Goal: Transaction & Acquisition: Purchase product/service

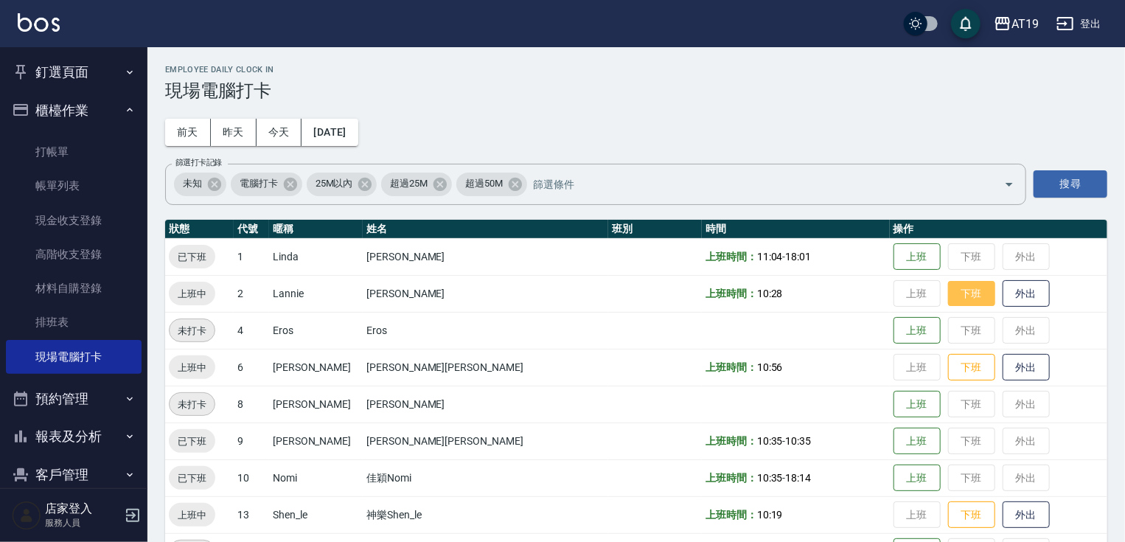
click at [948, 281] on button "下班" at bounding box center [971, 294] width 47 height 26
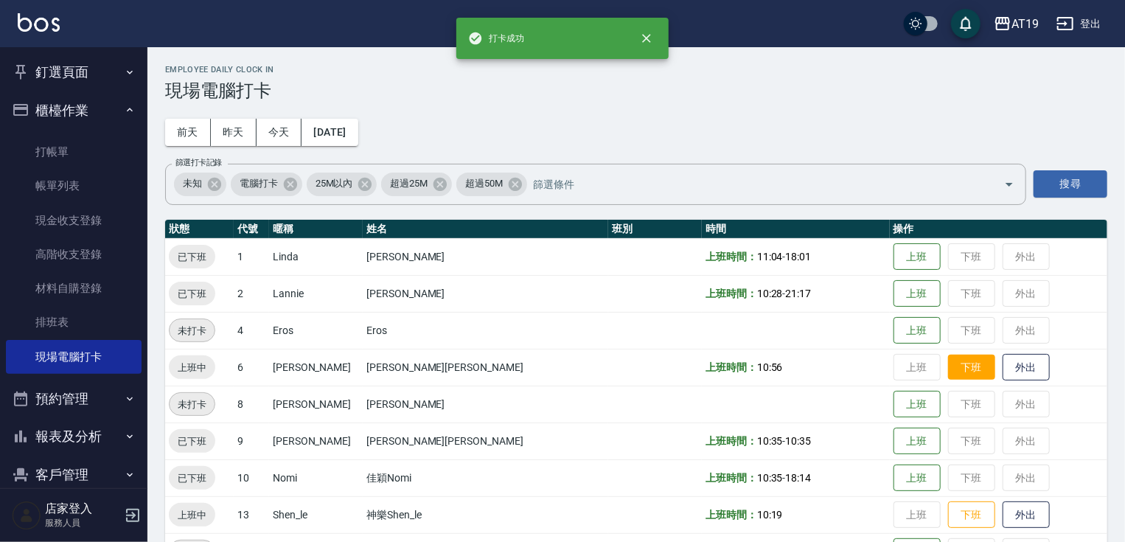
click at [948, 372] on button "下班" at bounding box center [971, 368] width 47 height 26
click at [948, 519] on button "下班" at bounding box center [971, 515] width 47 height 26
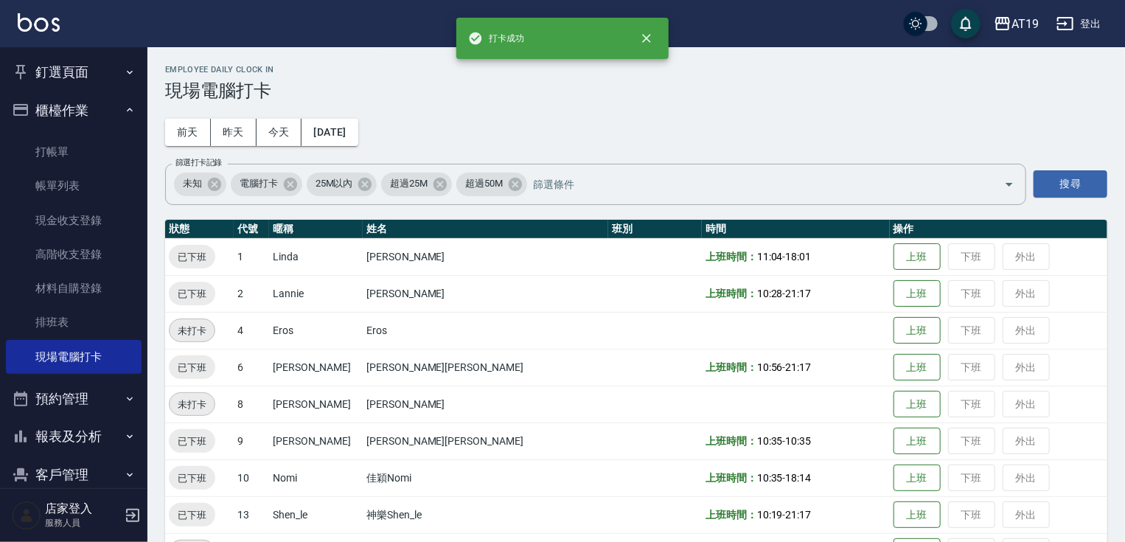
scroll to position [177, 0]
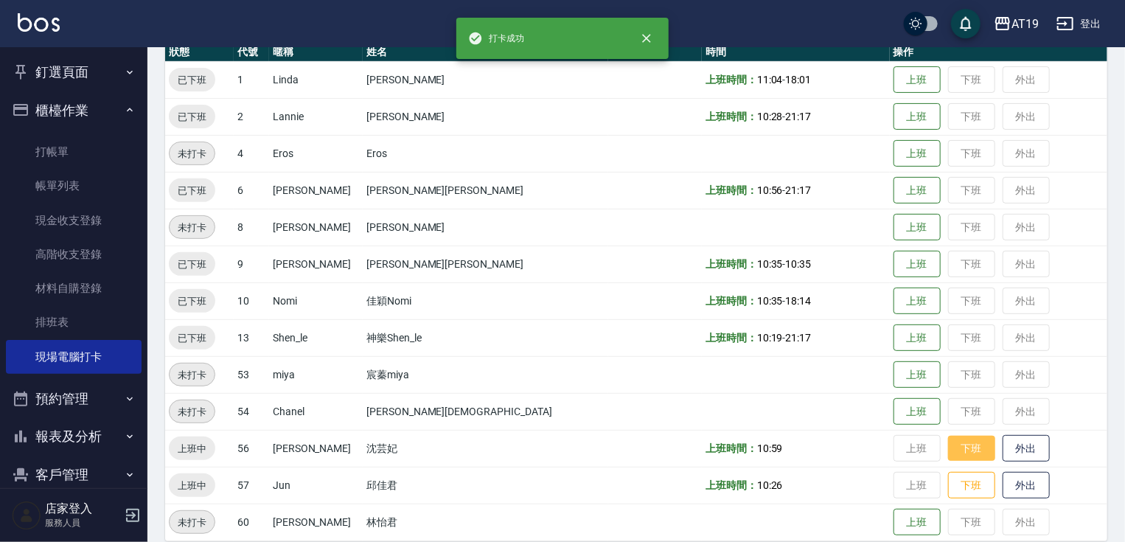
click at [948, 454] on button "下班" at bounding box center [971, 449] width 47 height 26
click at [948, 495] on button "下班" at bounding box center [971, 485] width 47 height 26
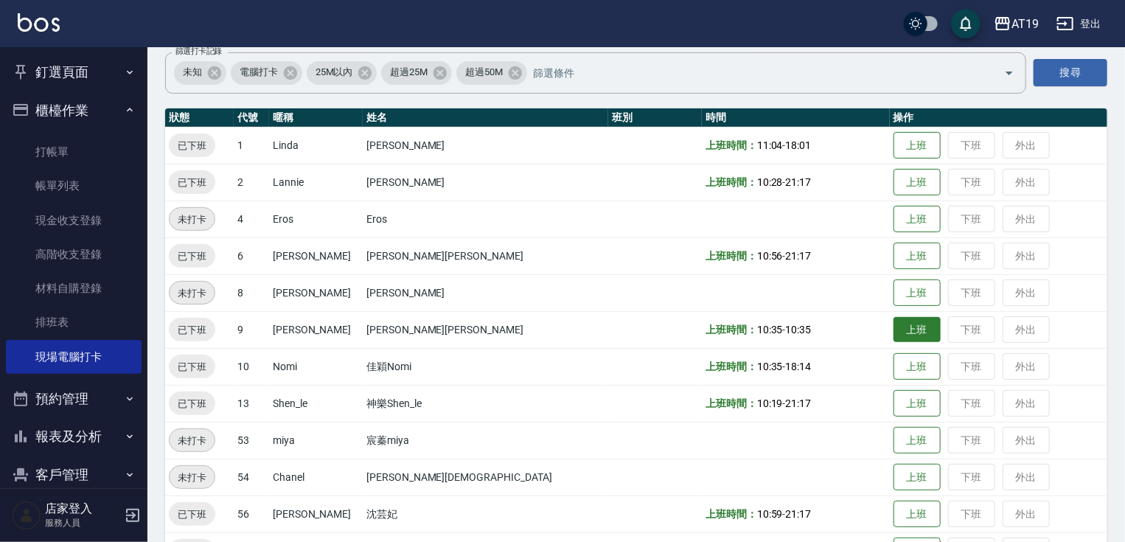
scroll to position [0, 0]
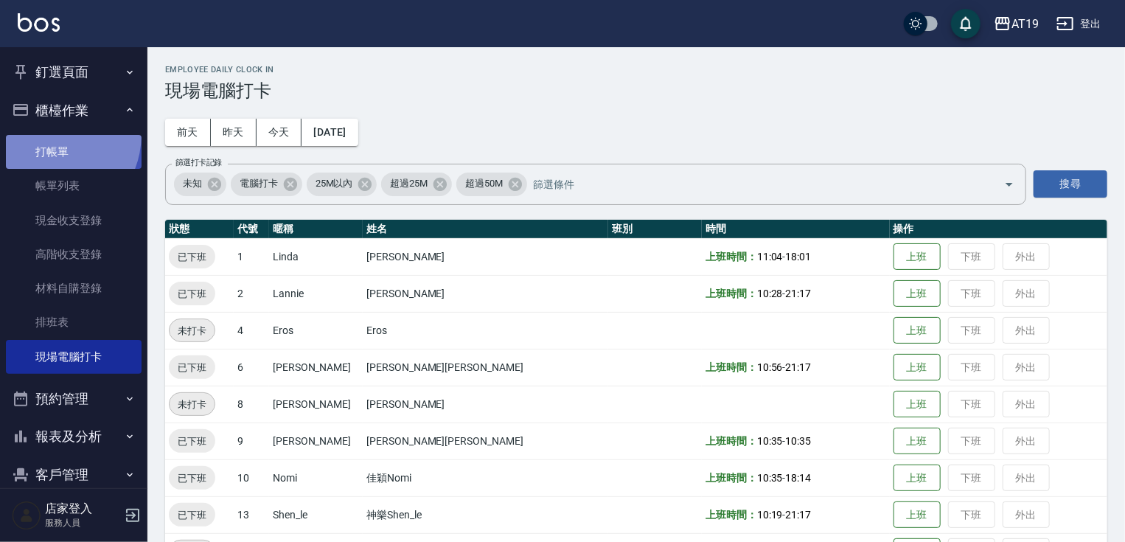
click at [45, 135] on link "打帳單" at bounding box center [74, 152] width 136 height 34
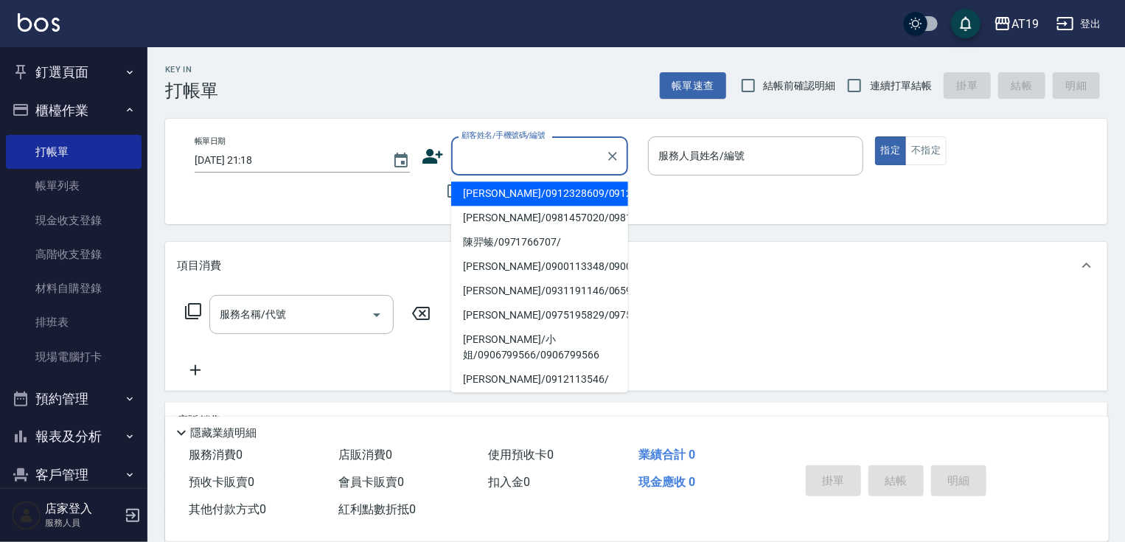
click at [516, 154] on input "顧客姓名/手機號碼/編號" at bounding box center [529, 156] width 142 height 26
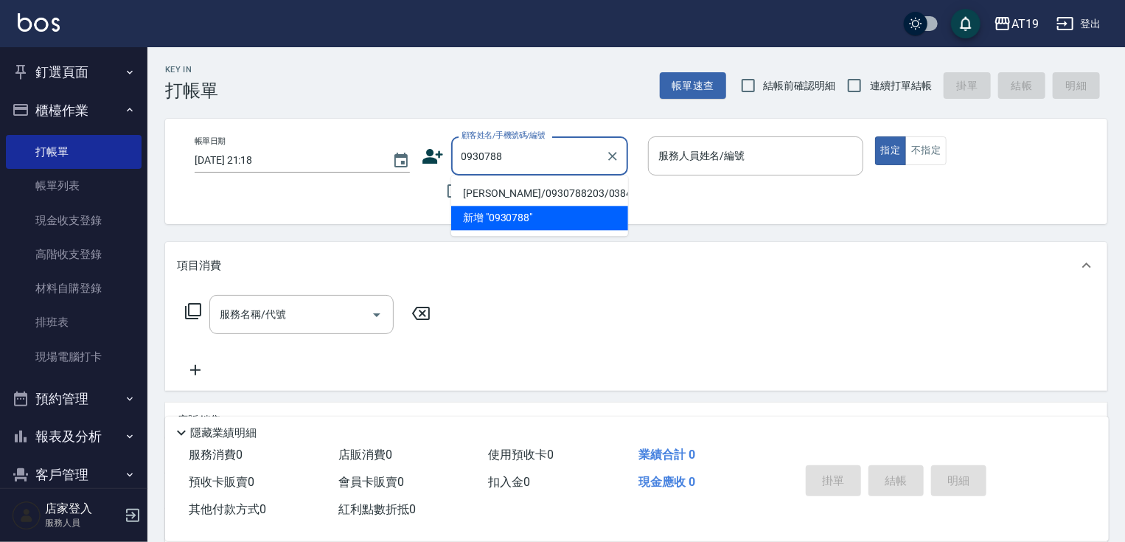
click at [516, 191] on li "[PERSON_NAME]/0930788203/03847" at bounding box center [539, 193] width 177 height 24
type input "[PERSON_NAME]/0930788203/03847"
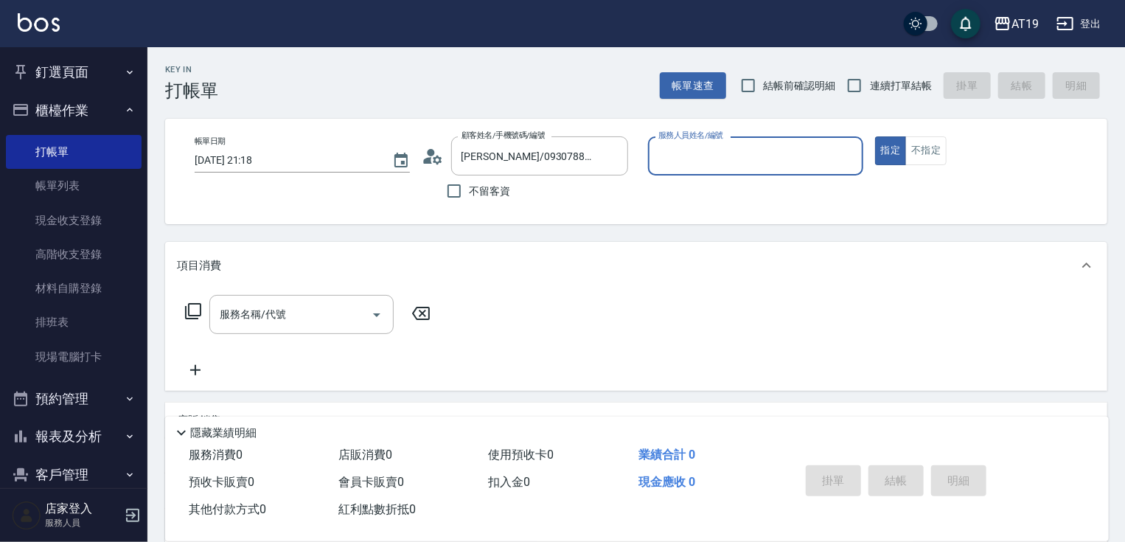
click at [670, 169] on div "服務人員姓名/編號" at bounding box center [755, 155] width 215 height 39
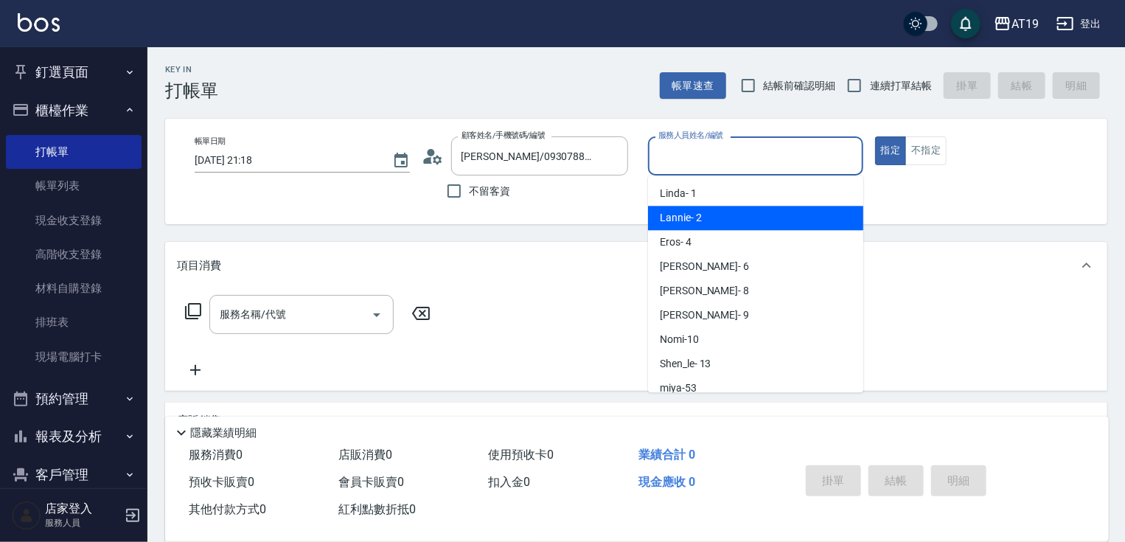
click at [687, 225] on span "Lannie - 2" at bounding box center [681, 217] width 42 height 15
type input "Lannie- 2"
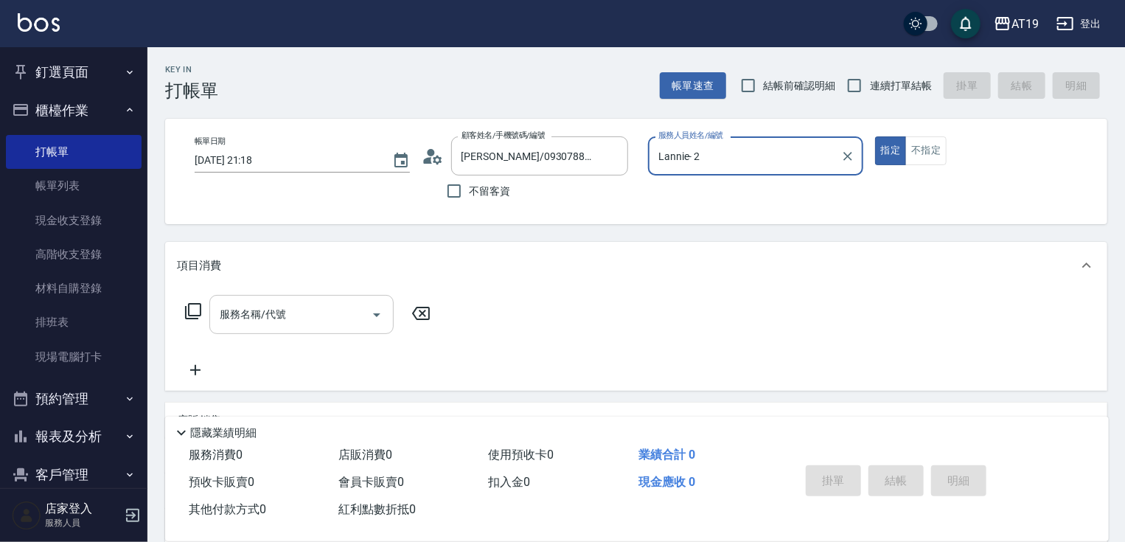
click at [333, 321] on input "服務名稱/代號" at bounding box center [290, 314] width 149 height 26
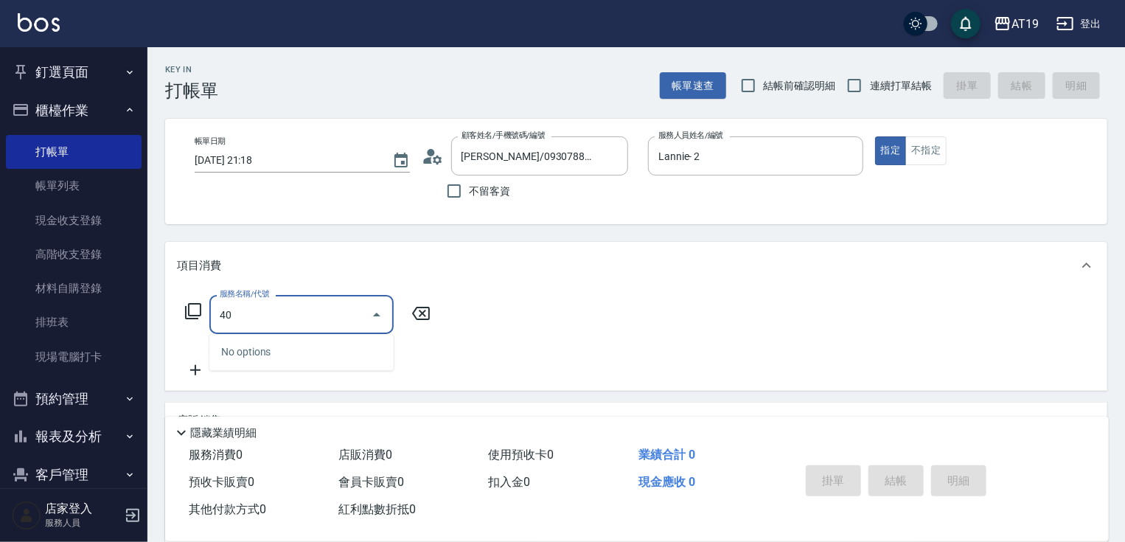
type input "401"
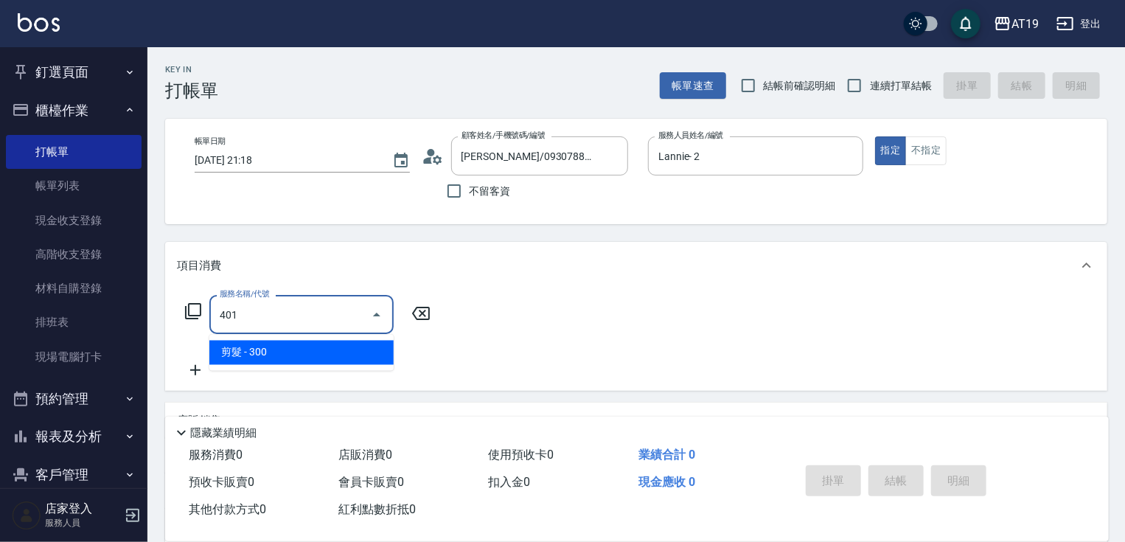
click at [294, 357] on span "剪髮 - 300" at bounding box center [301, 353] width 184 height 24
type input "30"
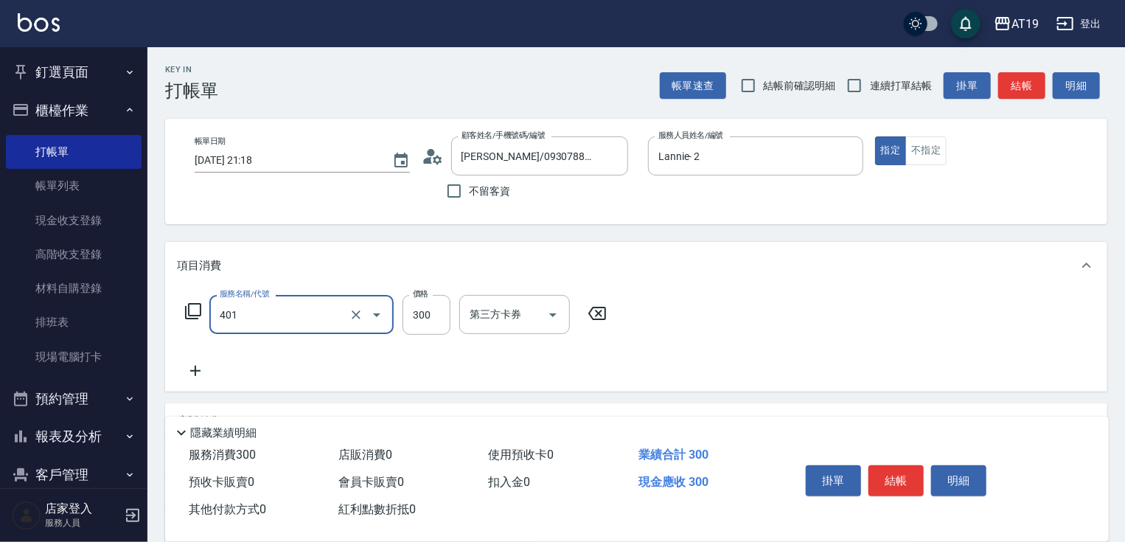
type input "剪髮(401)"
drag, startPoint x: 183, startPoint y: 371, endPoint x: 189, endPoint y: 374, distance: 7.6
click at [189, 374] on icon at bounding box center [195, 371] width 37 height 18
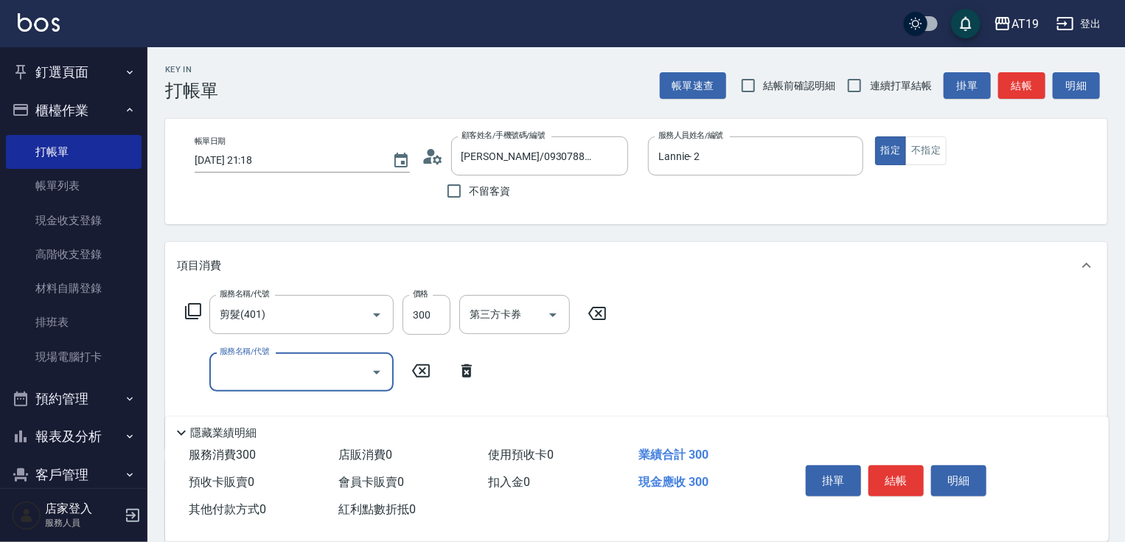
click at [242, 377] on input "服務名稱/代號" at bounding box center [290, 372] width 149 height 26
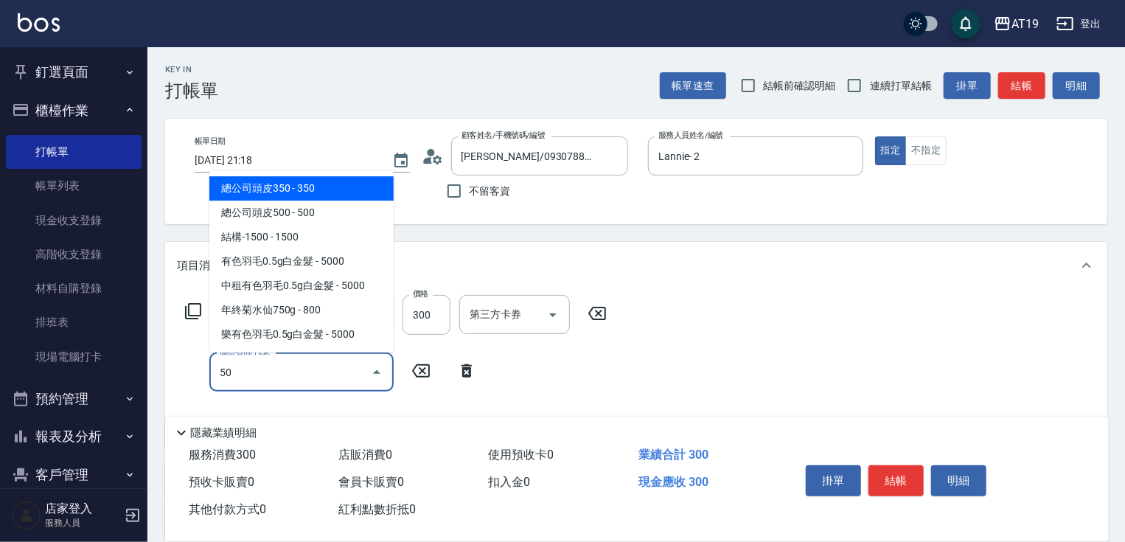
type input "501"
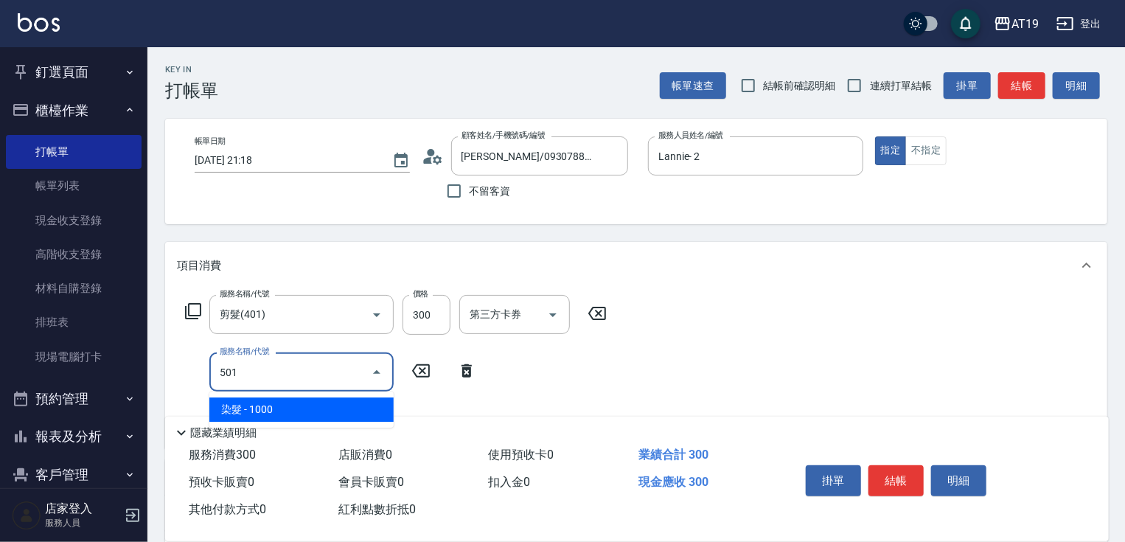
drag, startPoint x: 291, startPoint y: 402, endPoint x: 361, endPoint y: 390, distance: 71.0
click at [292, 402] on span "染髮 - 1000" at bounding box center [301, 409] width 184 height 24
type input "130"
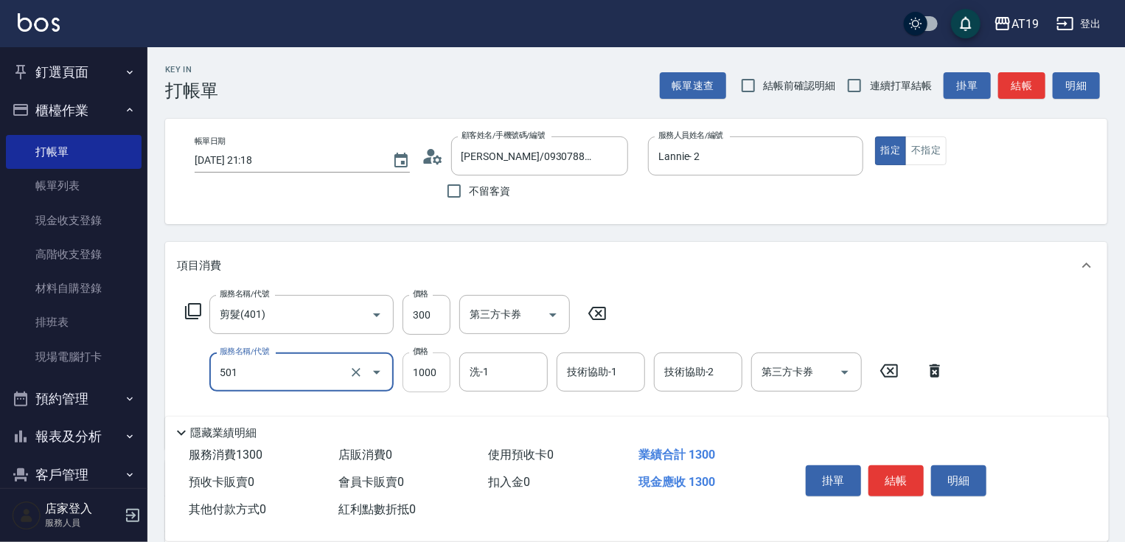
type input "染髮(501)"
click at [439, 382] on input "1000" at bounding box center [426, 372] width 48 height 40
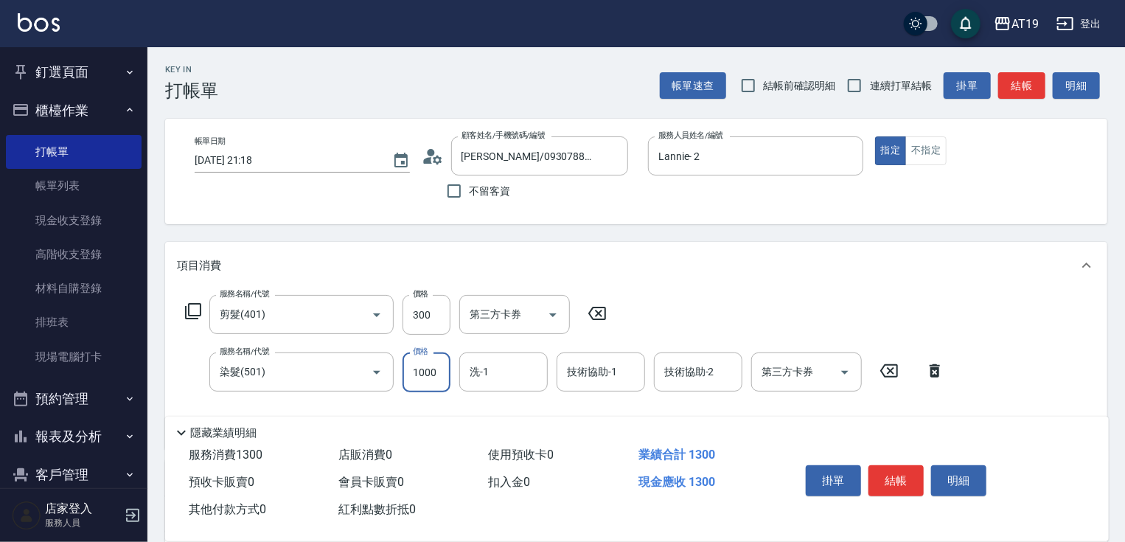
type input "30"
type input "210"
type input "50"
type input "2100"
type input "240"
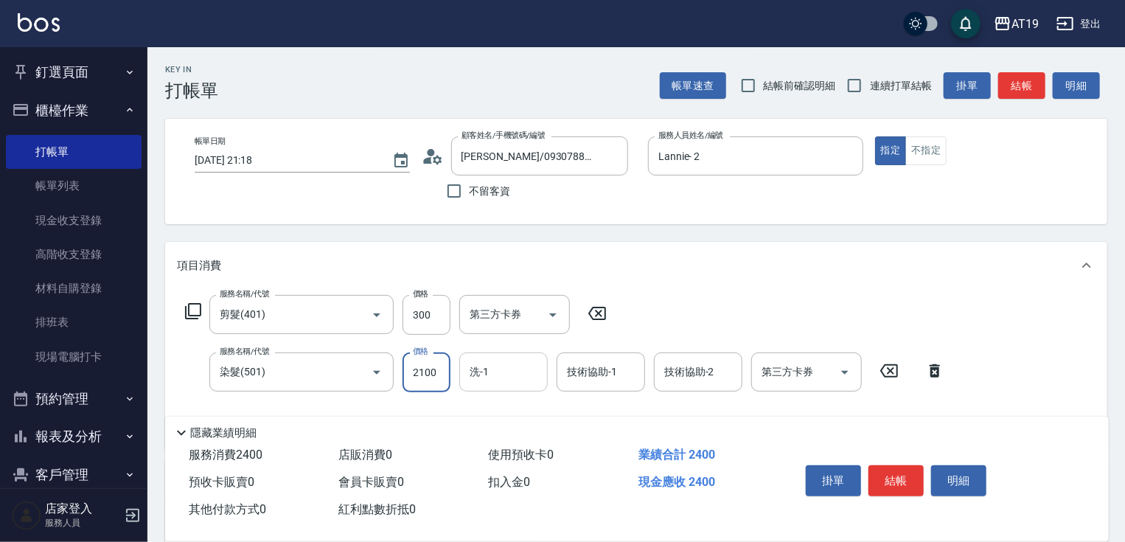
type input "2100"
click at [503, 367] on input "洗-1" at bounding box center [503, 372] width 75 height 26
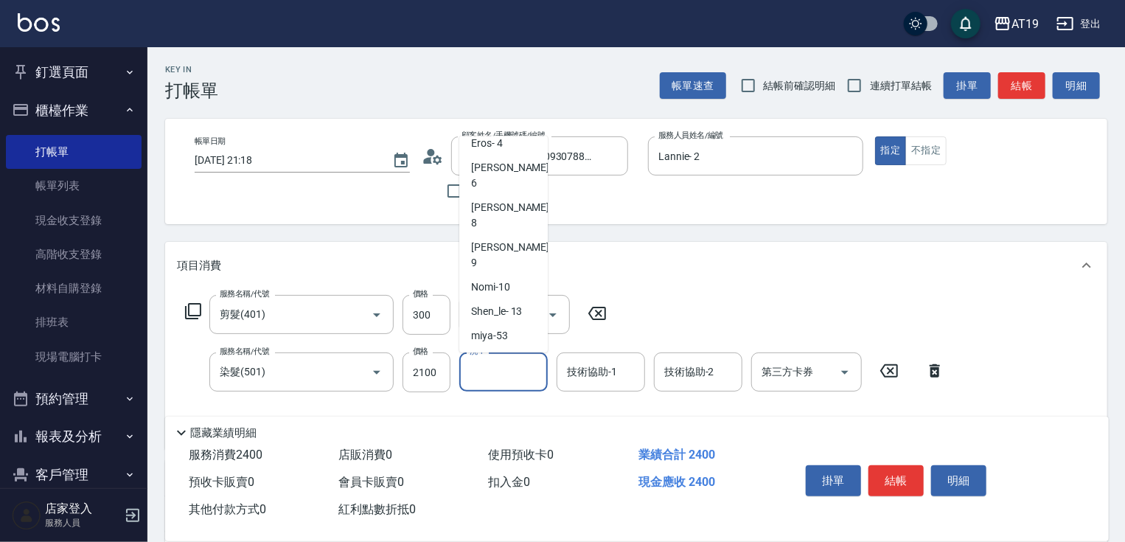
scroll to position [111, 0]
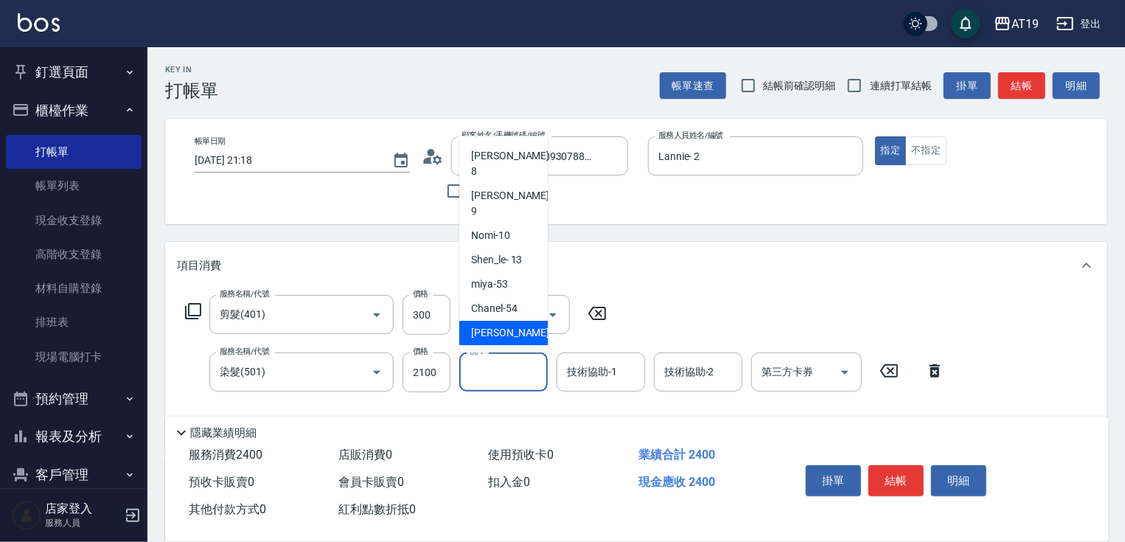
click at [519, 321] on div "[PERSON_NAME] -56" at bounding box center [503, 333] width 88 height 24
type input "[PERSON_NAME]-56"
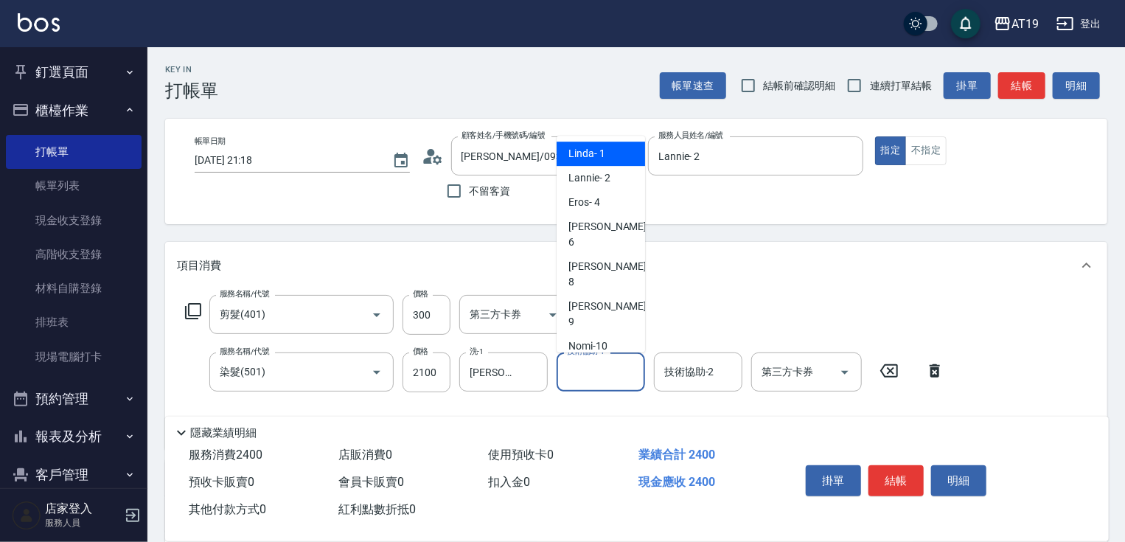
click at [612, 371] on input "技術協助-1" at bounding box center [600, 372] width 75 height 26
click at [528, 372] on icon "Clear" at bounding box center [532, 372] width 15 height 15
click at [581, 380] on input "技術協助-1" at bounding box center [600, 372] width 75 height 26
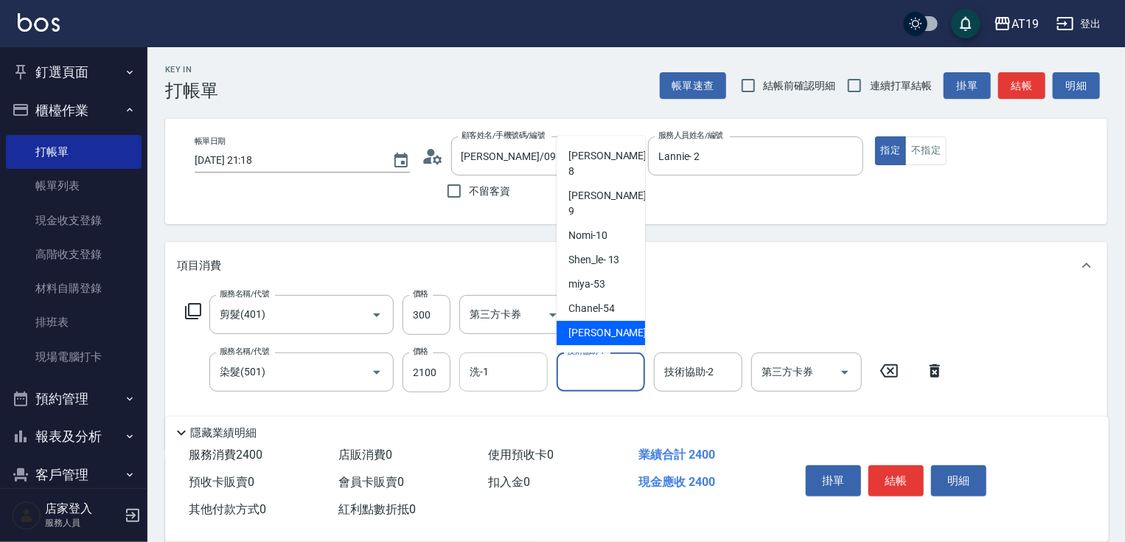
click at [619, 321] on div "[PERSON_NAME] -56" at bounding box center [601, 333] width 88 height 24
type input "[PERSON_NAME]-56"
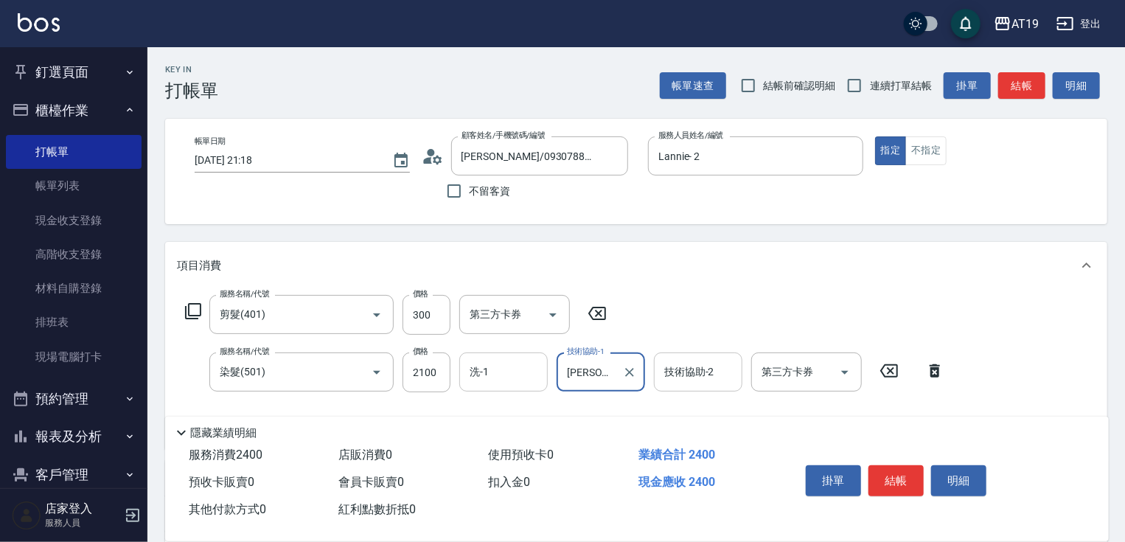
click at [670, 374] on input "技術協助-2" at bounding box center [697, 372] width 75 height 26
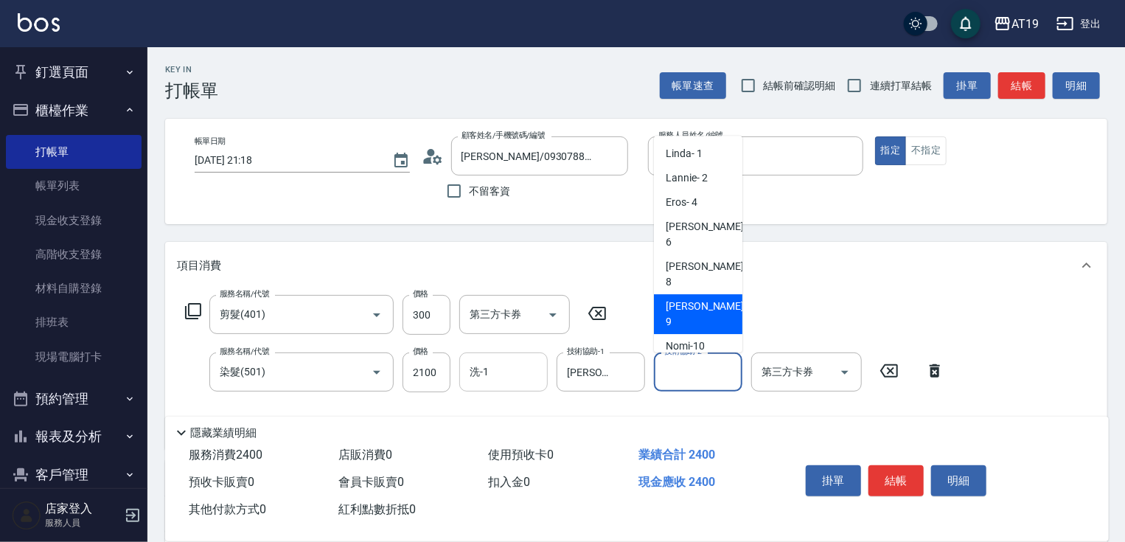
click at [705, 299] on span "[PERSON_NAME] - 9" at bounding box center [706, 314] width 81 height 31
type input "[PERSON_NAME]- 9"
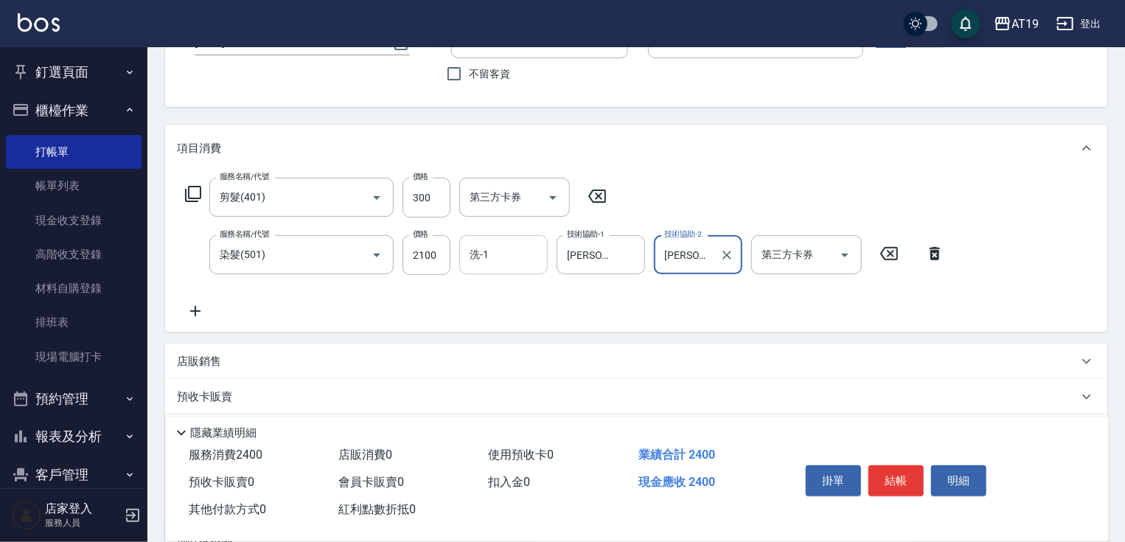
scroll to position [118, 0]
click at [203, 312] on icon at bounding box center [195, 310] width 37 height 18
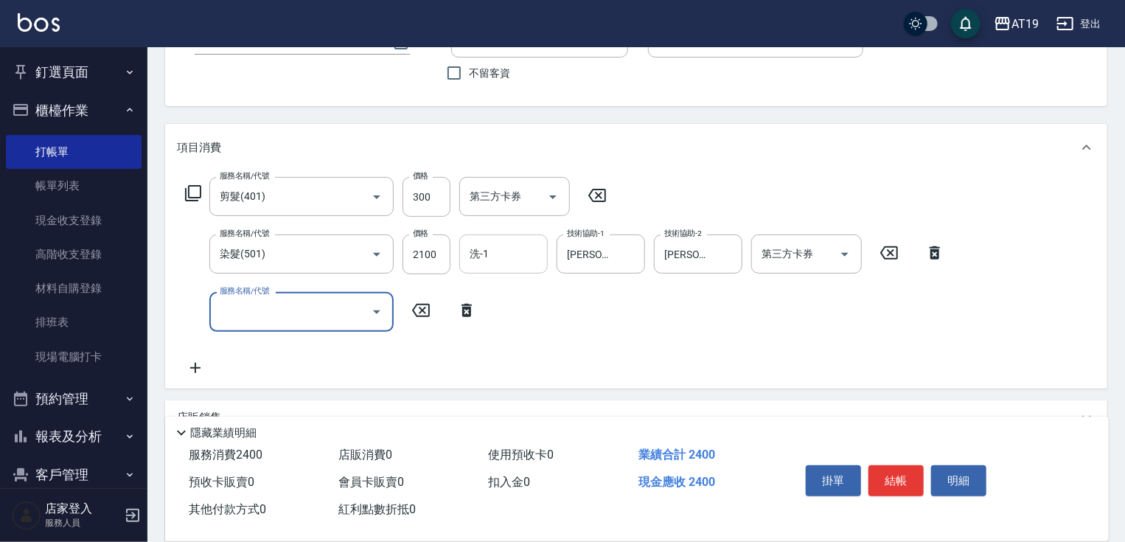
click at [216, 308] on input "服務名稱/代號" at bounding box center [290, 312] width 149 height 26
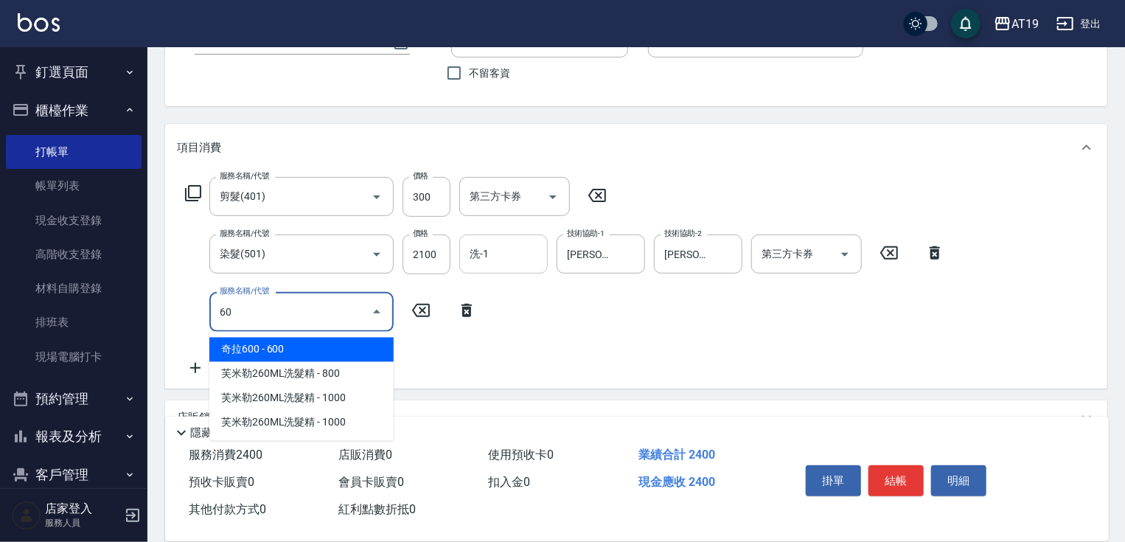
type input "601"
click at [254, 357] on span "自備護髮 - 300" at bounding box center [301, 350] width 184 height 24
type input "270"
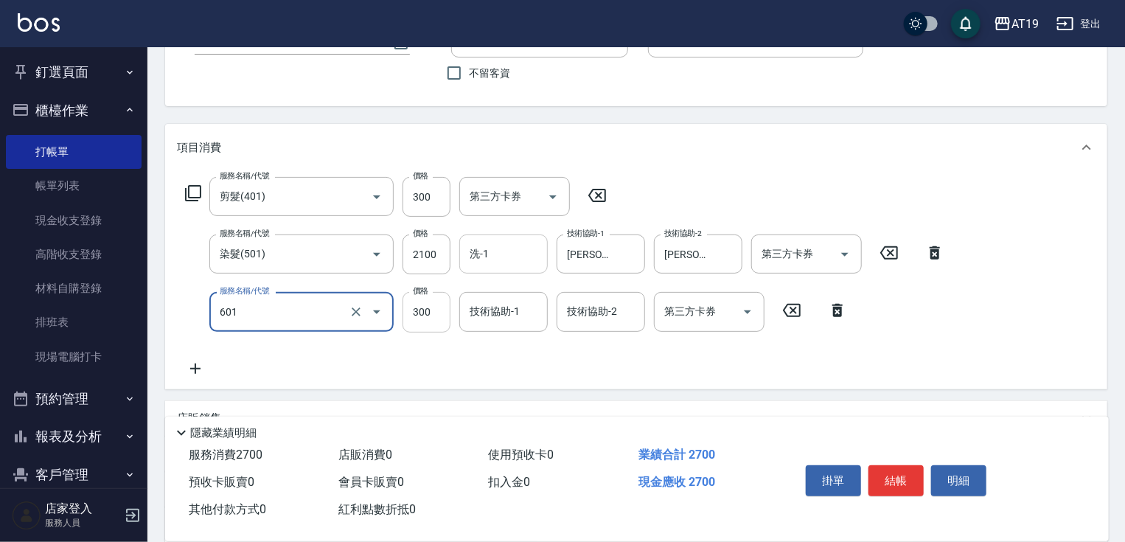
type input "自備護髮(601)"
drag, startPoint x: 448, startPoint y: 321, endPoint x: 422, endPoint y: 317, distance: 26.9
click at [447, 321] on input "300" at bounding box center [426, 312] width 48 height 40
type input "2"
type input "240"
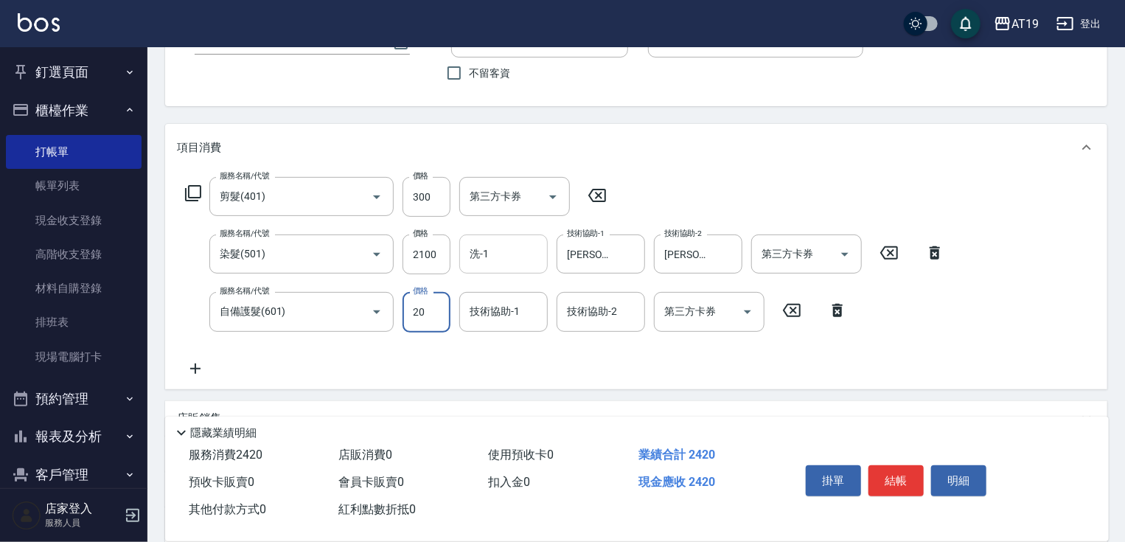
type input "200"
type input "260"
type input "2000"
type input "440"
type input "20000"
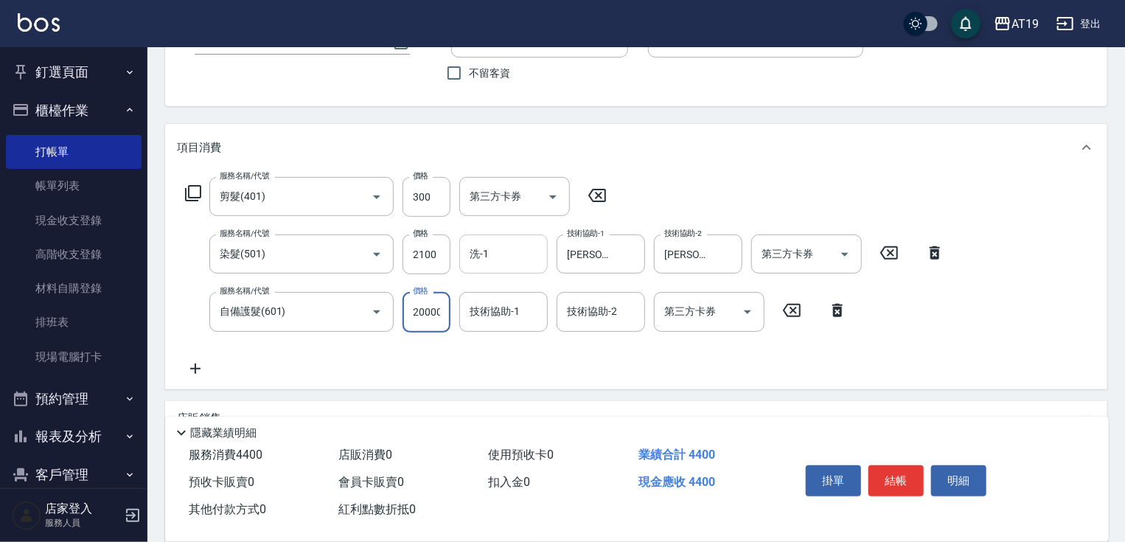
type input "2240"
type input "2000"
type input "440"
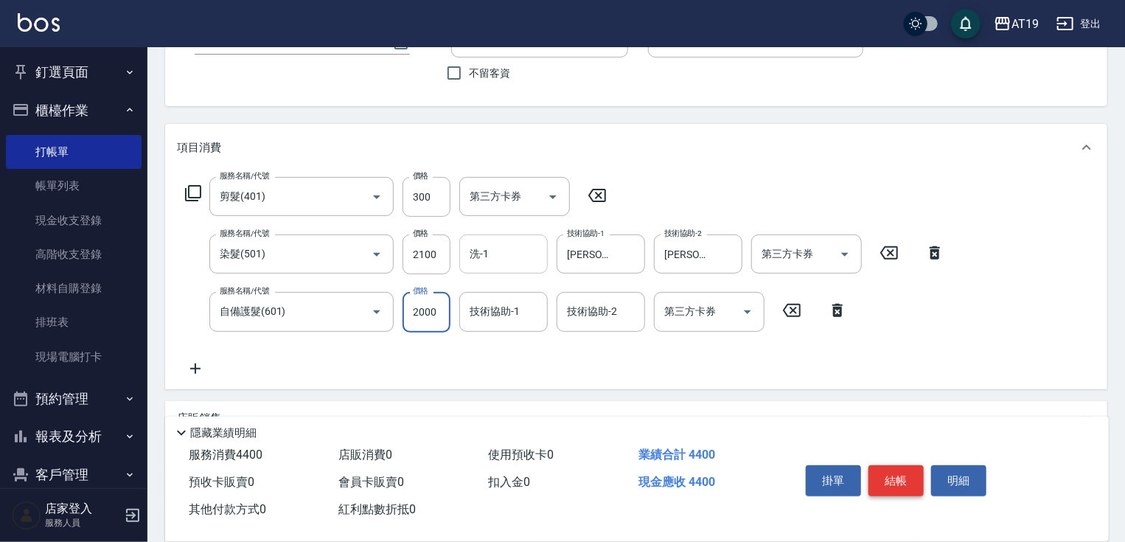
type input "2000"
click at [892, 475] on button "結帳" at bounding box center [895, 480] width 55 height 31
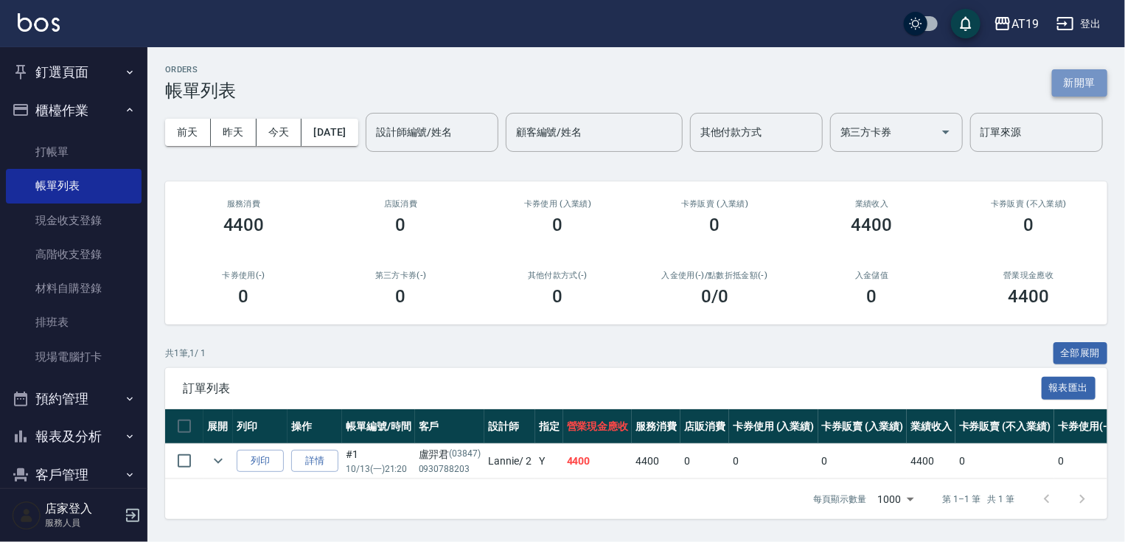
click at [1096, 79] on button "新開單" at bounding box center [1079, 82] width 55 height 27
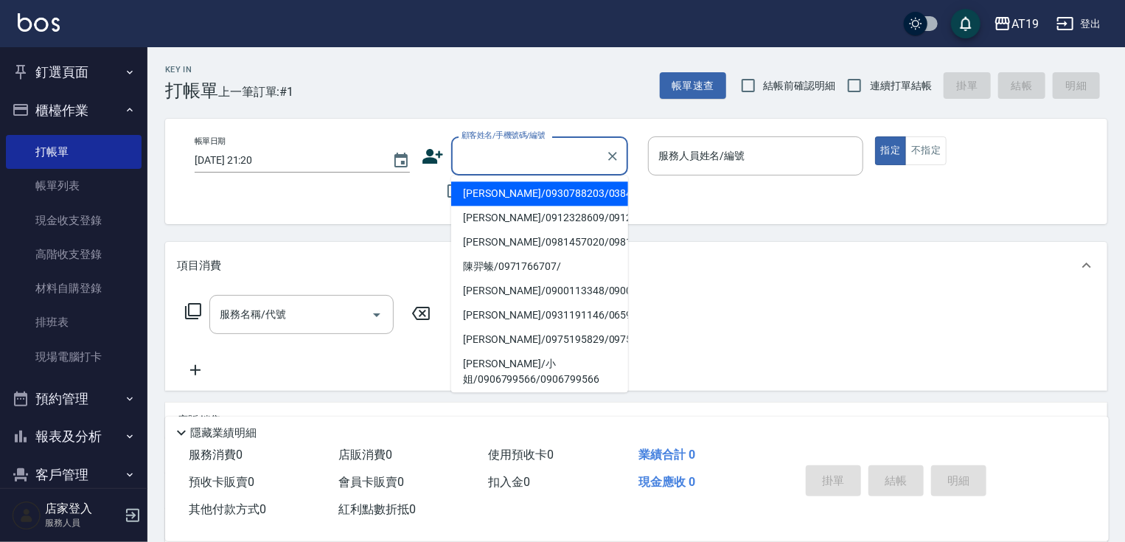
click at [522, 159] on input "顧客姓名/手機號碼/編號" at bounding box center [529, 156] width 142 height 26
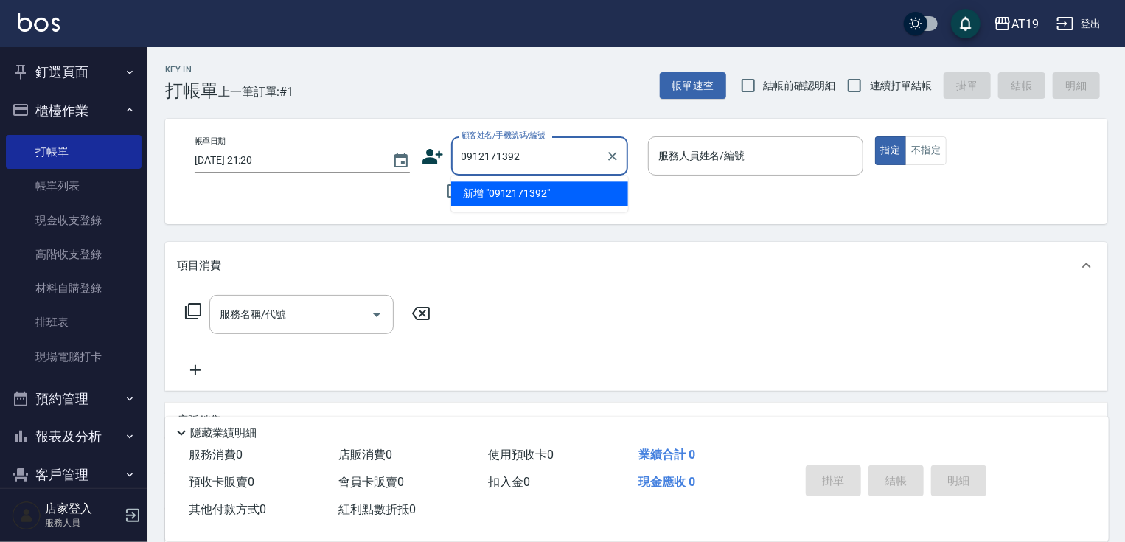
click at [483, 156] on input "0912171392" at bounding box center [529, 156] width 142 height 26
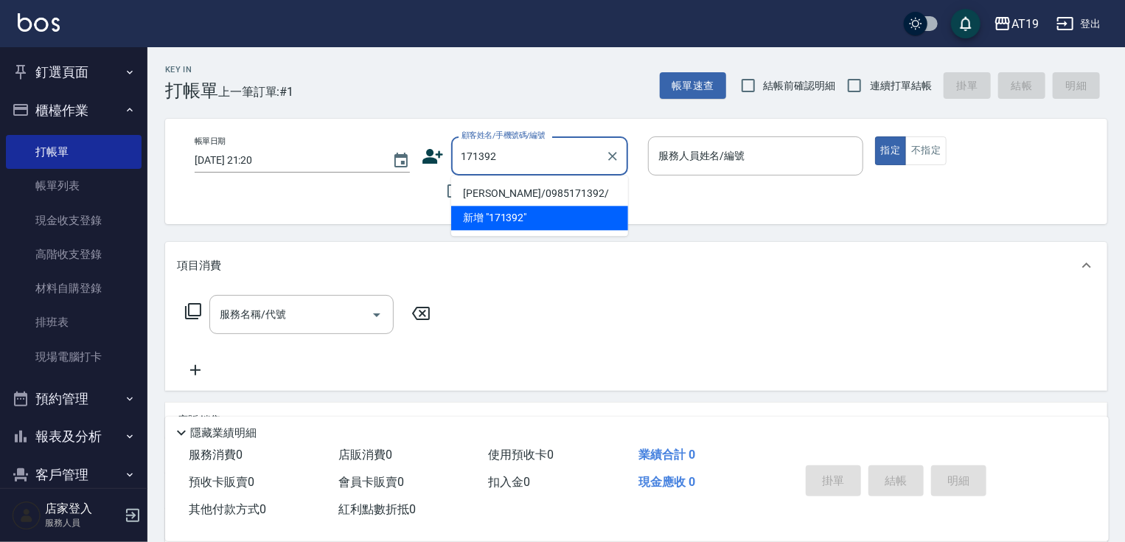
click at [504, 197] on li "[PERSON_NAME]/0985171392/" at bounding box center [539, 193] width 177 height 24
type input "[PERSON_NAME]/0985171392/"
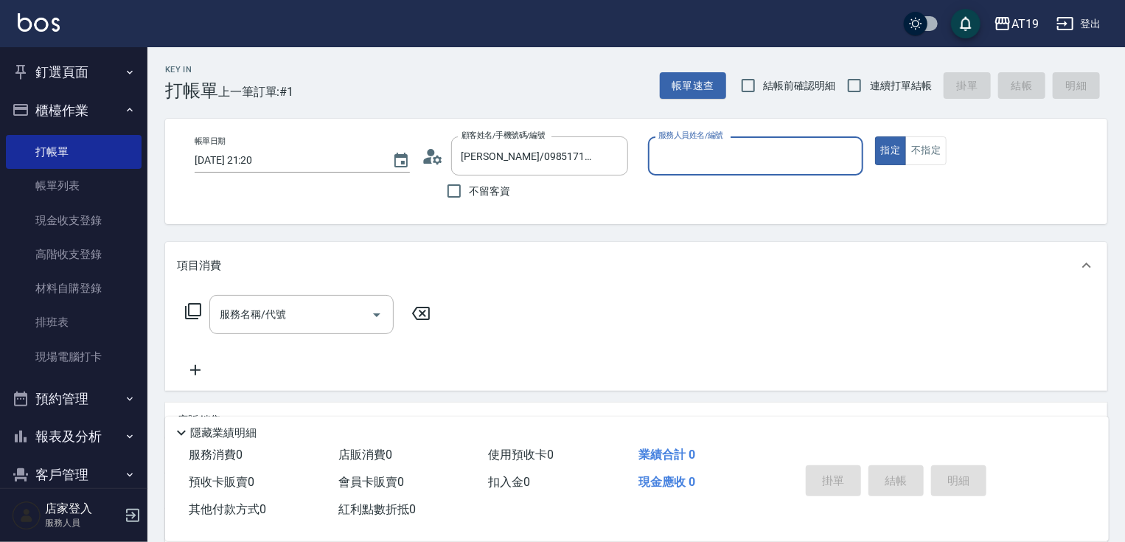
type input "Lannie- 2"
click at [463, 185] on input "不留客資" at bounding box center [454, 190] width 31 height 31
checkbox input "true"
click at [433, 160] on icon at bounding box center [432, 156] width 21 height 15
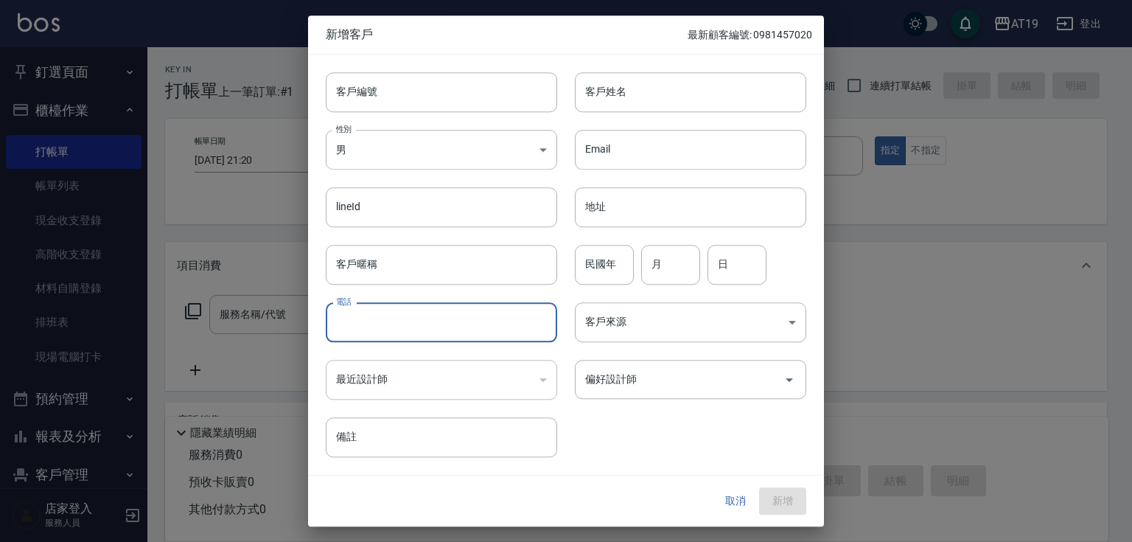
click at [419, 335] on input "電話" at bounding box center [441, 322] width 231 height 40
type input "0912171392"
click at [645, 98] on input "客戶姓名" at bounding box center [690, 92] width 231 height 40
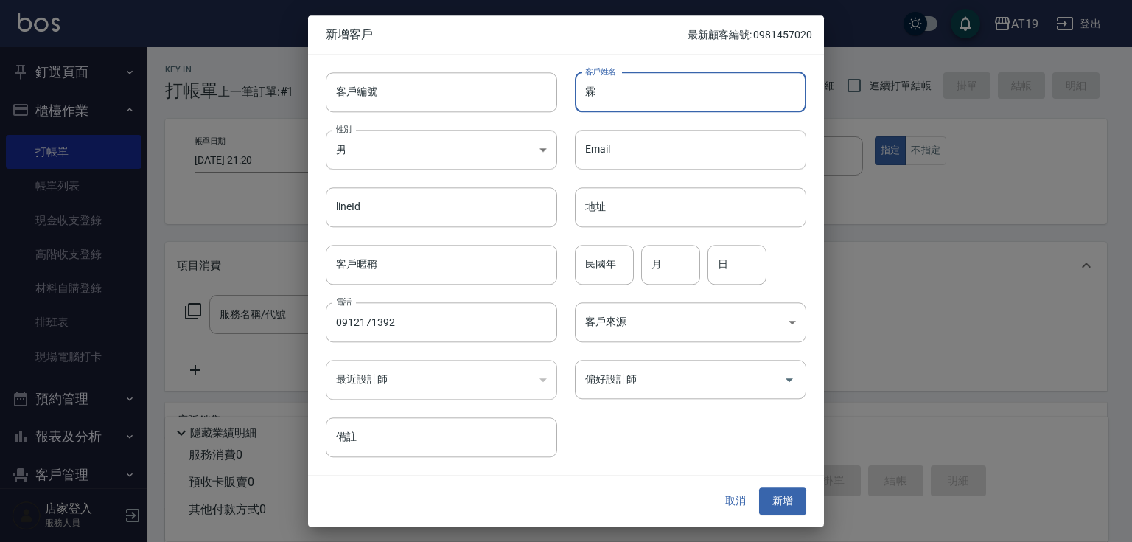
type input "霖"
click at [635, 95] on input "霖" at bounding box center [690, 92] width 231 height 40
click at [635, 95] on input "[PERSON_NAME]" at bounding box center [690, 92] width 231 height 40
click at [649, 393] on div "偏好設計師" at bounding box center [690, 379] width 231 height 39
type input "[PERSON_NAME]"
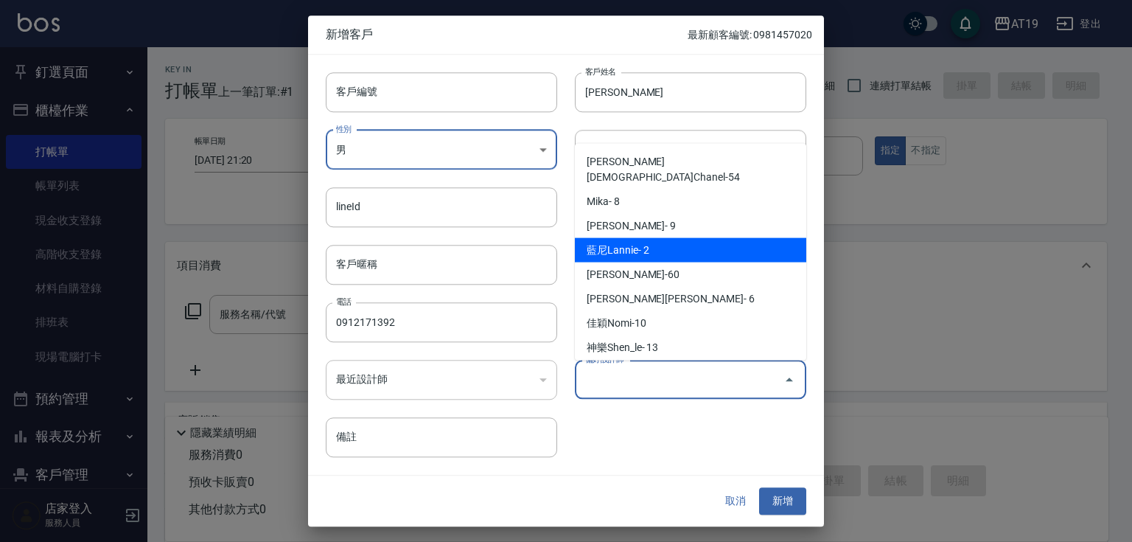
click at [675, 242] on li "藍尼Lannie- 2" at bounding box center [690, 250] width 231 height 24
type input "[PERSON_NAME]"
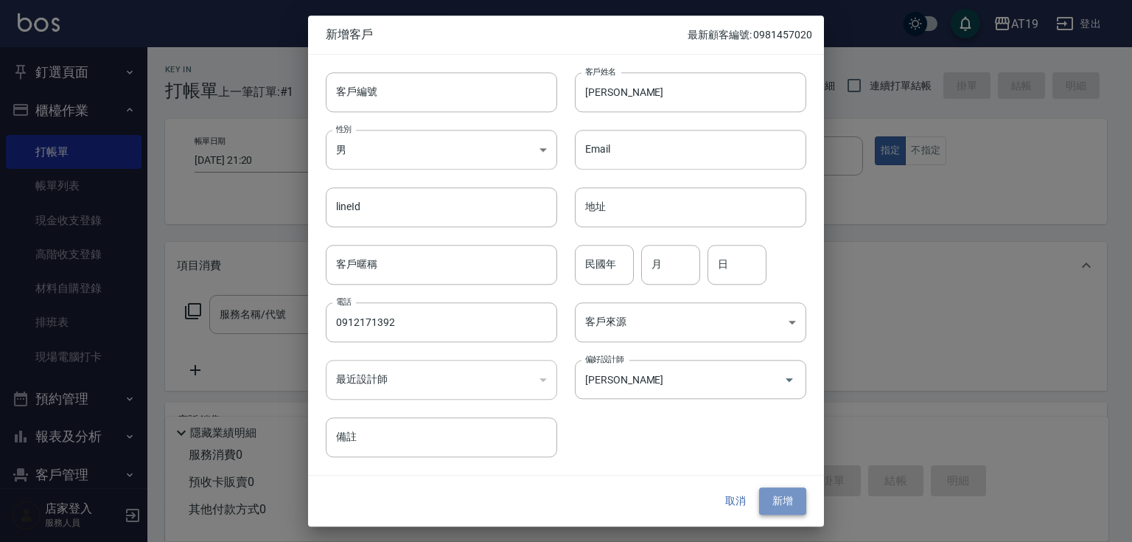
click at [770, 501] on button "新增" at bounding box center [782, 501] width 47 height 27
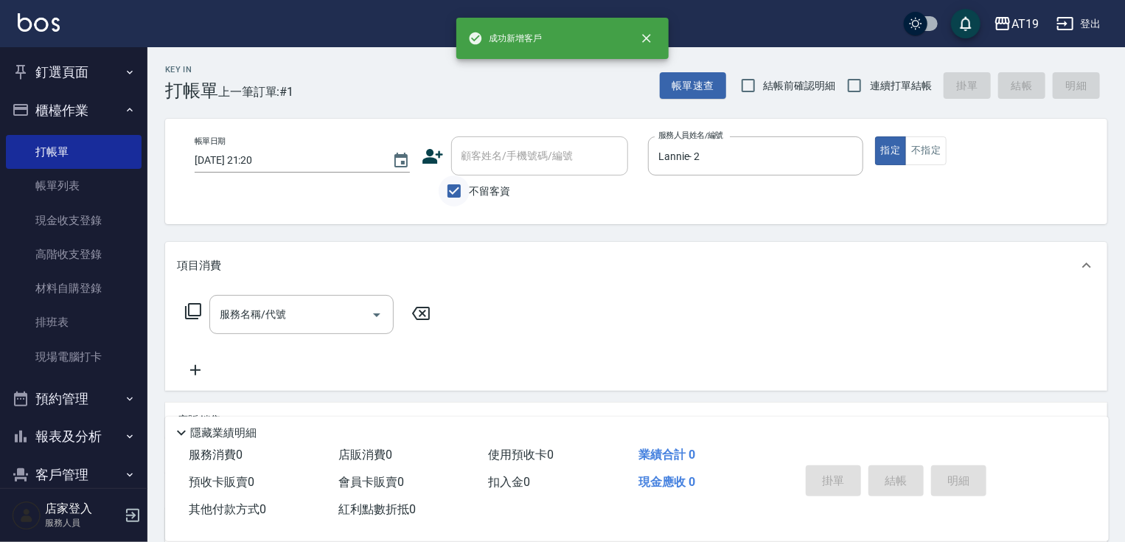
drag, startPoint x: 444, startPoint y: 188, endPoint x: 462, endPoint y: 180, distance: 19.5
click at [445, 188] on input "不留客資" at bounding box center [454, 190] width 31 height 31
checkbox input "false"
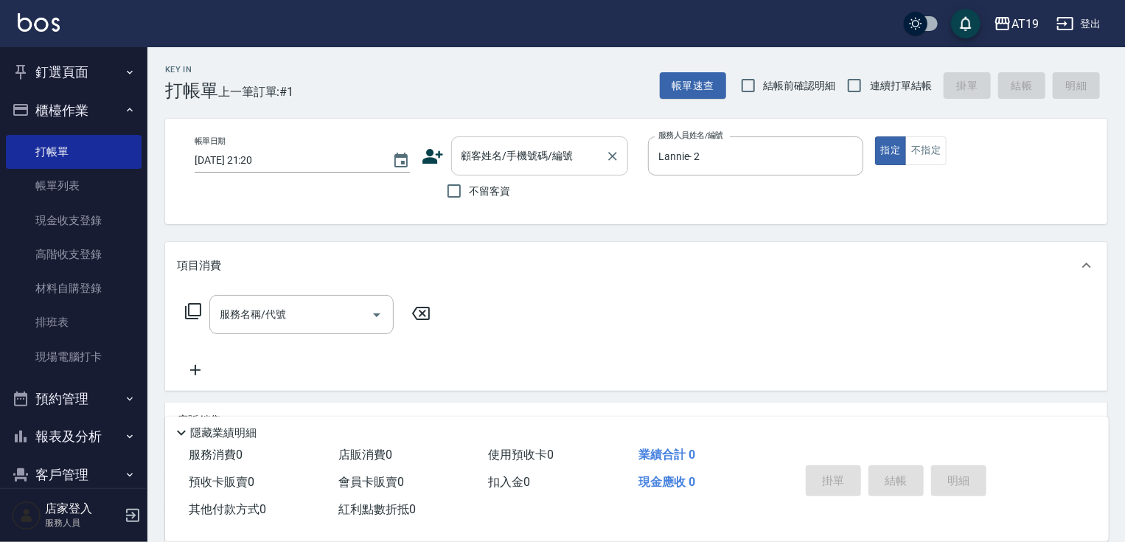
click at [473, 163] on input "顧客姓名/手機號碼/編號" at bounding box center [529, 156] width 142 height 26
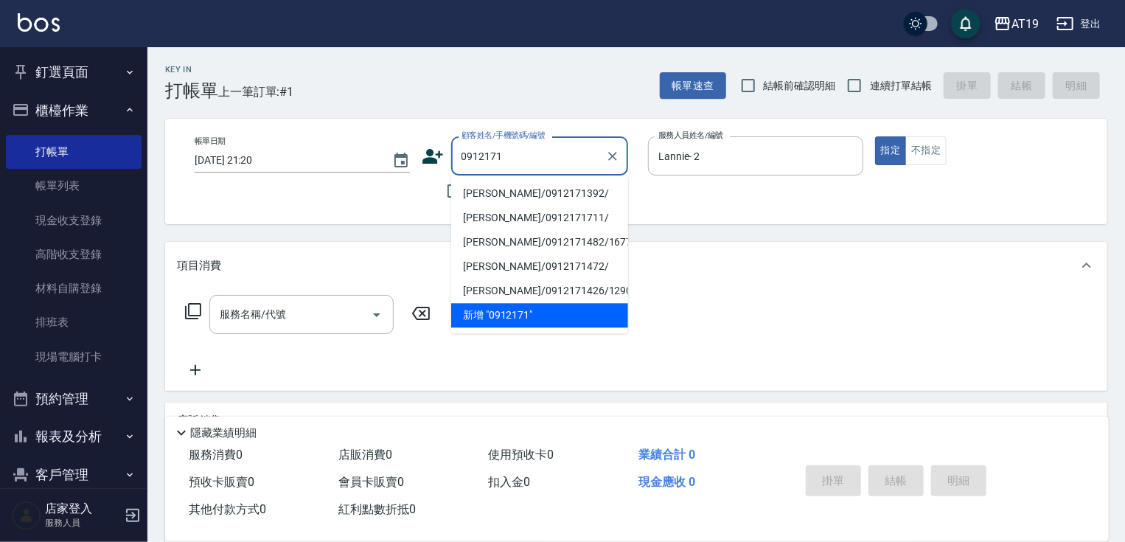
click at [517, 198] on li "[PERSON_NAME]/0912171392/" at bounding box center [539, 193] width 177 height 24
type input "[PERSON_NAME]/0912171392/"
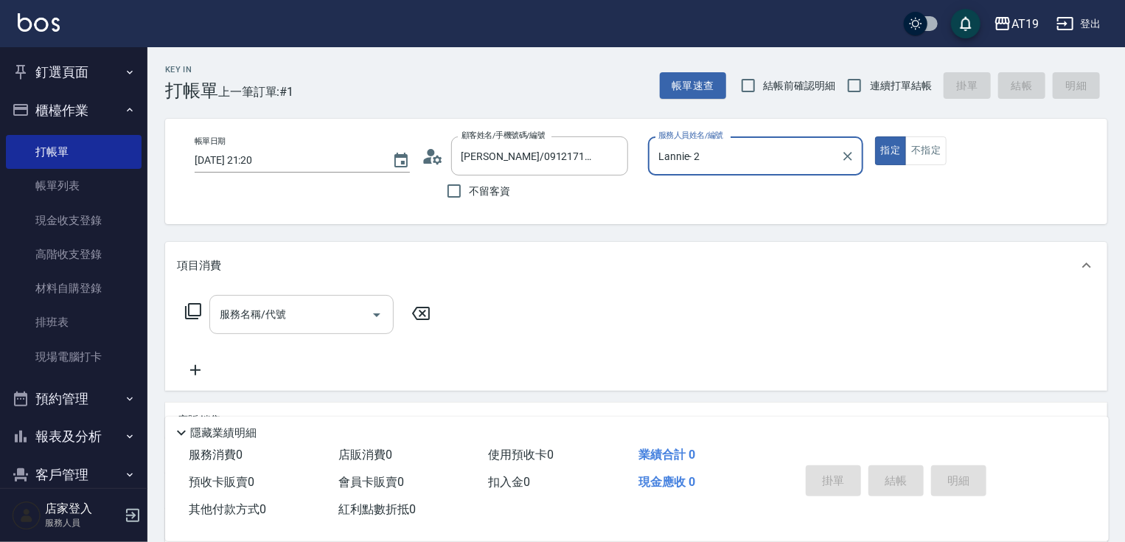
click at [310, 321] on input "服務名稱/代號" at bounding box center [290, 314] width 149 height 26
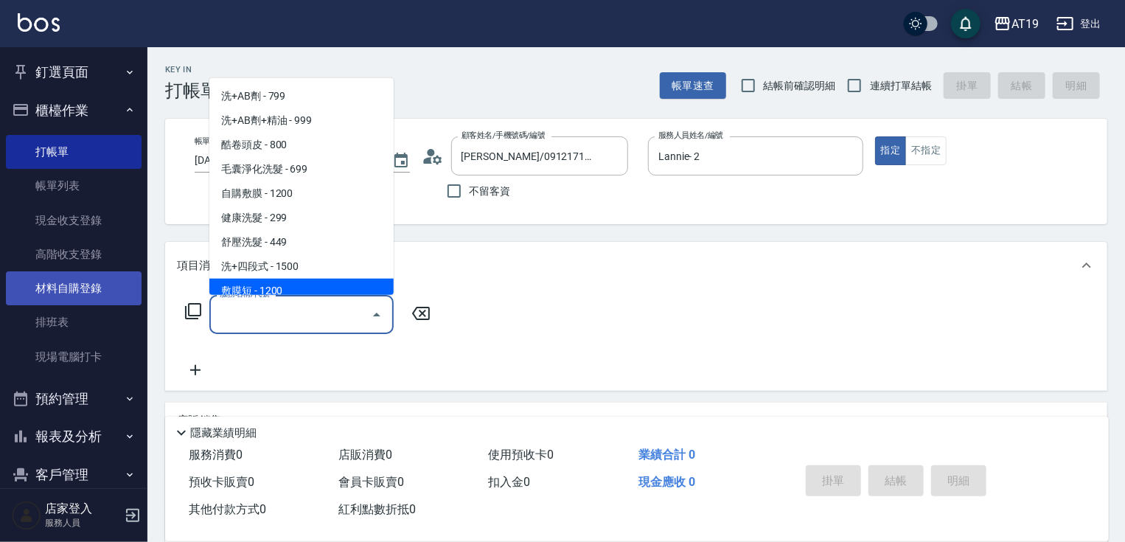
click at [91, 289] on link "材料自購登錄" at bounding box center [74, 288] width 136 height 34
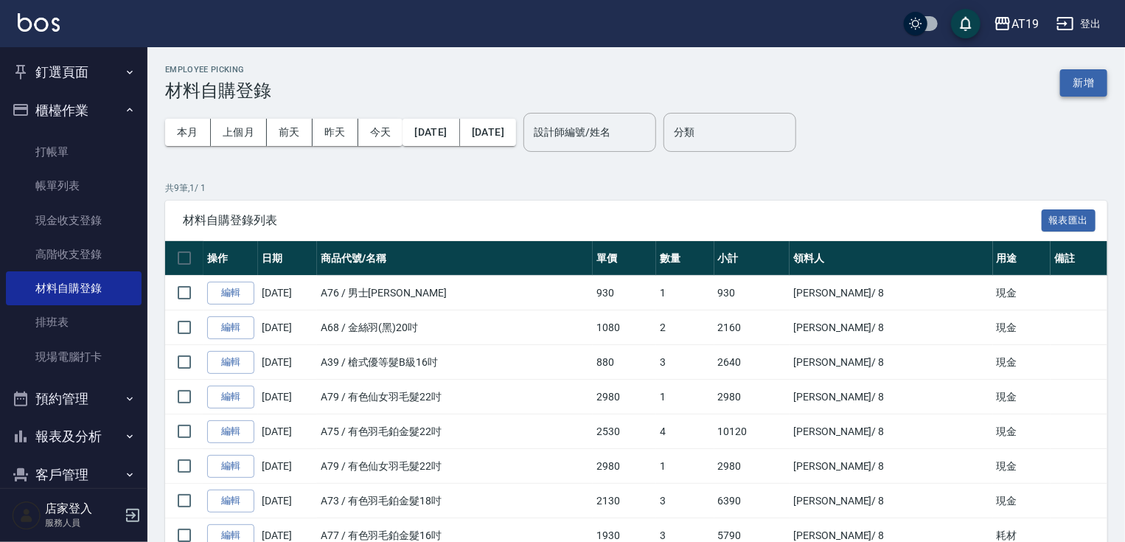
click at [1100, 77] on button "新增" at bounding box center [1083, 82] width 47 height 27
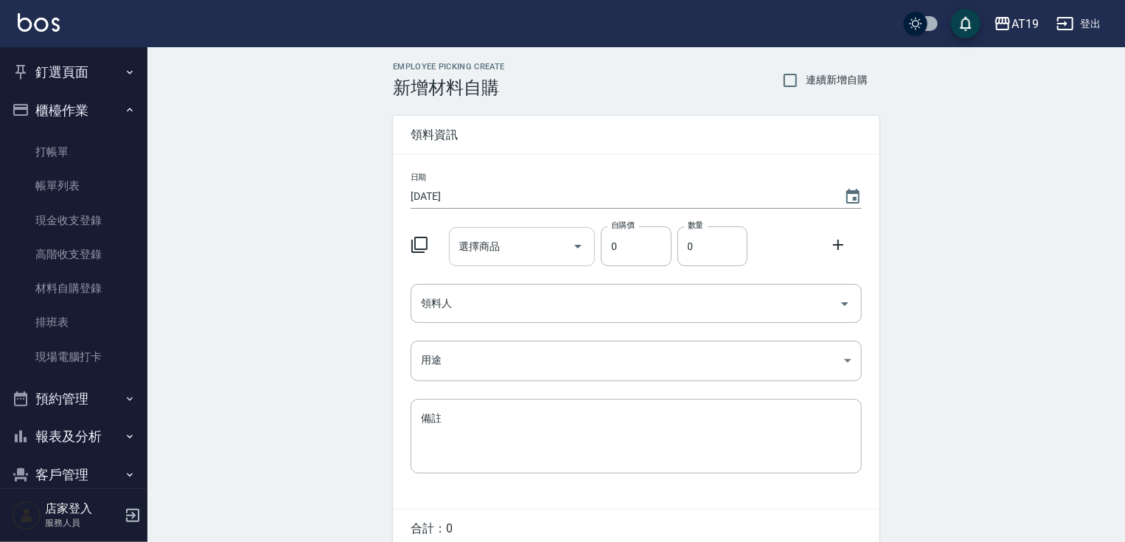
click at [491, 242] on div "選擇商品 選擇商品" at bounding box center [522, 246] width 147 height 39
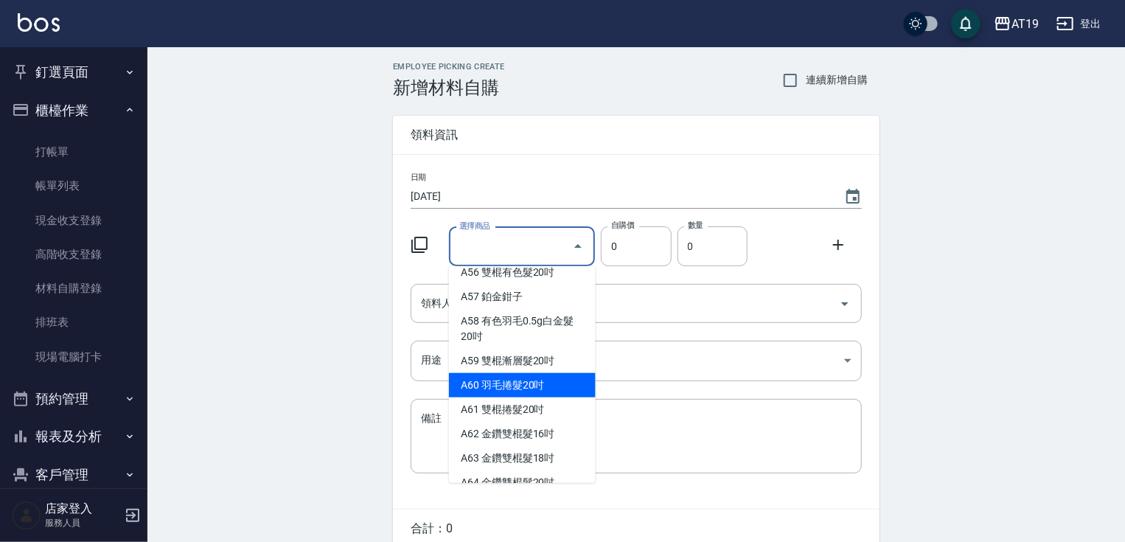
scroll to position [1002, 0]
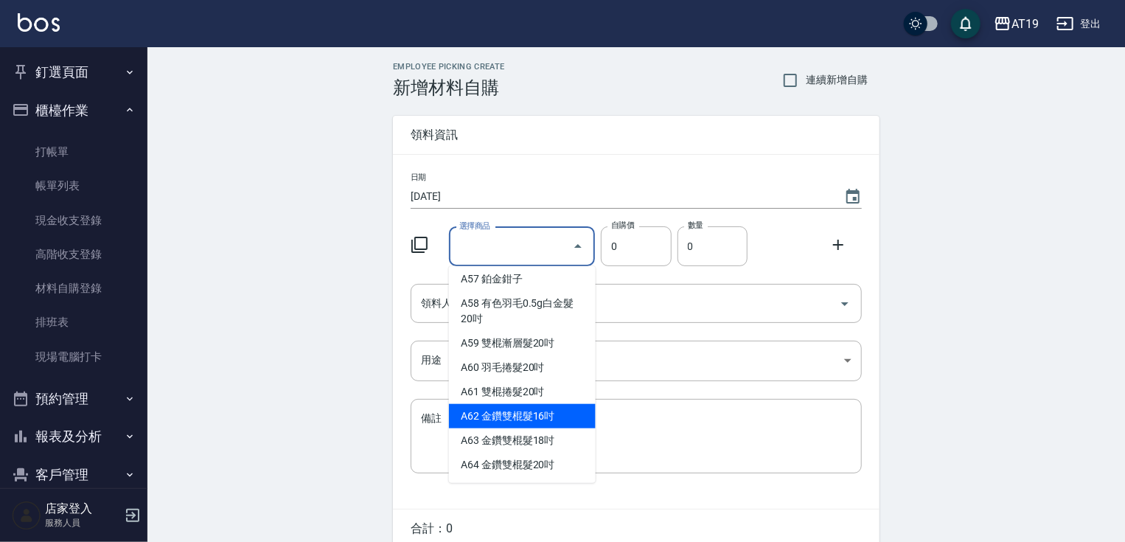
click at [543, 428] on li "A62 金鑽雙棍髮16吋" at bounding box center [522, 416] width 147 height 24
type input "金鑽雙棍髮16吋"
type input "730"
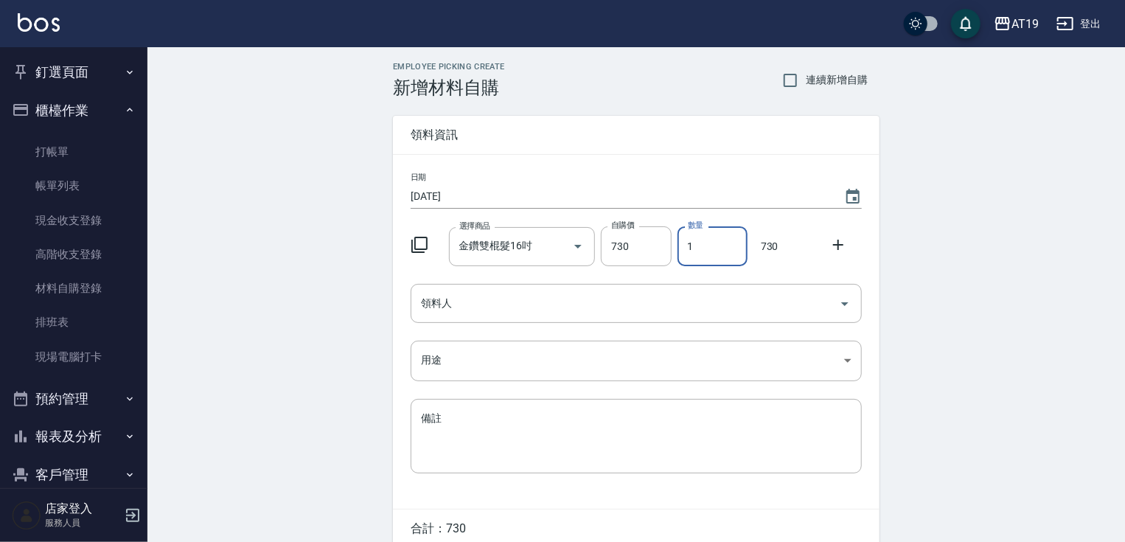
drag, startPoint x: 701, startPoint y: 251, endPoint x: 681, endPoint y: 253, distance: 20.0
click at [681, 253] on input "1" at bounding box center [712, 246] width 70 height 40
type input "3"
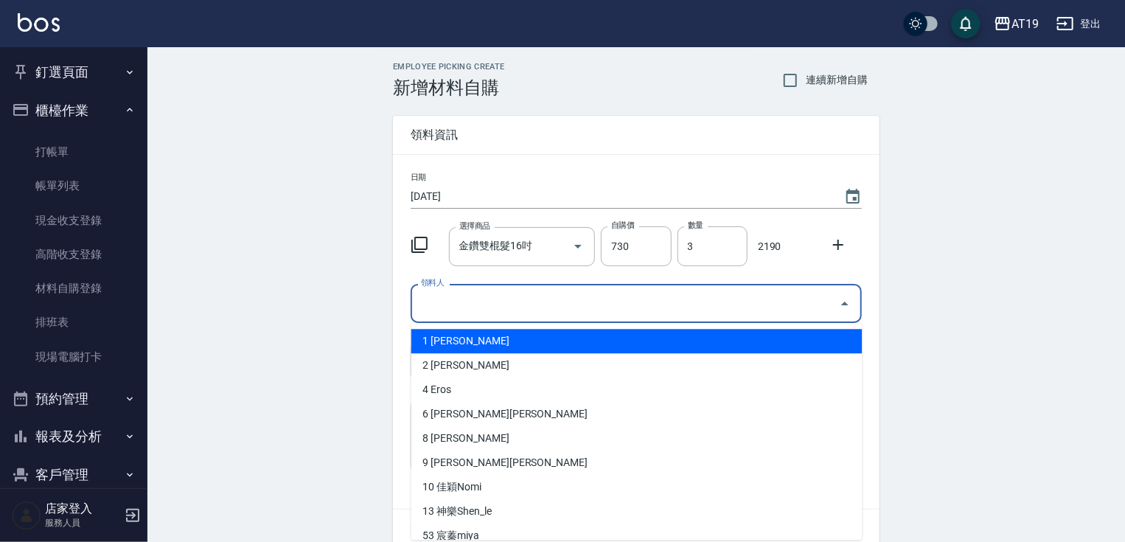
click at [563, 296] on input "領料人" at bounding box center [625, 303] width 416 height 26
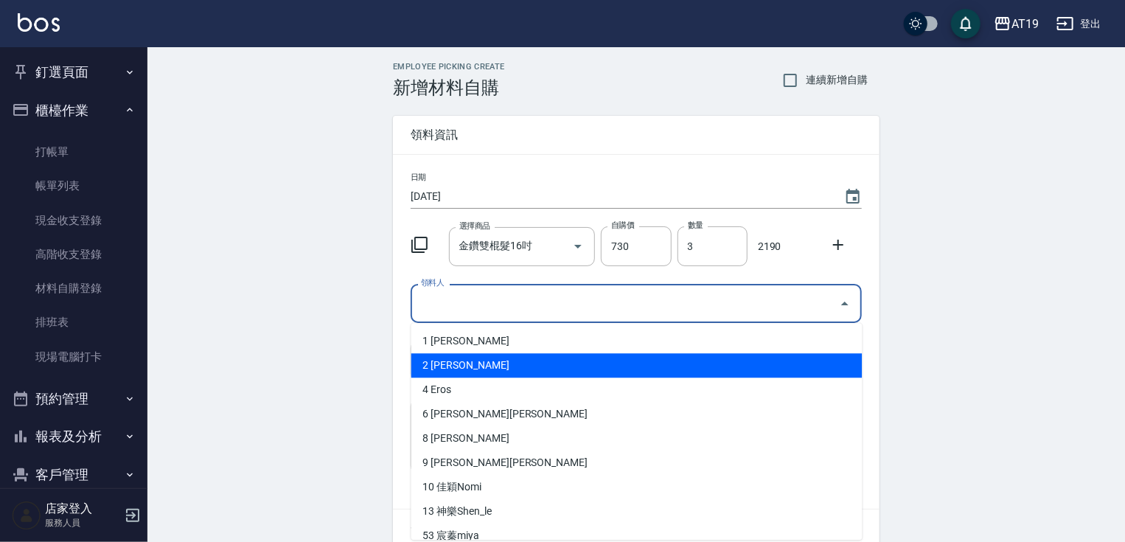
click at [552, 366] on li "2 [PERSON_NAME]" at bounding box center [636, 365] width 451 height 24
type input "[PERSON_NAME]"
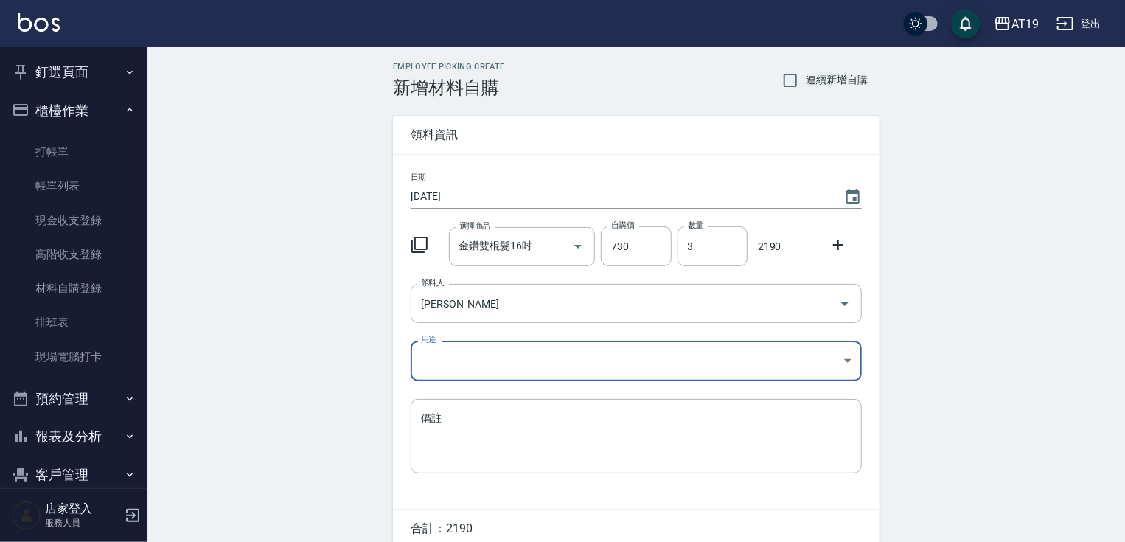
click at [492, 360] on body "AT19 登出 釘選頁面 打帳單 帳單列表 材料自購登錄 排班表 現場電腦打卡 店家日報表 互助日報表 設計師排行榜 設計師日報表 櫃檯作業 打帳單 帳單列表…" at bounding box center [562, 303] width 1125 height 607
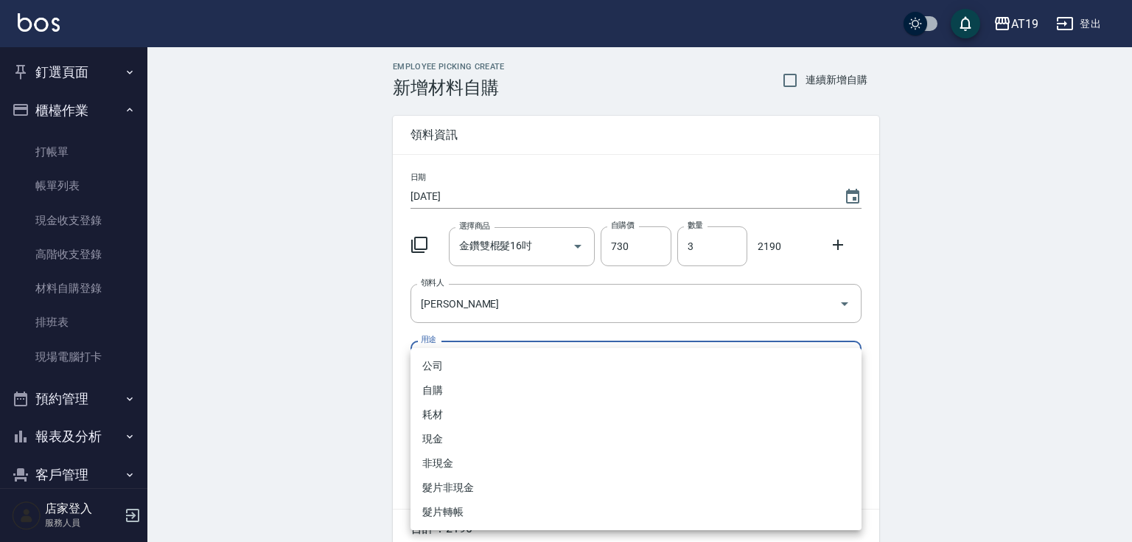
click at [497, 430] on li "現金" at bounding box center [636, 439] width 451 height 24
type input "現金"
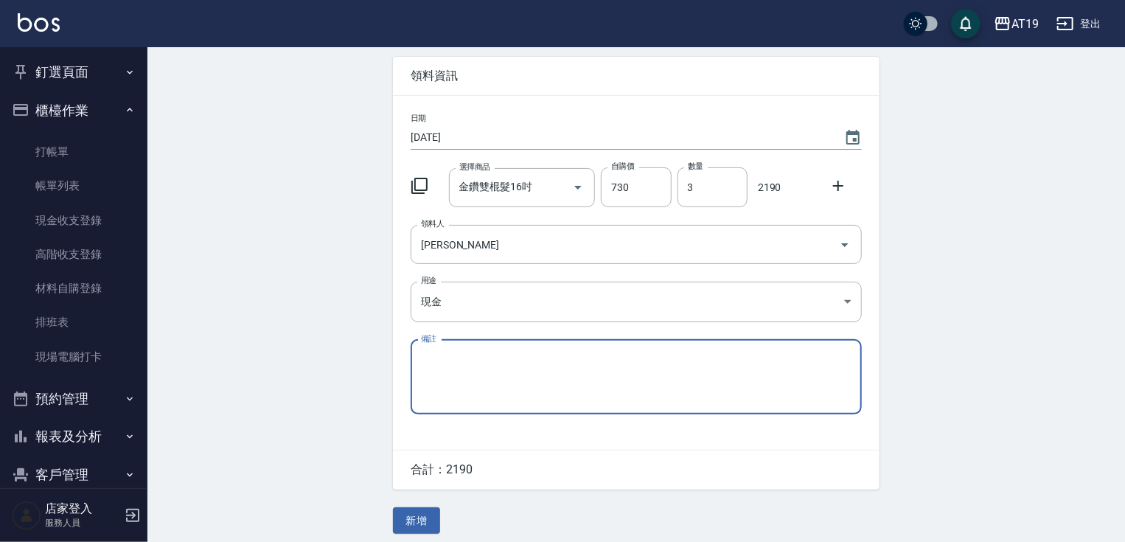
scroll to position [66, 0]
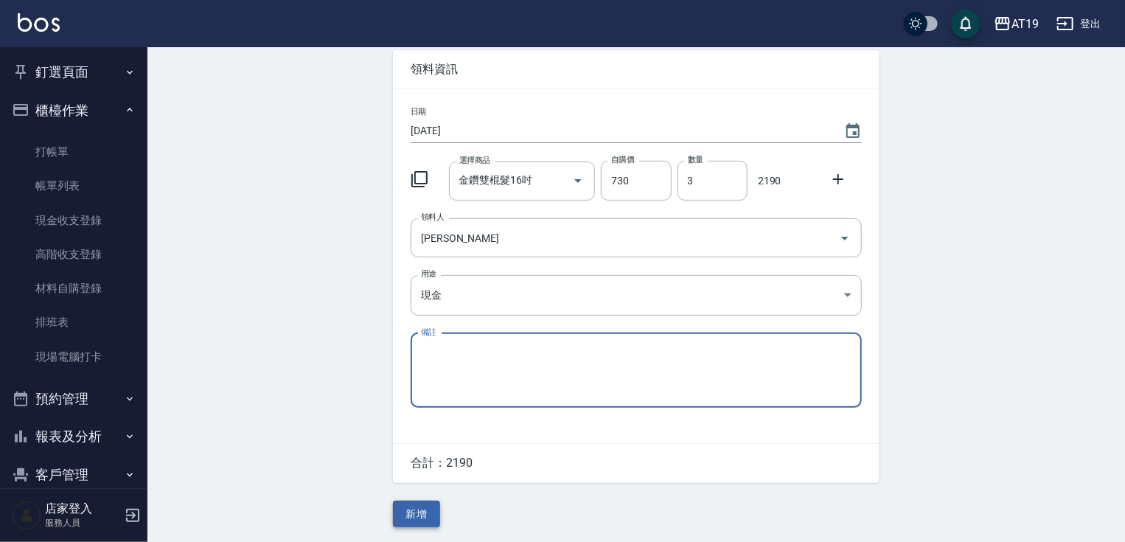
click at [433, 510] on button "新增" at bounding box center [416, 513] width 47 height 27
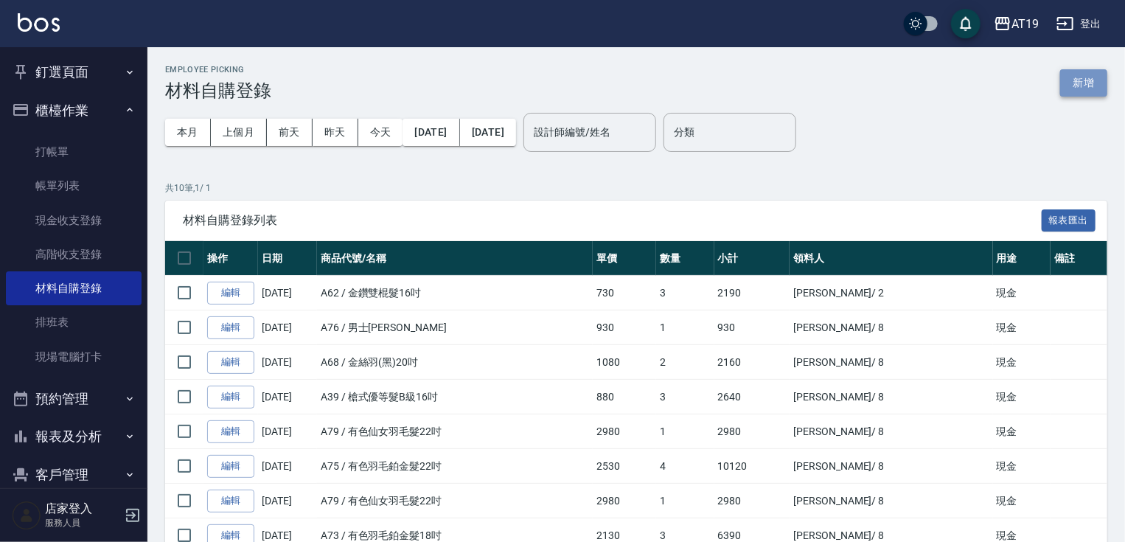
click at [1079, 77] on button "新增" at bounding box center [1083, 82] width 47 height 27
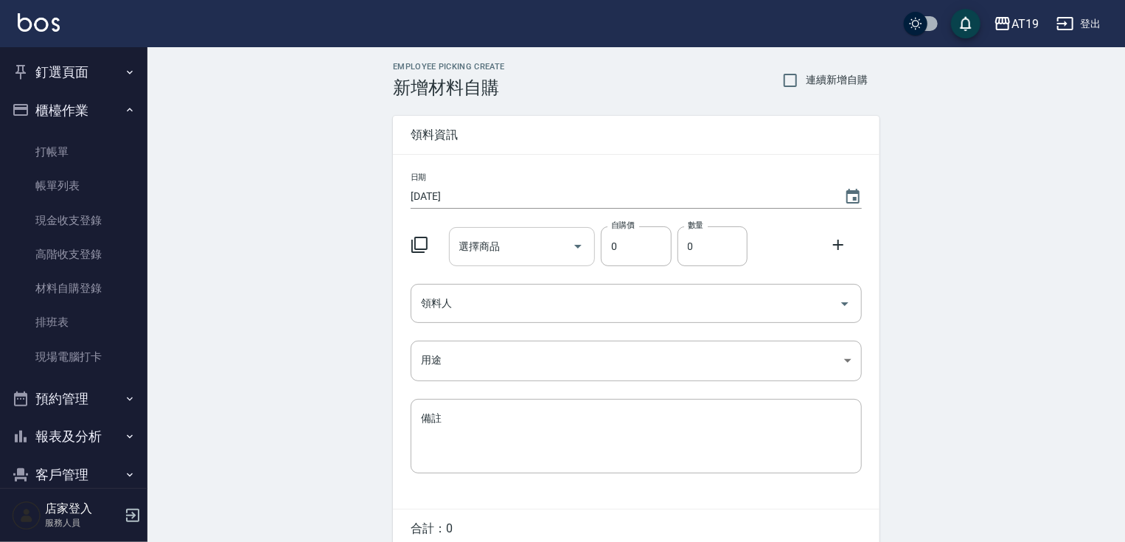
click at [578, 242] on icon "Open" at bounding box center [578, 246] width 18 height 18
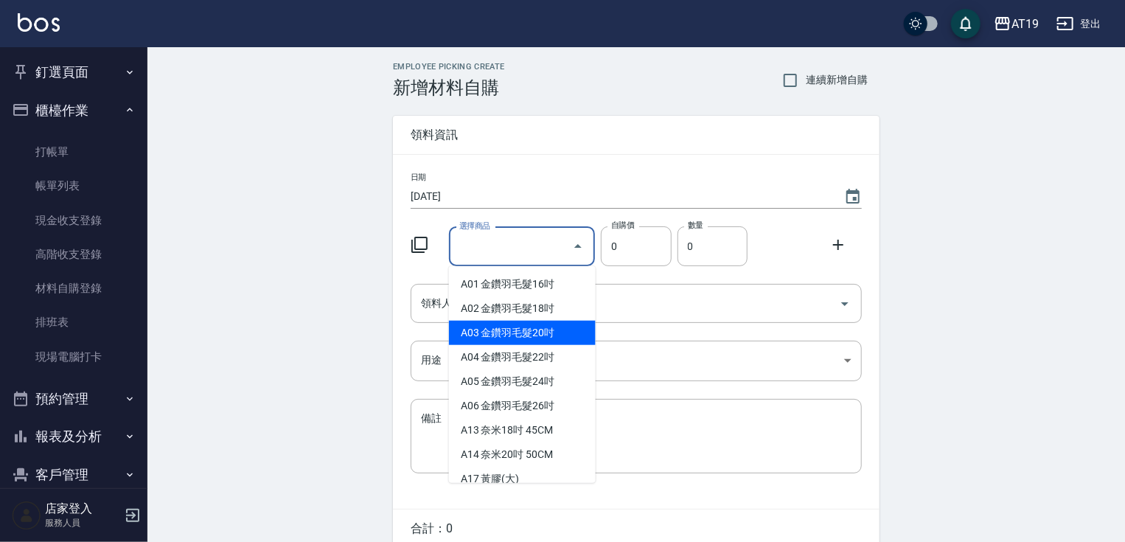
click at [576, 325] on li "A03 金鑽羽毛髮20吋" at bounding box center [522, 333] width 147 height 24
type input "金鑽羽毛髮20吋"
type input "1680"
type input "1"
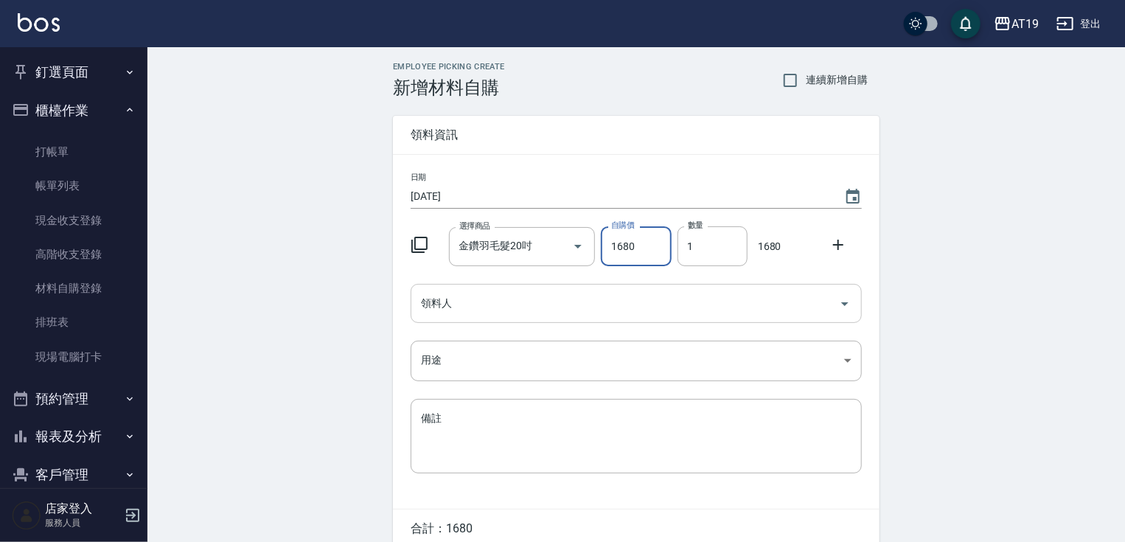
click at [545, 313] on input "領料人" at bounding box center [625, 303] width 416 height 26
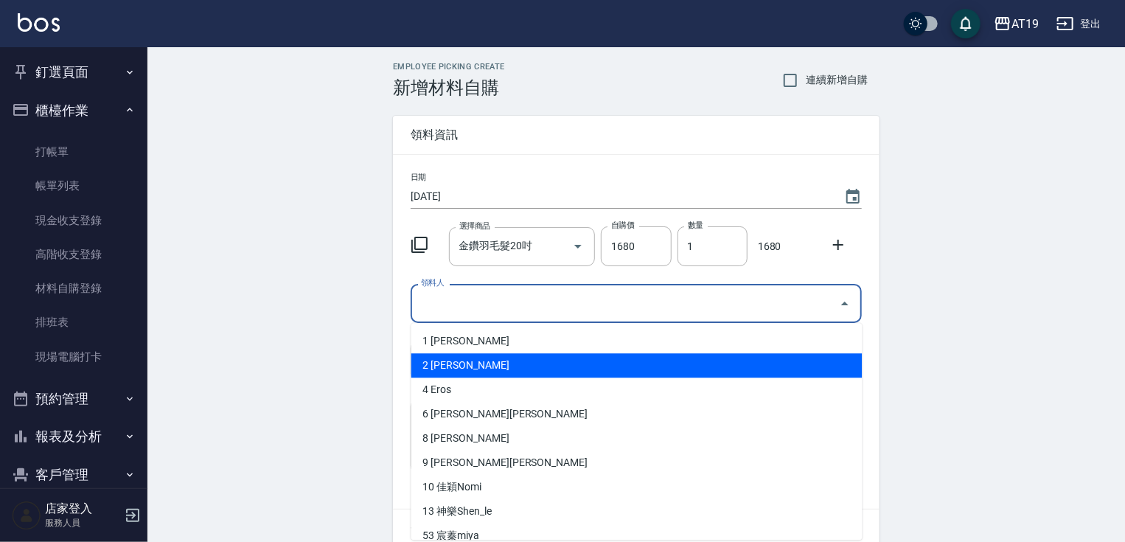
click at [523, 366] on li "2 [PERSON_NAME]" at bounding box center [636, 365] width 451 height 24
type input "[PERSON_NAME]"
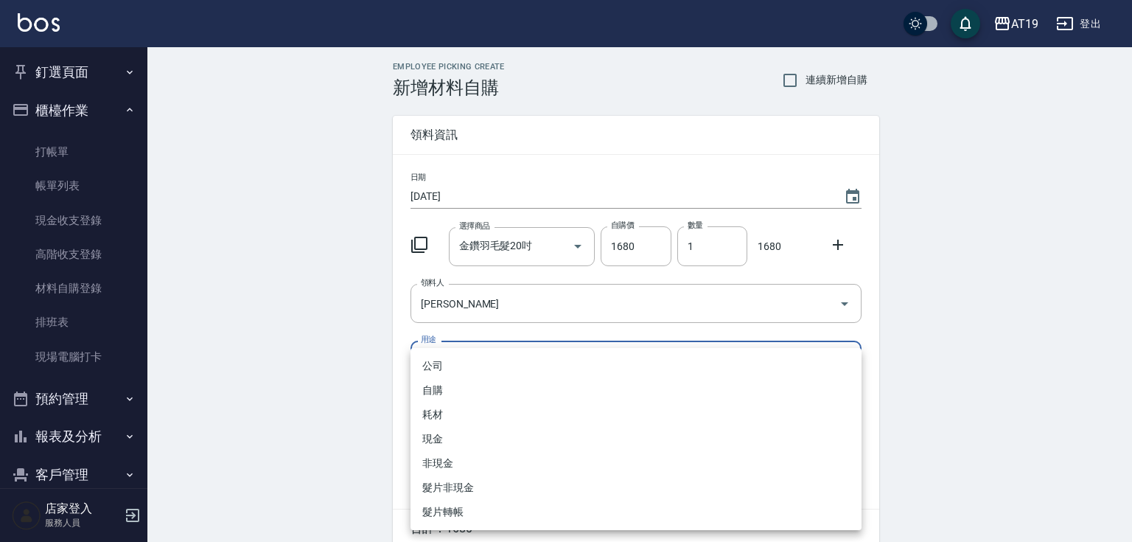
click at [475, 356] on body "AT19 登出 釘選頁面 打帳單 帳單列表 材料自購登錄 排班表 現場電腦打卡 店家日報表 互助日報表 設計師排行榜 設計師日報表 櫃檯作業 打帳單 帳單列表…" at bounding box center [566, 303] width 1132 height 607
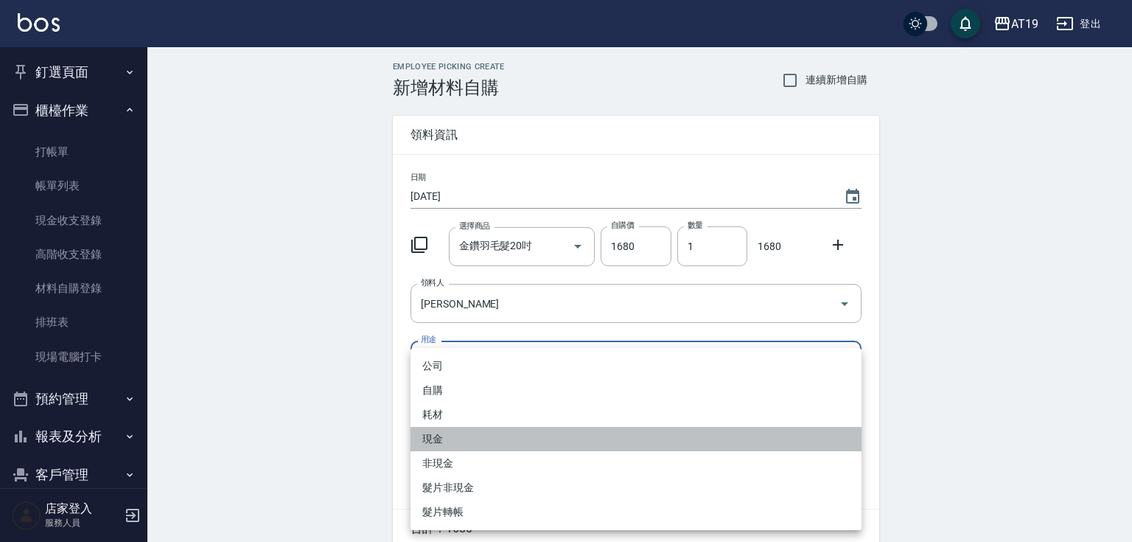
click at [486, 430] on li "現金" at bounding box center [636, 439] width 451 height 24
type input "現金"
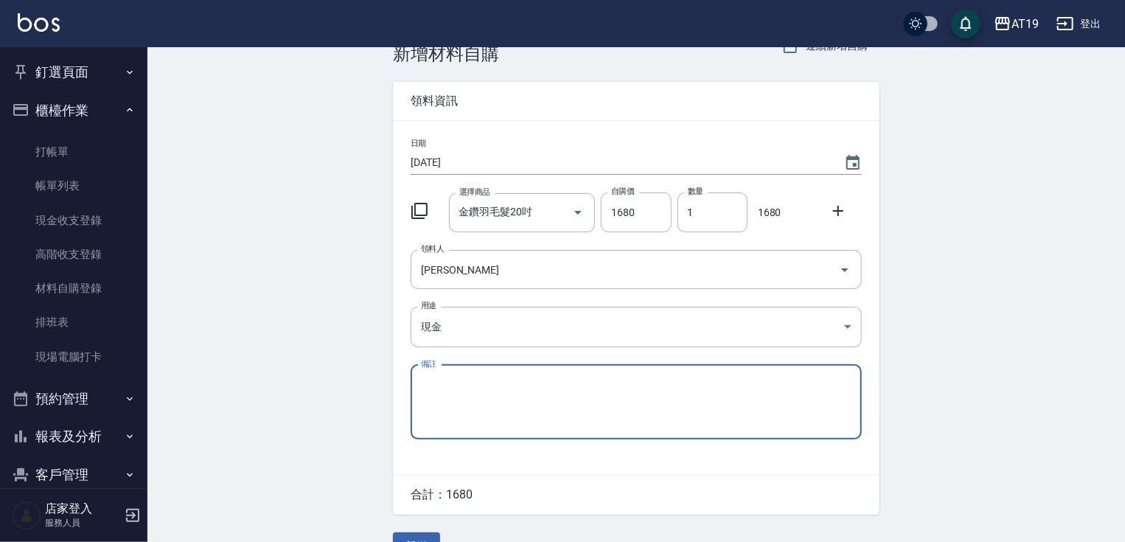
scroll to position [66, 0]
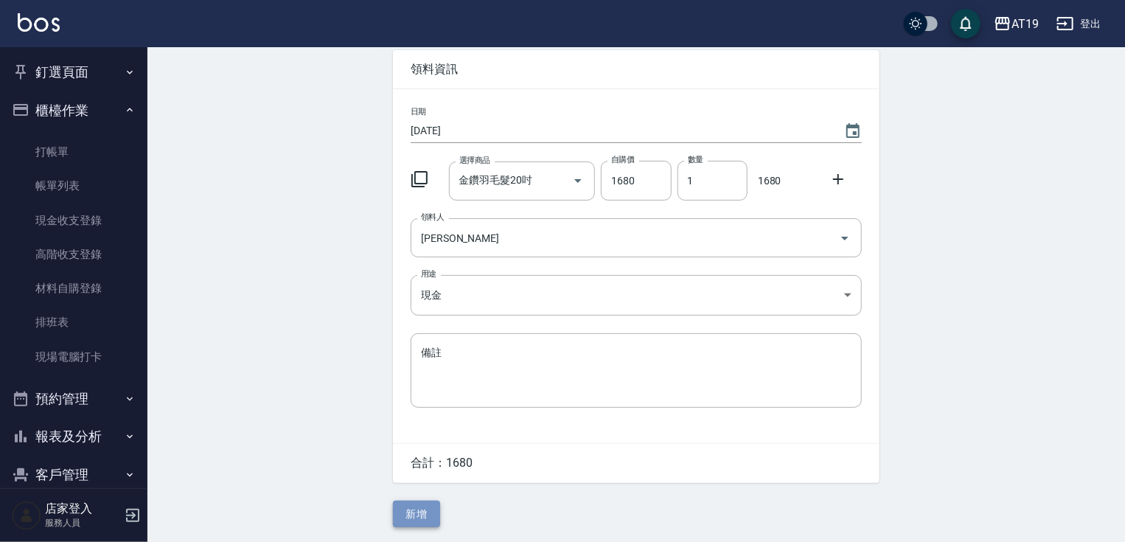
click at [430, 513] on button "新增" at bounding box center [416, 513] width 47 height 27
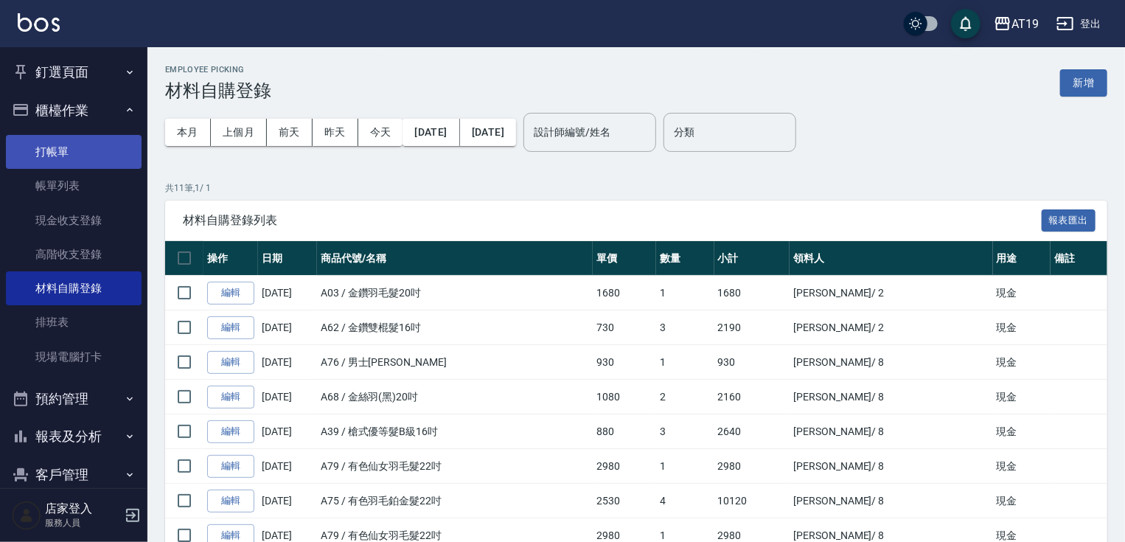
click at [80, 159] on link "打帳單" at bounding box center [74, 152] width 136 height 34
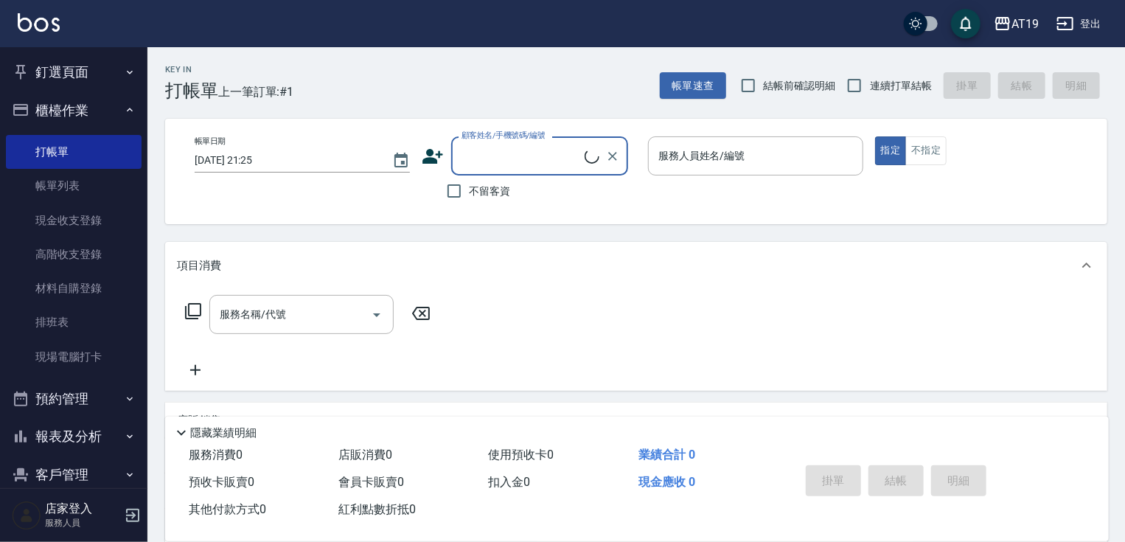
click at [491, 156] on input "顧客姓名/手機號碼/編號" at bounding box center [521, 156] width 127 height 26
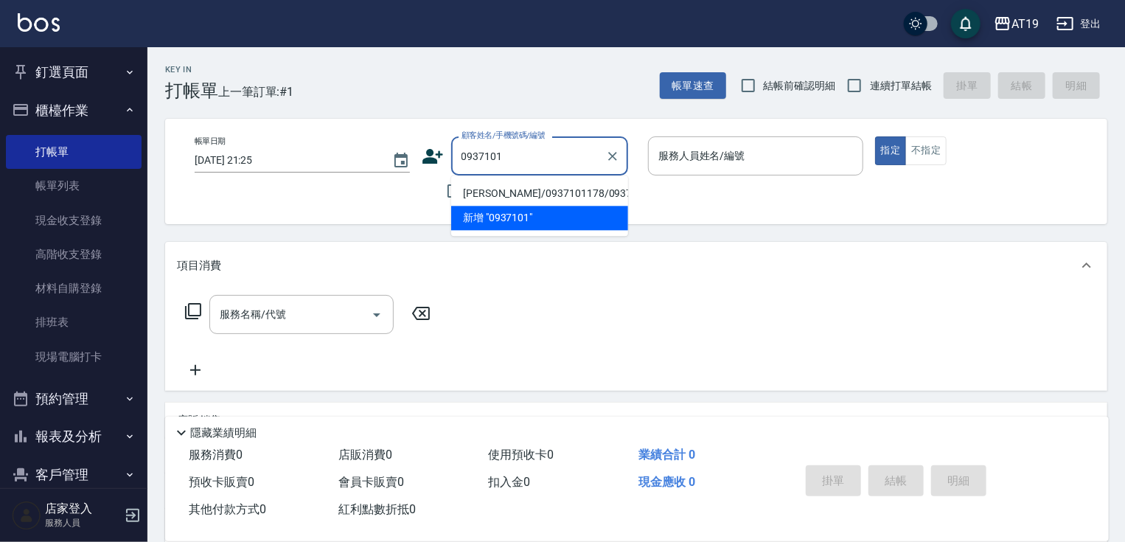
click at [530, 198] on li "[PERSON_NAME]/0937101178/0937101178" at bounding box center [539, 193] width 177 height 24
type input "[PERSON_NAME]/0937101178/0937101178"
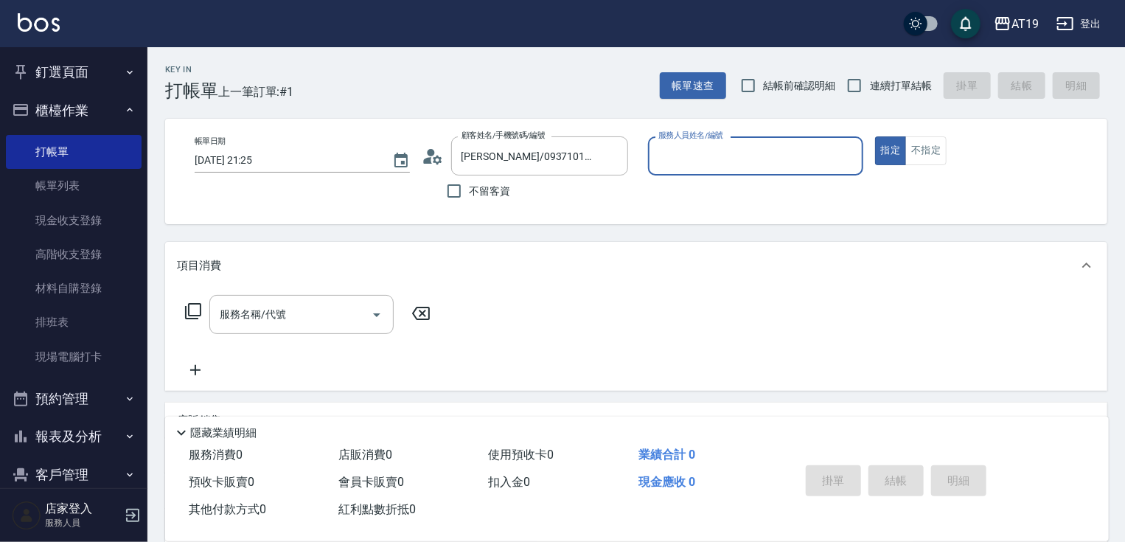
type input "Lannie- 2"
click at [318, 313] on input "服務名稱/代號" at bounding box center [290, 314] width 149 height 26
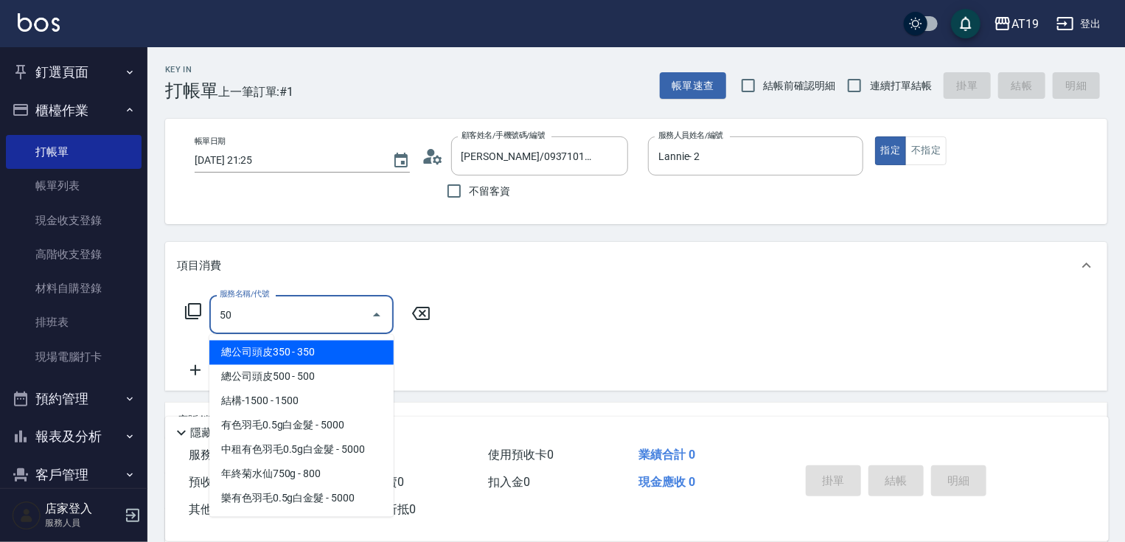
type input "501"
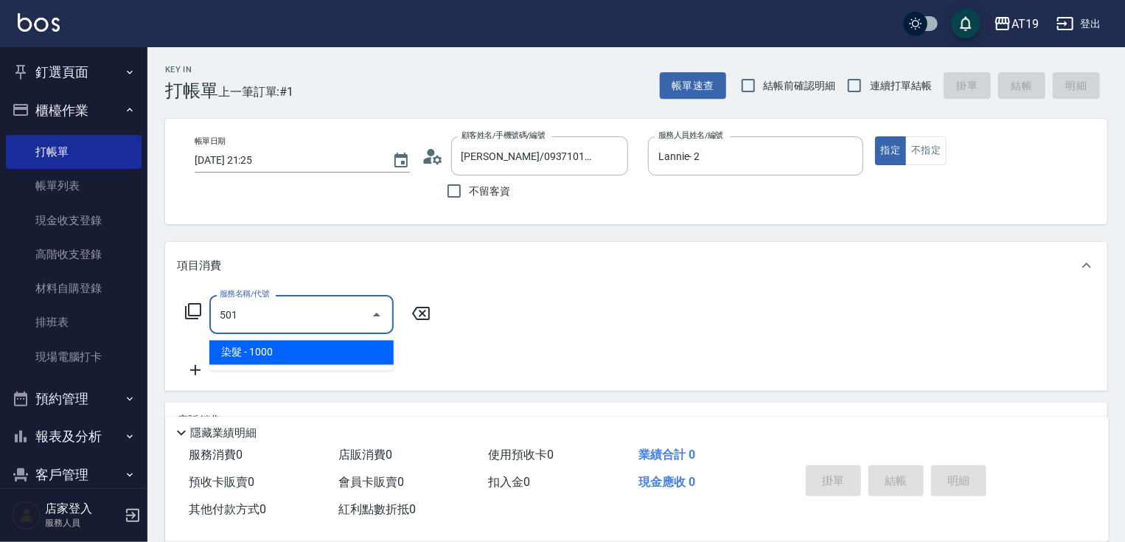
drag, startPoint x: 333, startPoint y: 340, endPoint x: 425, endPoint y: 340, distance: 91.4
click at [349, 344] on span "染髮 - 1000" at bounding box center [301, 353] width 184 height 24
type input "100"
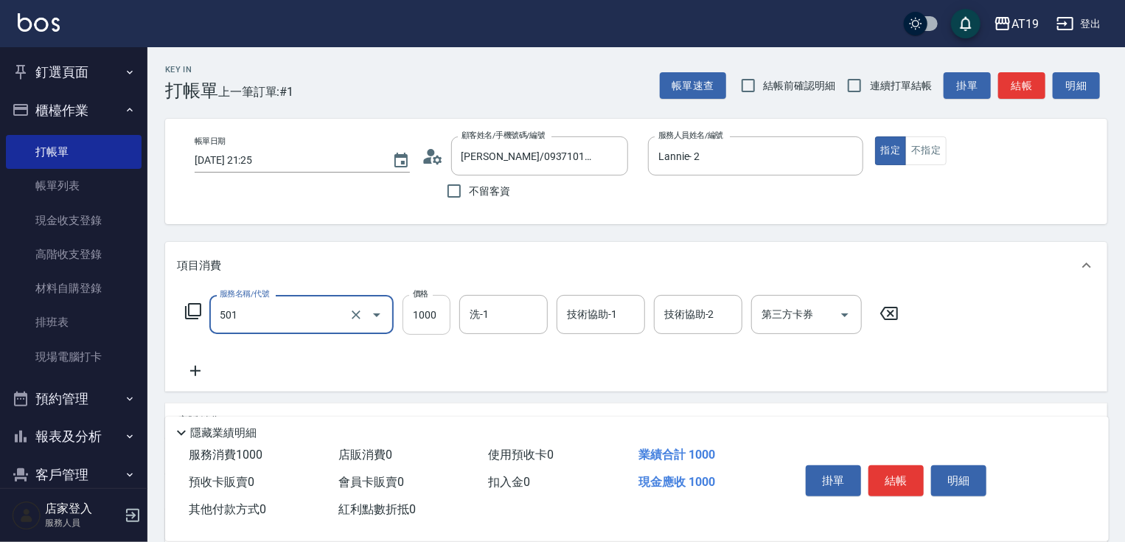
type input "染髮(501)"
click at [422, 326] on input "1000" at bounding box center [426, 315] width 48 height 40
type input "1"
type input "0"
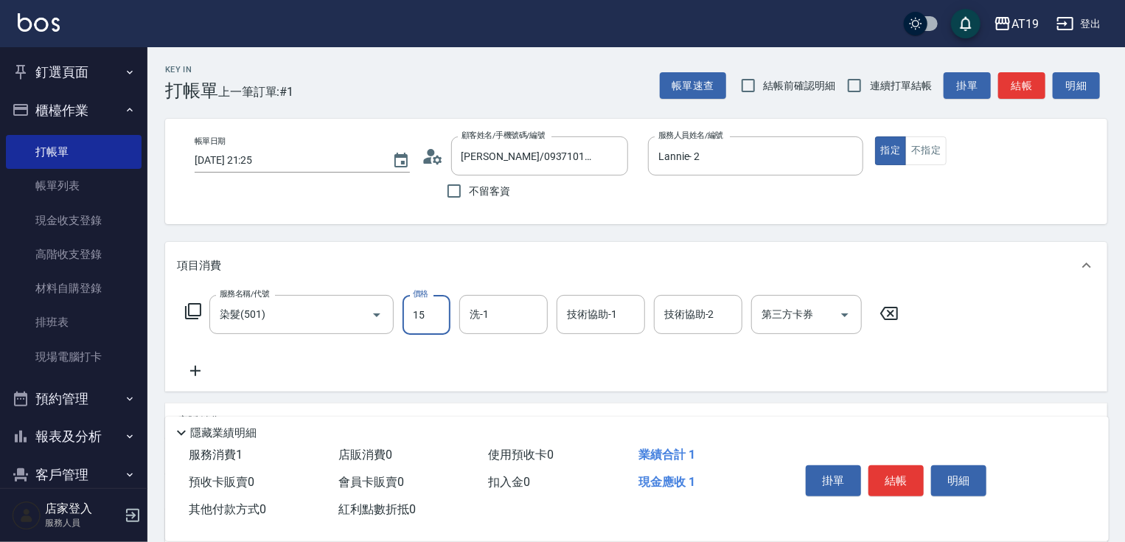
type input "150"
type input "1500"
click at [482, 313] on input "洗-1" at bounding box center [503, 314] width 75 height 26
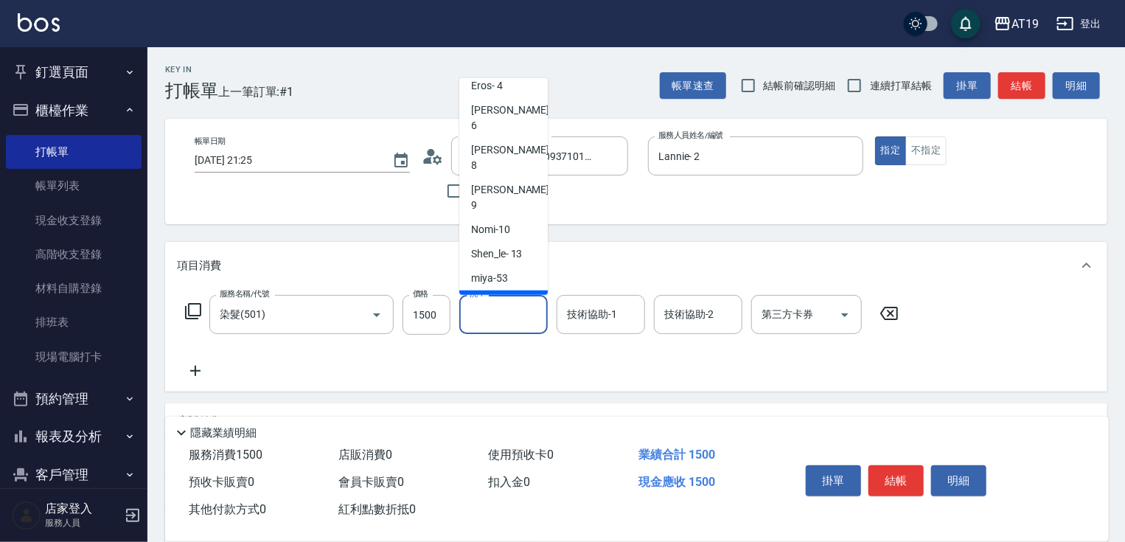
scroll to position [111, 0]
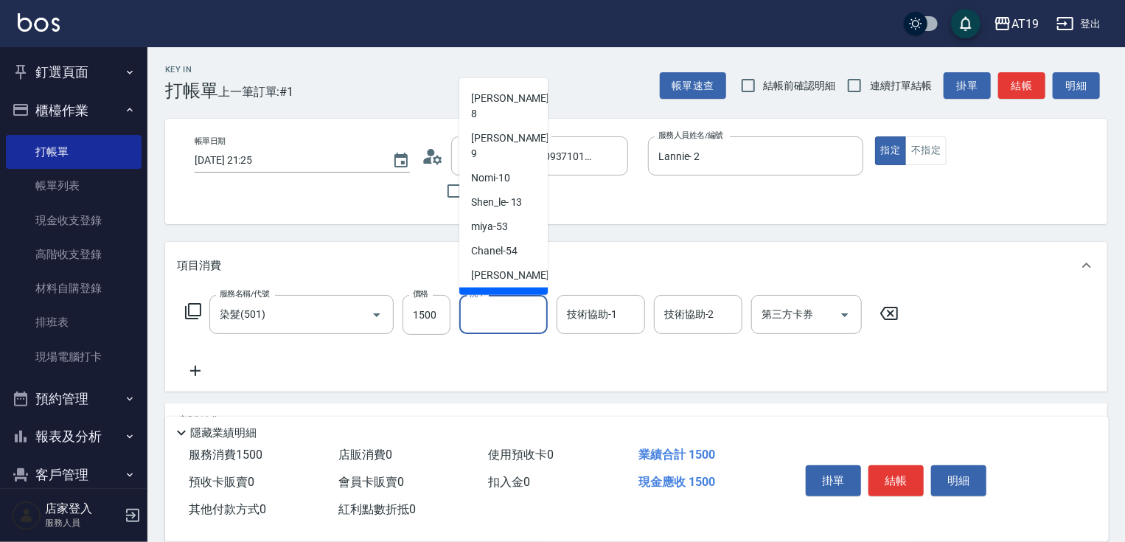
click at [512, 287] on div "Jun -57" at bounding box center [503, 299] width 88 height 24
type input "Jun-57"
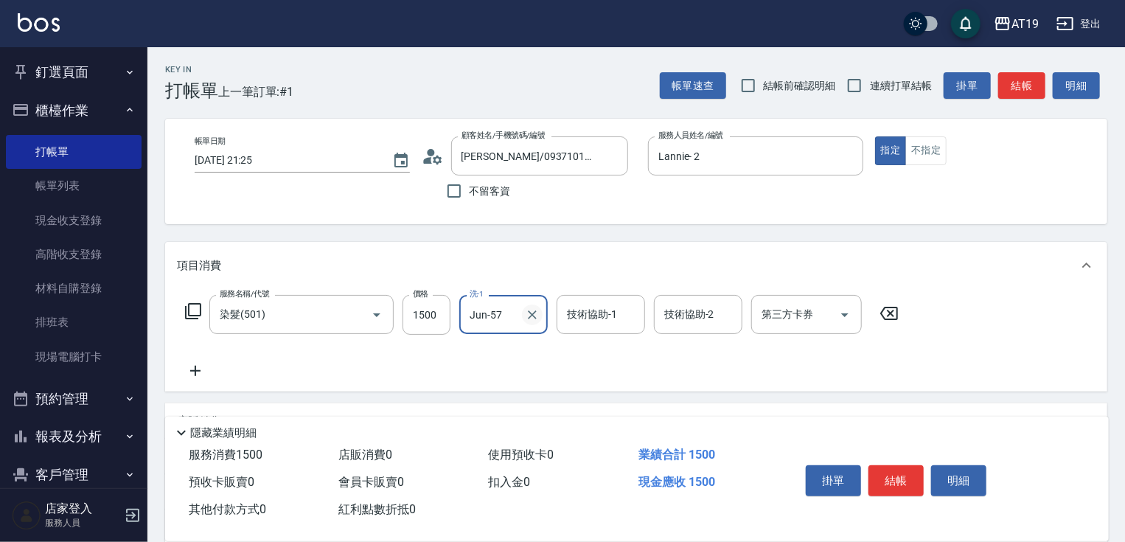
click at [528, 315] on icon "Clear" at bounding box center [532, 314] width 15 height 15
click at [197, 369] on icon at bounding box center [195, 371] width 37 height 18
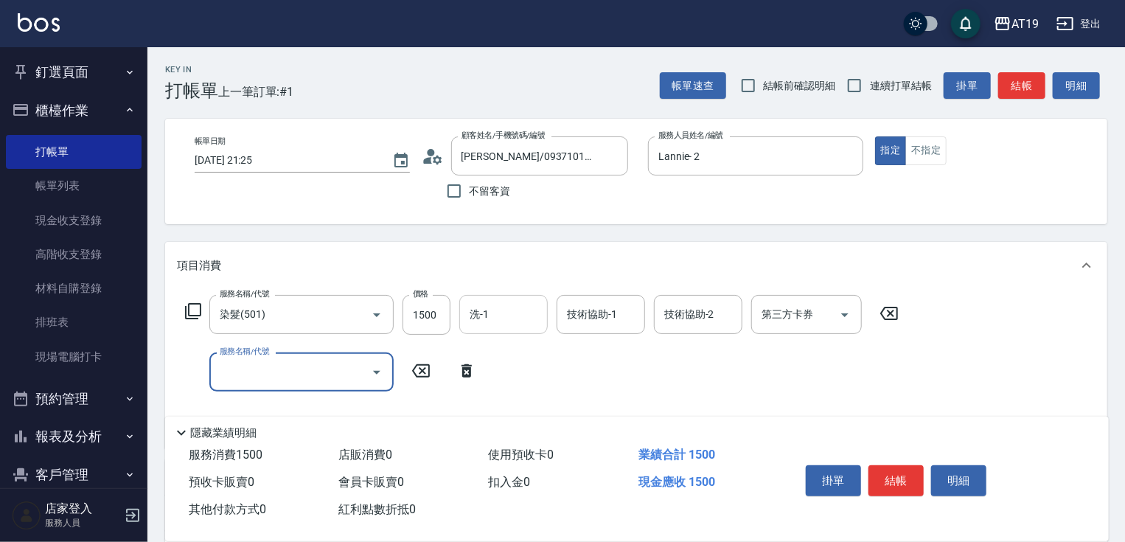
click at [222, 369] on input "服務名稱/代號" at bounding box center [290, 372] width 149 height 26
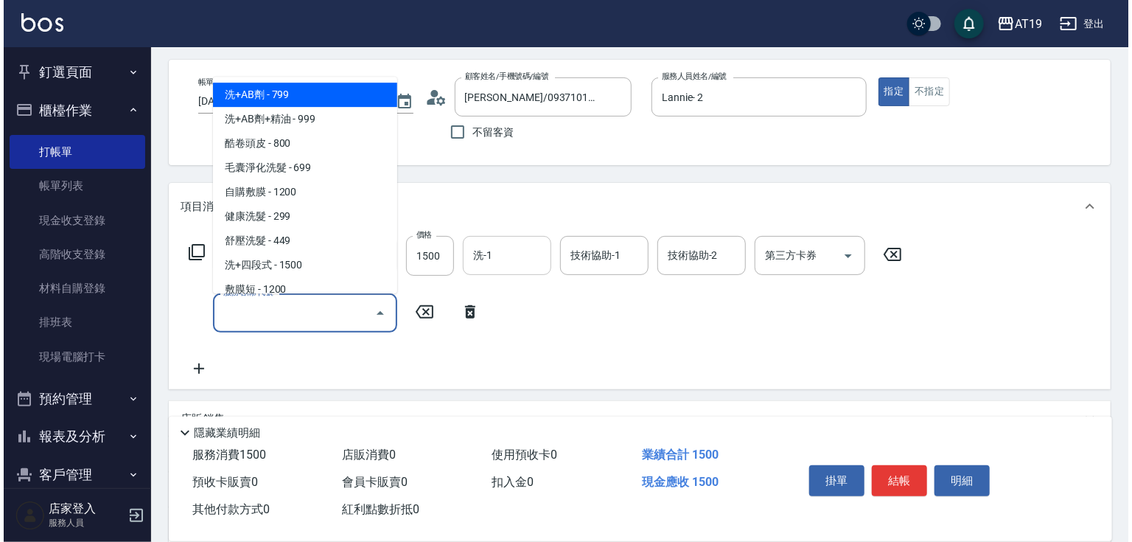
scroll to position [0, 0]
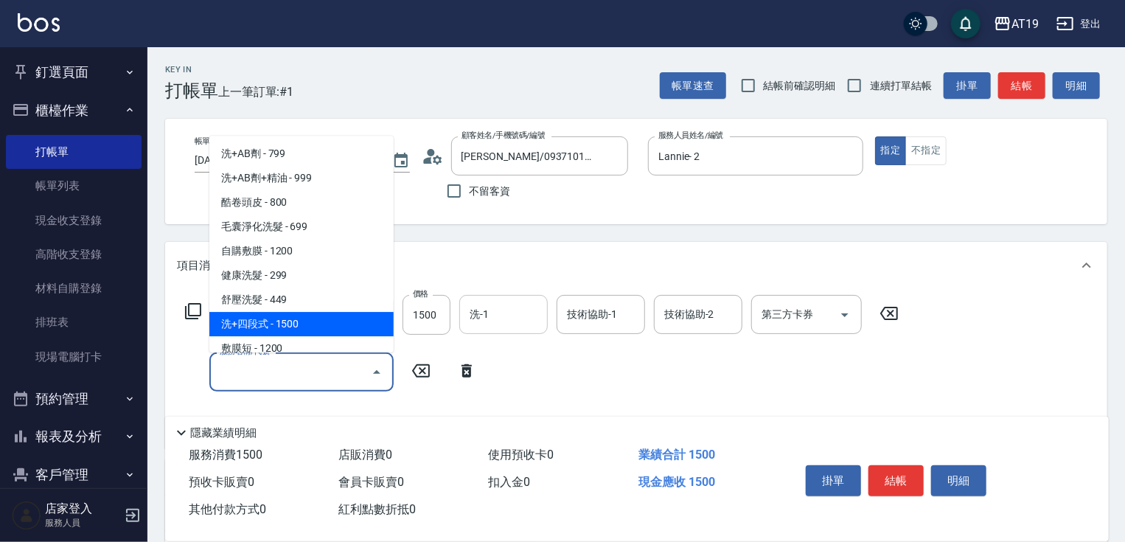
click at [190, 311] on icon at bounding box center [193, 311] width 18 height 18
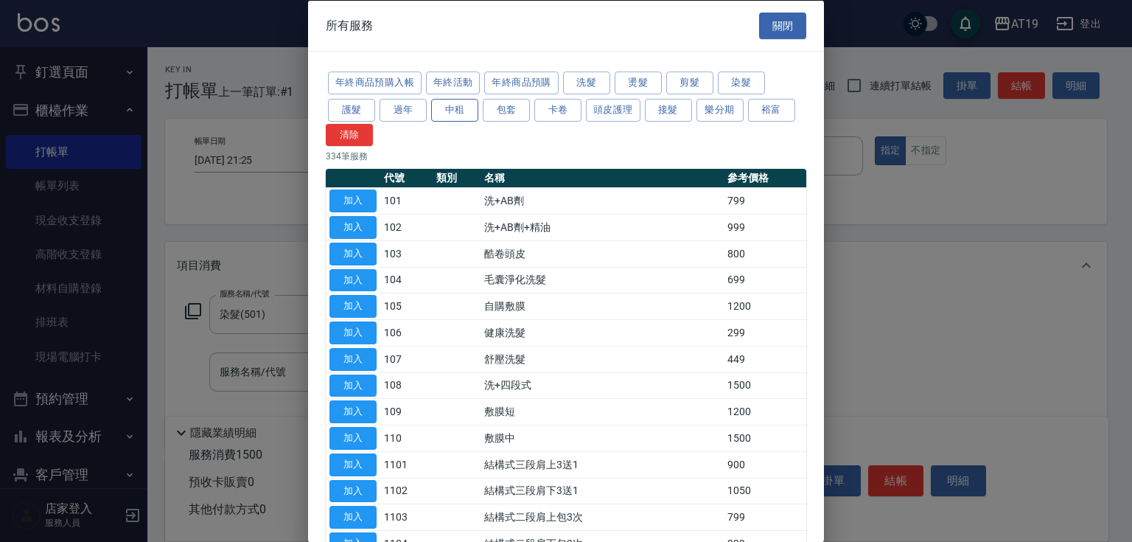
click at [457, 113] on button "中租" at bounding box center [454, 109] width 47 height 23
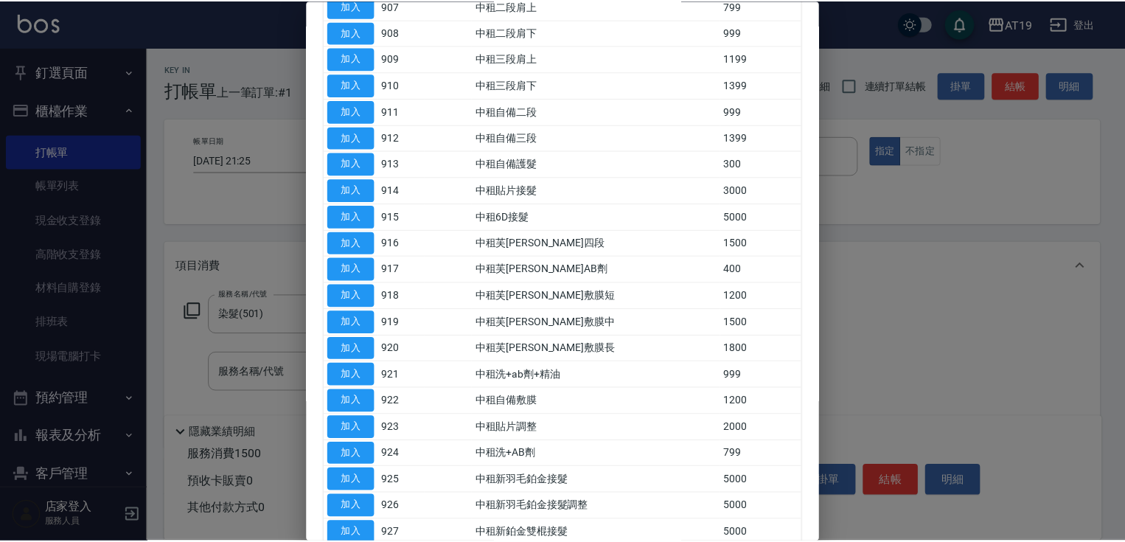
scroll to position [354, 0]
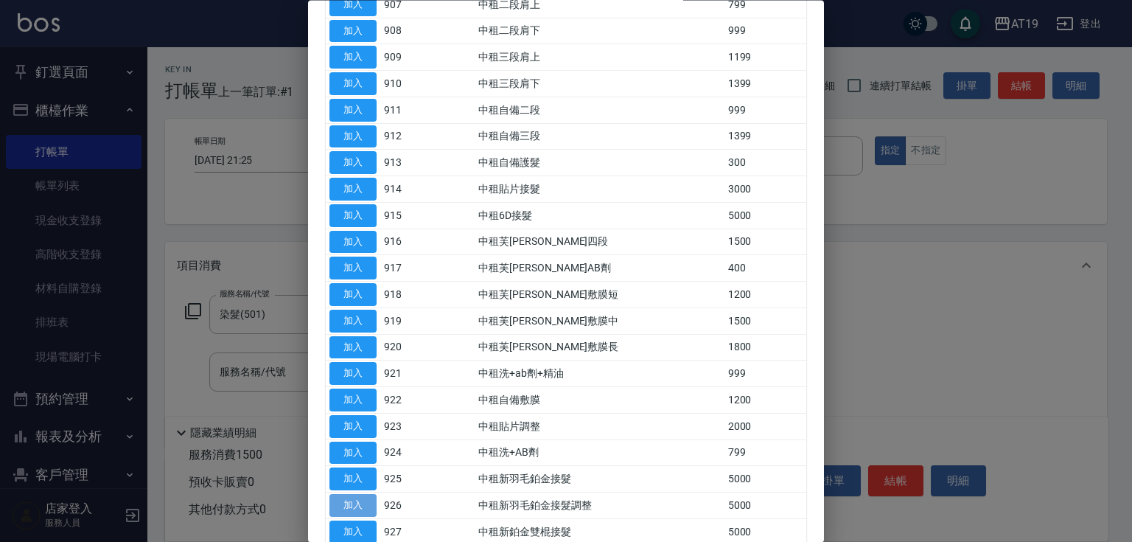
click at [367, 495] on button "加入" at bounding box center [352, 506] width 47 height 23
type input "650"
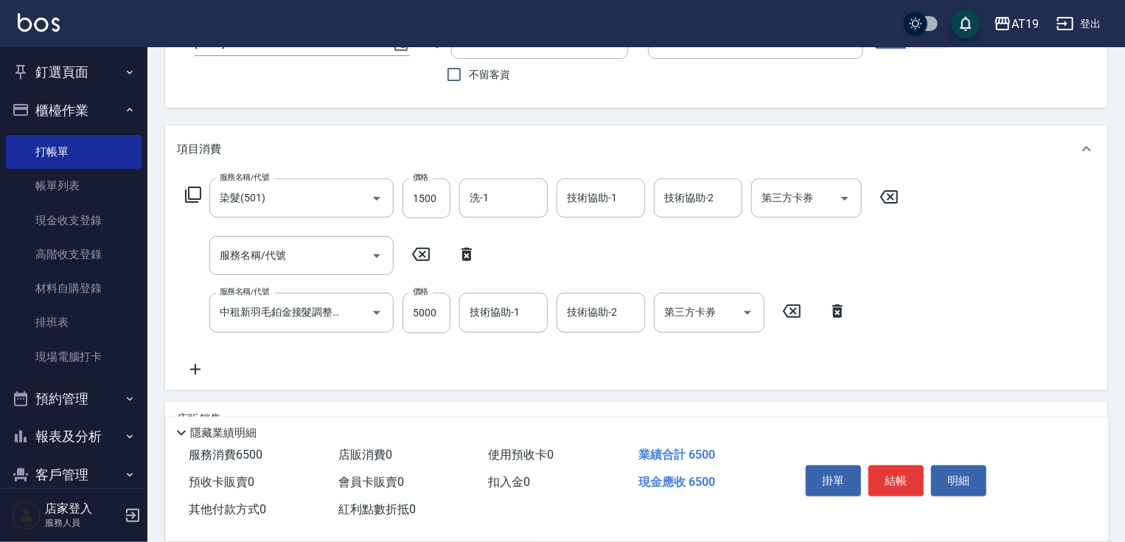
scroll to position [118, 0]
click at [470, 251] on icon at bounding box center [466, 252] width 10 height 13
type input "中租新羽毛鉑金接髮調整(926)"
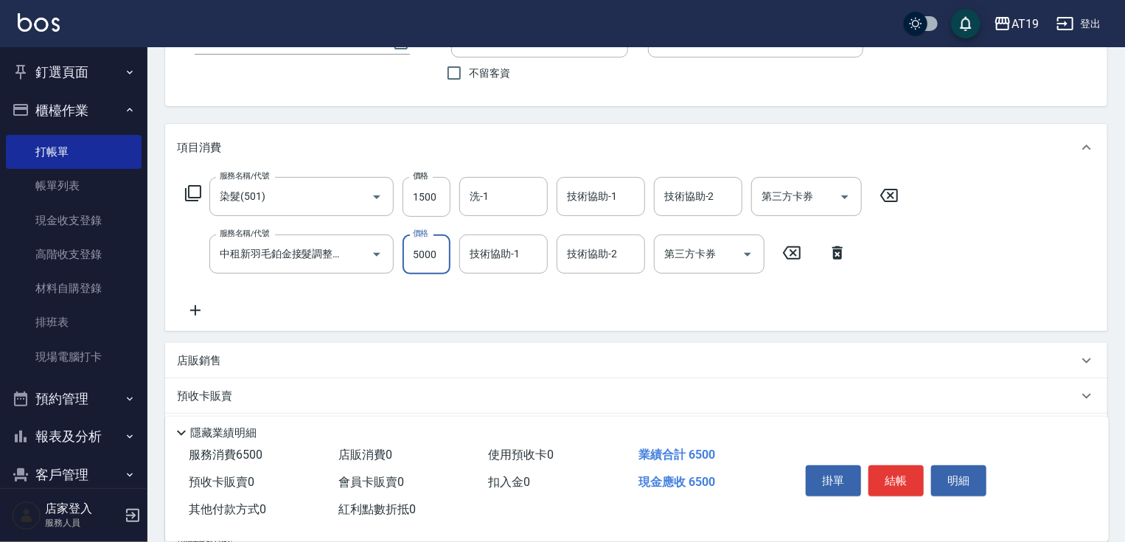
click at [436, 265] on input "5000" at bounding box center [426, 254] width 48 height 40
type input "4"
type input "150"
type input "400"
type input "190"
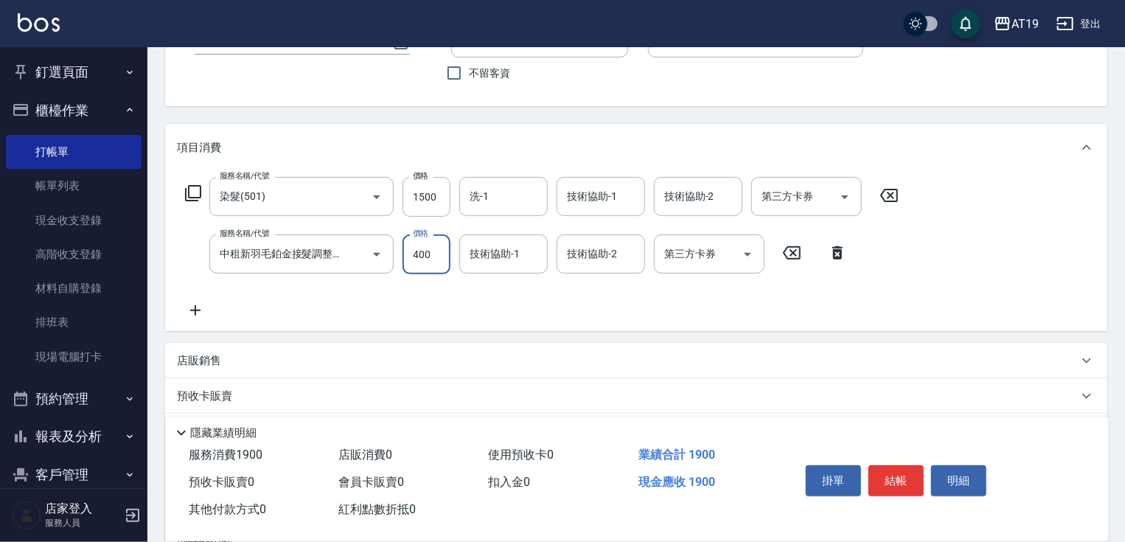
type input "4000"
type input "550"
type input "4000"
click at [496, 251] on input "技術協助-1" at bounding box center [503, 254] width 75 height 26
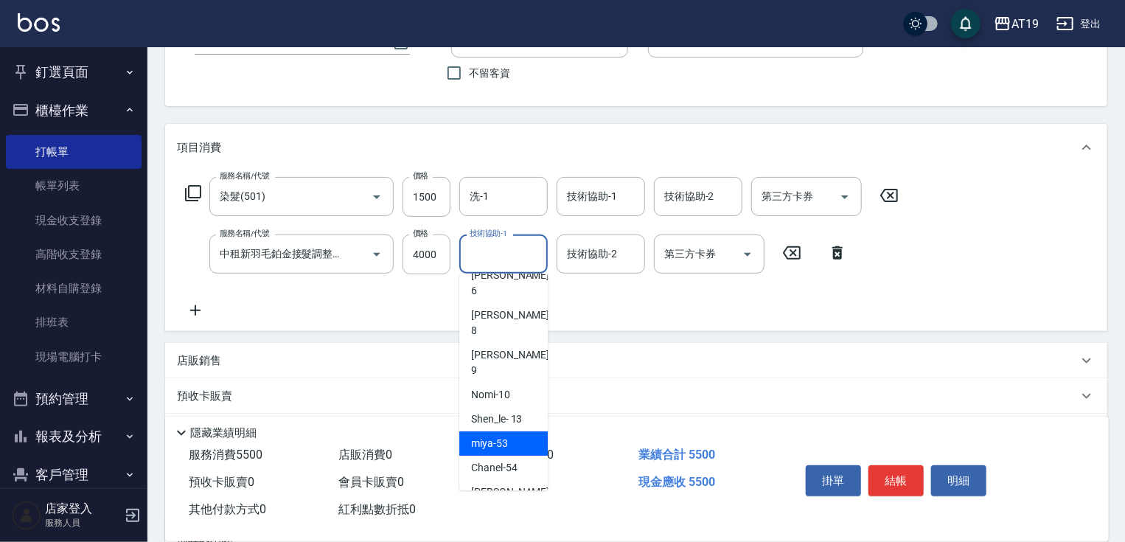
scroll to position [111, 0]
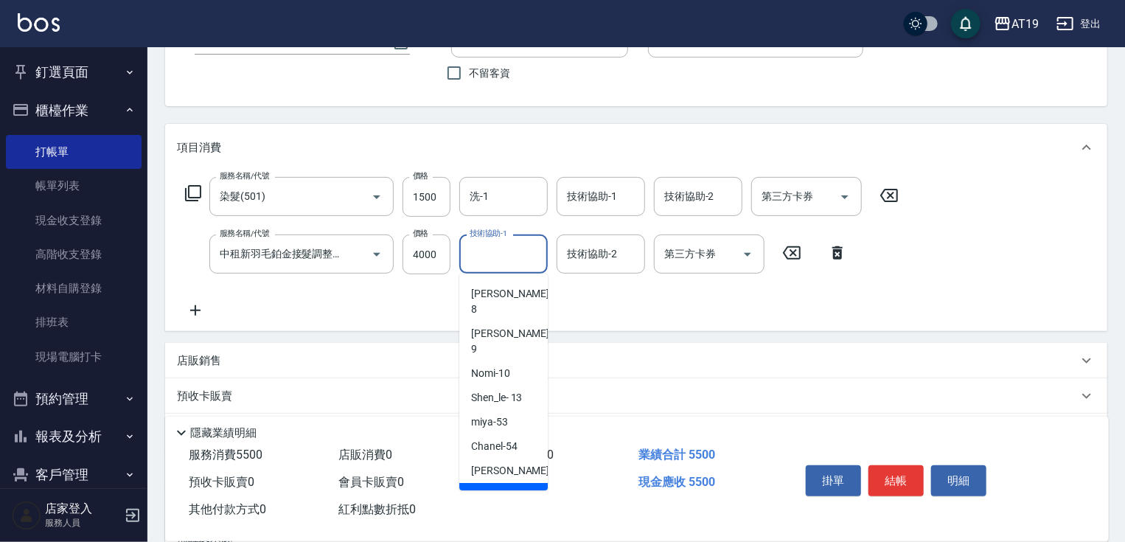
click at [521, 483] on div "Jun -57" at bounding box center [503, 495] width 88 height 24
type input "Jun-57"
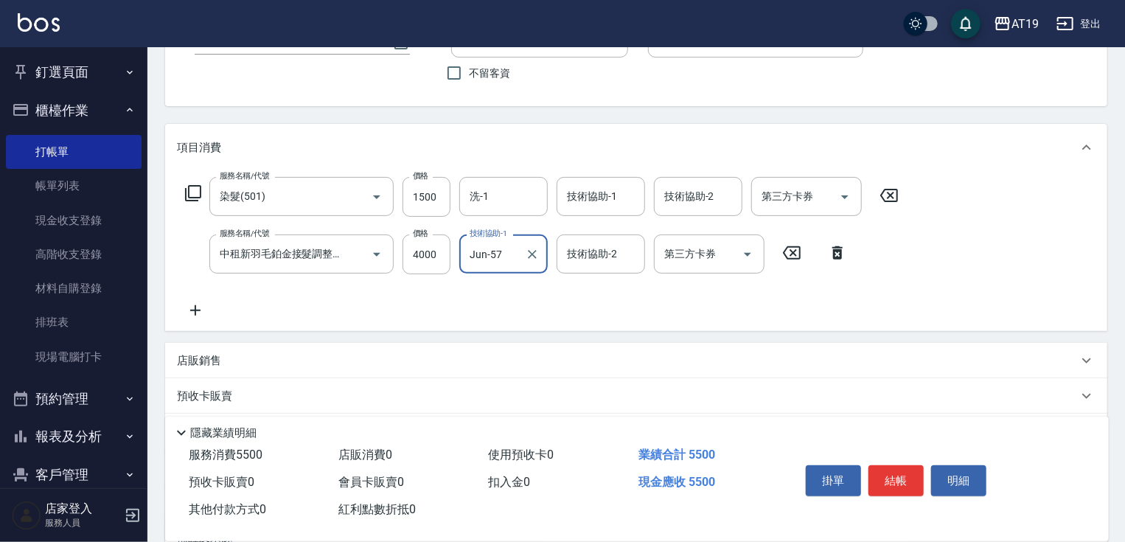
scroll to position [177, 0]
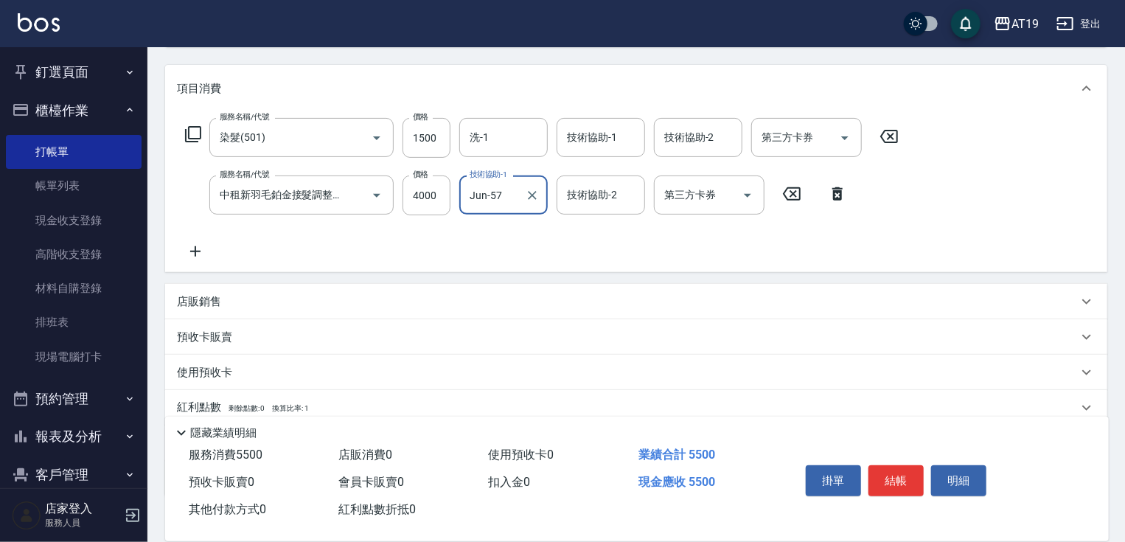
click at [197, 252] on icon at bounding box center [195, 252] width 37 height 18
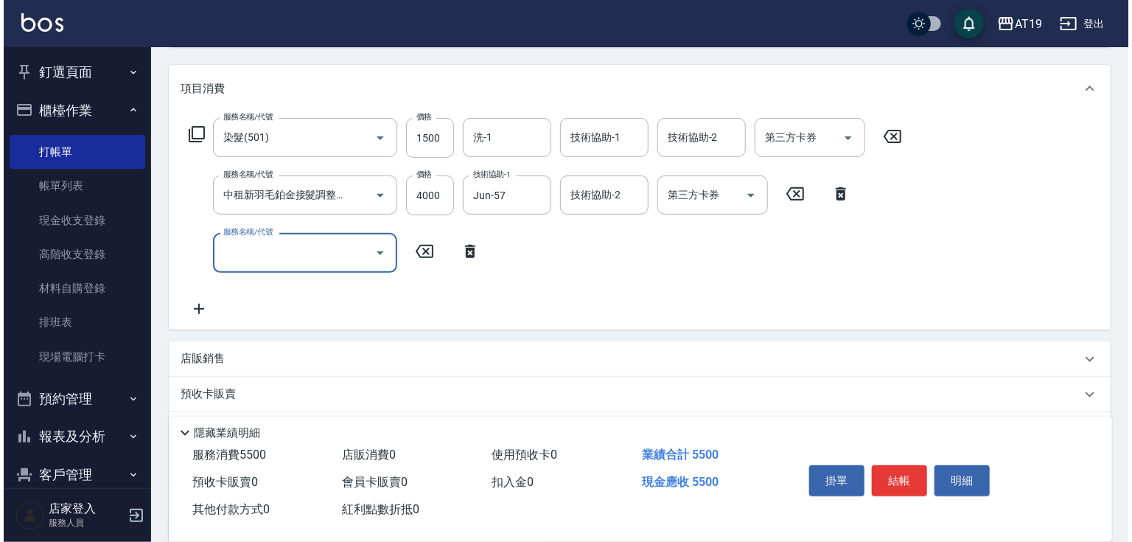
scroll to position [0, 0]
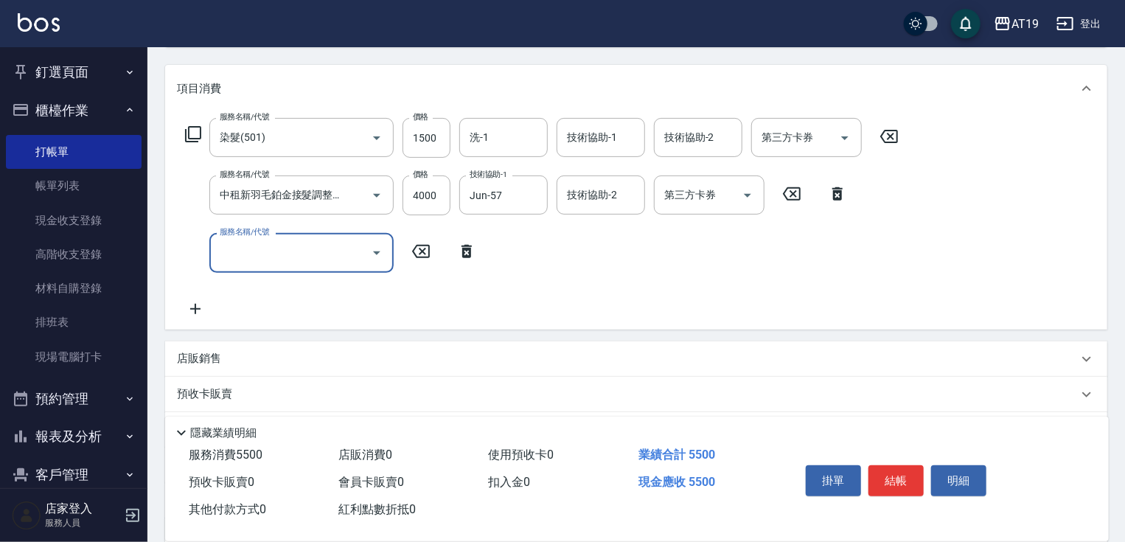
click at [189, 133] on icon at bounding box center [193, 134] width 16 height 16
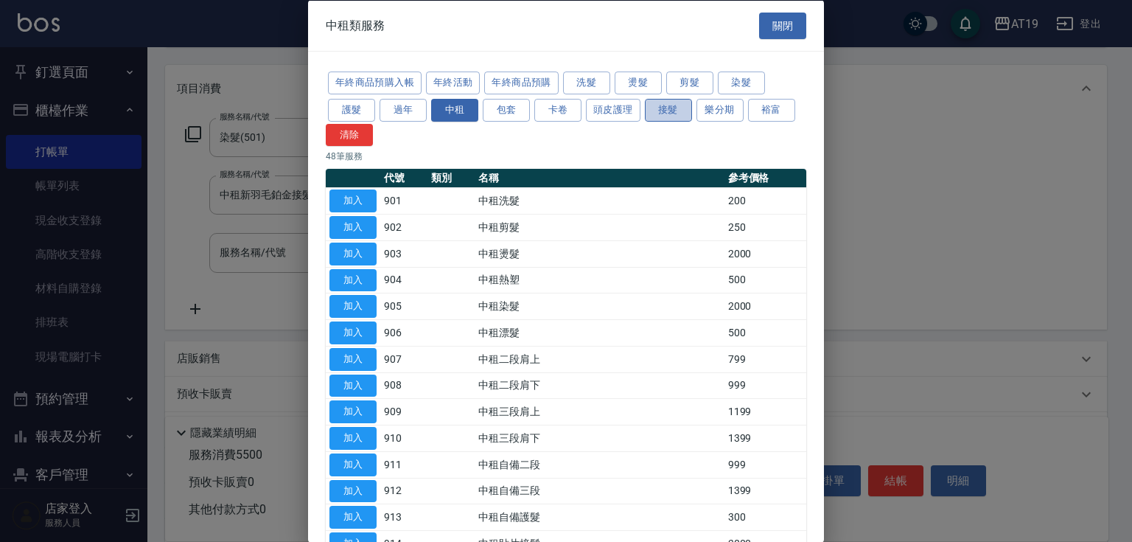
click at [672, 119] on button "接髮" at bounding box center [668, 109] width 47 height 23
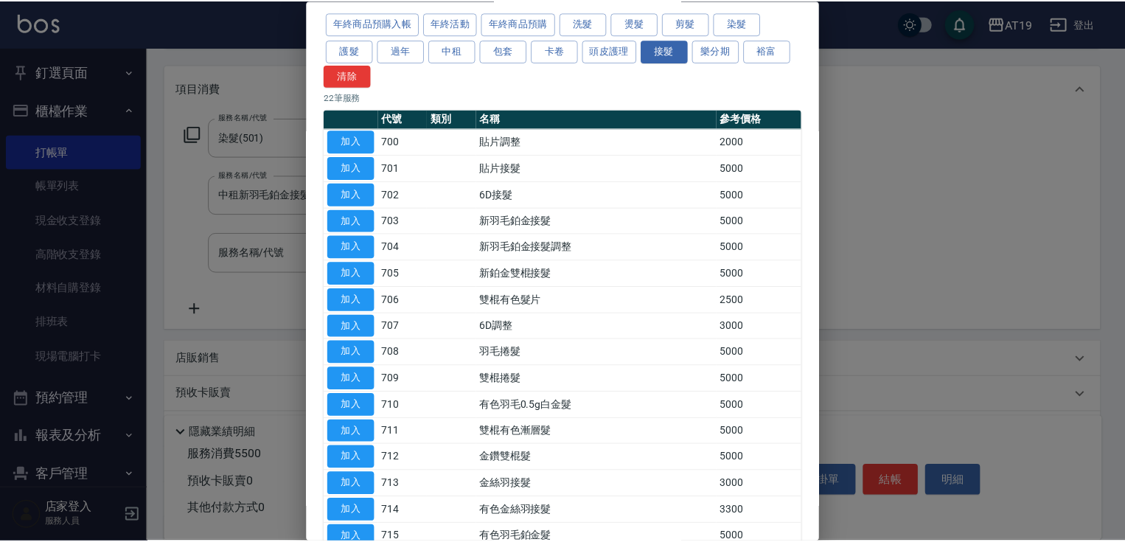
scroll to position [59, 0]
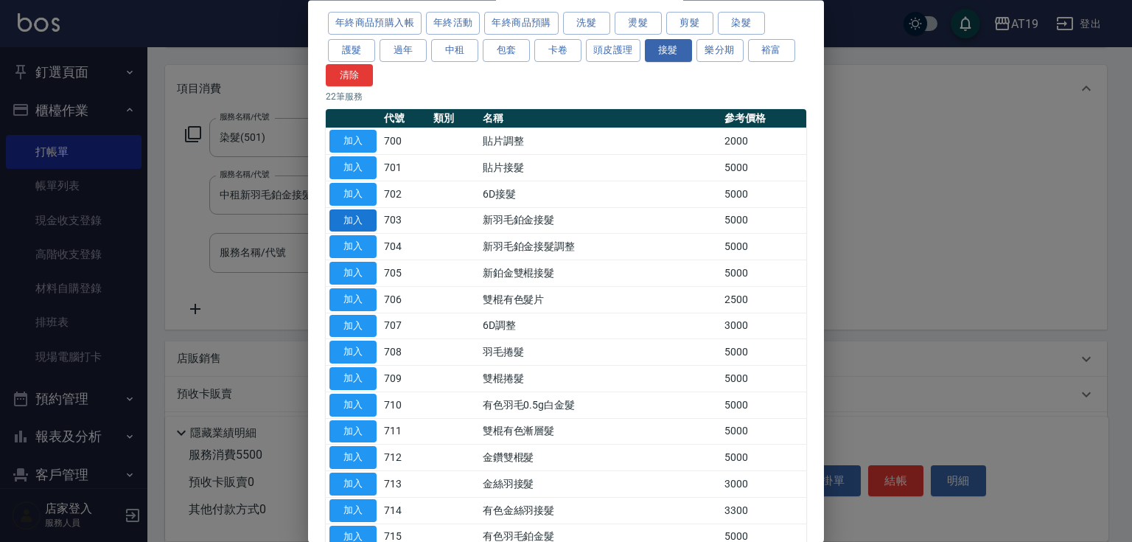
click at [363, 224] on button "加入" at bounding box center [352, 220] width 47 height 23
type input "1050"
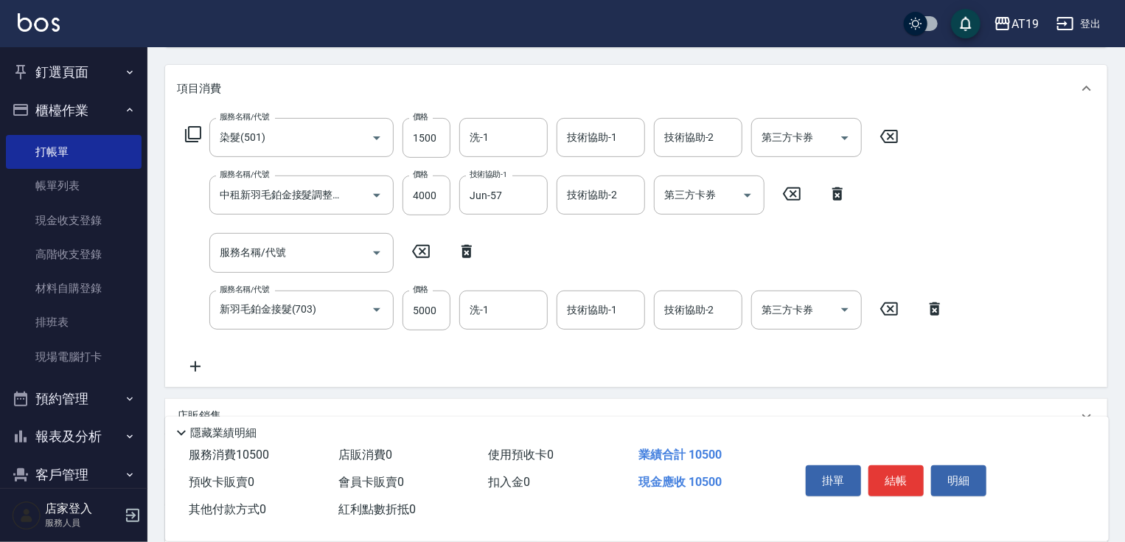
click at [467, 259] on icon at bounding box center [466, 252] width 37 height 18
type input "新羽毛鉑金接髮(703)"
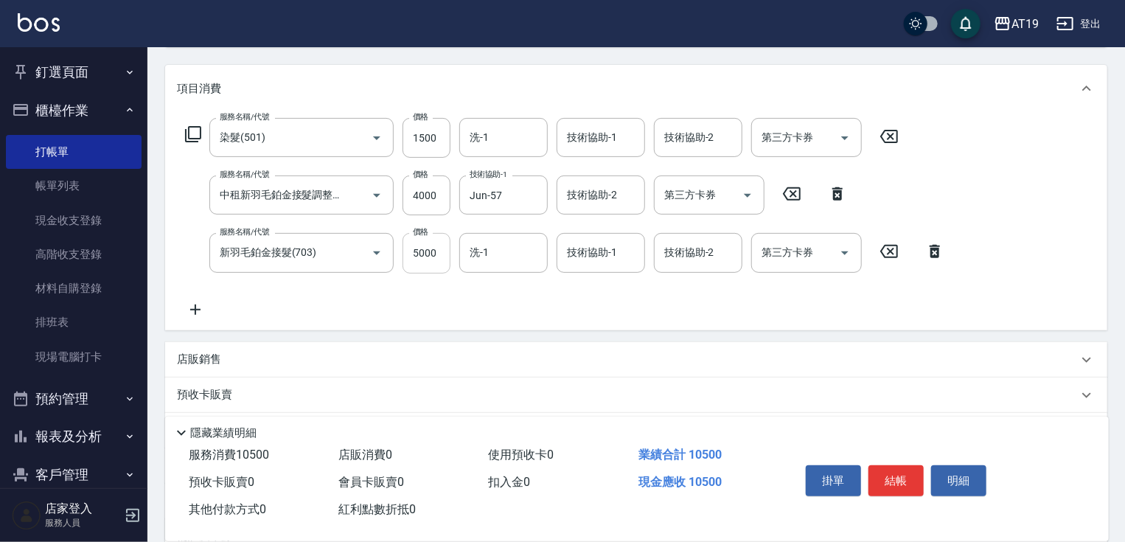
click at [437, 256] on input "5000" at bounding box center [426, 253] width 48 height 40
type input "2"
type input "550"
type input "280"
type input "570"
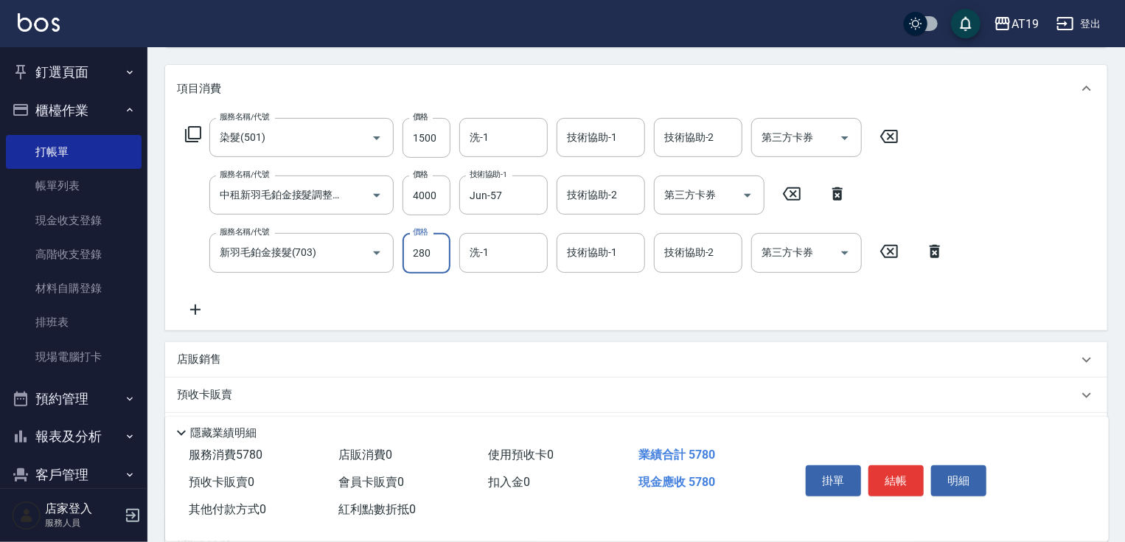
type input "28"
type input "550"
type input "282"
type input "570"
type input "2820"
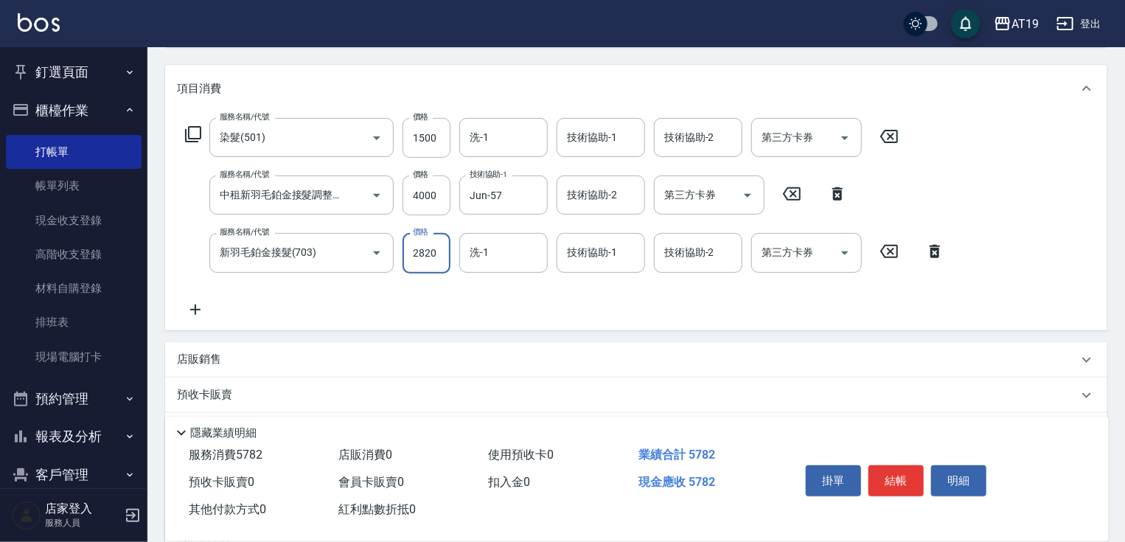
type input "830"
type input "2820"
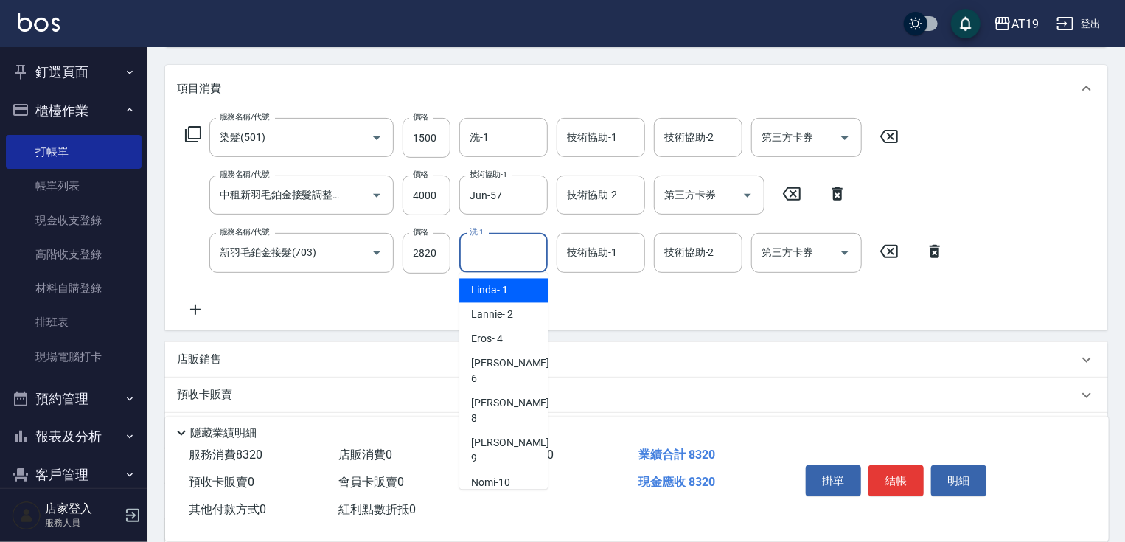
click at [498, 259] on input "洗-1" at bounding box center [503, 253] width 75 height 26
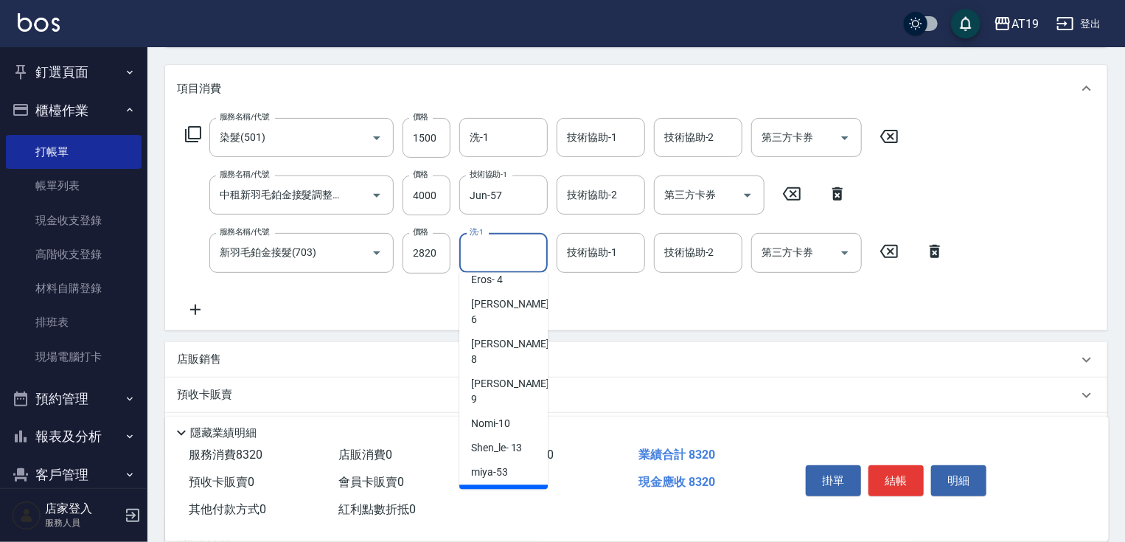
scroll to position [111, 0]
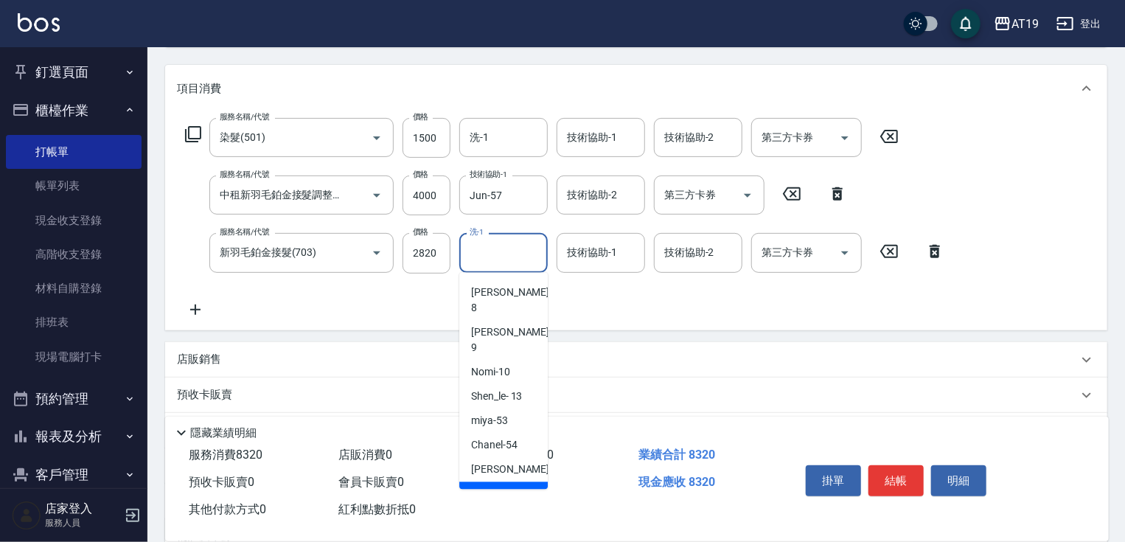
click at [512, 482] on div "Jun -57" at bounding box center [503, 494] width 88 height 24
type input "Jun-57"
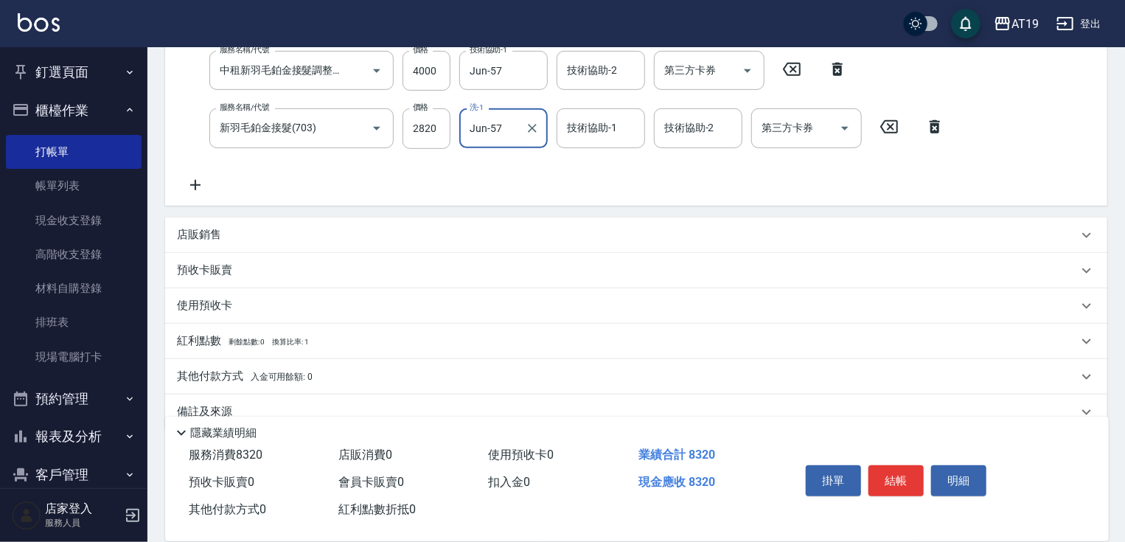
scroll to position [329, 0]
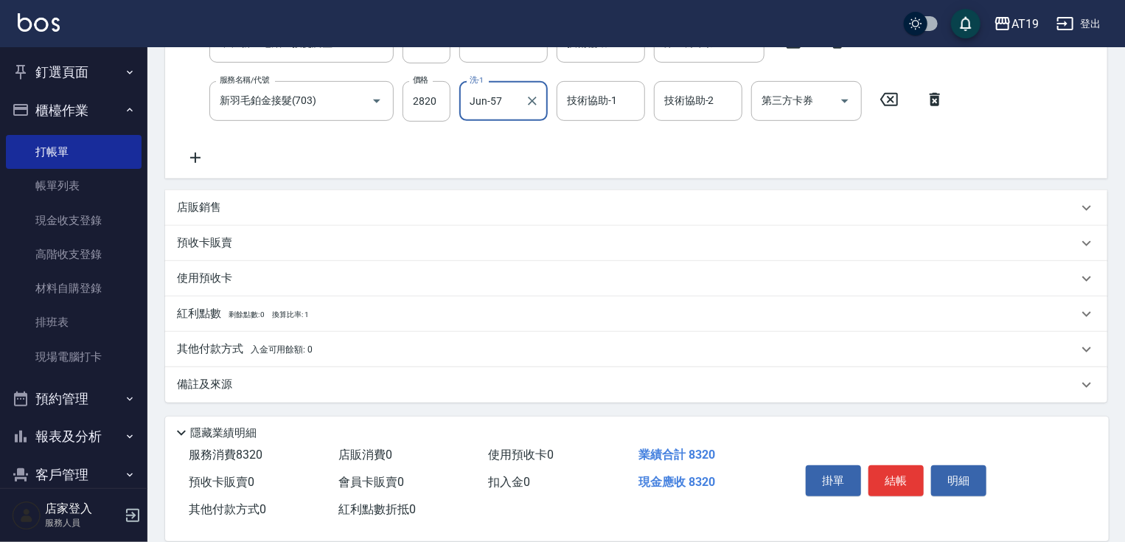
click at [224, 351] on p "其他付款方式 入金可用餘額: 0" at bounding box center [245, 349] width 136 height 16
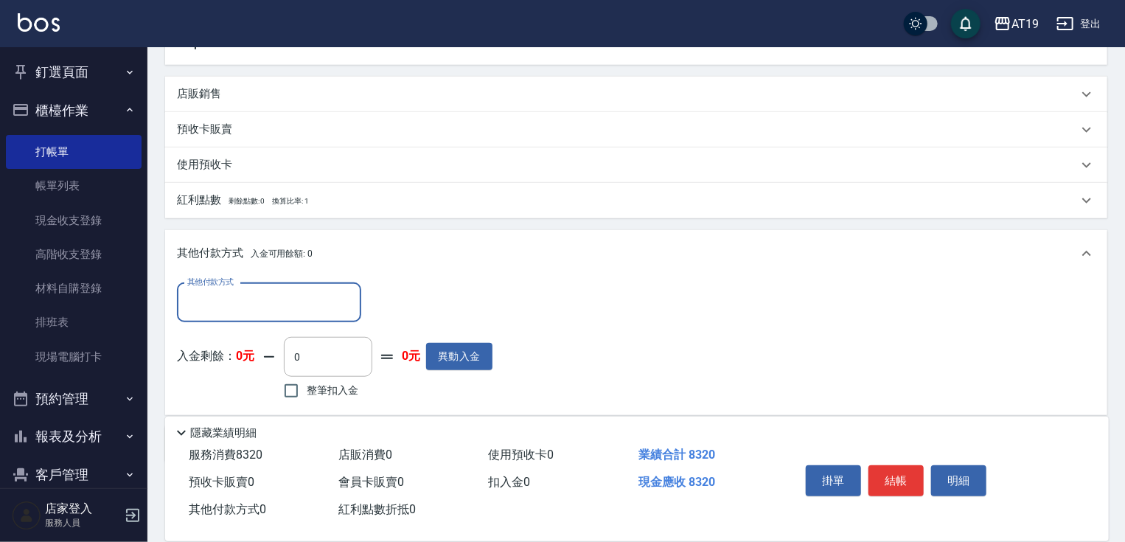
scroll to position [447, 0]
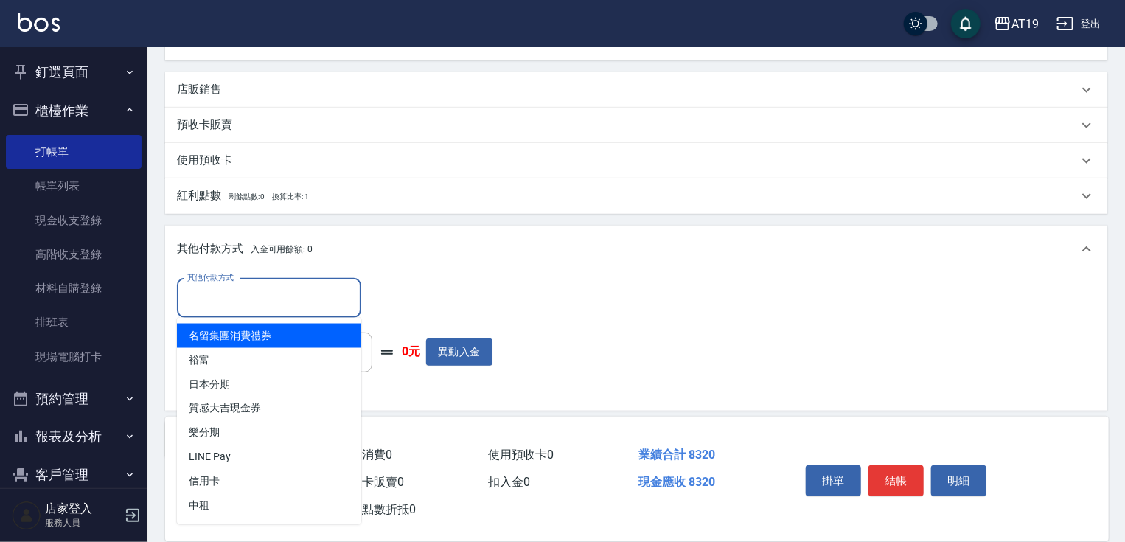
click at [247, 302] on input "其他付款方式" at bounding box center [269, 298] width 171 height 26
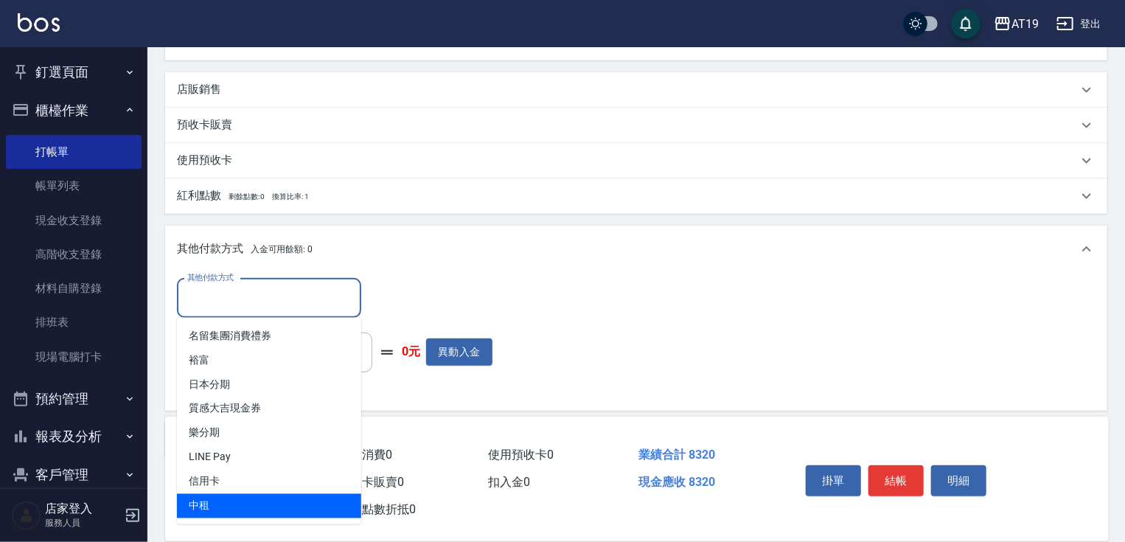
click at [242, 496] on span "中租" at bounding box center [269, 506] width 184 height 24
type input "中租"
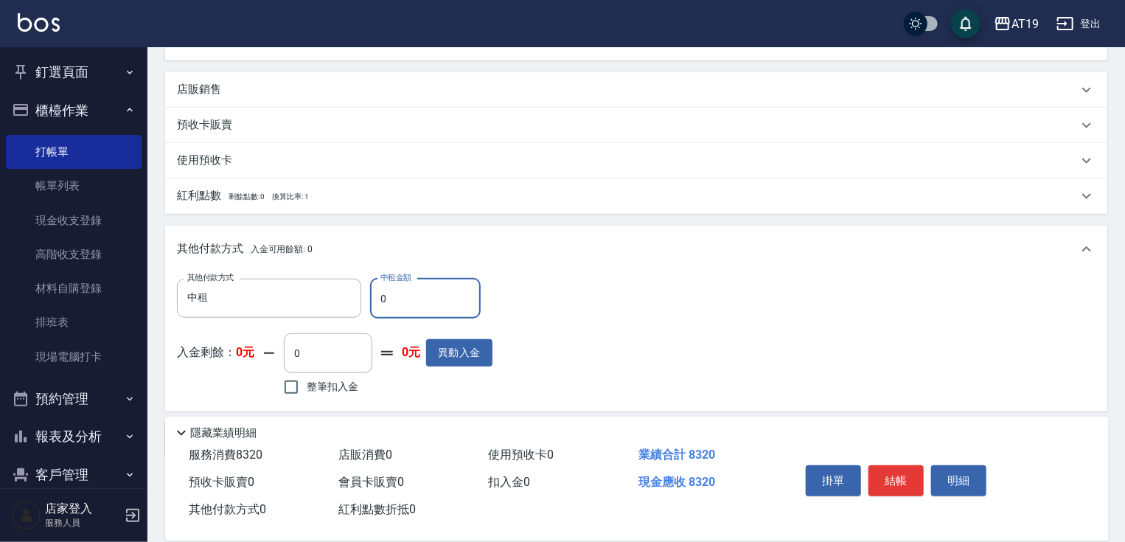
drag, startPoint x: 386, startPoint y: 294, endPoint x: 373, endPoint y: 298, distance: 13.1
click at [373, 298] on input "0" at bounding box center [425, 299] width 111 height 40
type input "40"
type input "820"
type input "400"
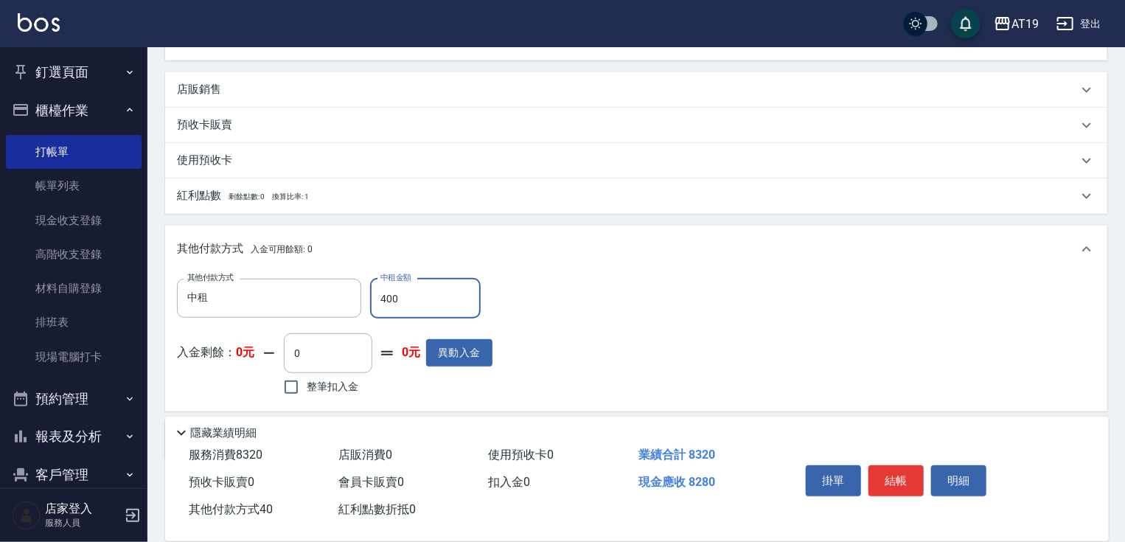
type input "790"
type input "4000"
type input "430"
type input "4000"
click at [899, 486] on button "結帳" at bounding box center [895, 480] width 55 height 31
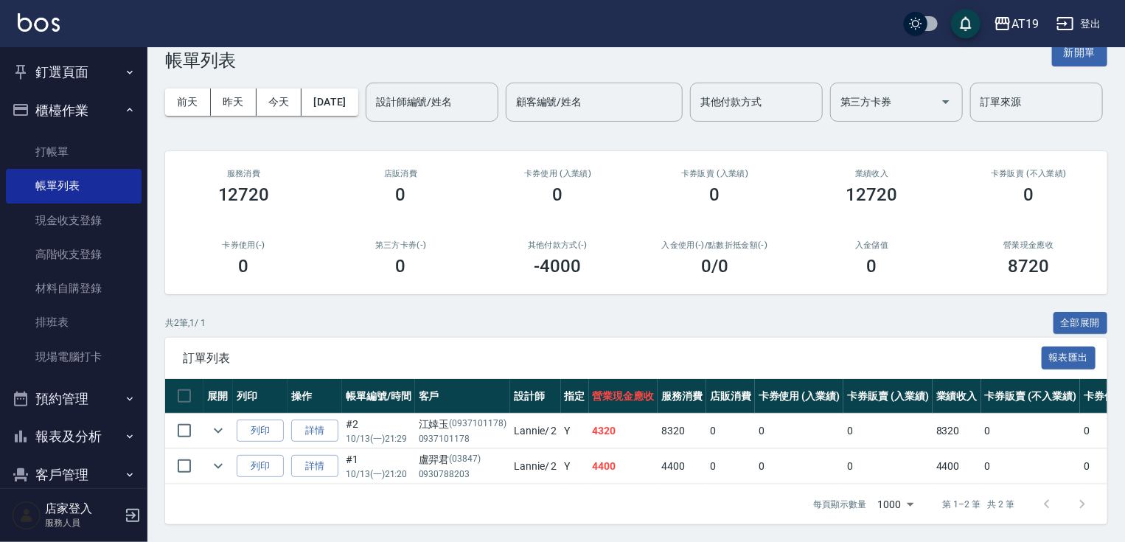
scroll to position [59, 0]
click at [85, 161] on link "打帳單" at bounding box center [74, 152] width 136 height 34
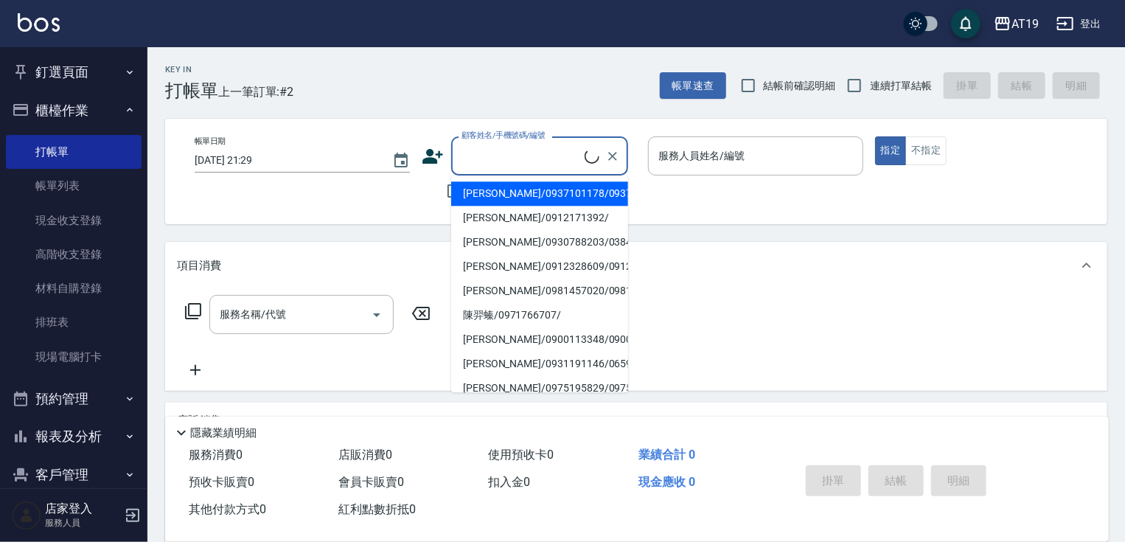
click at [497, 161] on input "顧客姓名/手機號碼/編號" at bounding box center [521, 156] width 127 height 26
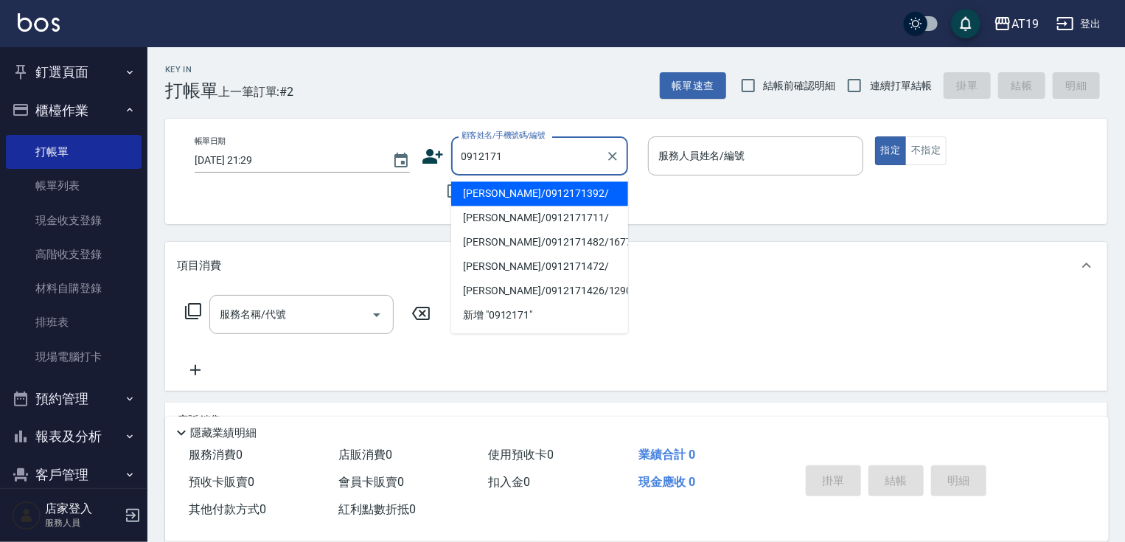
click at [495, 189] on li "[PERSON_NAME]/0912171392/" at bounding box center [539, 193] width 177 height 24
type input "[PERSON_NAME]/0912171392/"
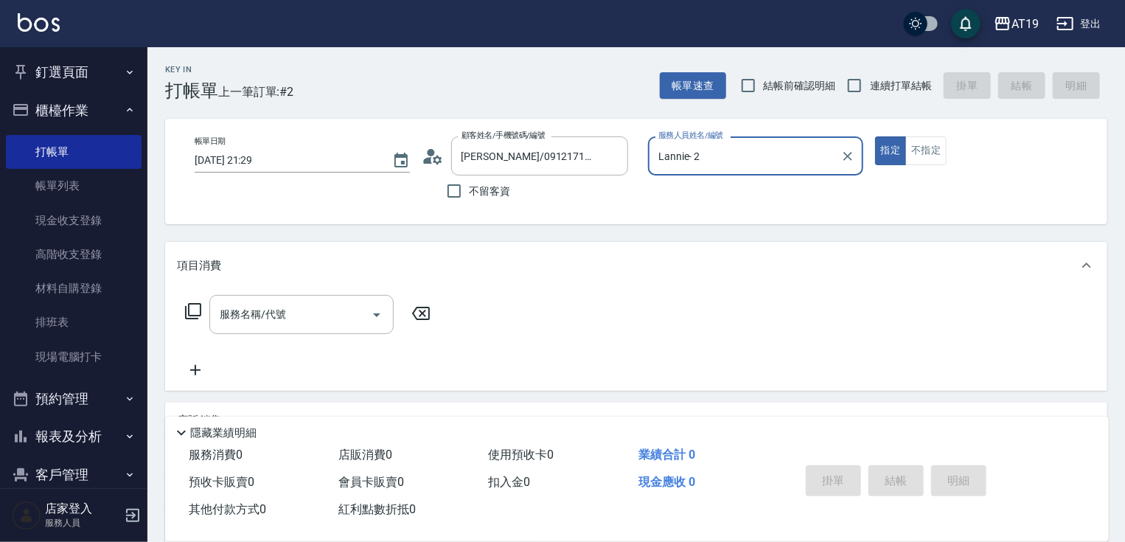
type input "Lannie- 2"
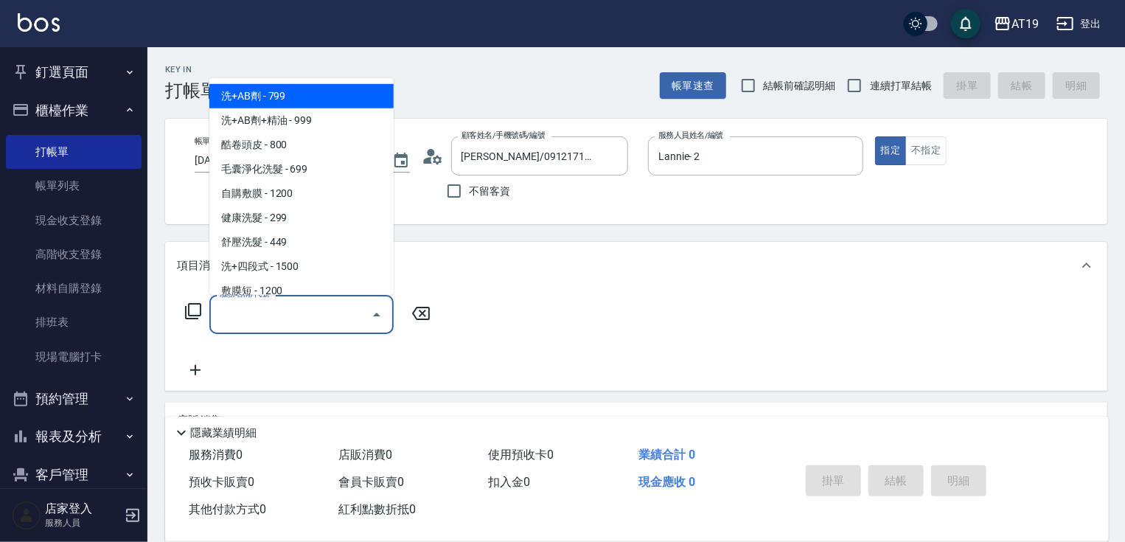
click at [297, 321] on input "服務名稱/代號" at bounding box center [290, 314] width 149 height 26
click at [193, 304] on icon at bounding box center [193, 311] width 16 height 16
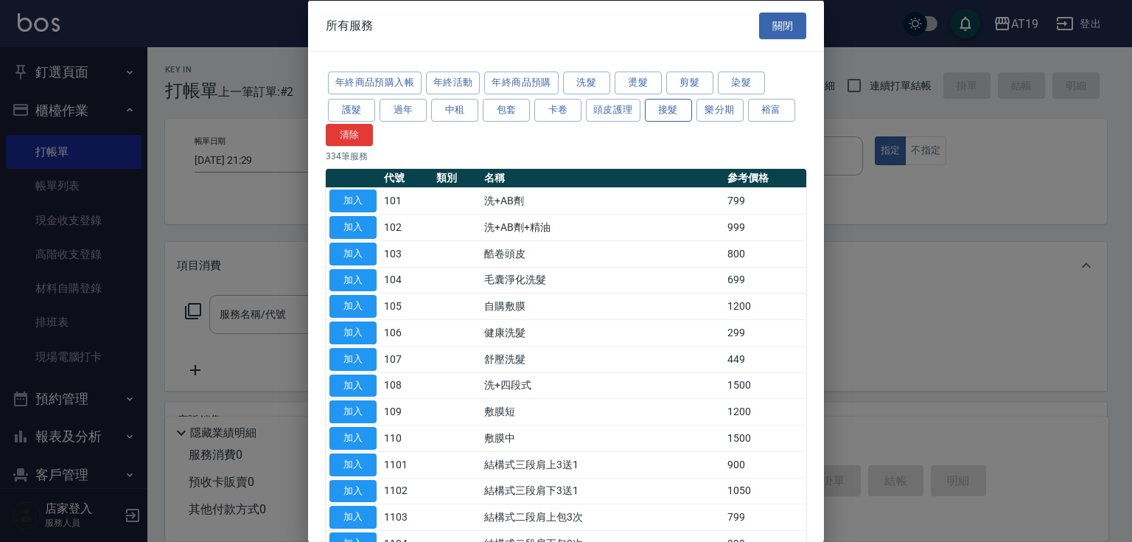
click at [657, 105] on button "接髮" at bounding box center [668, 109] width 47 height 23
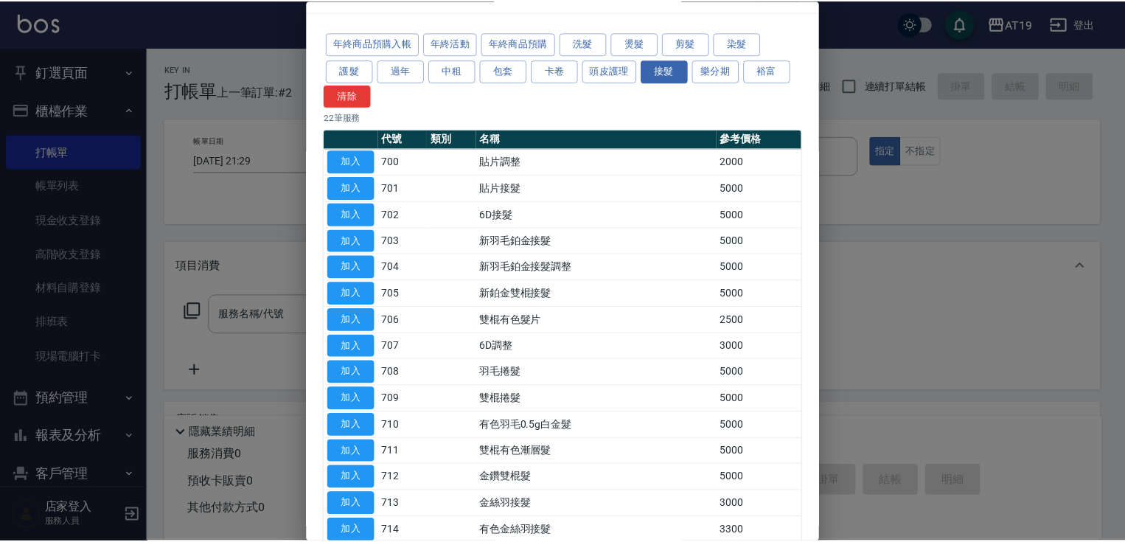
scroll to position [59, 0]
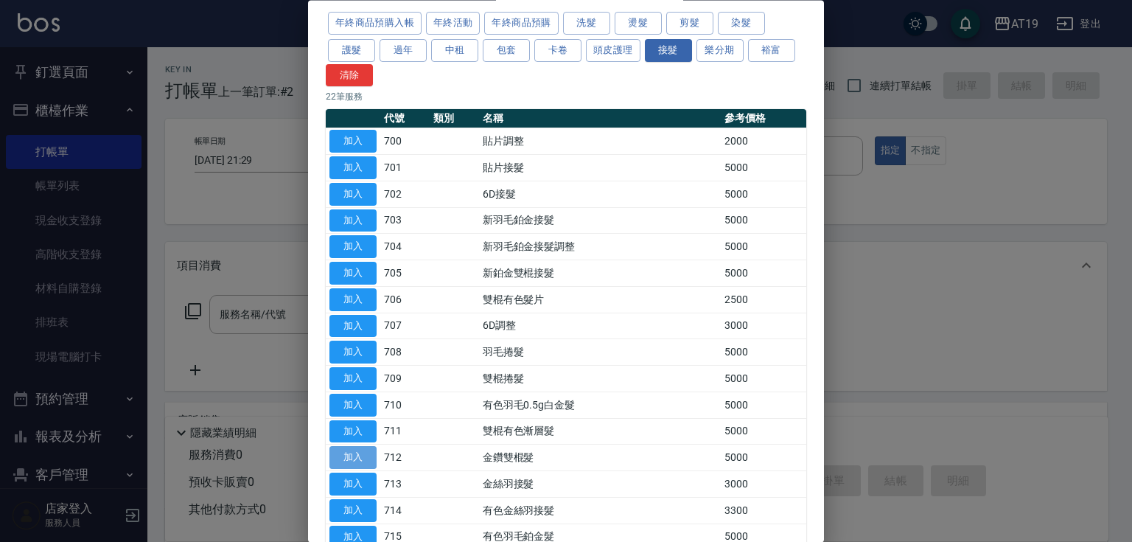
click at [354, 447] on button "加入" at bounding box center [352, 458] width 47 height 23
type input "金鑽雙棍髮(712)"
type input "500"
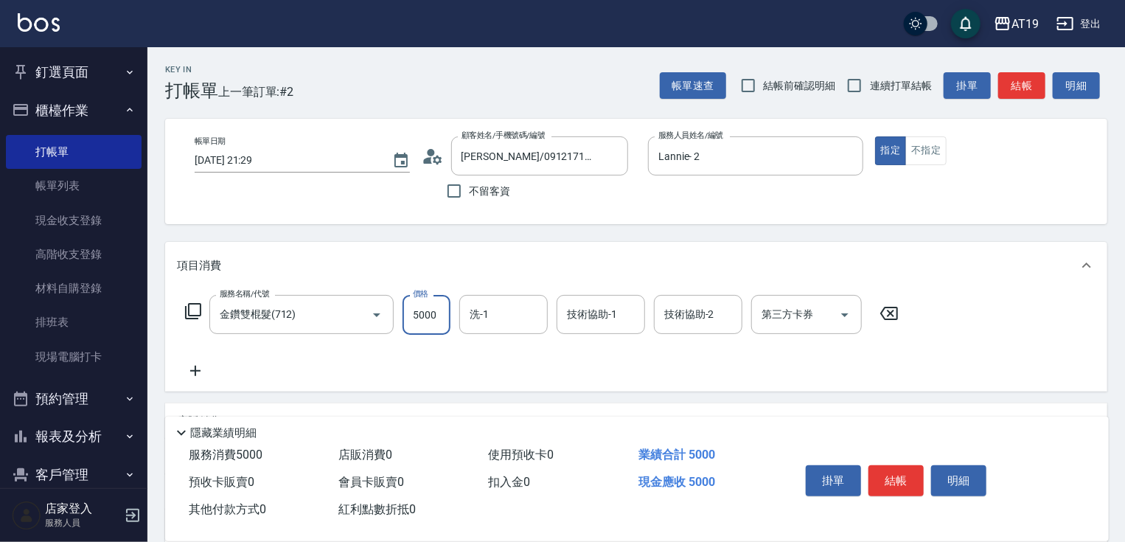
click at [435, 321] on input "5000" at bounding box center [426, 315] width 48 height 40
type input "4"
type input "0"
type input "48"
type input "40"
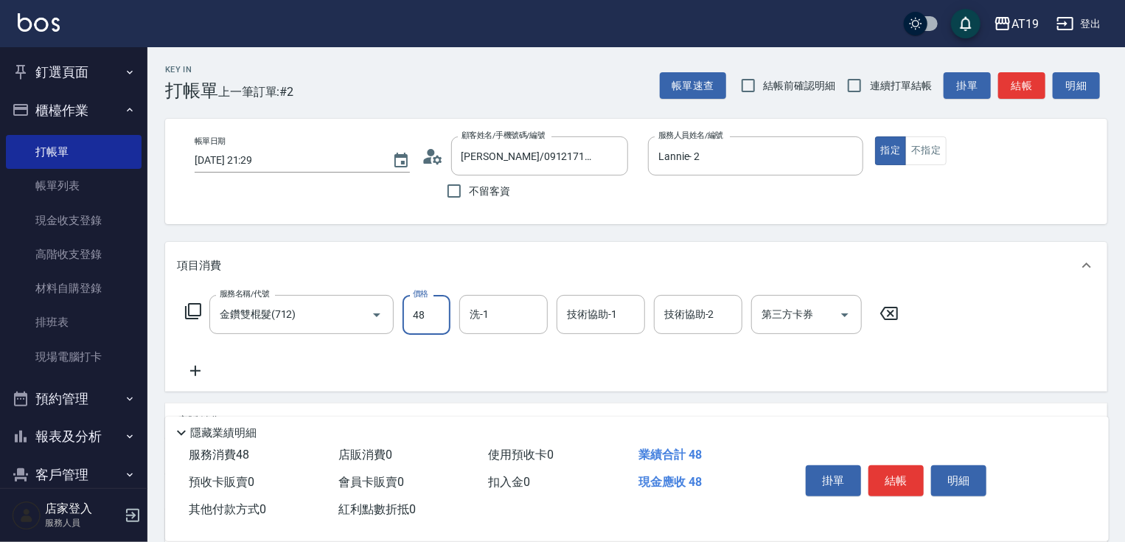
type input "481"
type input "480"
type input "4810"
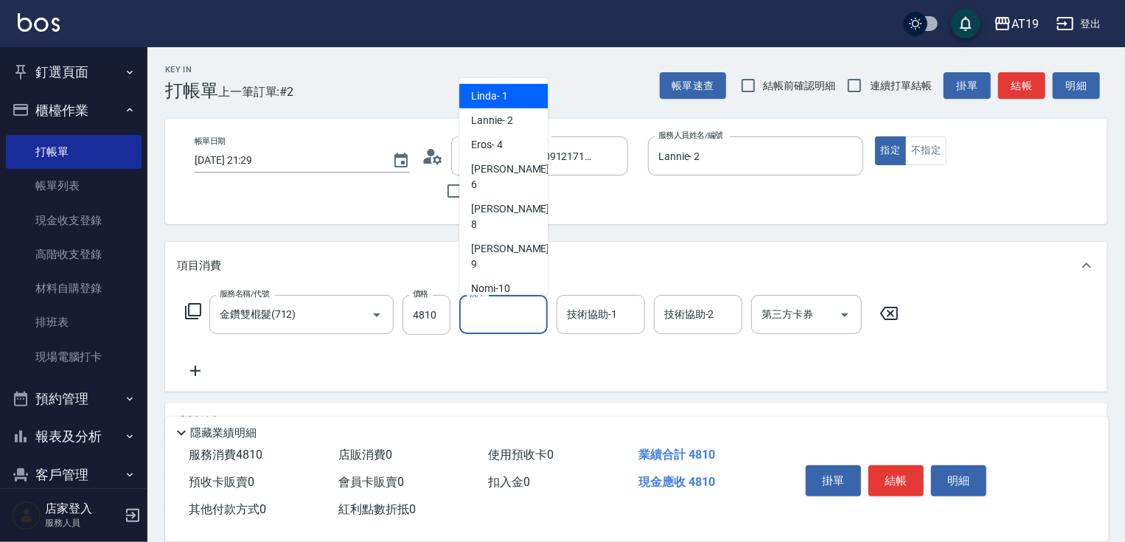
click at [506, 320] on input "洗-1" at bounding box center [503, 314] width 75 height 26
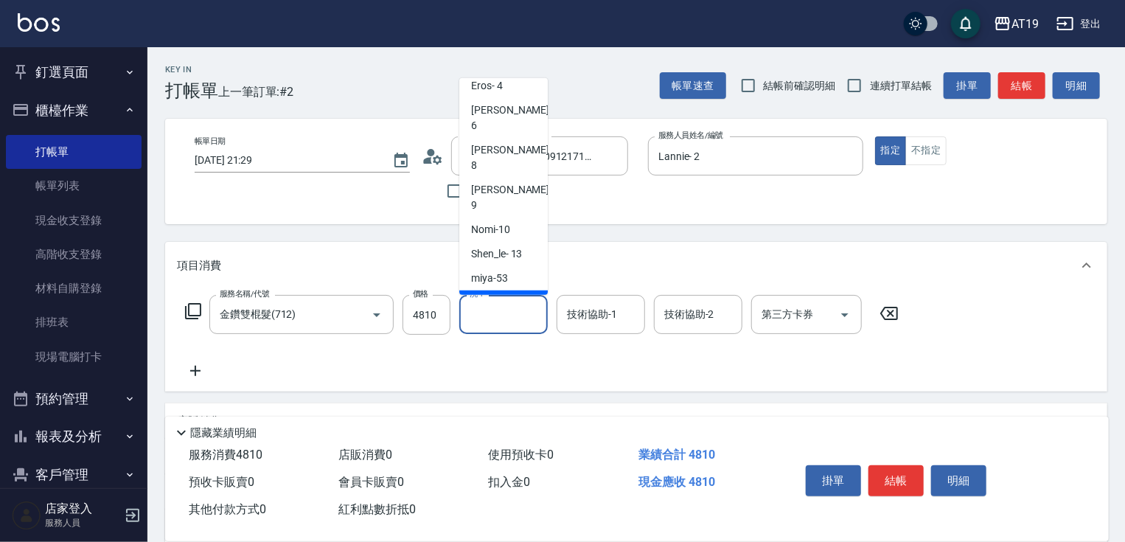
scroll to position [111, 0]
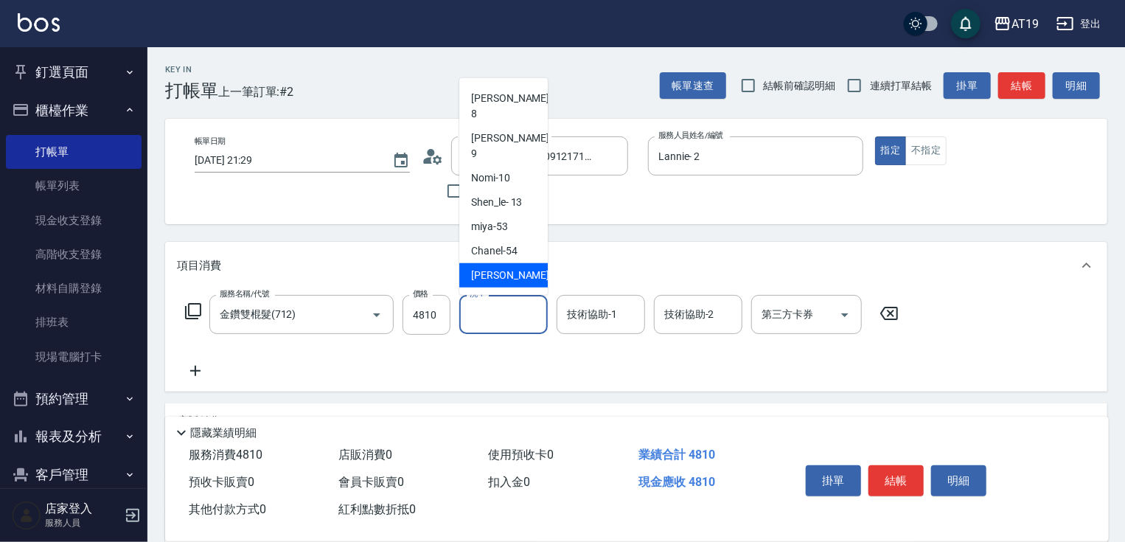
click at [519, 263] on div "[PERSON_NAME] -56" at bounding box center [503, 275] width 88 height 24
type input "[PERSON_NAME]-56"
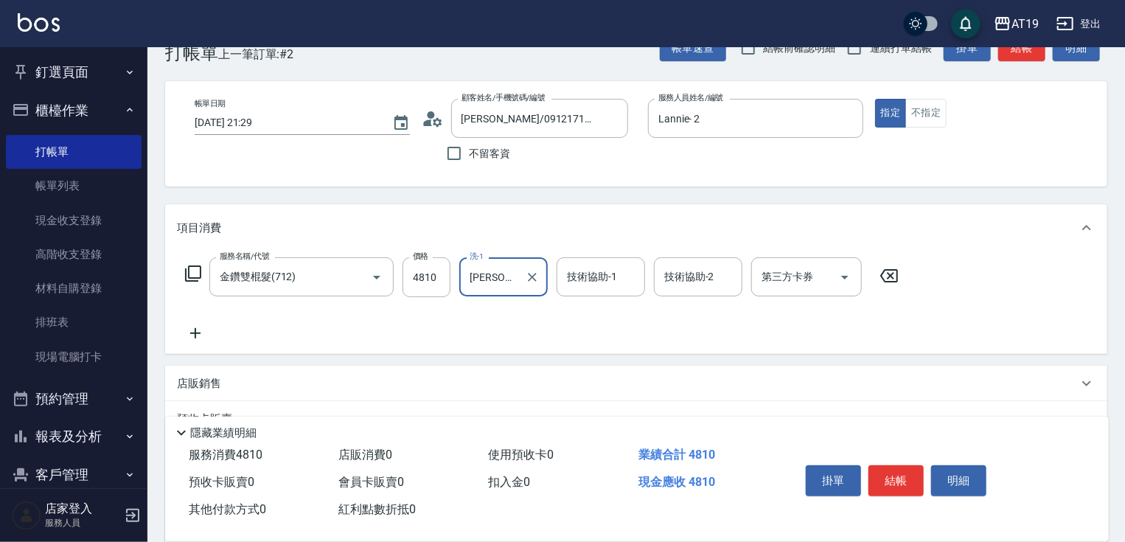
scroll to position [59, 0]
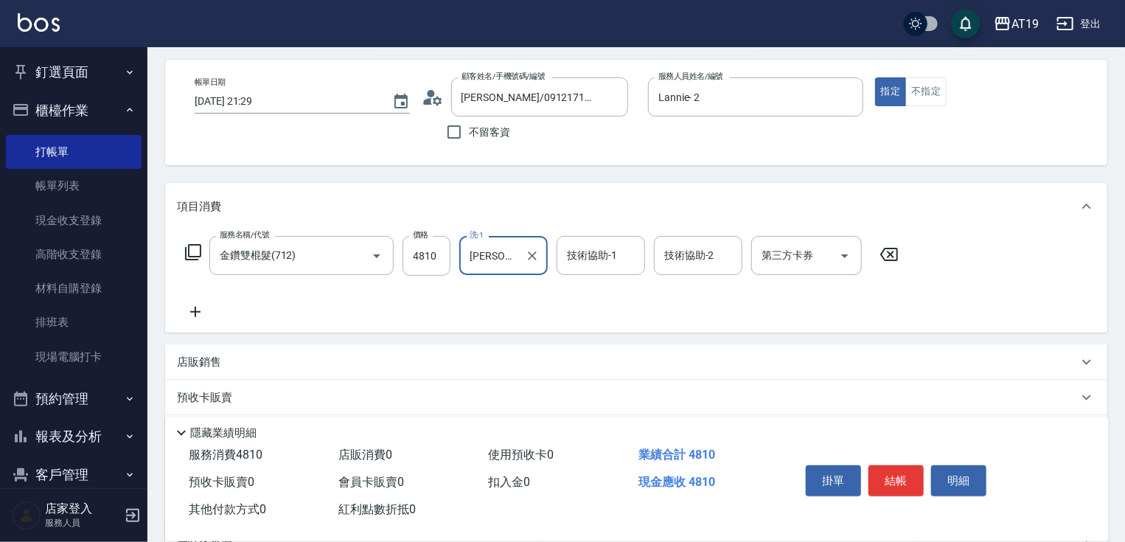
click at [192, 315] on icon at bounding box center [195, 312] width 37 height 18
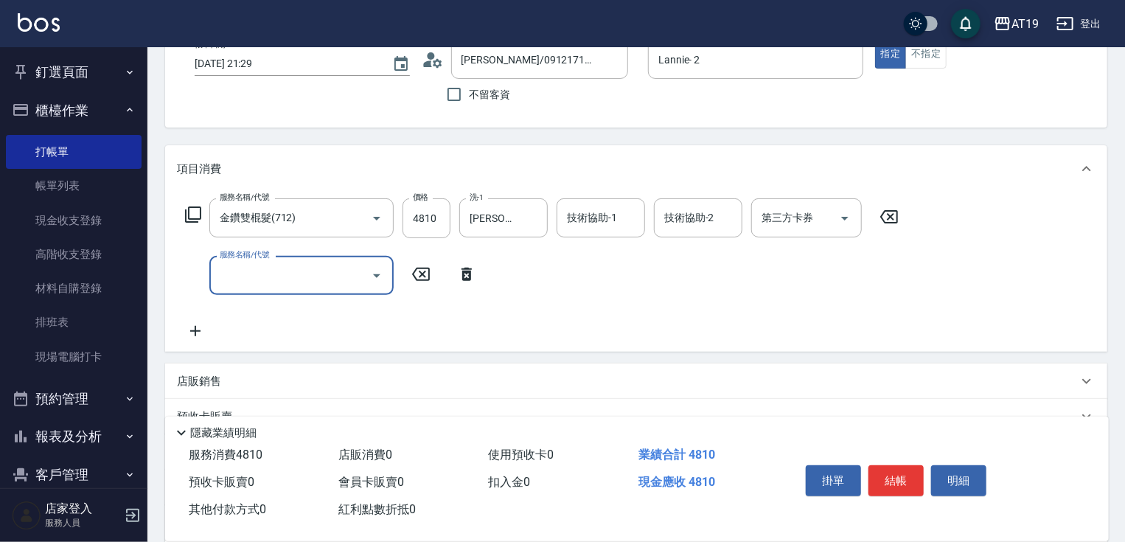
scroll to position [118, 0]
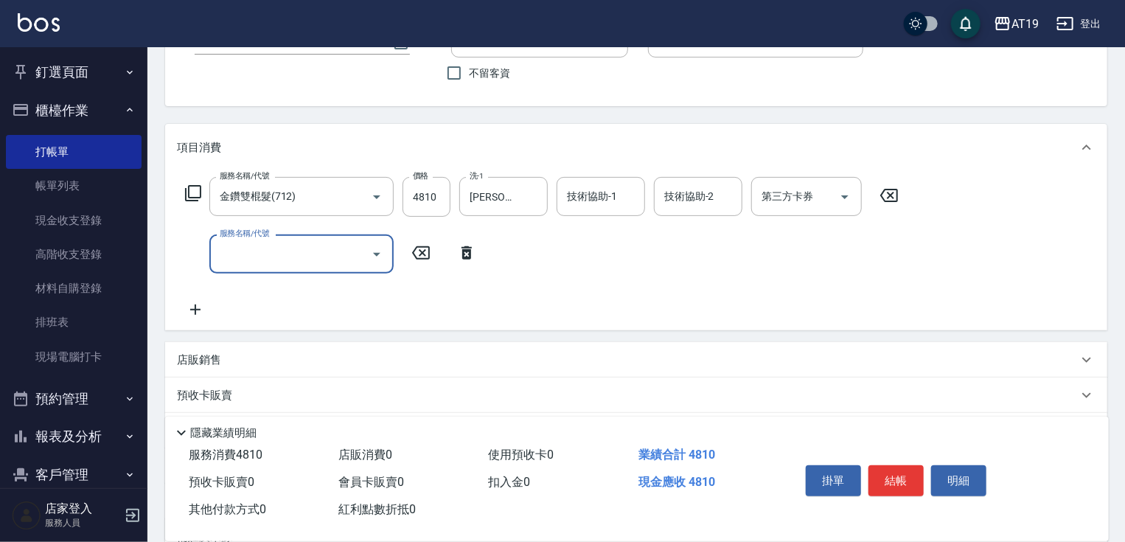
click at [219, 361] on p "店販銷售" at bounding box center [199, 359] width 44 height 15
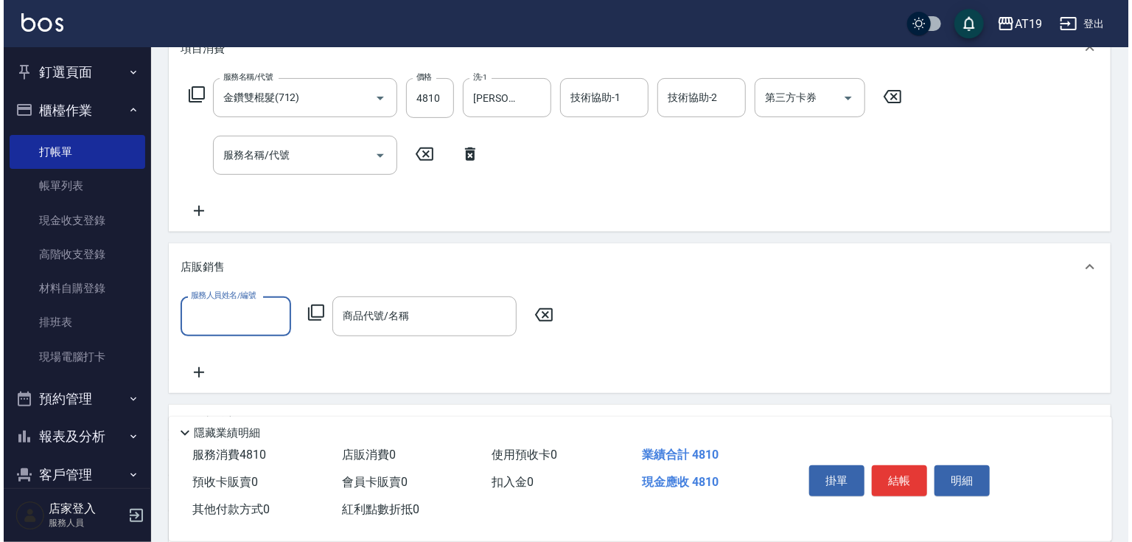
scroll to position [236, 0]
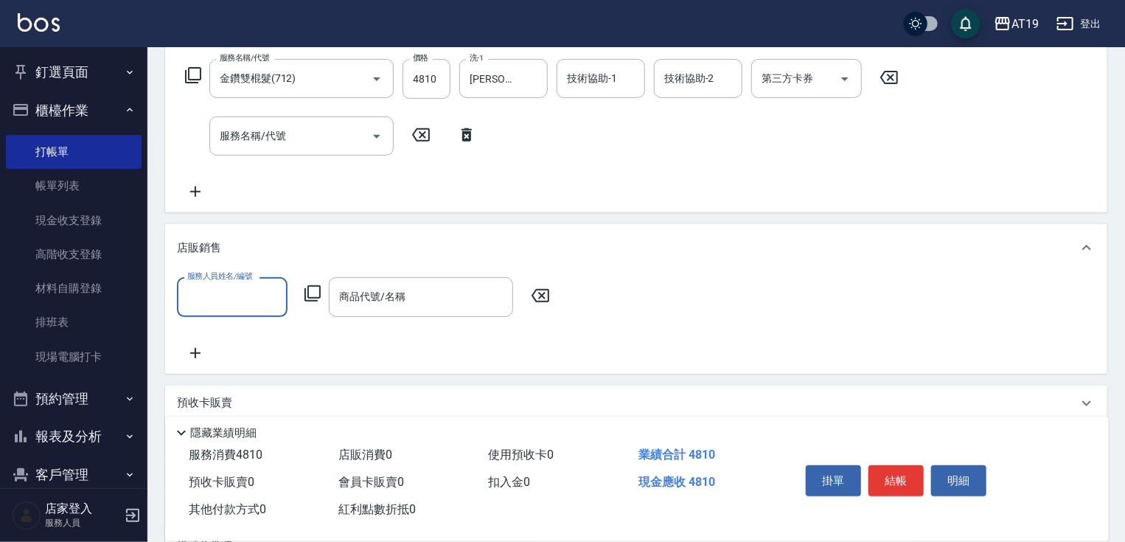
click at [226, 306] on input "服務人員姓名/編號" at bounding box center [232, 297] width 97 height 26
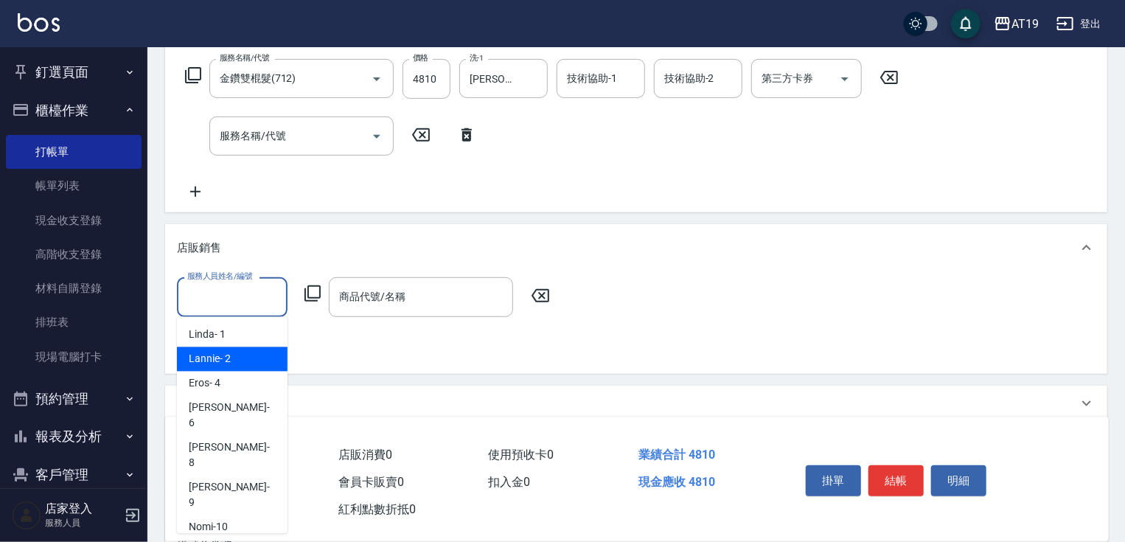
click at [262, 366] on div "Lannie - 2" at bounding box center [232, 359] width 111 height 24
type input "Lannie- 2"
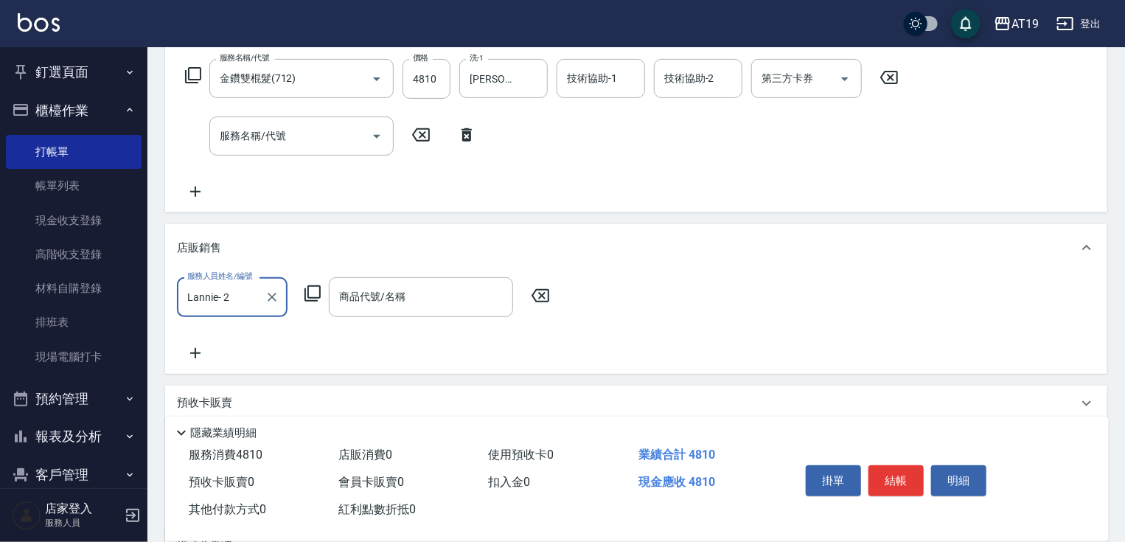
click at [306, 298] on icon at bounding box center [313, 294] width 18 height 18
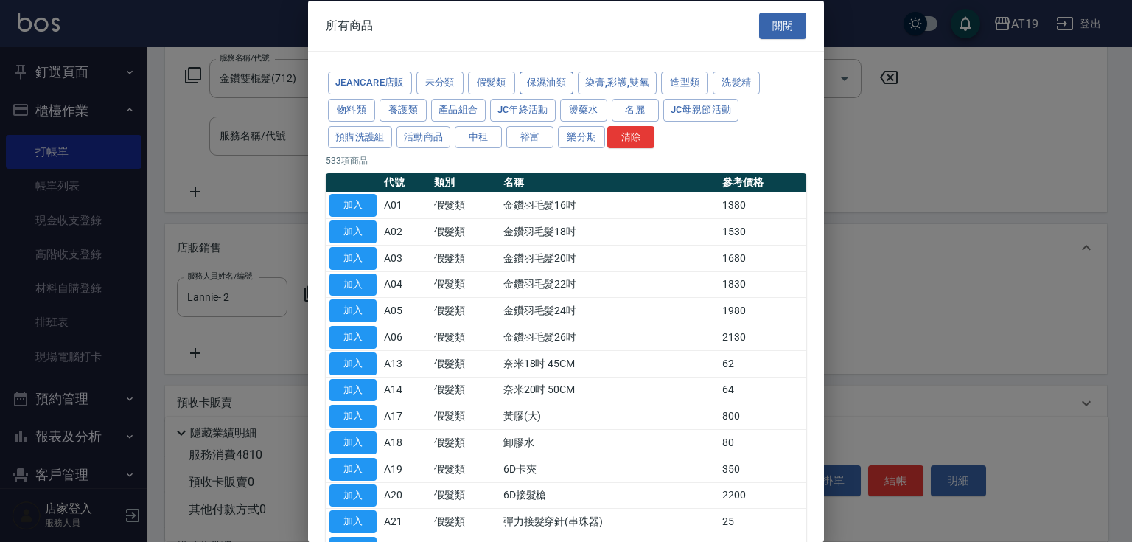
click at [534, 79] on button "保濕油類" at bounding box center [547, 82] width 55 height 23
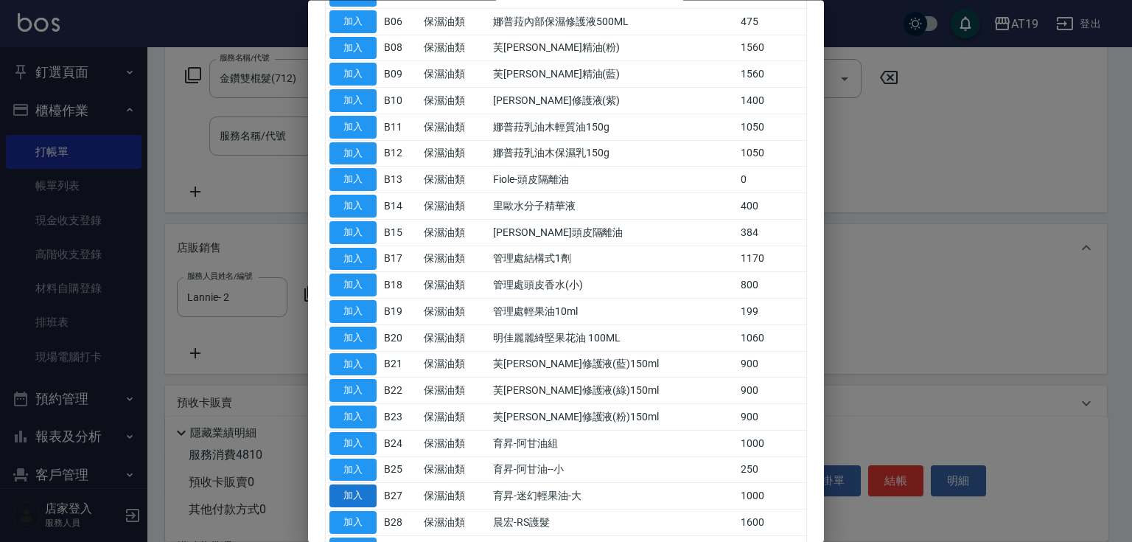
click at [369, 495] on button "加入" at bounding box center [352, 496] width 47 height 23
type input "育昇-迷幻輕果油-大"
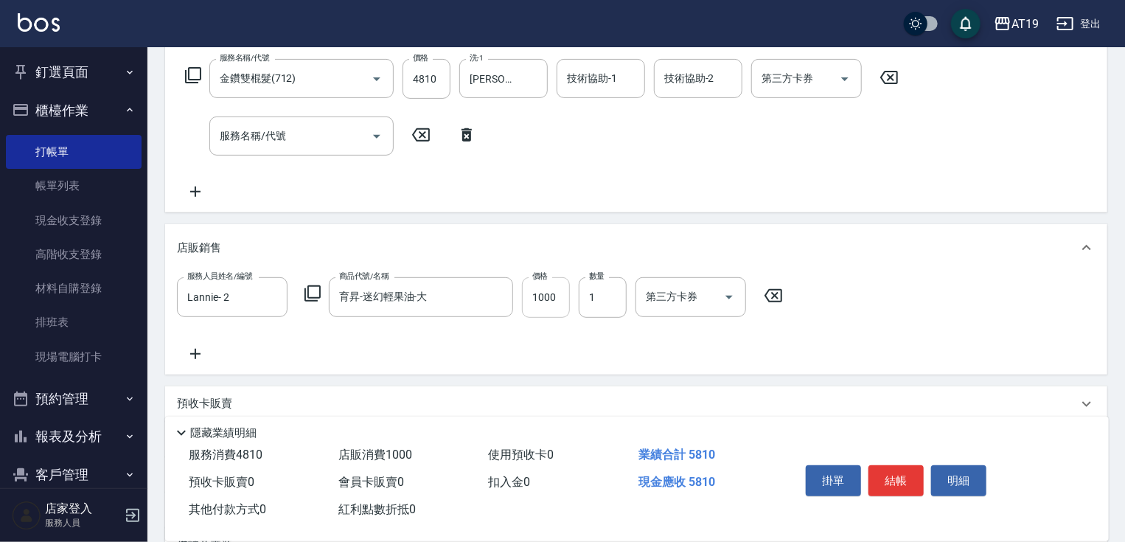
click at [552, 306] on input "1000" at bounding box center [546, 297] width 48 height 40
type input "480"
type input "9"
type input "490"
type input "90"
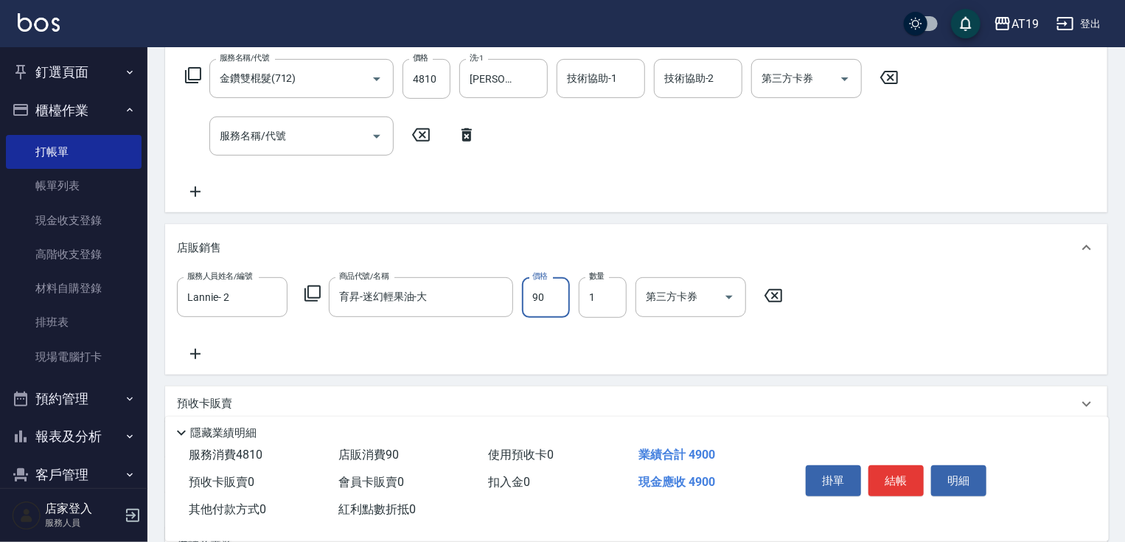
type input "570"
type input "900"
click at [893, 475] on button "結帳" at bounding box center [895, 480] width 55 height 31
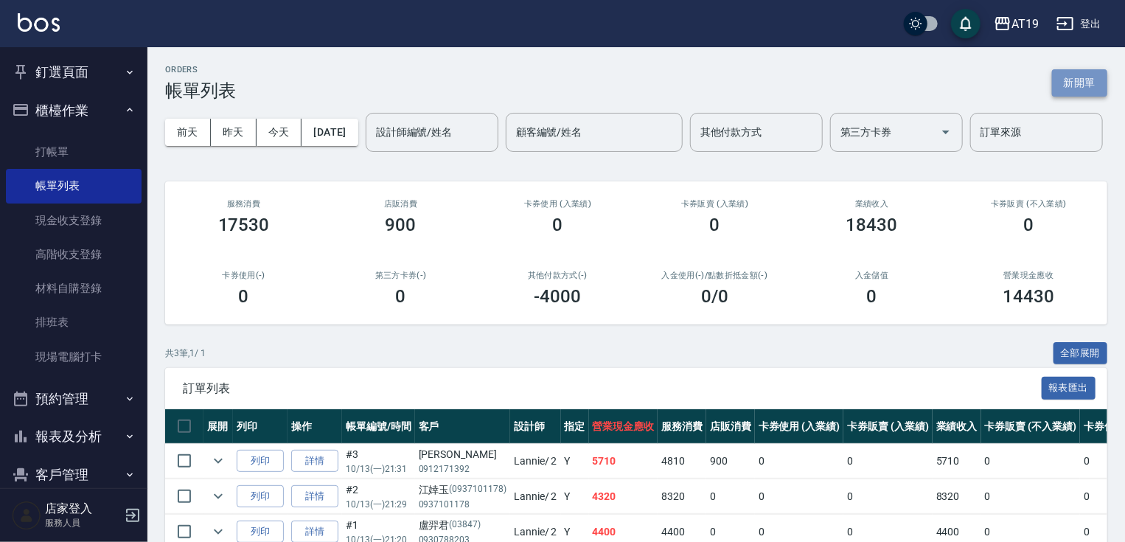
click at [1074, 84] on button "新開單" at bounding box center [1079, 82] width 55 height 27
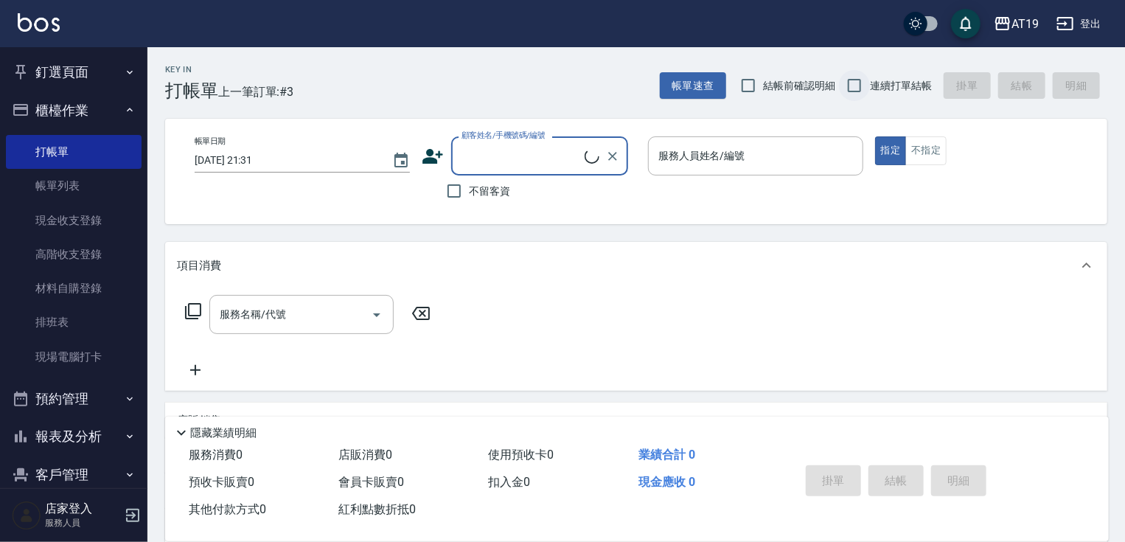
drag, startPoint x: 864, startPoint y: 84, endPoint x: 855, endPoint y: 89, distance: 10.2
click at [863, 84] on input "連續打單結帳" at bounding box center [854, 85] width 31 height 31
checkbox input "true"
click at [522, 168] on input "顧客姓名/手機號碼/編號" at bounding box center [521, 156] width 127 height 26
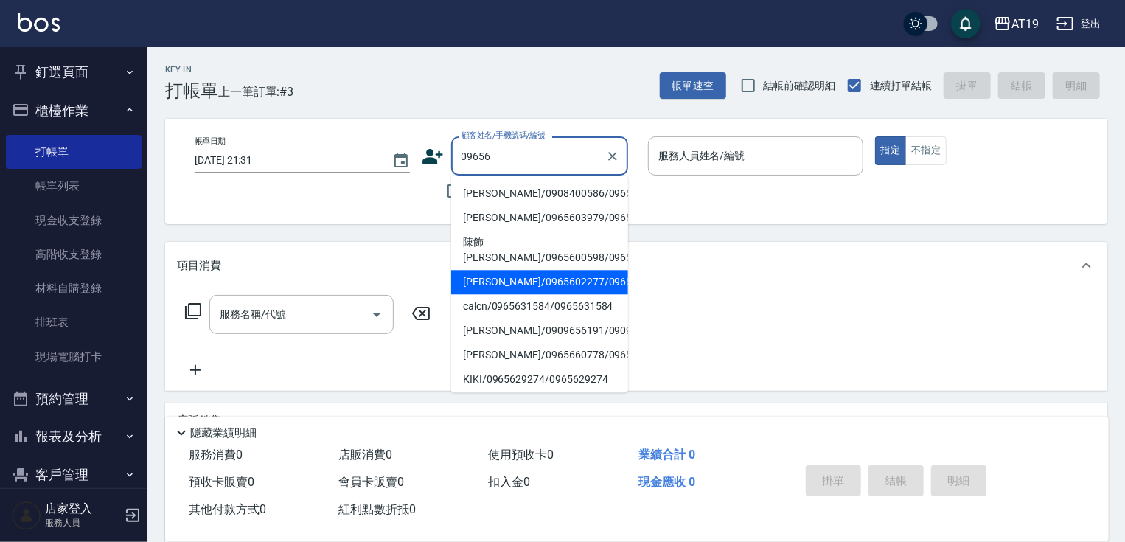
click at [531, 294] on li "[PERSON_NAME]/0965602277/0965602277" at bounding box center [539, 282] width 177 height 24
type input "[PERSON_NAME]/0965602277/0965602277"
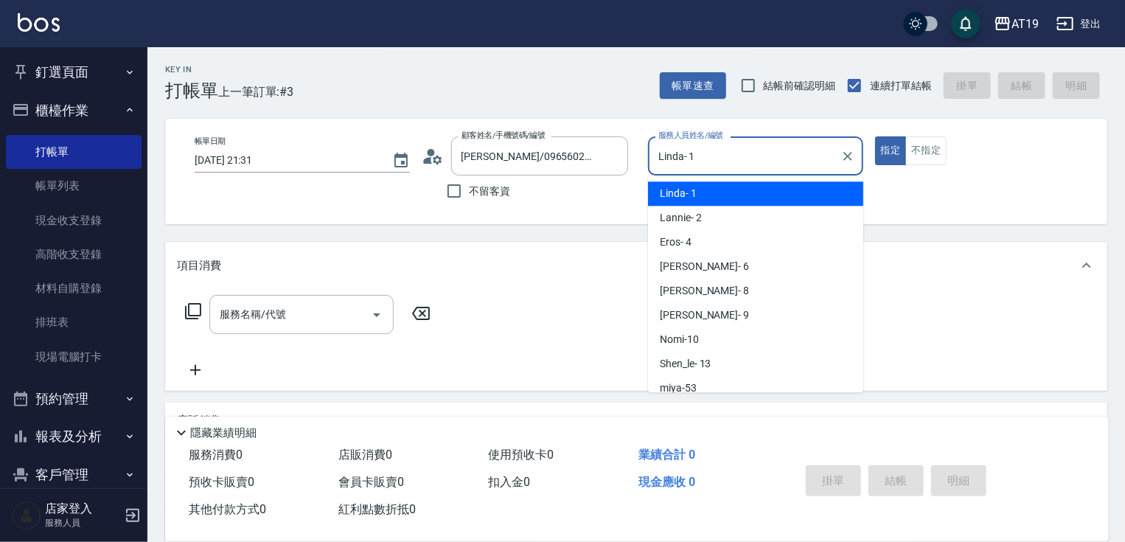
click at [699, 160] on input "Linda- 1" at bounding box center [745, 156] width 180 height 26
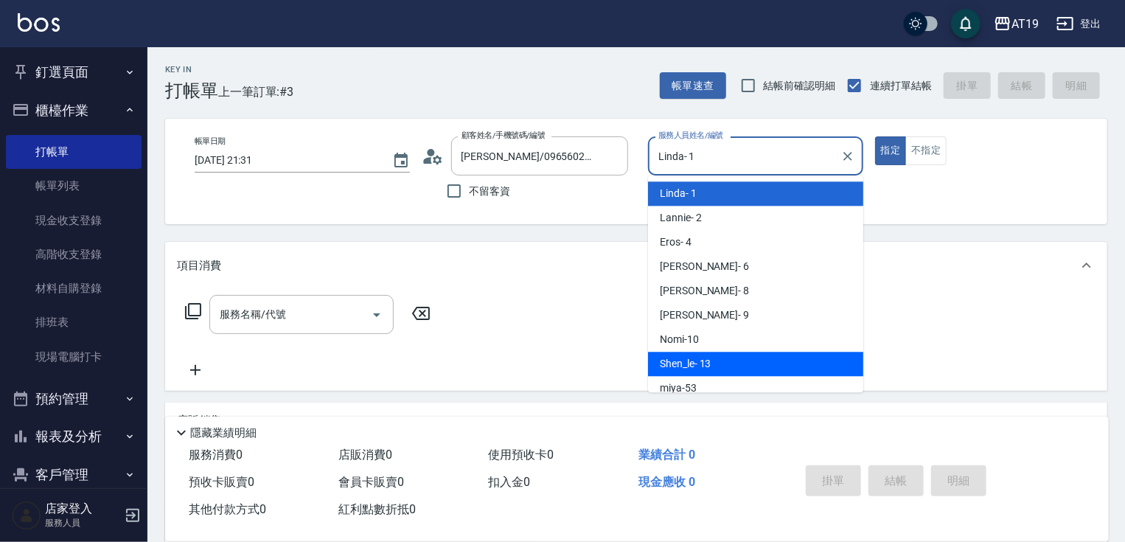
click at [696, 356] on span "Shen_le - 13" at bounding box center [685, 363] width 51 height 15
type input "Shen_le- 13"
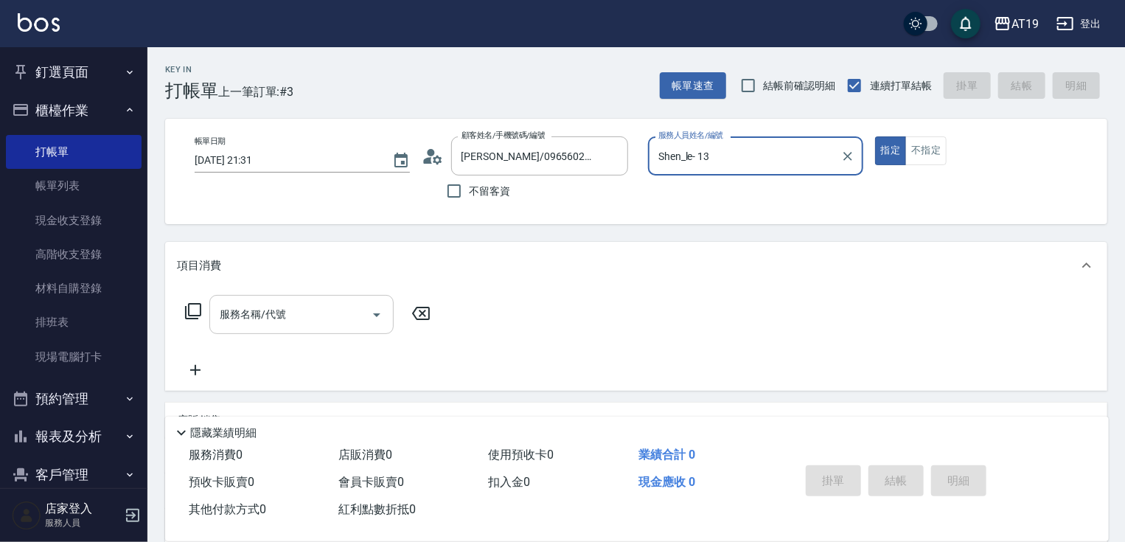
click at [342, 306] on input "服務名稱/代號" at bounding box center [290, 314] width 149 height 26
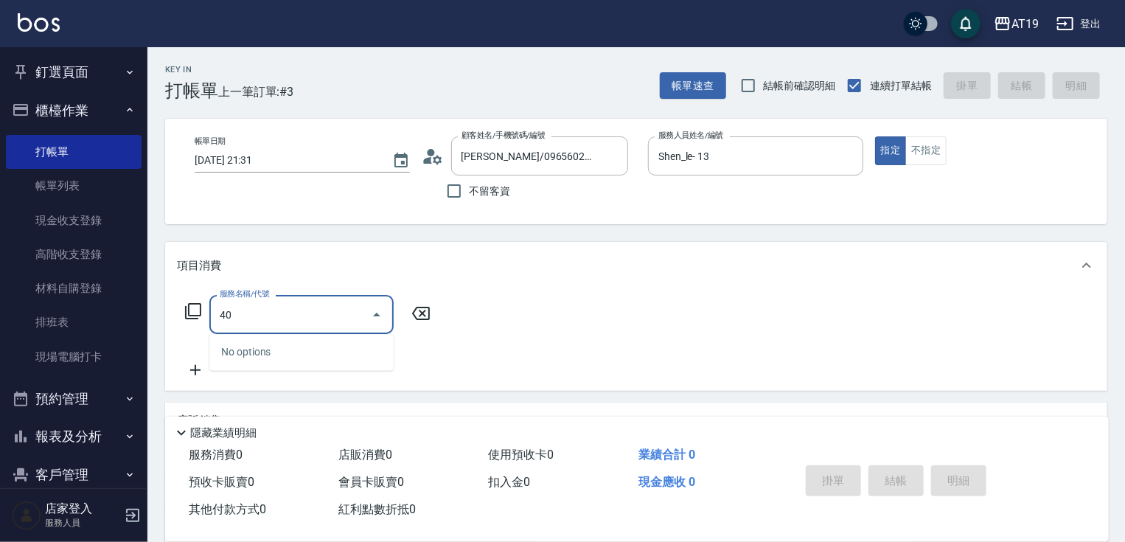
type input "401"
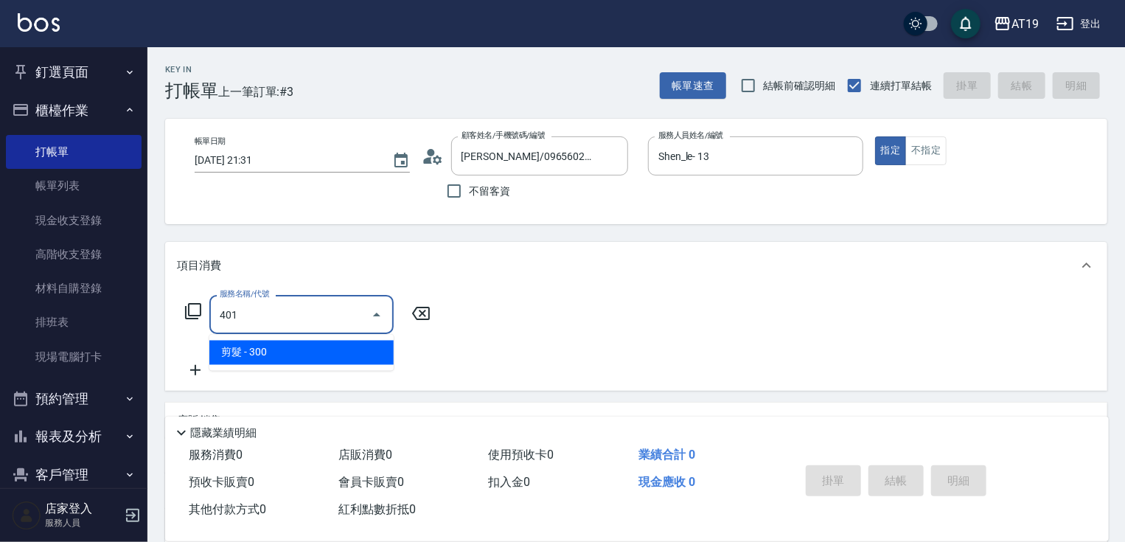
click at [352, 344] on span "剪髮 - 300" at bounding box center [301, 353] width 184 height 24
type input "30"
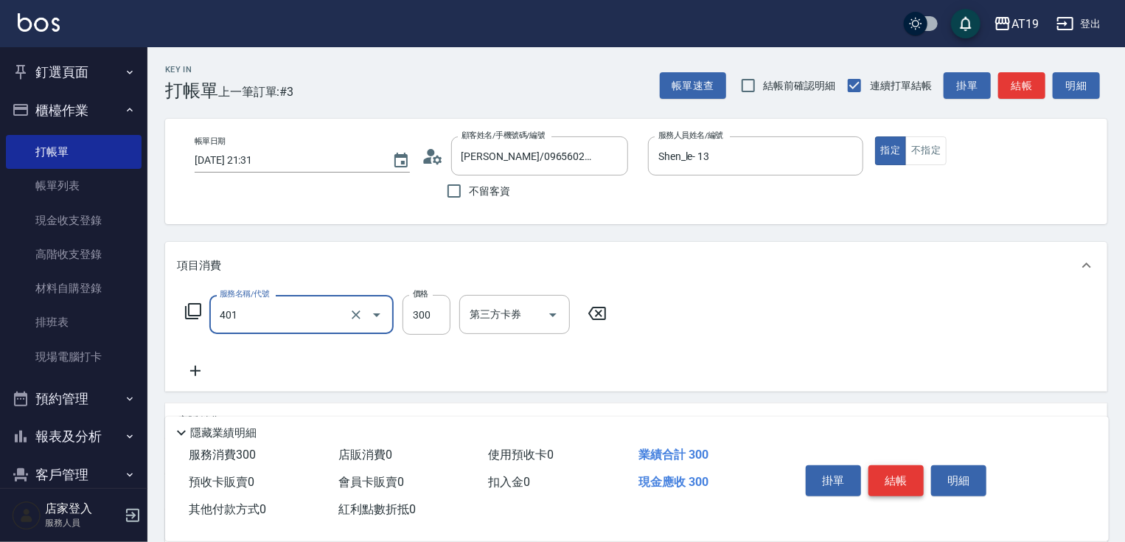
type input "剪髮(401)"
click at [903, 473] on button "結帳" at bounding box center [895, 480] width 55 height 31
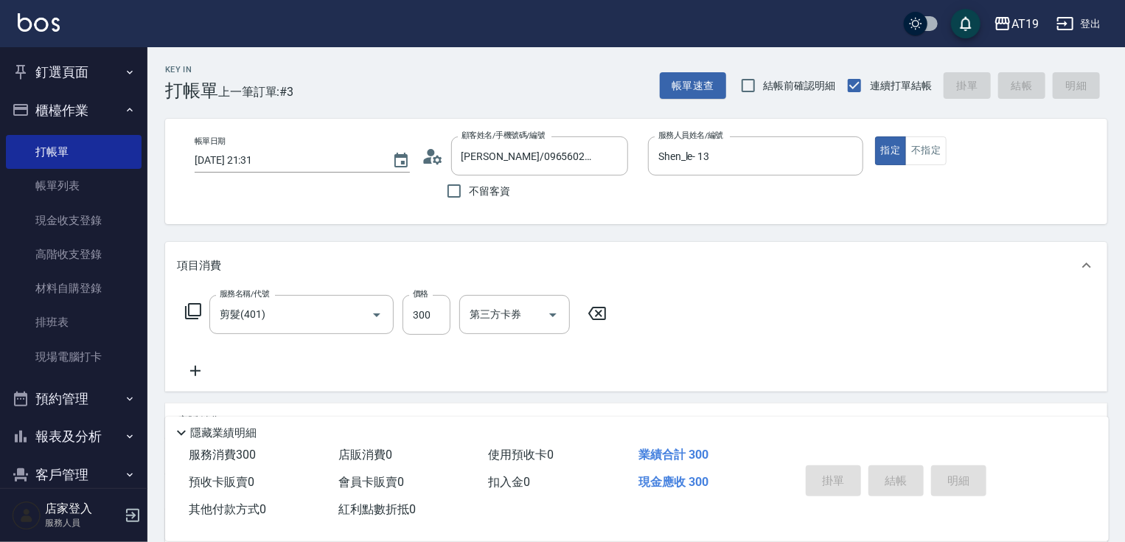
type input "[DATE] 21:32"
type input "0"
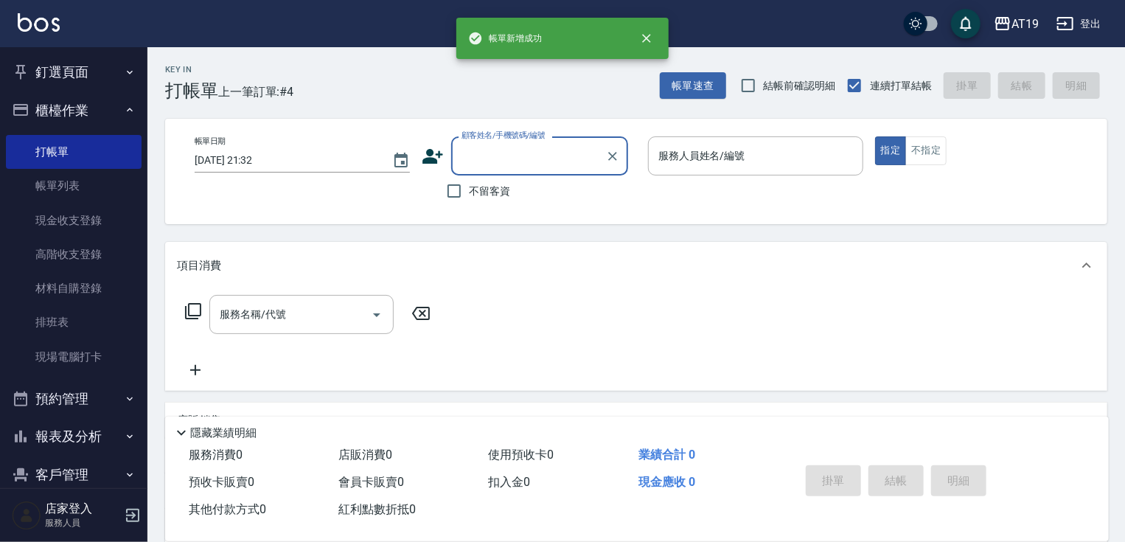
click at [504, 156] on input "顧客姓名/手機號碼/編號" at bounding box center [529, 156] width 142 height 26
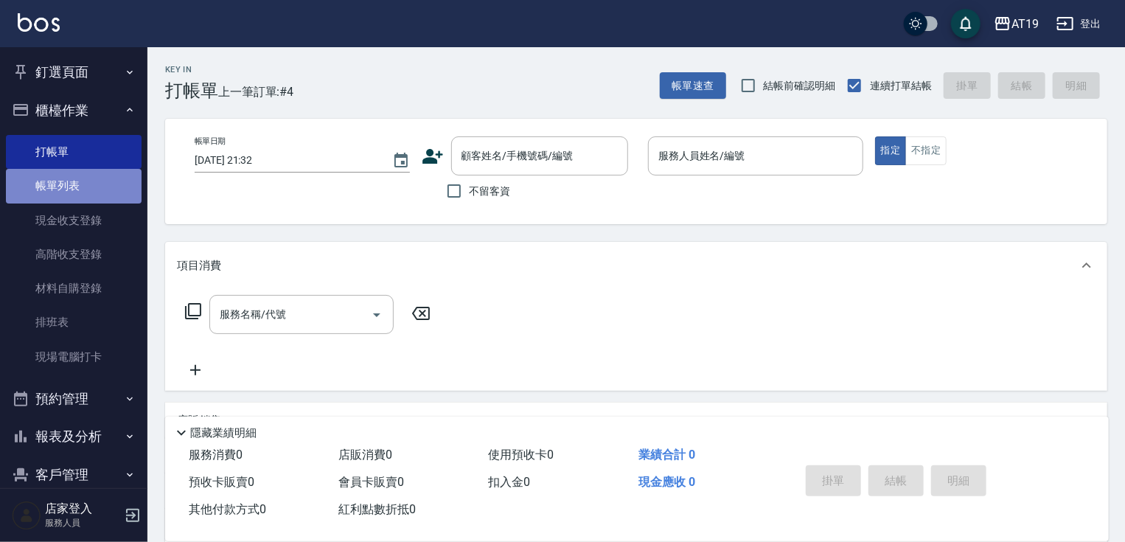
click at [100, 177] on link "帳單列表" at bounding box center [74, 186] width 136 height 34
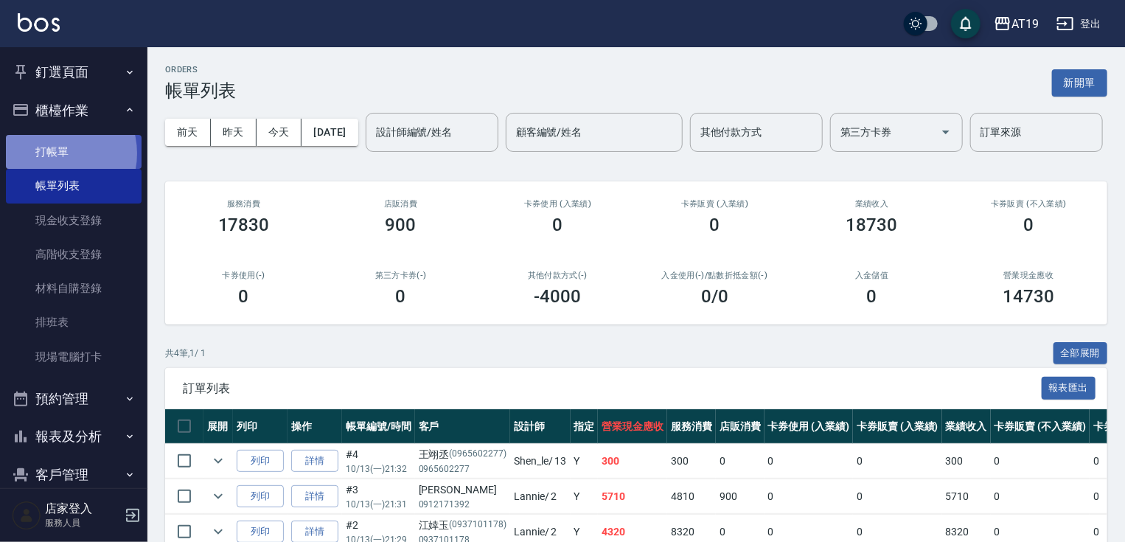
click at [53, 153] on link "打帳單" at bounding box center [74, 152] width 136 height 34
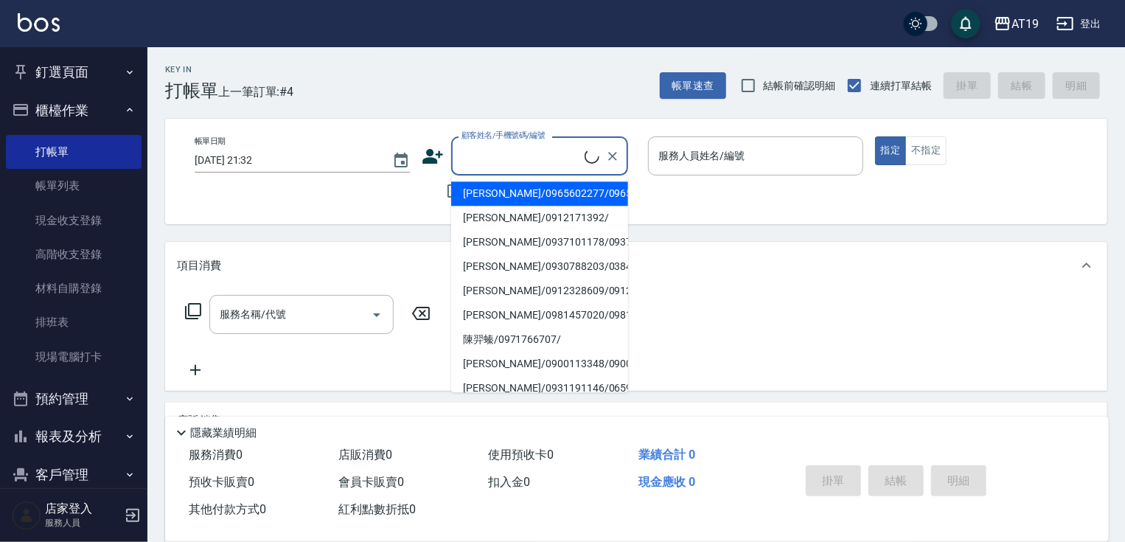
click at [472, 162] on input "顧客姓名/手機號碼/編號" at bounding box center [521, 156] width 127 height 26
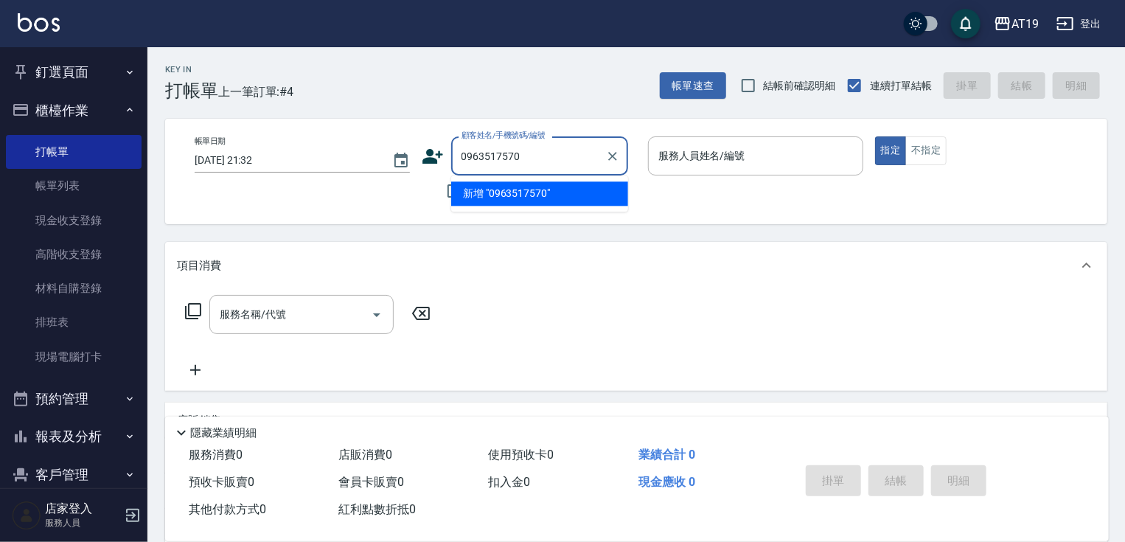
drag, startPoint x: 535, startPoint y: 161, endPoint x: 460, endPoint y: 155, distance: 75.4
click at [460, 155] on input "0963517570" at bounding box center [529, 156] width 142 height 26
type input "0963517570"
click at [439, 160] on icon at bounding box center [433, 156] width 22 height 22
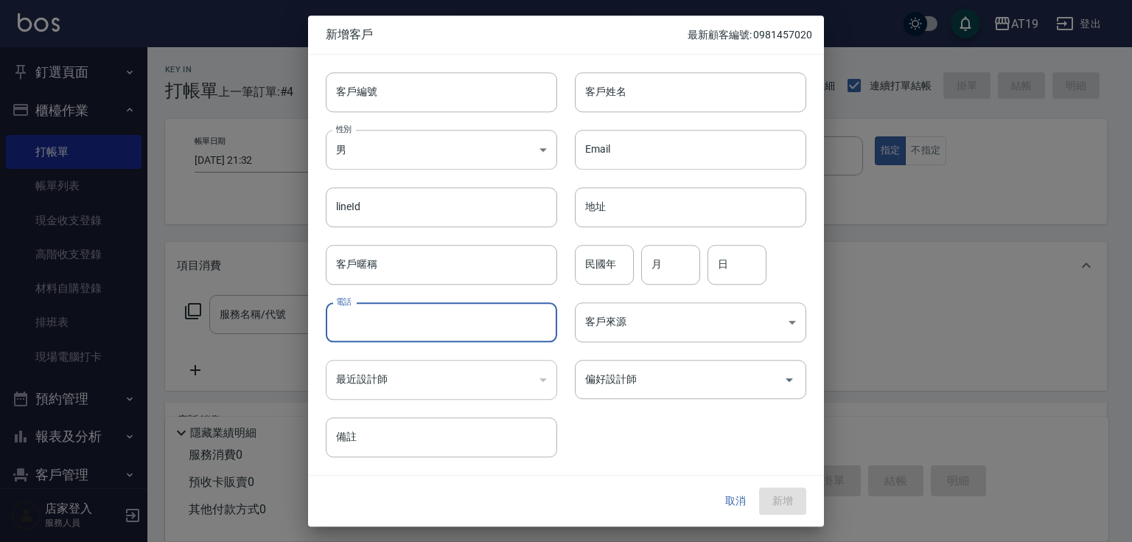
click at [412, 321] on input "電話" at bounding box center [441, 322] width 231 height 40
paste input "0963517570"
type input "0963517570"
click at [613, 97] on input "客戶姓名" at bounding box center [690, 92] width 231 height 40
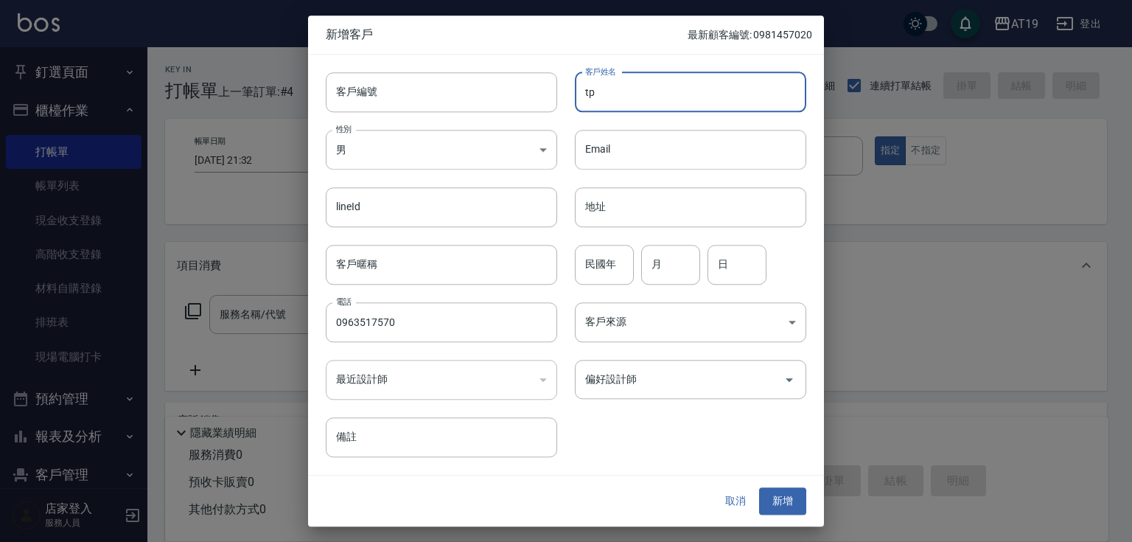
type input "t"
type input "陳佩君"
click at [655, 377] on input "偏好設計師" at bounding box center [680, 379] width 196 height 26
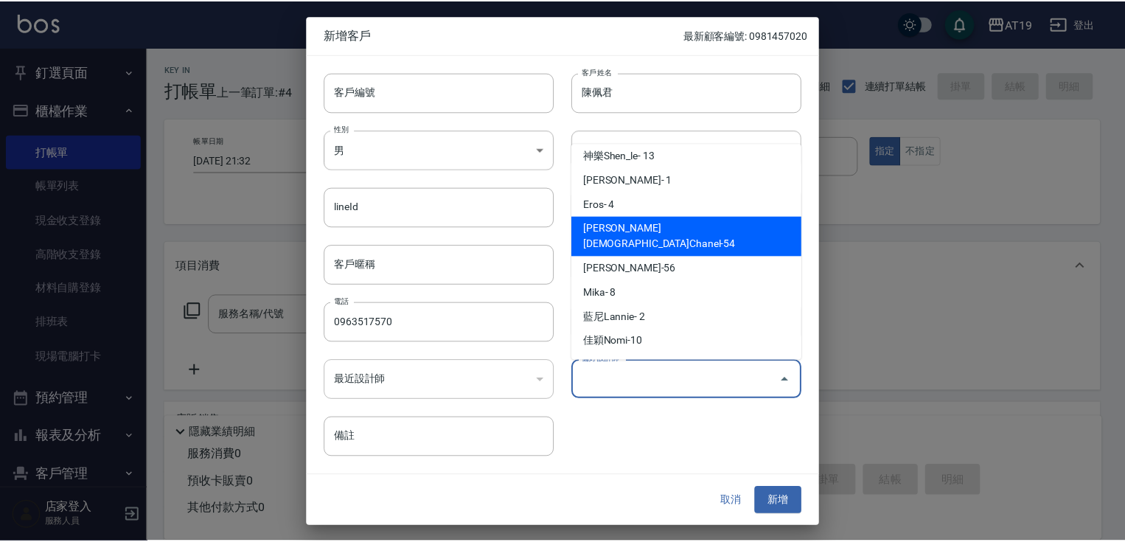
scroll to position [111, 0]
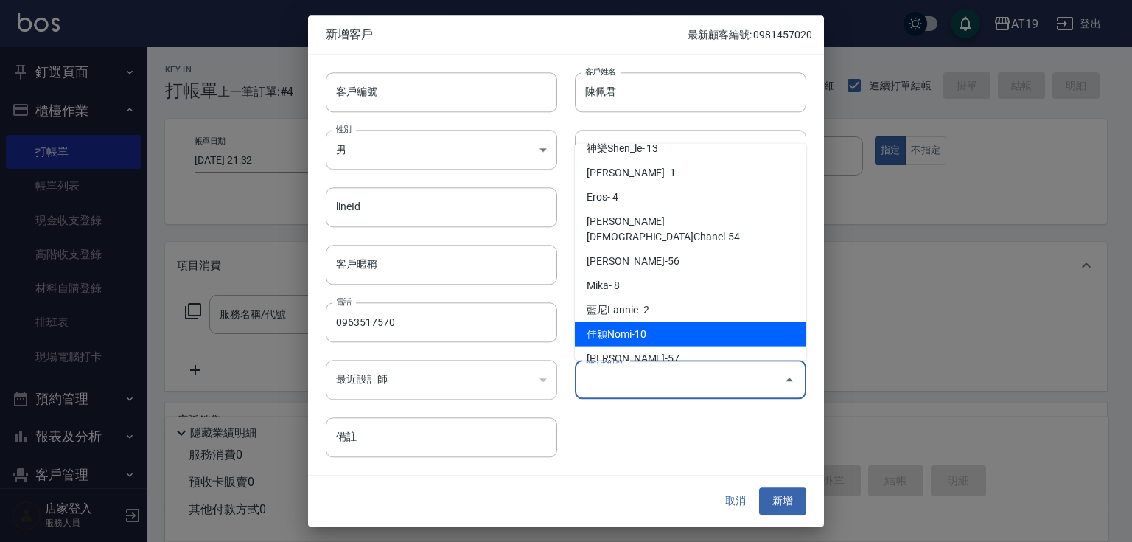
click at [658, 322] on li "佳穎Nomi-10" at bounding box center [690, 334] width 231 height 24
type input "佳穎Nomi"
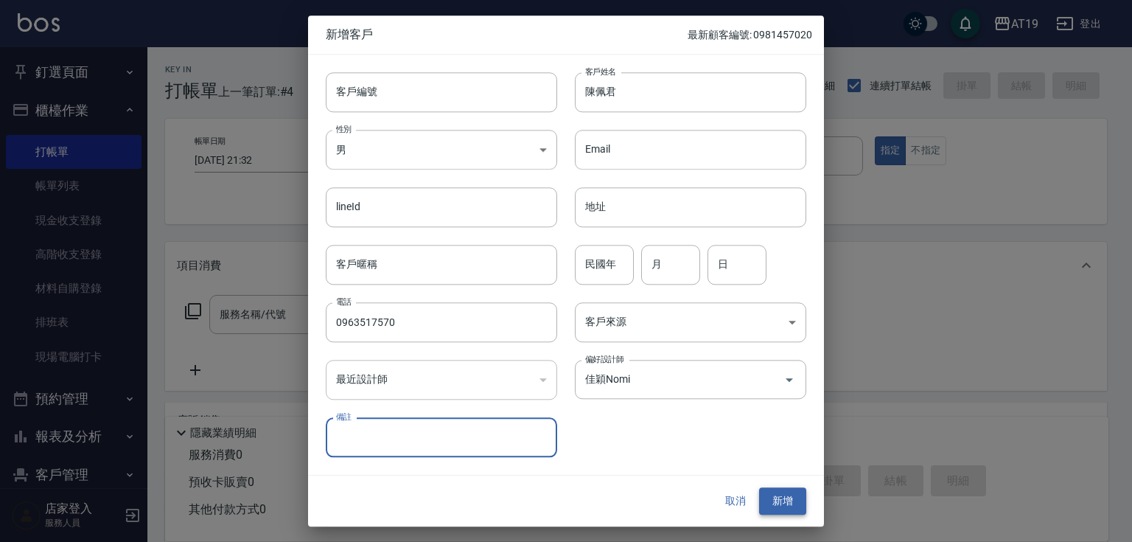
click at [778, 501] on button "新增" at bounding box center [782, 501] width 47 height 27
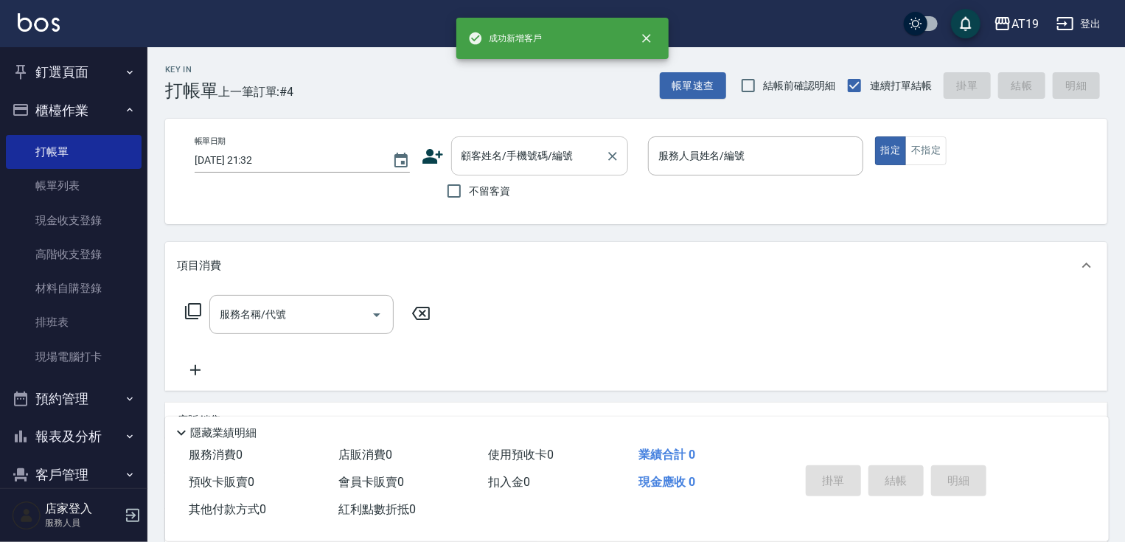
click at [488, 167] on input "顧客姓名/手機號碼/編號" at bounding box center [529, 156] width 142 height 26
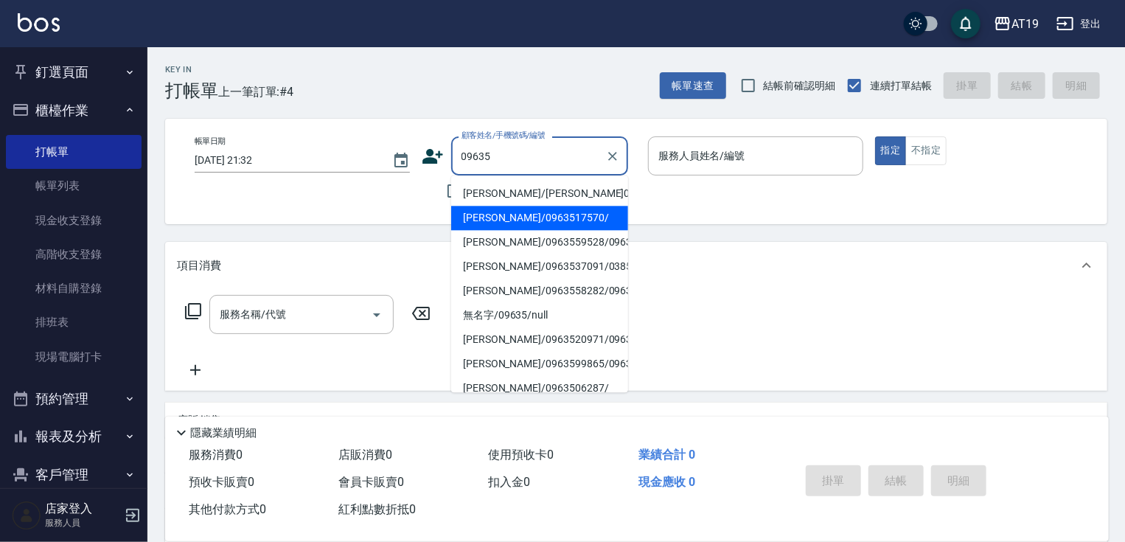
click at [486, 217] on li "[PERSON_NAME]/0963517570/" at bounding box center [539, 218] width 177 height 24
type input "[PERSON_NAME]/0963517570/"
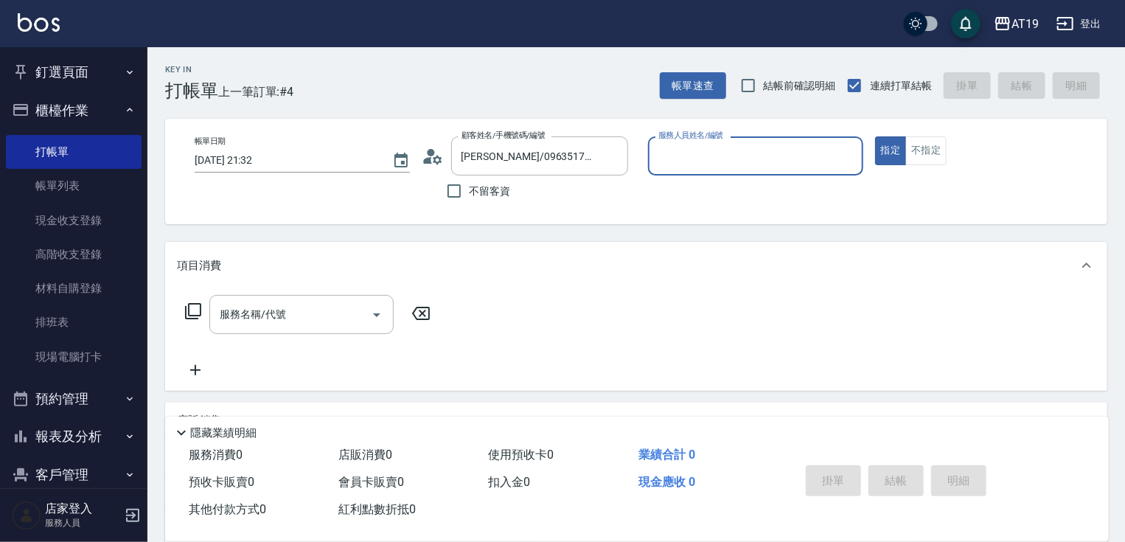
type input "Nomi-10"
click at [320, 301] on div "服務名稱/代號" at bounding box center [301, 314] width 184 height 39
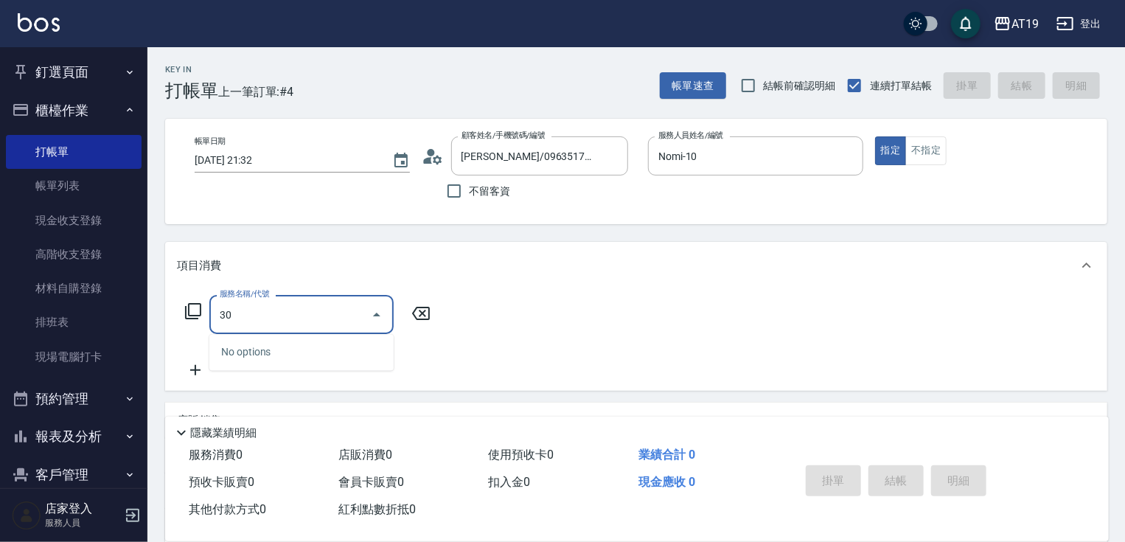
type input "301"
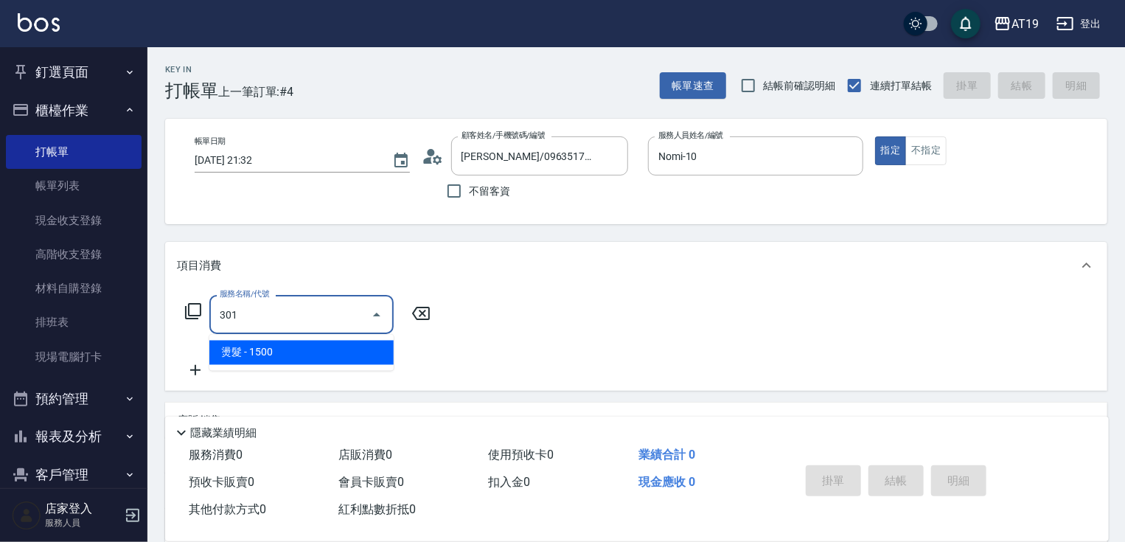
drag, startPoint x: 326, startPoint y: 358, endPoint x: 391, endPoint y: 342, distance: 67.6
click at [334, 355] on span "燙髮 - 1500" at bounding box center [301, 353] width 184 height 24
type input "150"
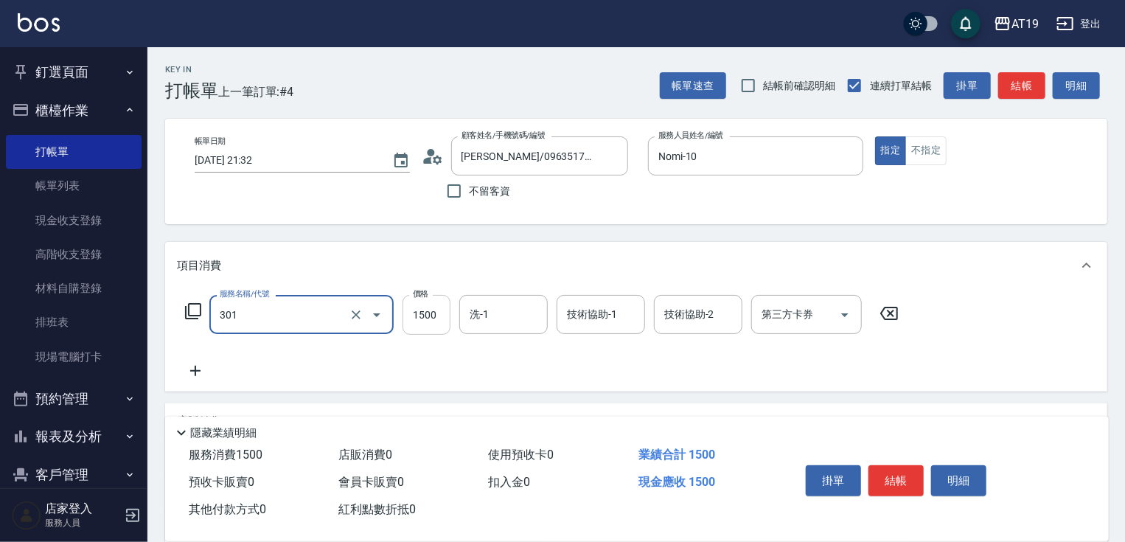
type input "燙髮(301)"
click at [416, 317] on input "1500" at bounding box center [426, 315] width 48 height 40
type input "1"
type input "0"
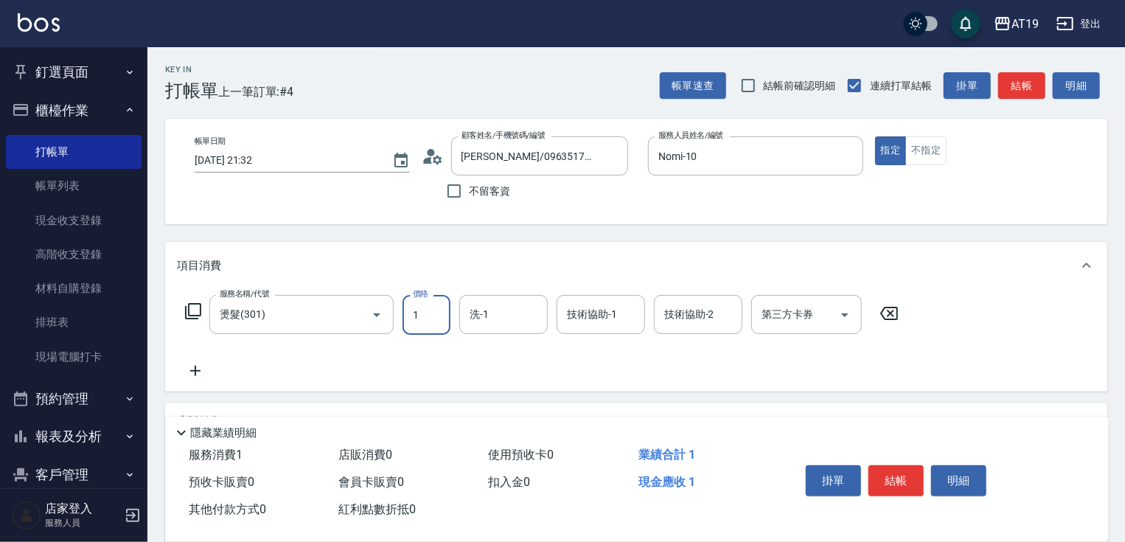
type input "17"
type input "10"
type input "170"
type input "1700"
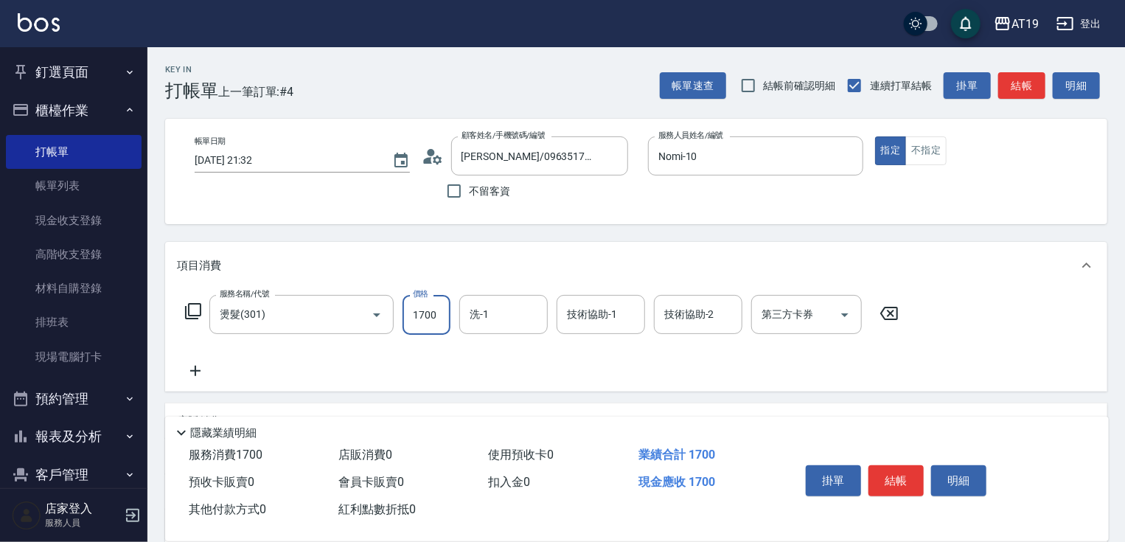
click at [203, 367] on icon at bounding box center [195, 371] width 37 height 18
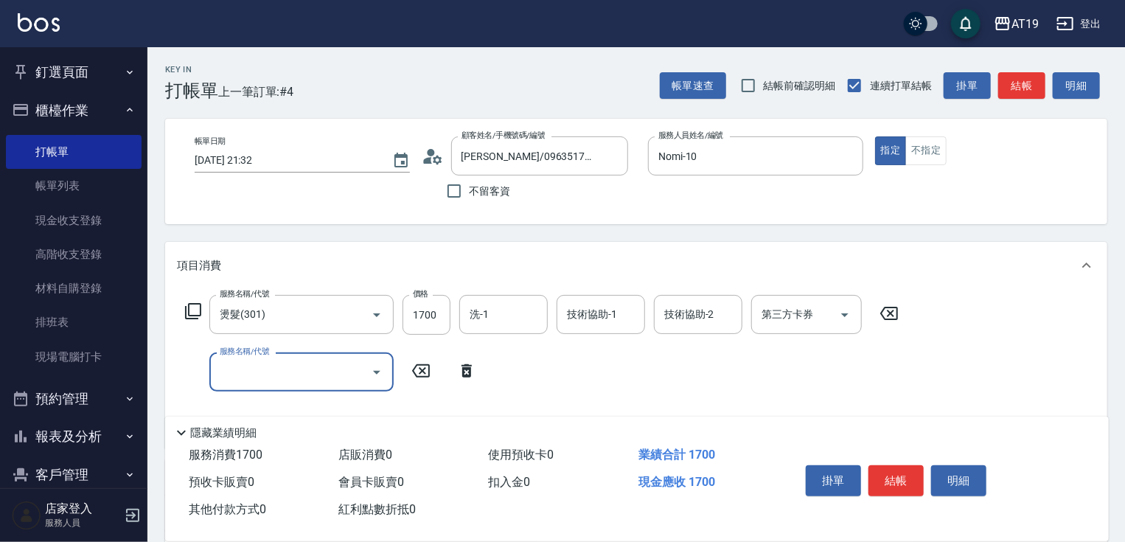
click at [251, 369] on input "服務名稱/代號" at bounding box center [290, 372] width 149 height 26
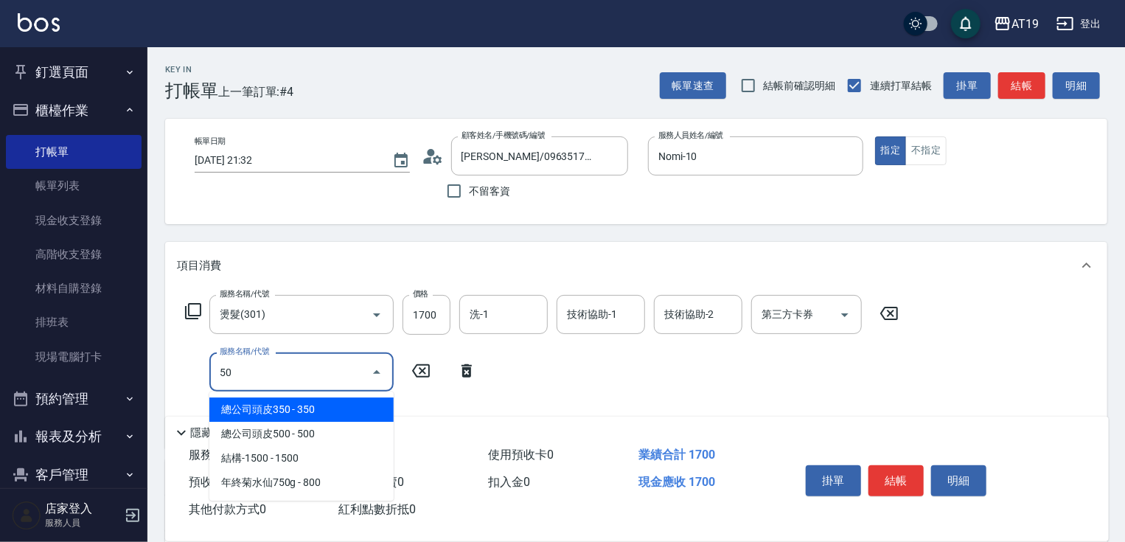
type input "501"
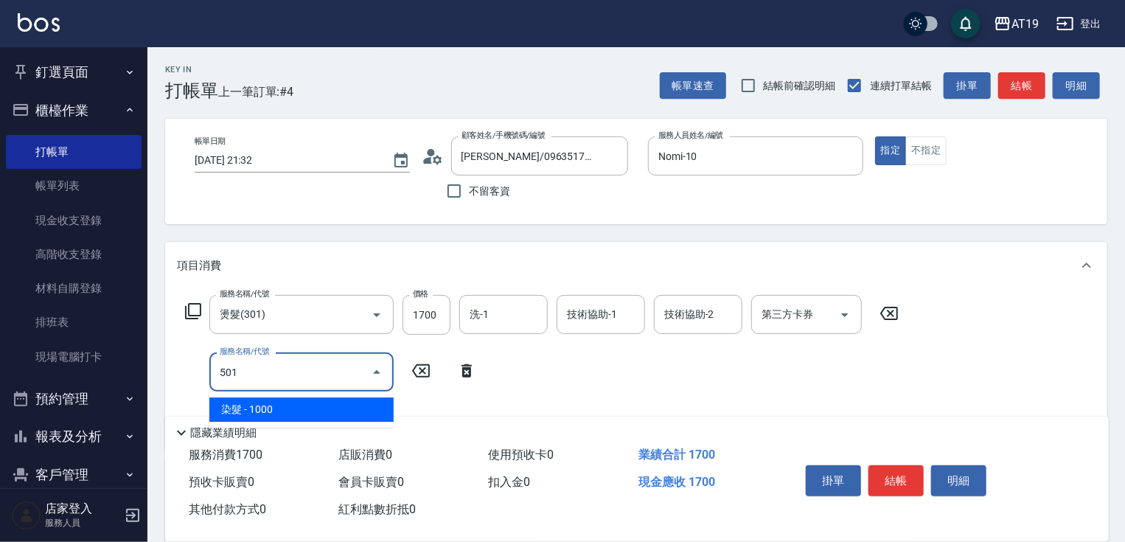
drag, startPoint x: 270, startPoint y: 406, endPoint x: 351, endPoint y: 392, distance: 82.3
click at [276, 406] on span "染髮 - 1000" at bounding box center [301, 409] width 184 height 24
type input "270"
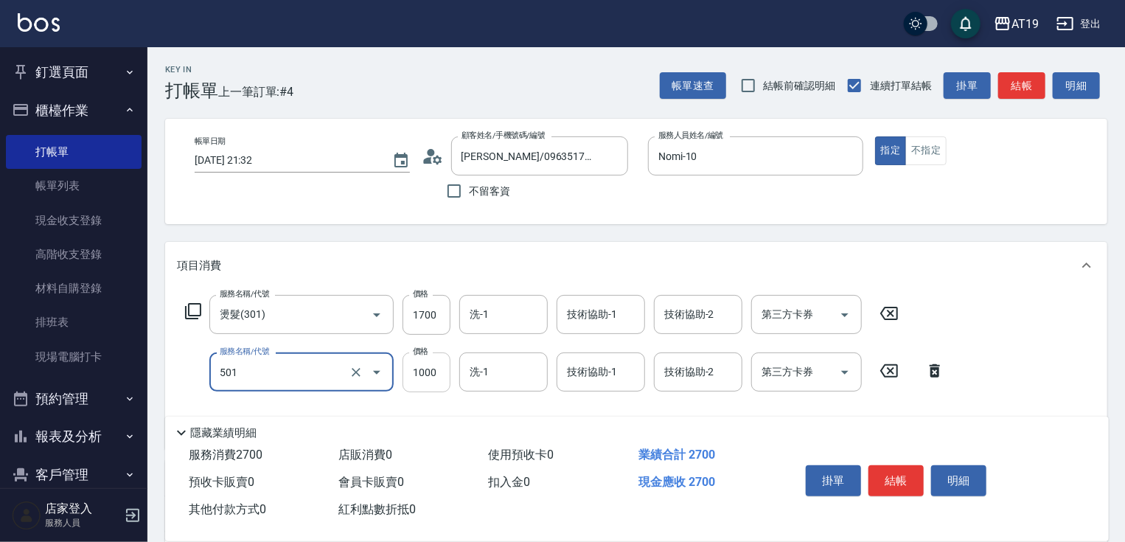
type input "染髮(501)"
click at [419, 374] on input "1000" at bounding box center [426, 372] width 48 height 40
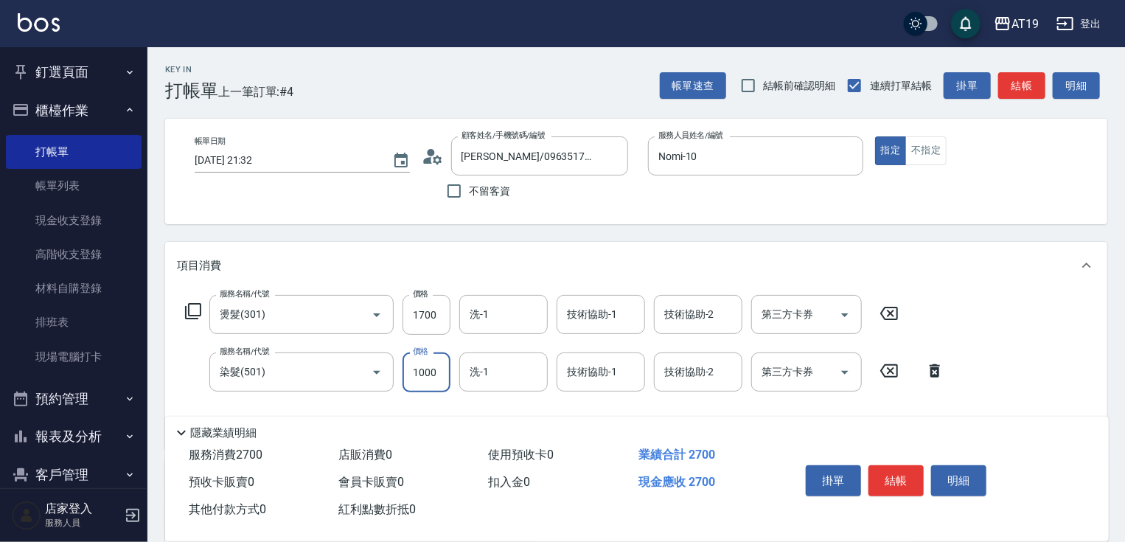
type input "1"
type input "170"
type input "11"
type input "180"
type input "1180"
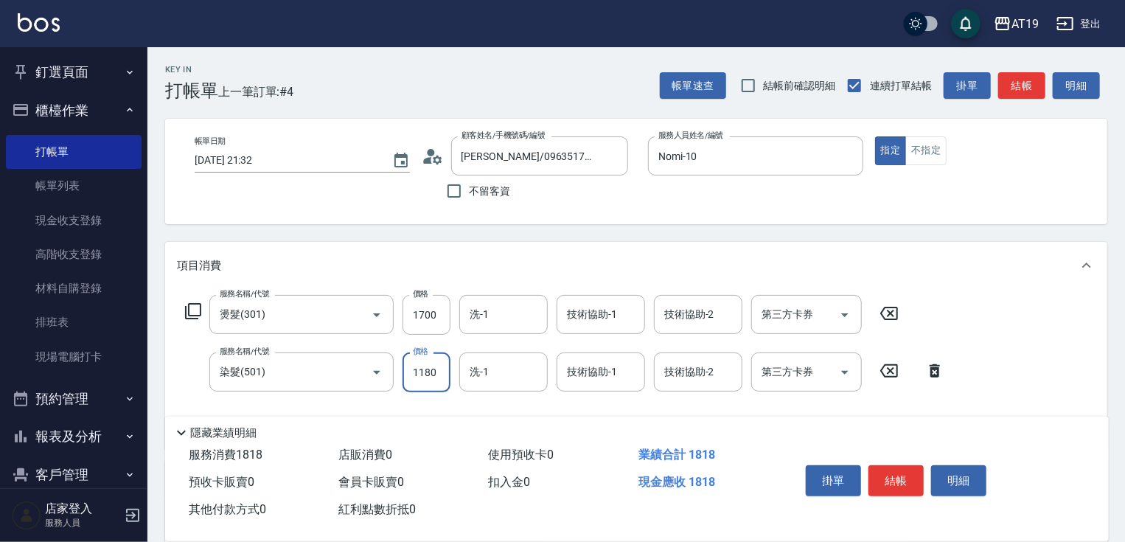
type input "280"
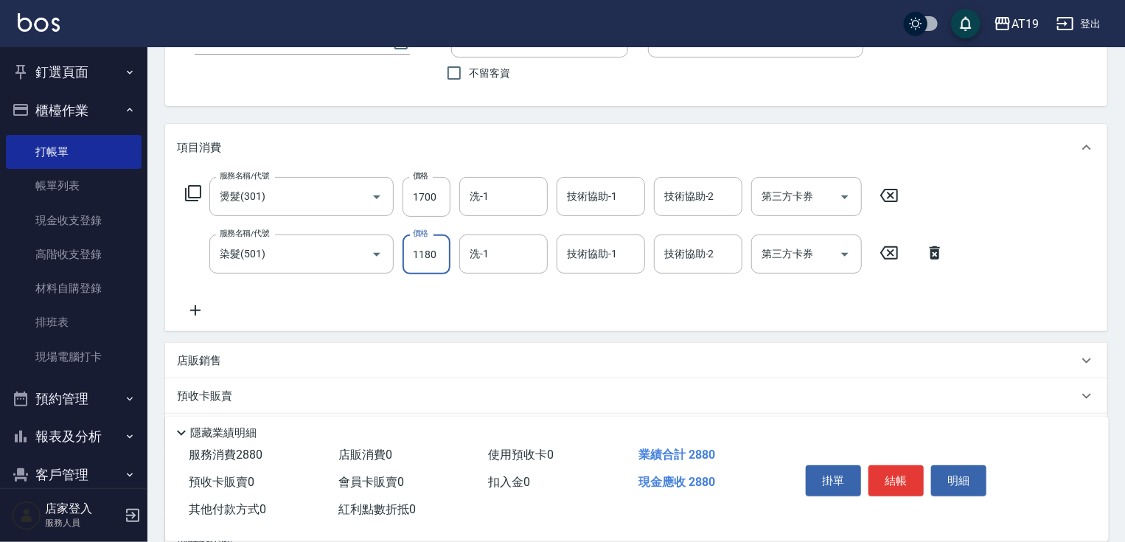
type input "1180"
click at [197, 310] on icon at bounding box center [195, 310] width 37 height 18
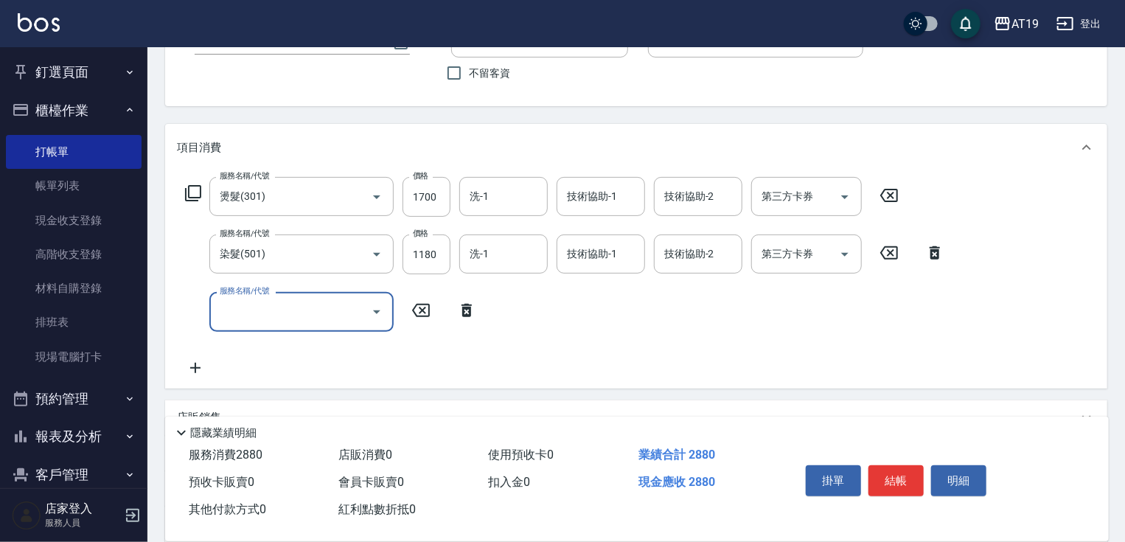
click at [227, 312] on input "服務名稱/代號" at bounding box center [290, 312] width 149 height 26
type input "657"
drag, startPoint x: 259, startPoint y: 350, endPoint x: 324, endPoint y: 336, distance: 66.4
click at [265, 349] on span "自備護髮(鉑金) - 1500" at bounding box center [301, 350] width 184 height 24
type input "430"
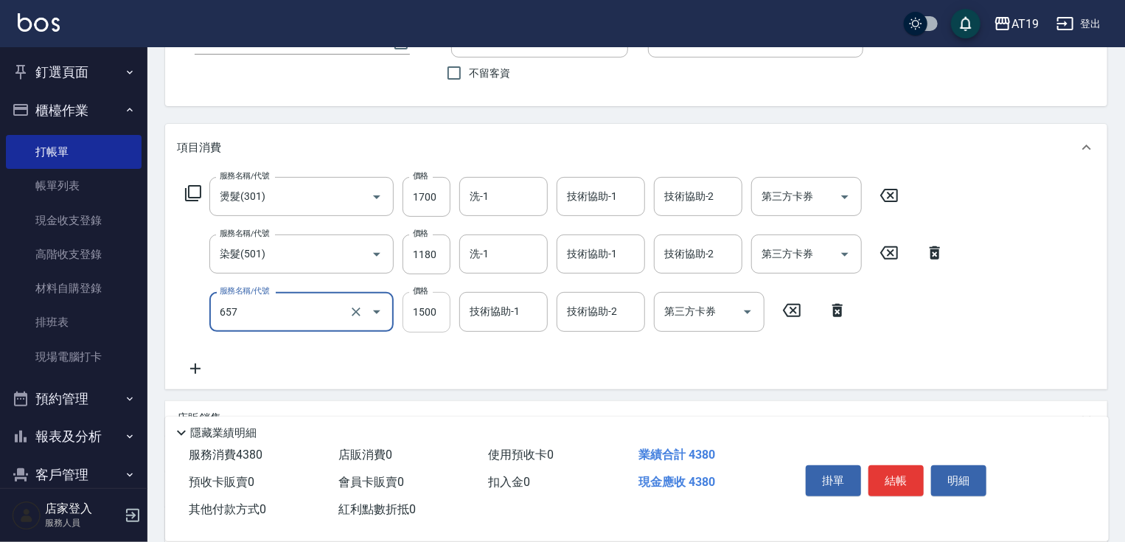
type input "自備護髮(鉑金)(657)"
click at [422, 316] on input "1500" at bounding box center [426, 312] width 48 height 40
type input "280"
type input "20"
type input "290"
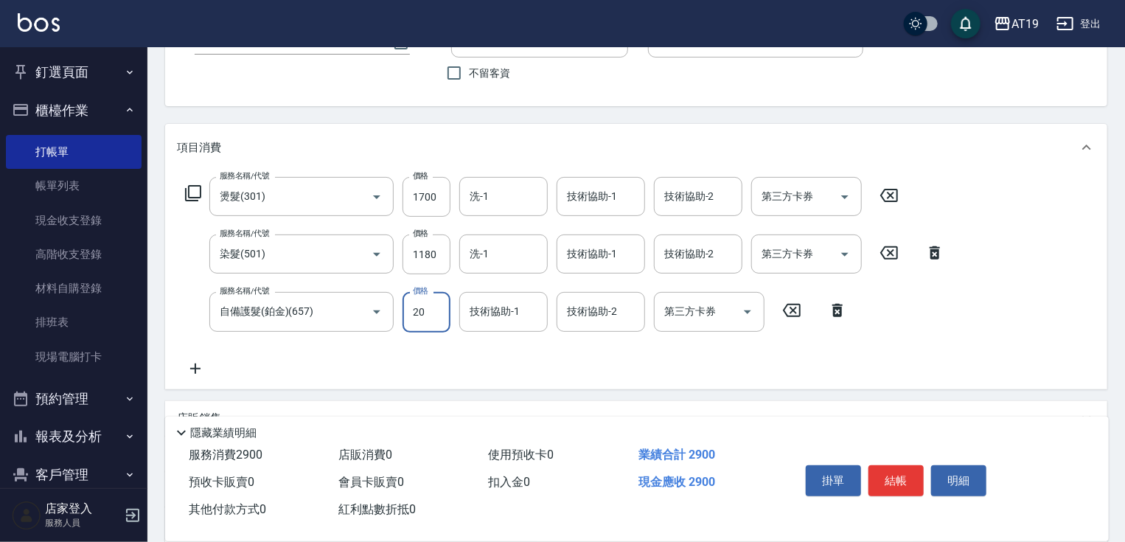
type input "200"
type input "300"
type input "2000"
type input "480"
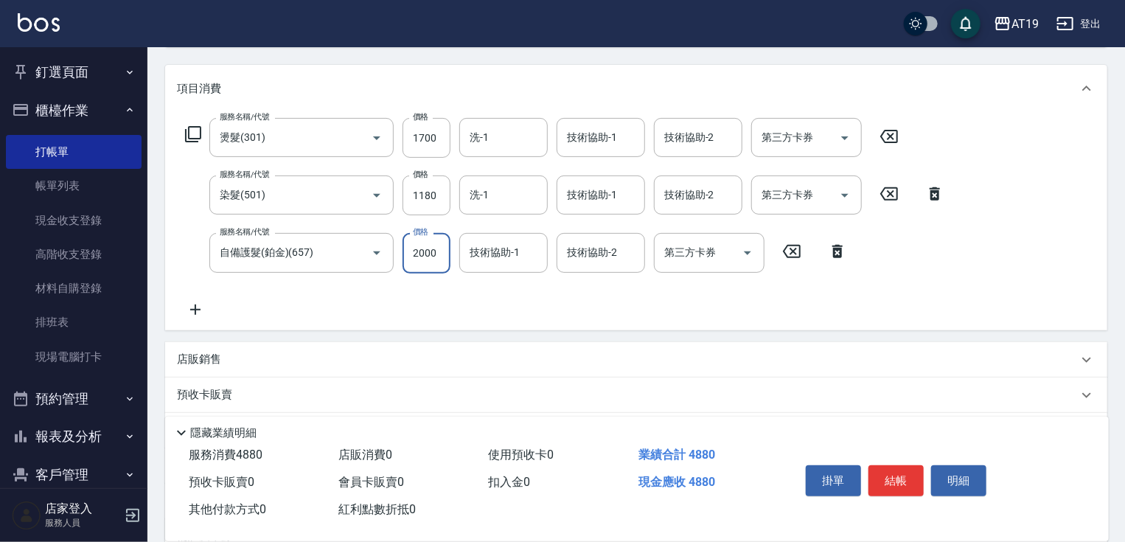
type input "2000"
click at [202, 363] on p "店販銷售" at bounding box center [199, 359] width 44 height 15
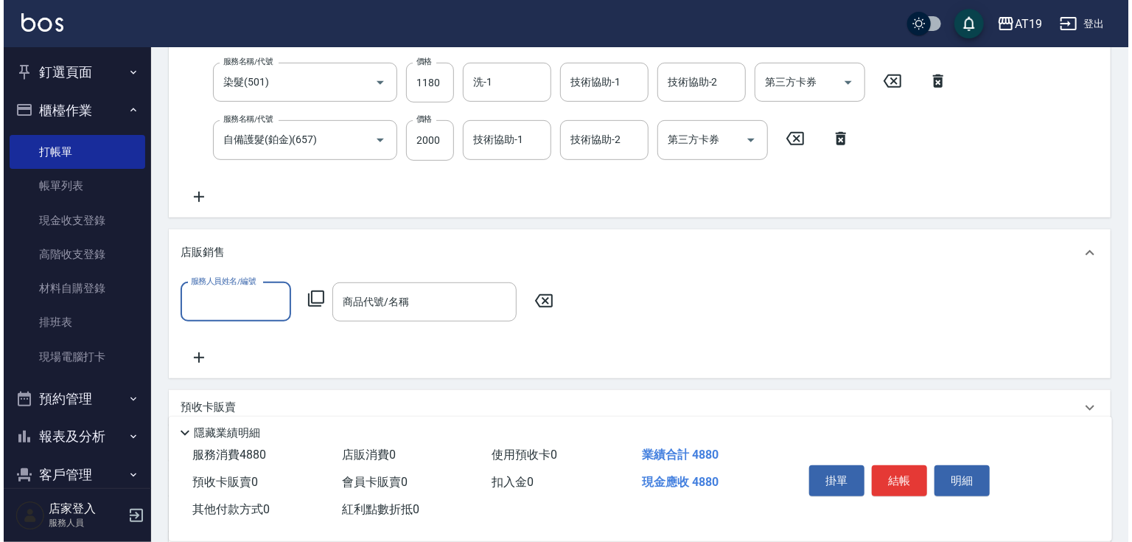
scroll to position [295, 0]
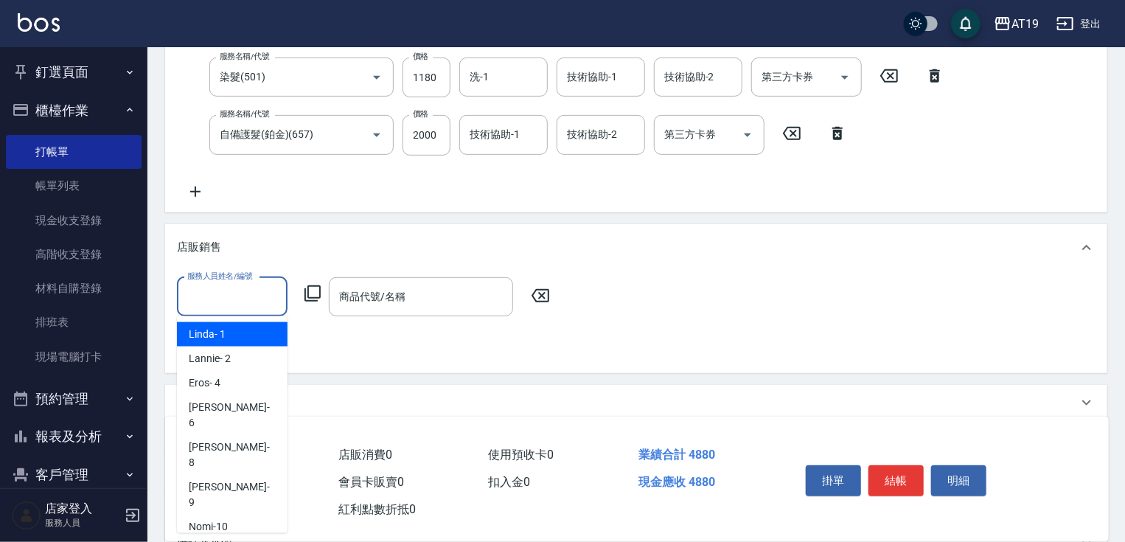
click at [212, 295] on input "服務人員姓名/編號" at bounding box center [232, 297] width 97 height 26
drag, startPoint x: 248, startPoint y: 469, endPoint x: 287, endPoint y: 402, distance: 77.6
click at [248, 515] on div "Nomi -10" at bounding box center [232, 527] width 111 height 24
type input "Nomi-10"
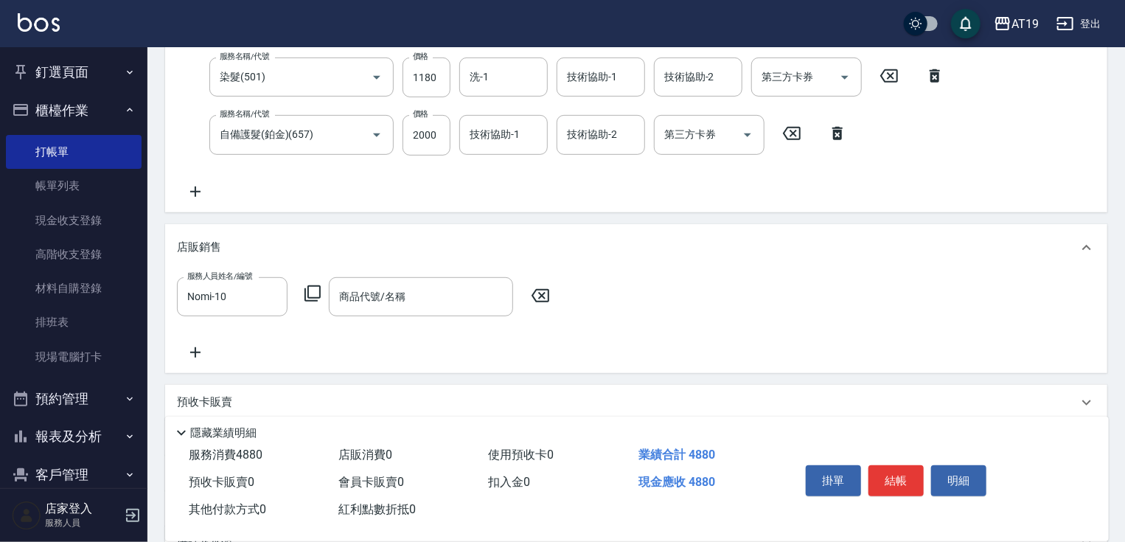
click at [307, 299] on icon at bounding box center [313, 294] width 18 height 18
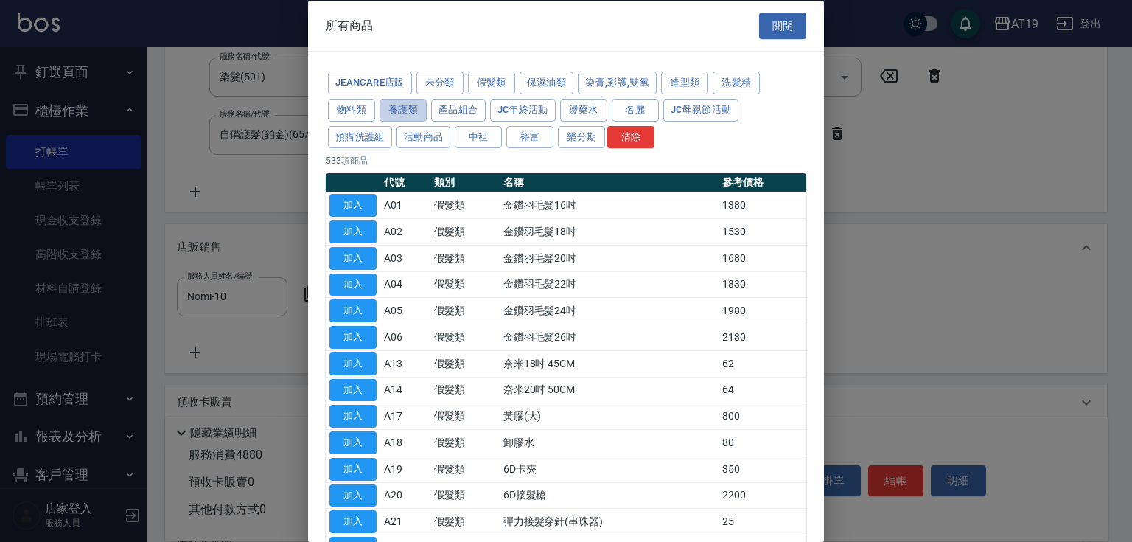
drag, startPoint x: 414, startPoint y: 108, endPoint x: 442, endPoint y: 122, distance: 31.7
click at [414, 108] on button "養護類" at bounding box center [403, 109] width 47 height 23
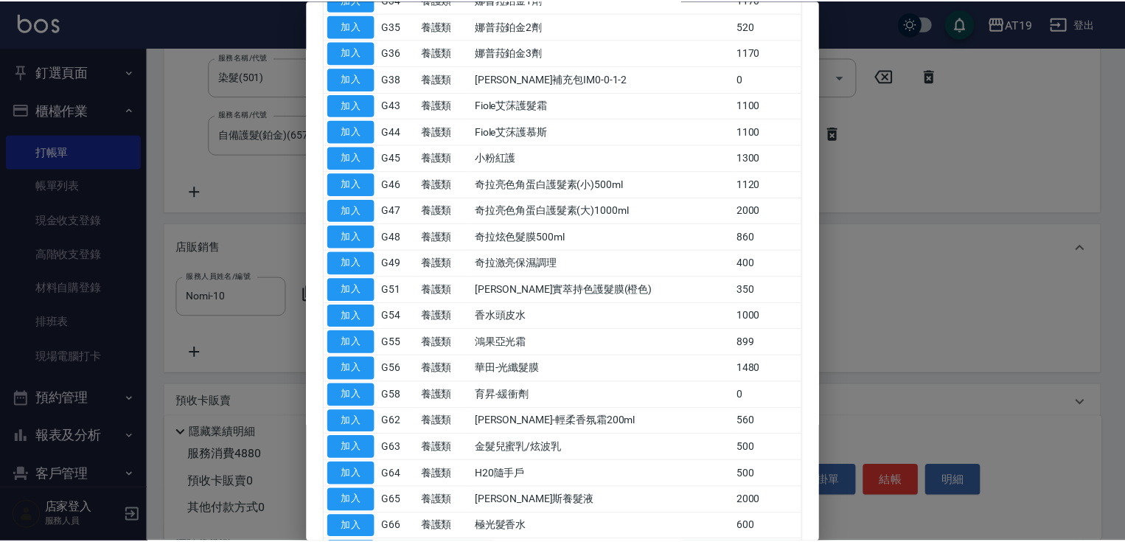
scroll to position [708, 0]
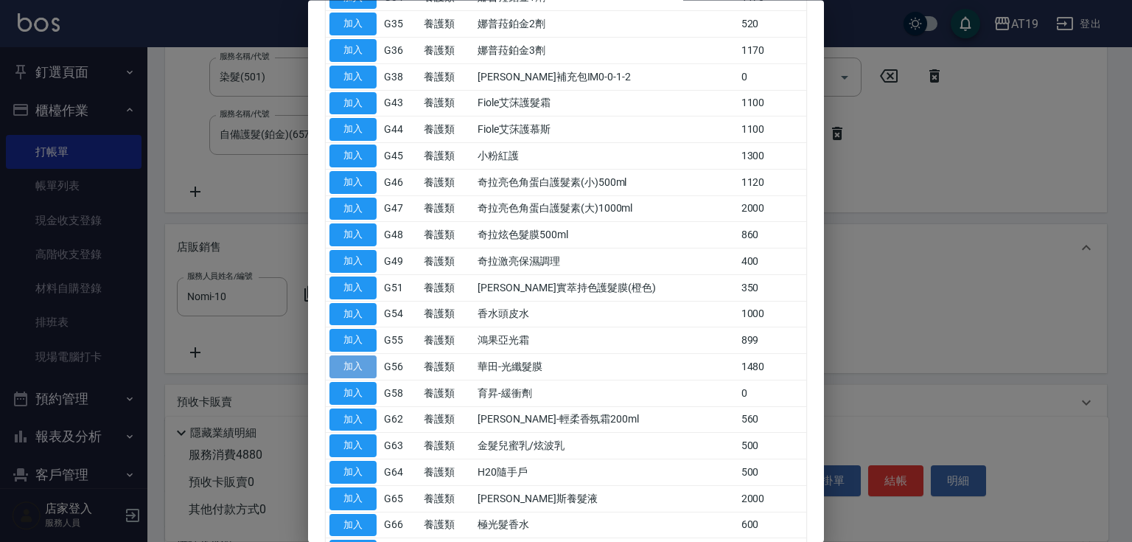
click at [354, 369] on button "加入" at bounding box center [352, 367] width 47 height 23
type input "華田-光纖髮膜"
type input "630"
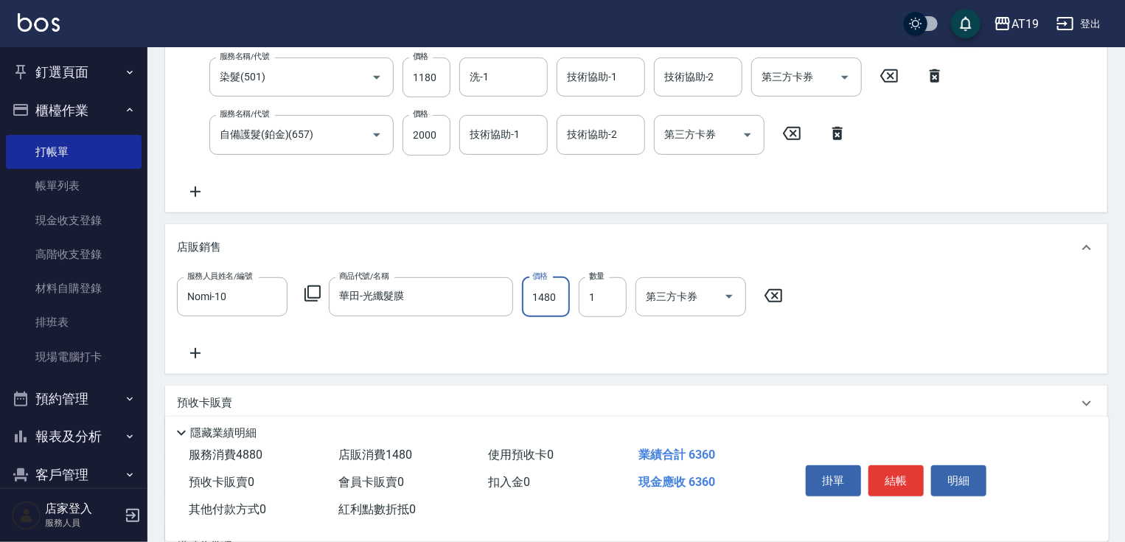
click at [547, 298] on input "1480" at bounding box center [546, 297] width 48 height 40
type input "8"
type input "490"
type input "800"
type input "560"
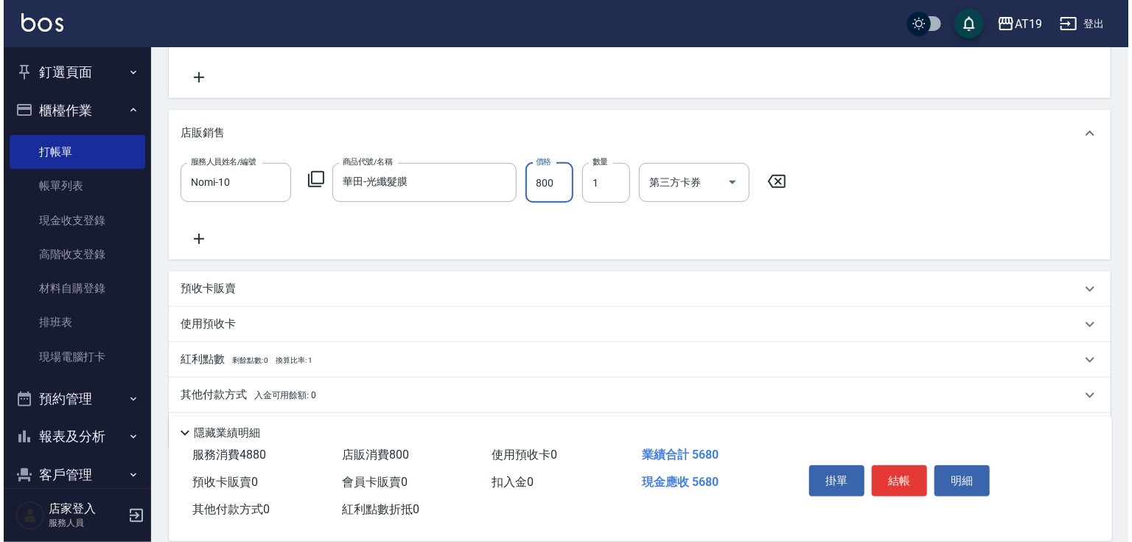
scroll to position [413, 0]
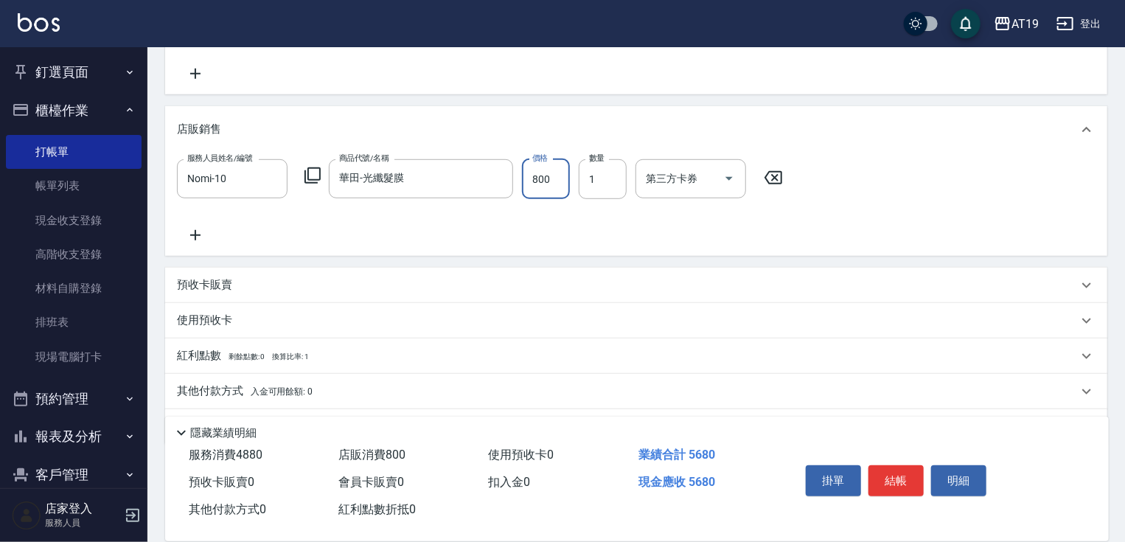
type input "800"
click at [192, 229] on icon at bounding box center [195, 235] width 37 height 18
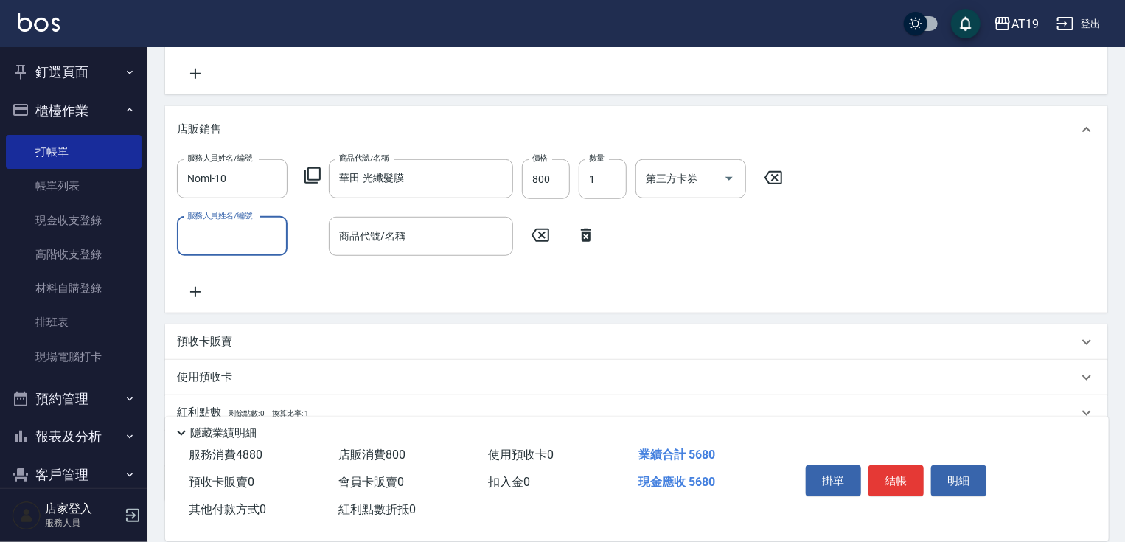
click at [311, 179] on icon at bounding box center [313, 176] width 18 height 18
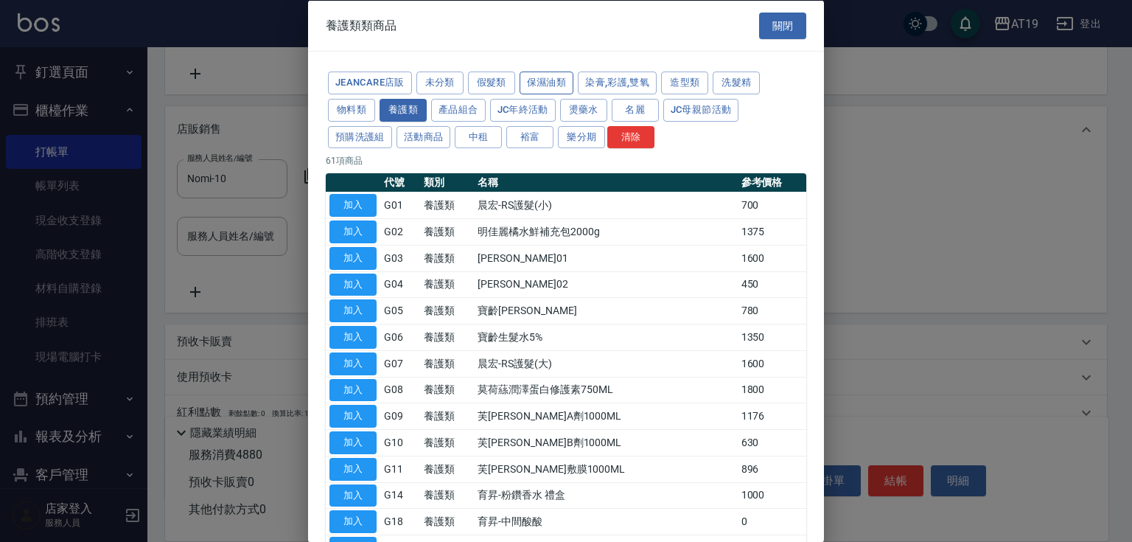
click at [545, 81] on button "保濕油類" at bounding box center [547, 82] width 55 height 23
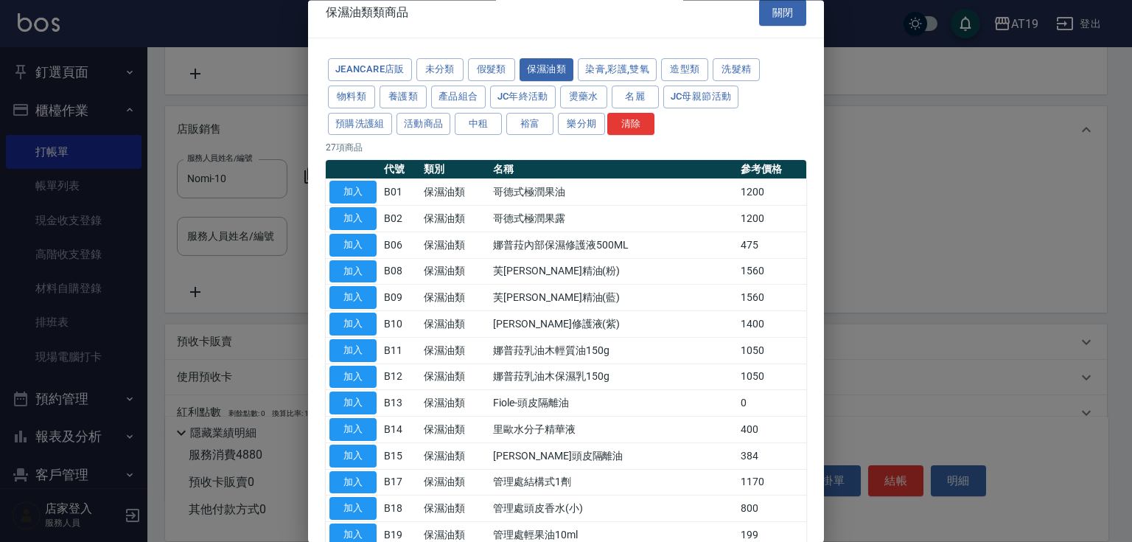
scroll to position [0, 0]
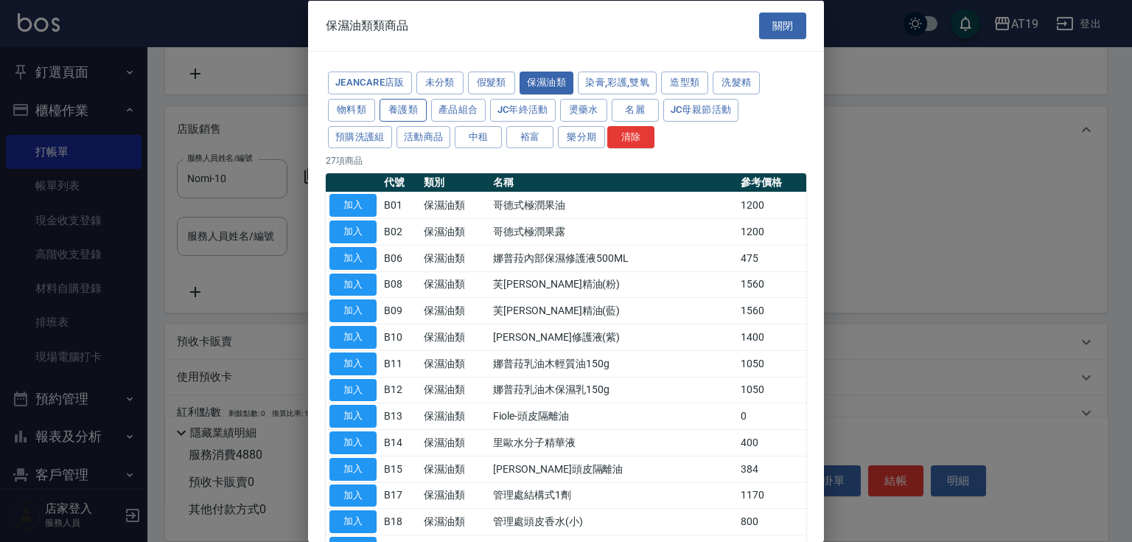
click at [414, 109] on button "養護類" at bounding box center [403, 109] width 47 height 23
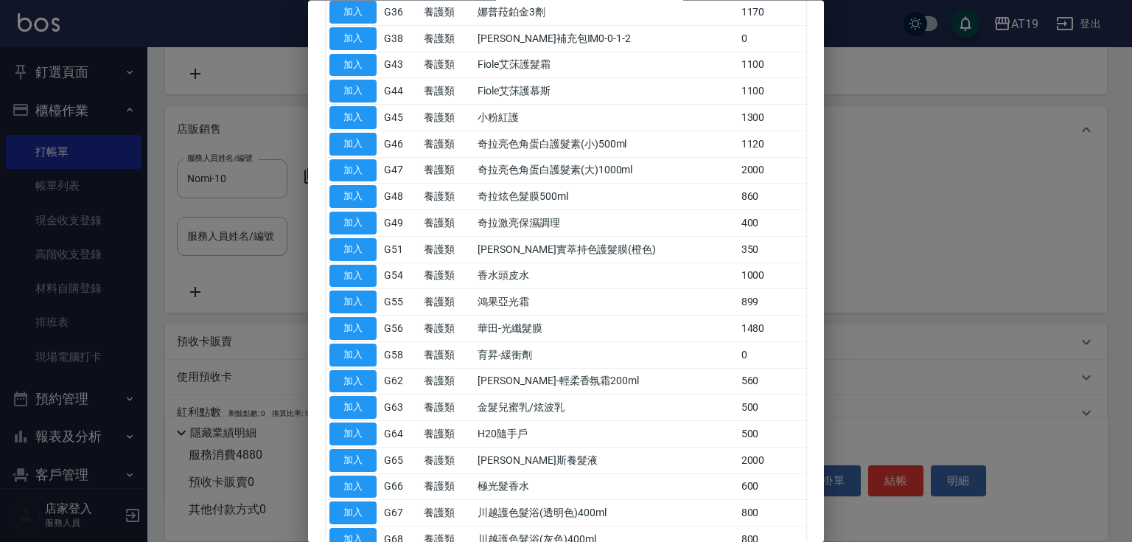
scroll to position [767, 0]
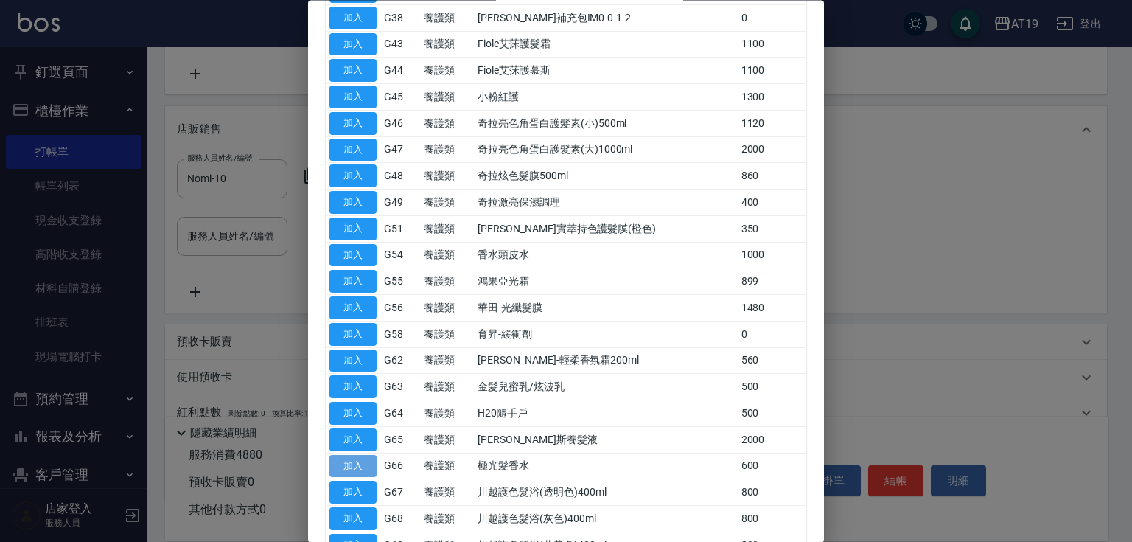
click at [352, 464] on button "加入" at bounding box center [352, 466] width 47 height 23
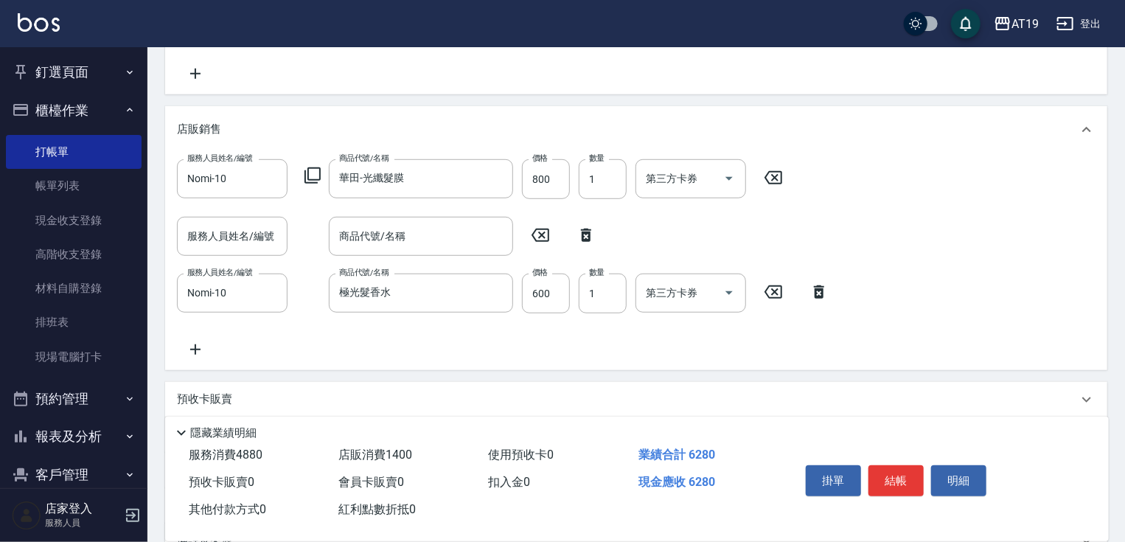
click at [316, 179] on icon at bounding box center [312, 175] width 16 height 16
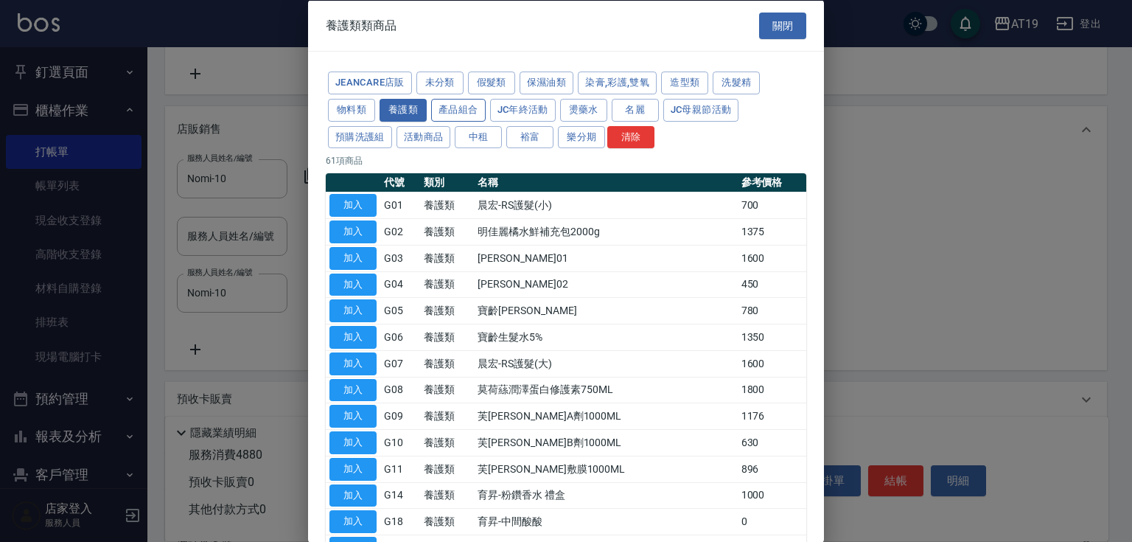
click at [467, 107] on button "產品組合" at bounding box center [458, 109] width 55 height 23
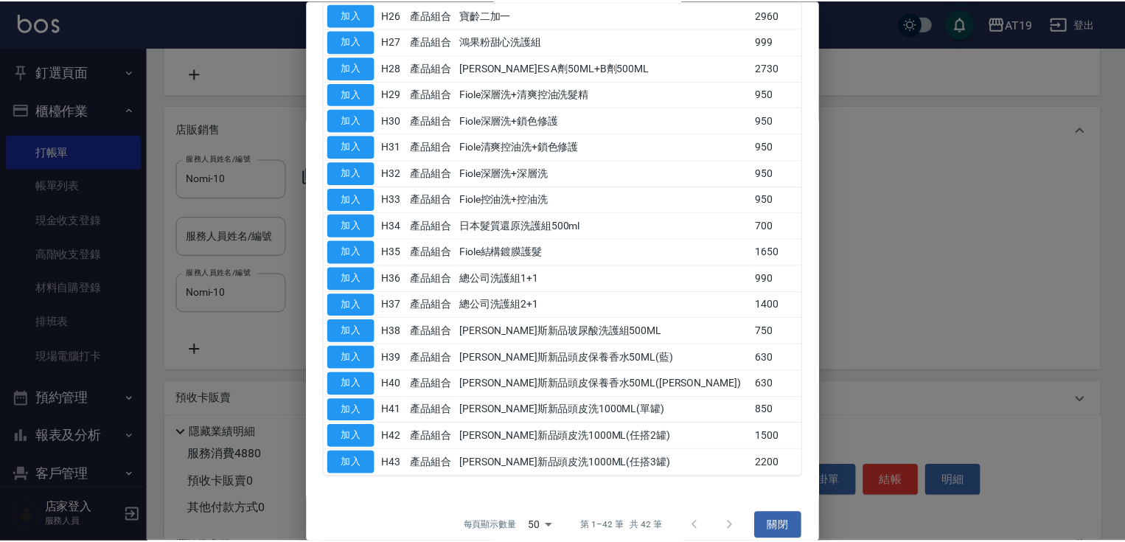
scroll to position [831, 0]
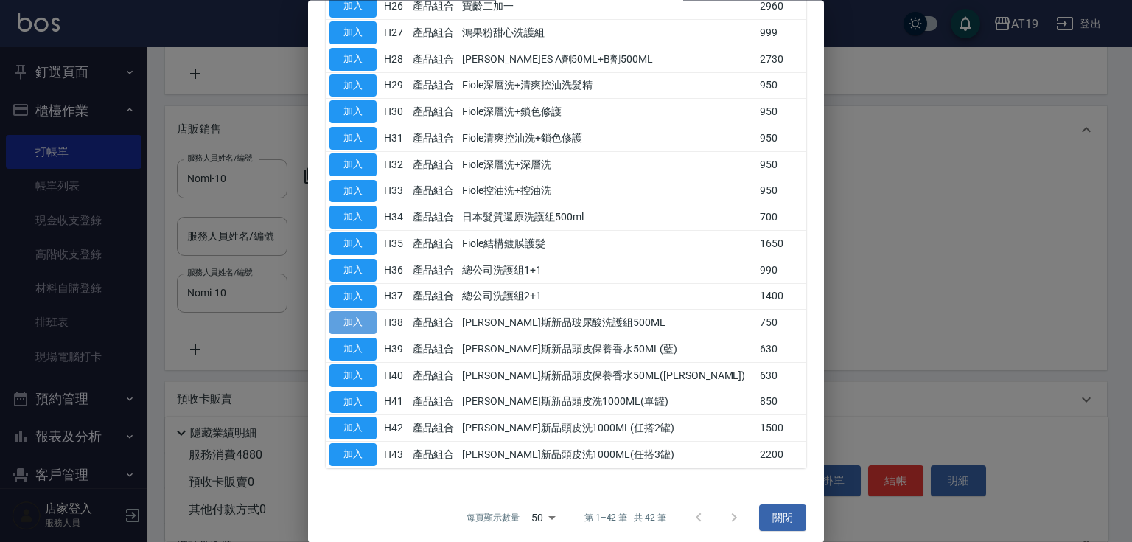
click at [357, 318] on button "加入" at bounding box center [352, 323] width 47 height 23
type input "700"
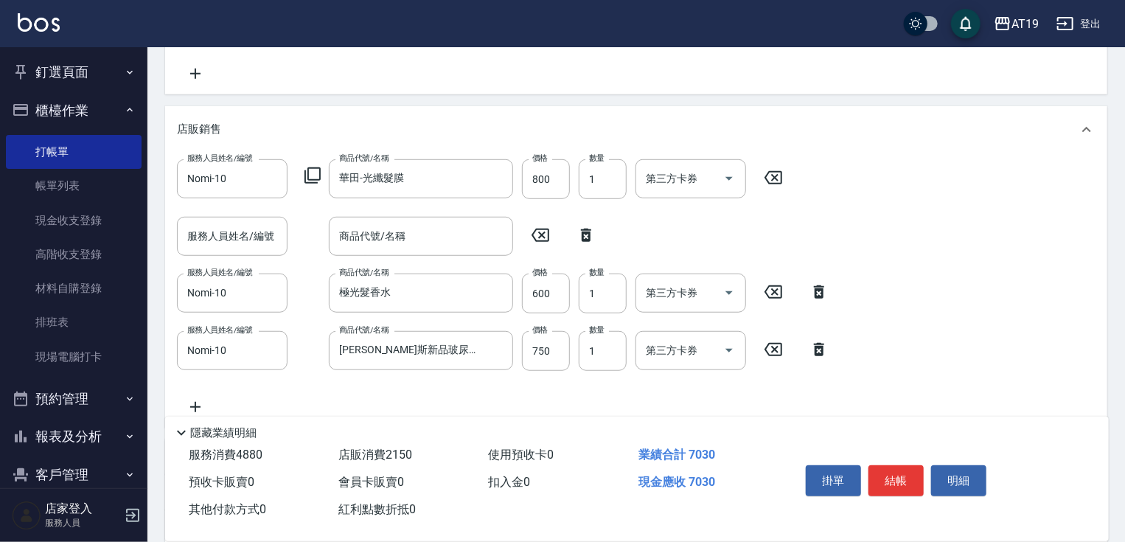
click at [579, 233] on icon at bounding box center [586, 235] width 37 height 18
type input "Nomi-10"
type input "極光髮香水"
type input "[PERSON_NAME]斯新品玻尿酸洗護組500ML"
type input "750"
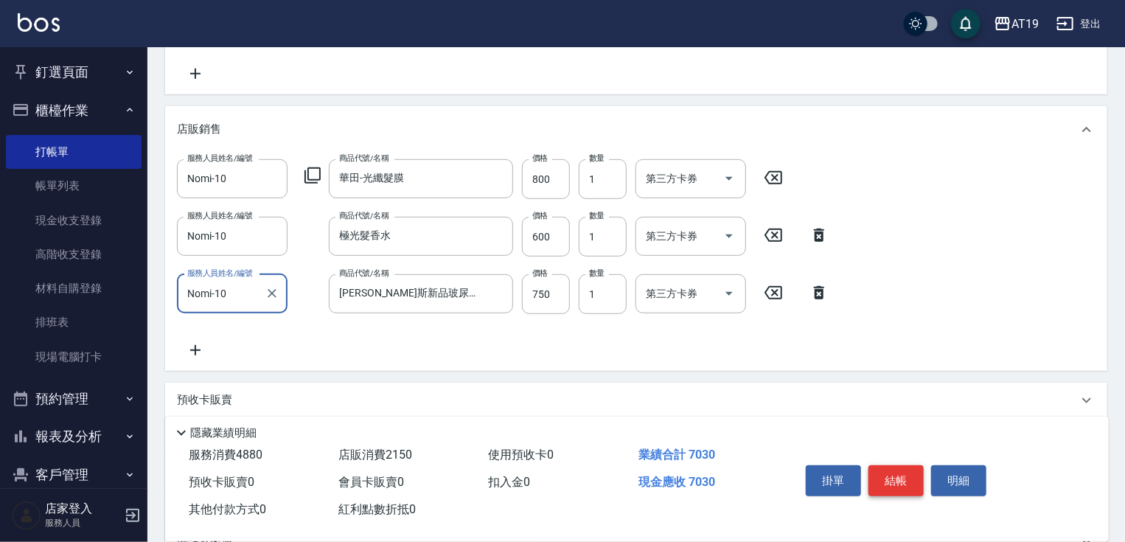
click at [909, 477] on button "結帳" at bounding box center [895, 480] width 55 height 31
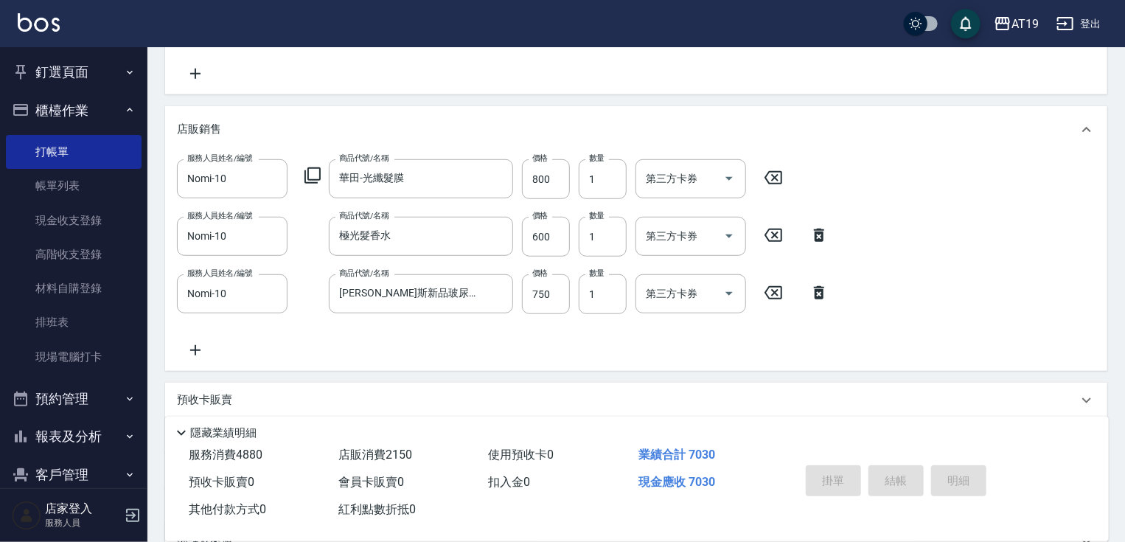
type input "[DATE] 21:35"
type input "0"
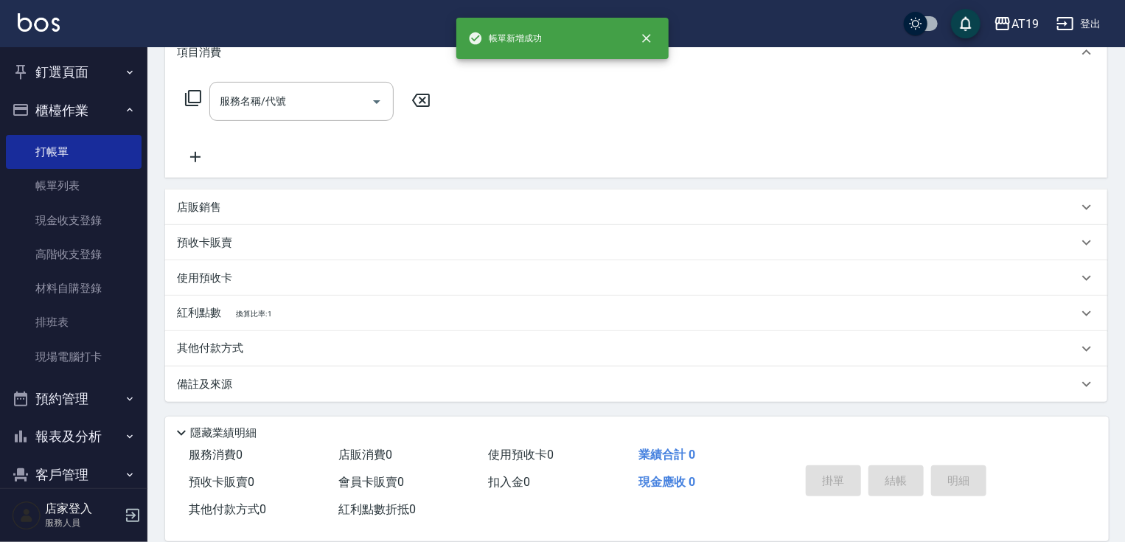
scroll to position [0, 0]
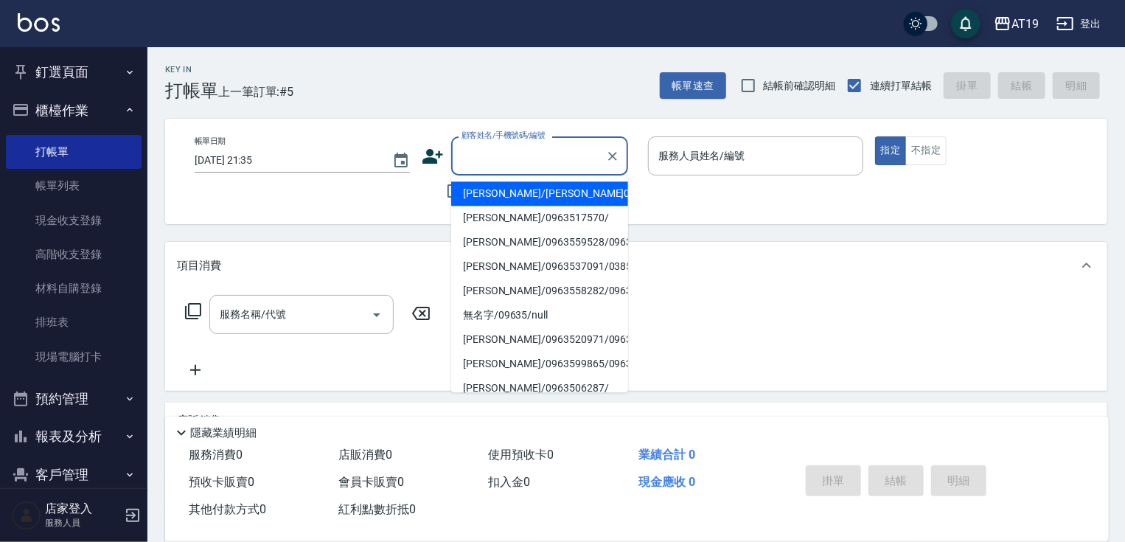
click at [521, 157] on input "顧客姓名/手機號碼/編號" at bounding box center [529, 156] width 142 height 26
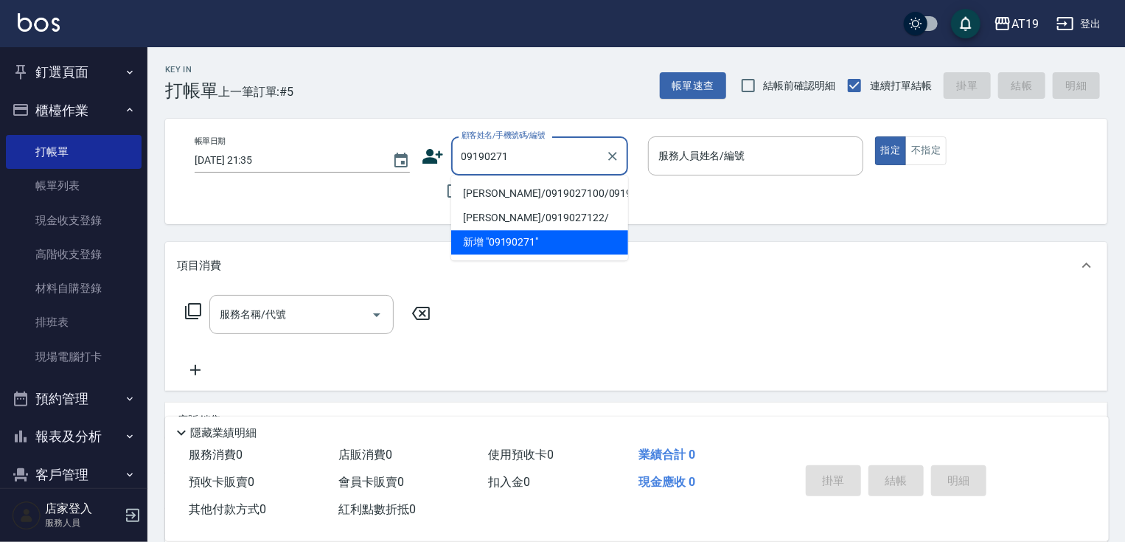
click at [533, 183] on li "[PERSON_NAME]/0919027100/0919027100" at bounding box center [539, 193] width 177 height 24
type input "[PERSON_NAME]/0919027100/0919027100"
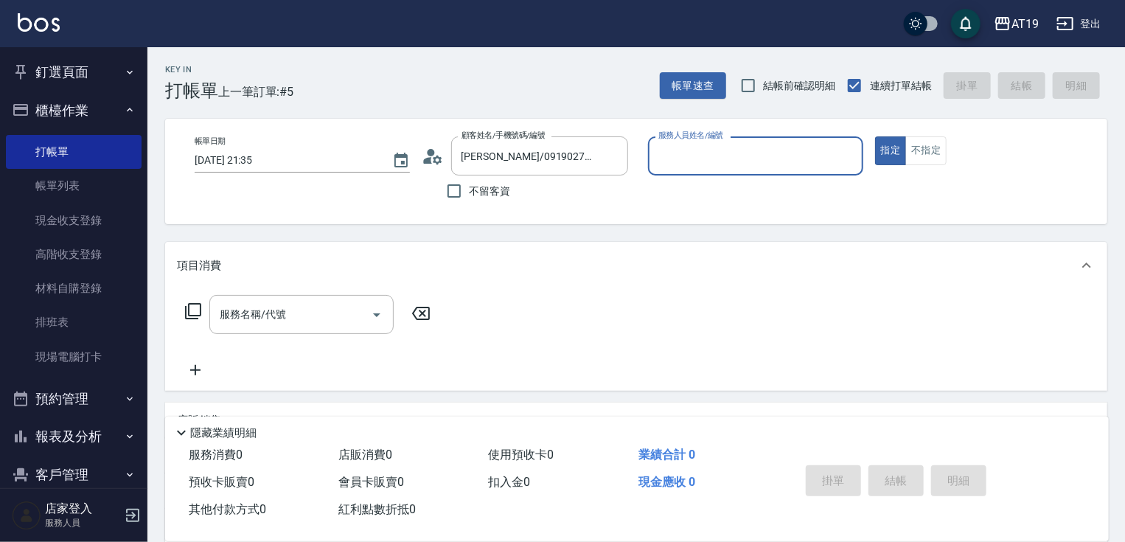
click at [704, 153] on input "服務人員姓名/編號" at bounding box center [756, 156] width 202 height 26
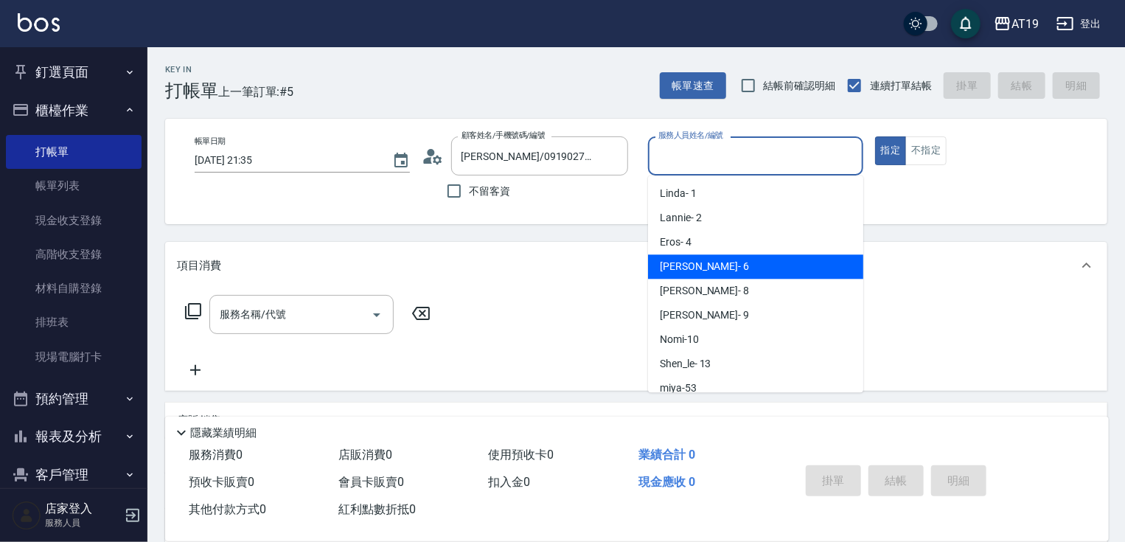
drag, startPoint x: 715, startPoint y: 271, endPoint x: 683, endPoint y: 268, distance: 31.8
click at [714, 270] on div "[PERSON_NAME] - 6" at bounding box center [755, 266] width 215 height 24
type input "[PERSON_NAME]- 6"
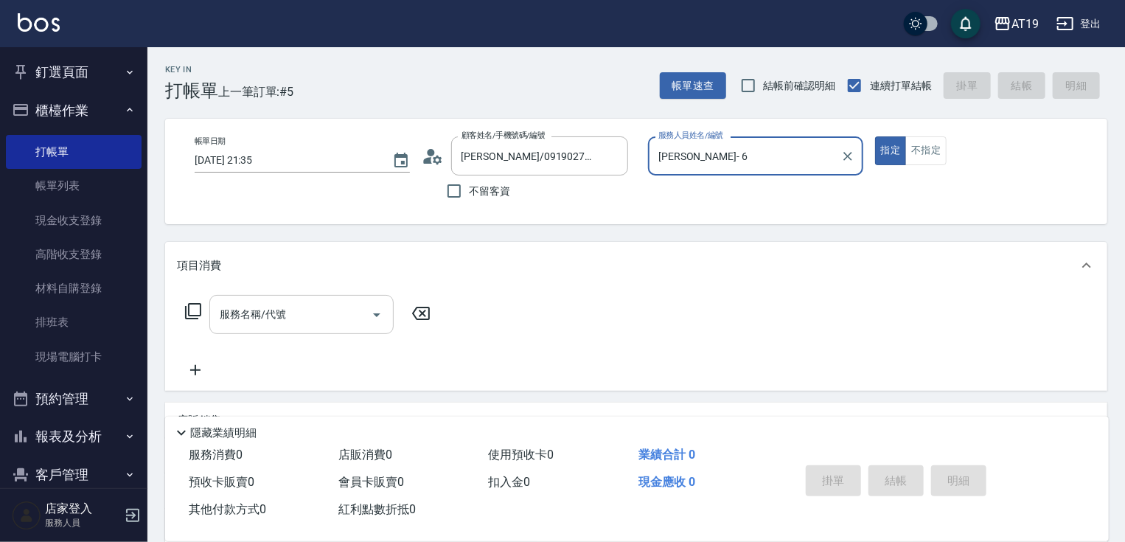
click at [312, 313] on input "服務名稱/代號" at bounding box center [290, 314] width 149 height 26
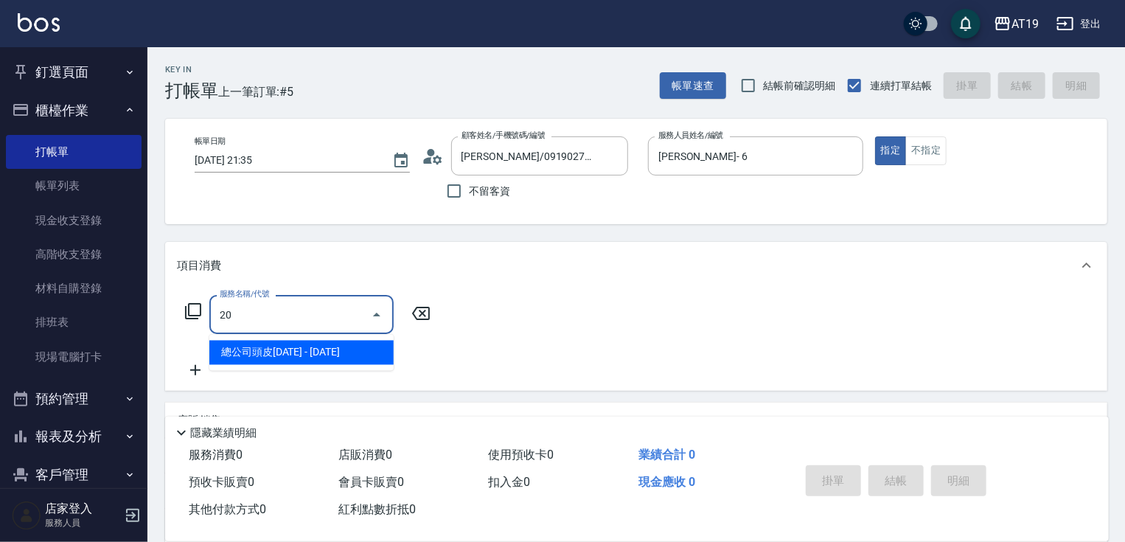
type input "201"
click at [324, 351] on span "洗髮 - 300" at bounding box center [301, 353] width 184 height 24
type input "30"
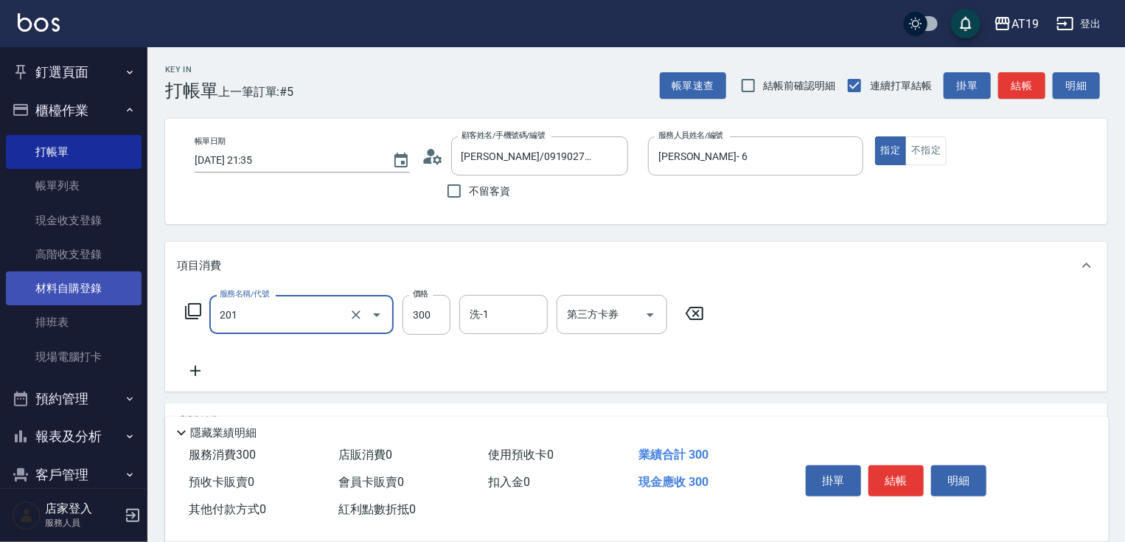
type input "洗髮(201)"
click at [91, 293] on link "材料自購登錄" at bounding box center [74, 288] width 136 height 34
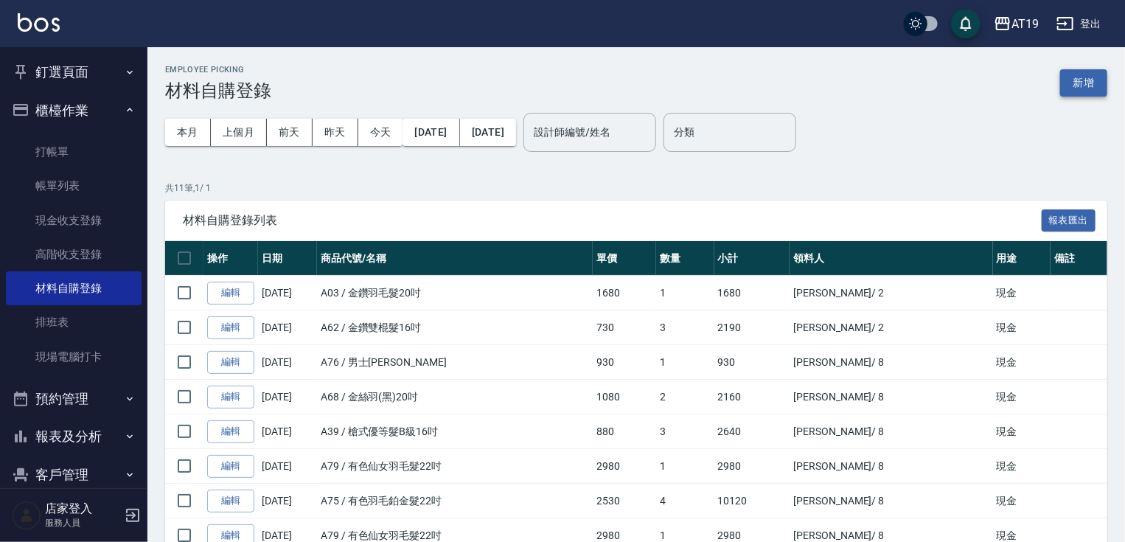
click at [1097, 74] on button "新增" at bounding box center [1083, 82] width 47 height 27
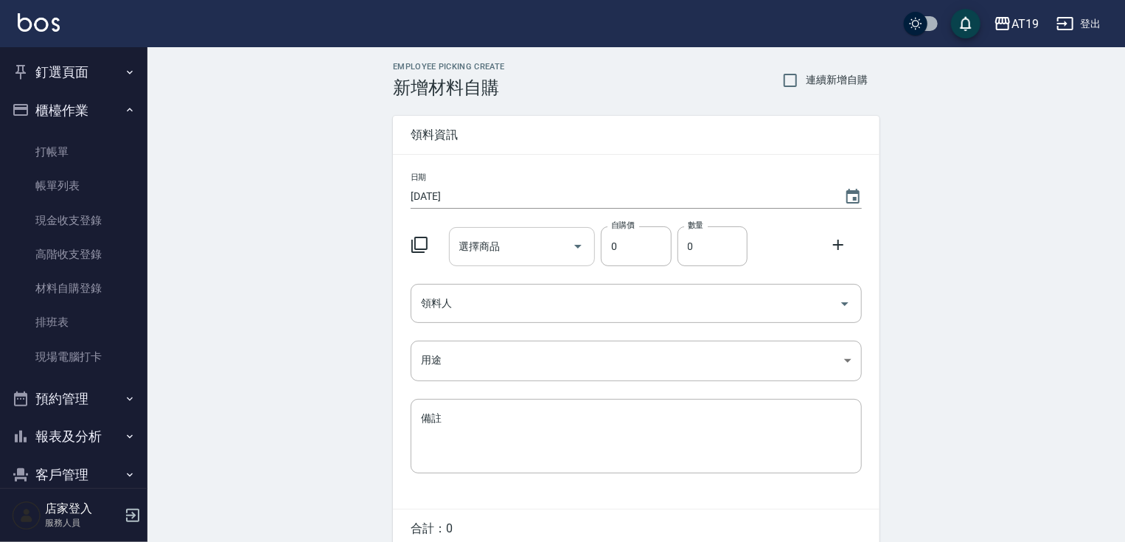
click at [580, 245] on icon "Open" at bounding box center [577, 247] width 7 height 4
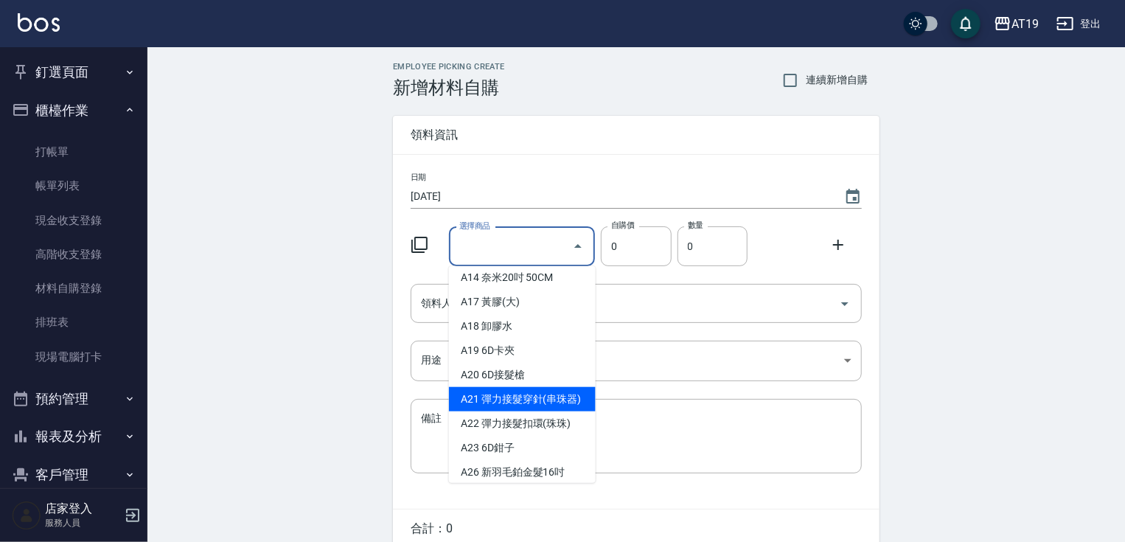
scroll to position [236, 0]
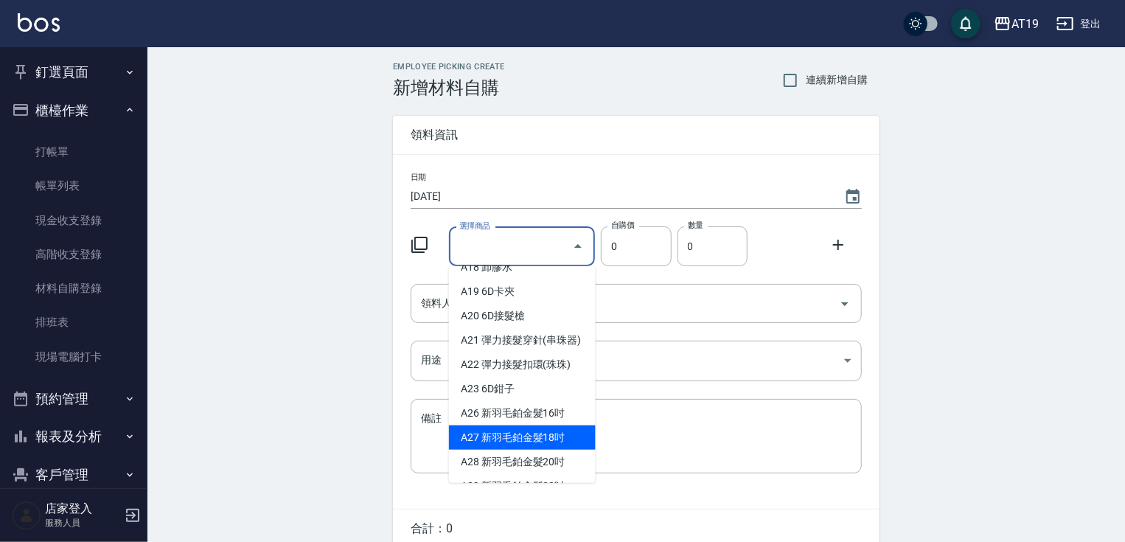
click at [560, 447] on li "A27 新羽毛鉑金髮18吋" at bounding box center [522, 437] width 147 height 24
type input "新羽毛鉑金髮18吋"
type input "1980"
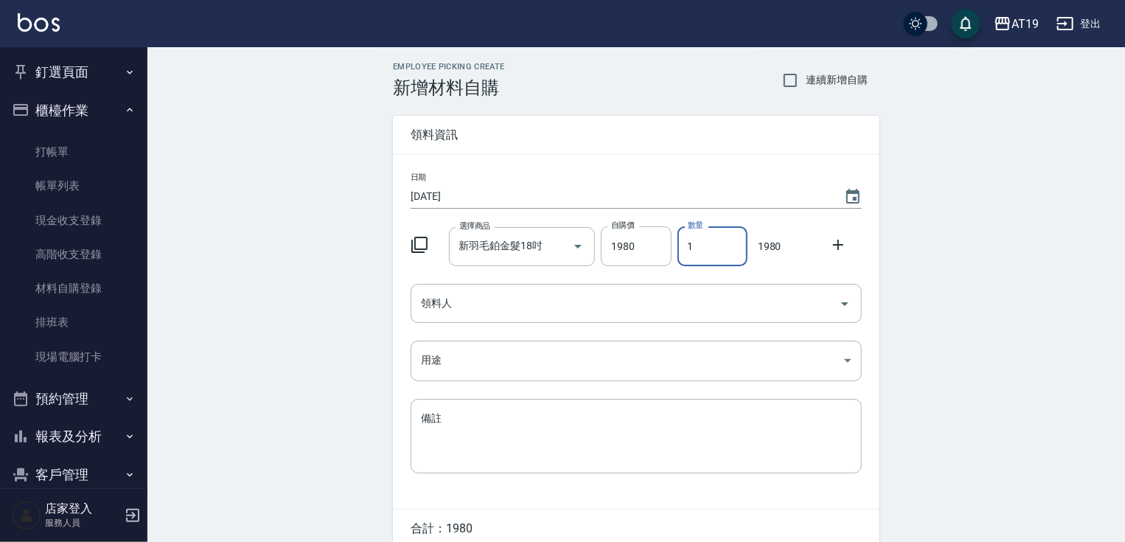
drag, startPoint x: 697, startPoint y: 249, endPoint x: 676, endPoint y: 251, distance: 21.5
click at [676, 251] on div "數量 1 數量" at bounding box center [710, 243] width 76 height 46
type input "3"
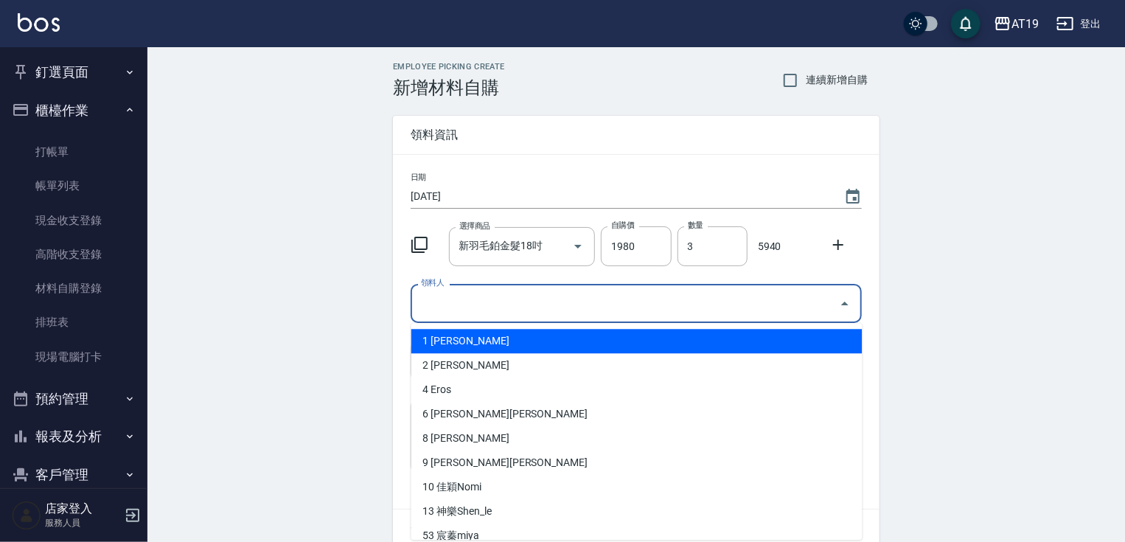
click at [586, 313] on input "領料人" at bounding box center [625, 303] width 416 height 26
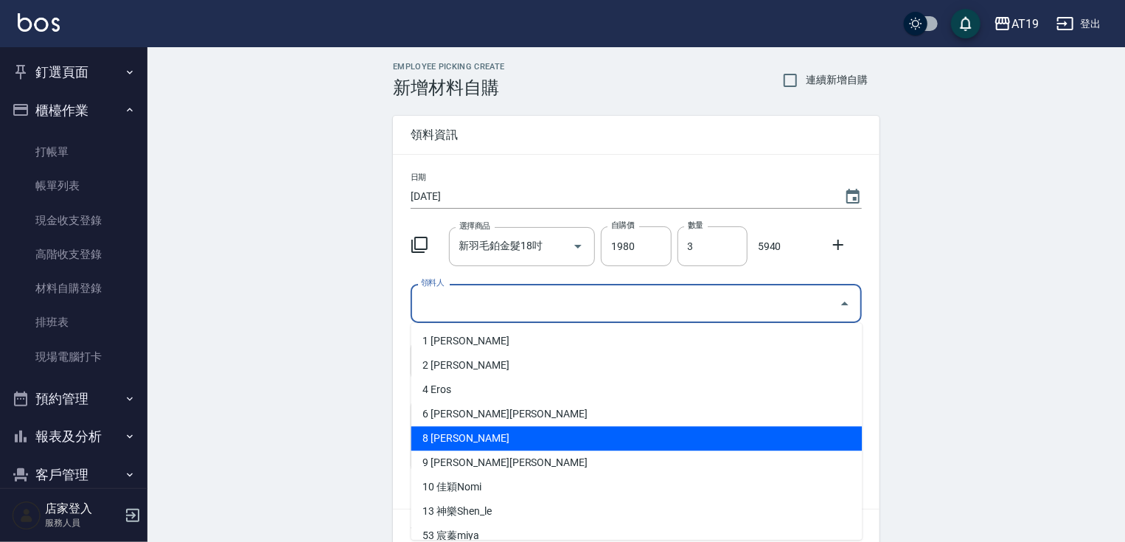
click at [547, 443] on li "8 [PERSON_NAME]" at bounding box center [636, 438] width 451 height 24
type input "[PERSON_NAME]"
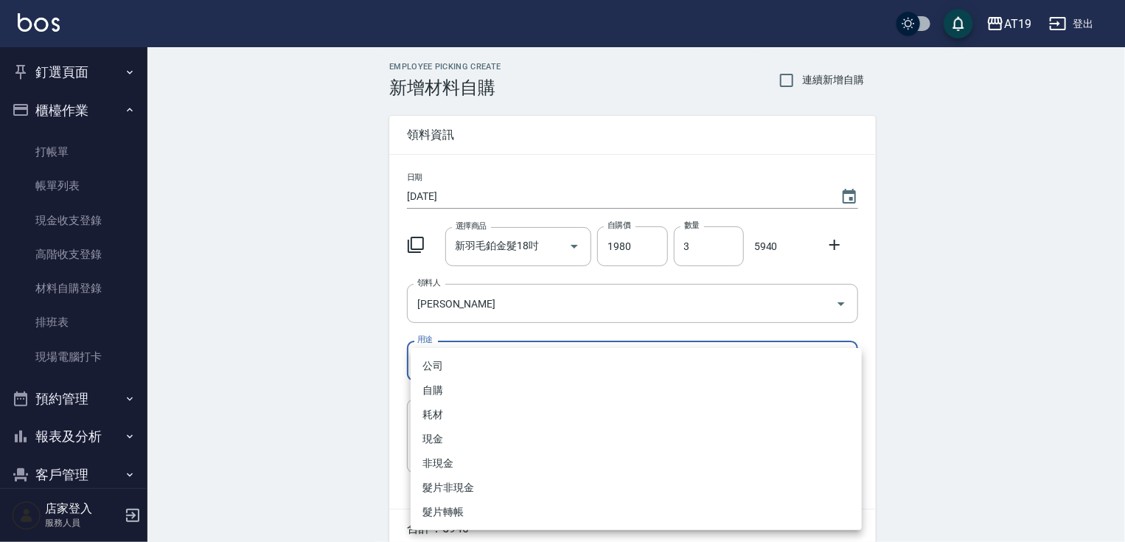
click at [516, 363] on body "AT19 登出 釘選頁面 打帳單 帳單列表 材料自購登錄 排班表 現場電腦打卡 店家日報表 互助日報表 設計師排行榜 設計師日報表 櫃檯作業 打帳單 帳單列表…" at bounding box center [562, 303] width 1125 height 607
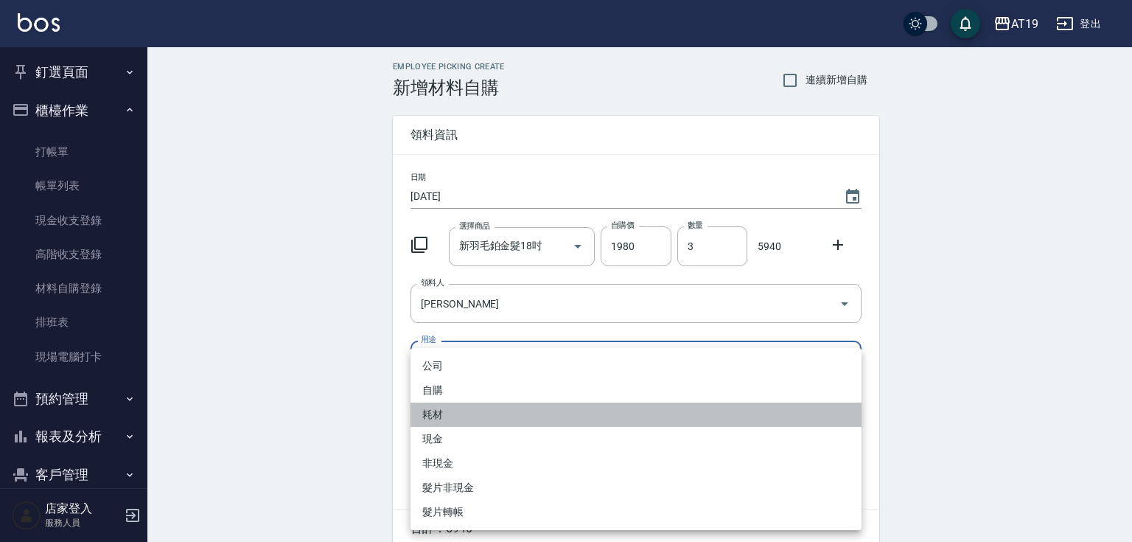
click at [506, 419] on li "耗材" at bounding box center [636, 414] width 451 height 24
type input "耗材"
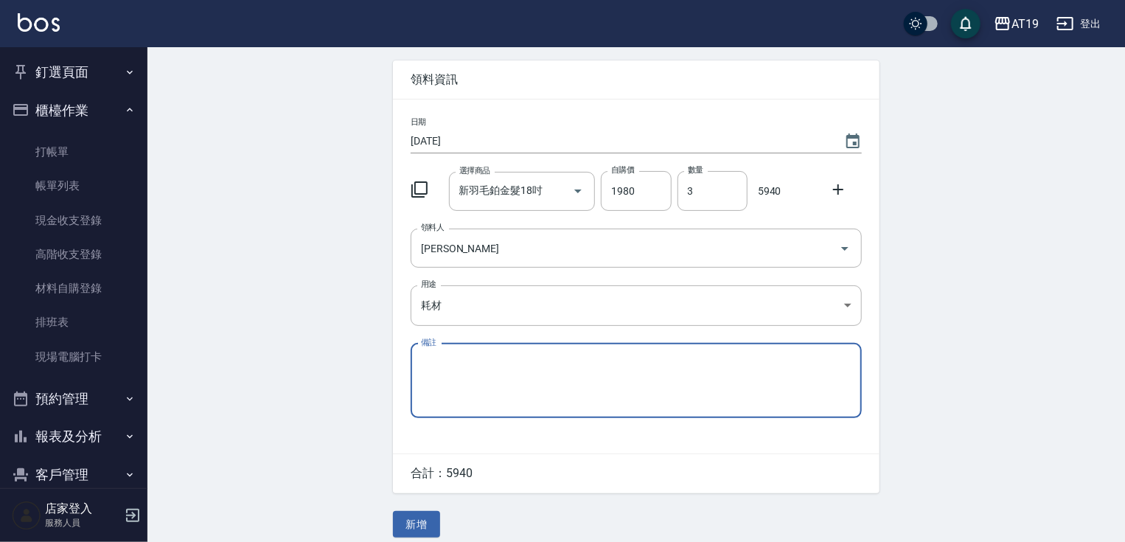
scroll to position [66, 0]
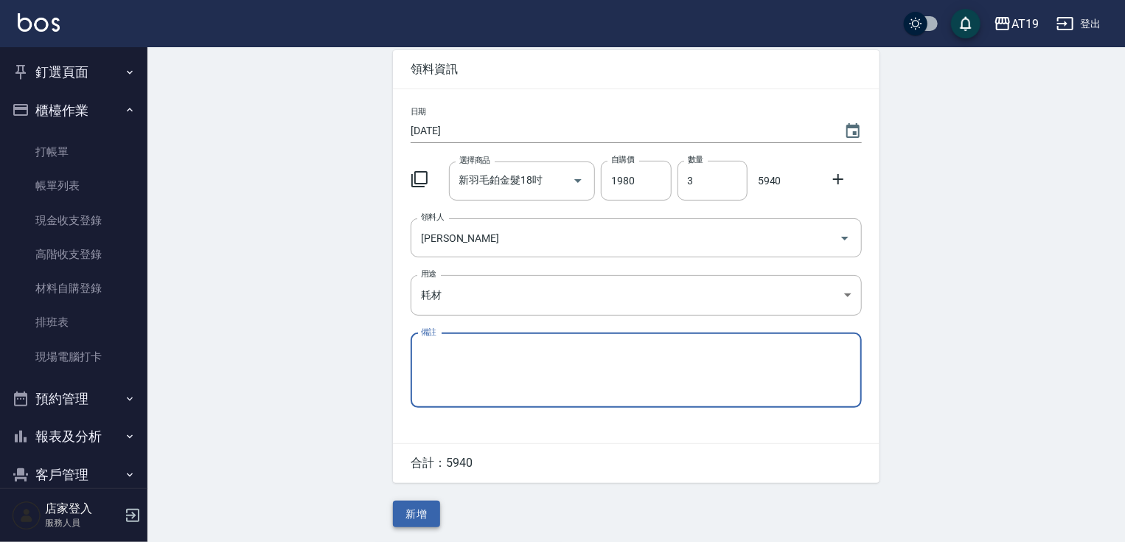
click at [422, 510] on button "新增" at bounding box center [416, 513] width 47 height 27
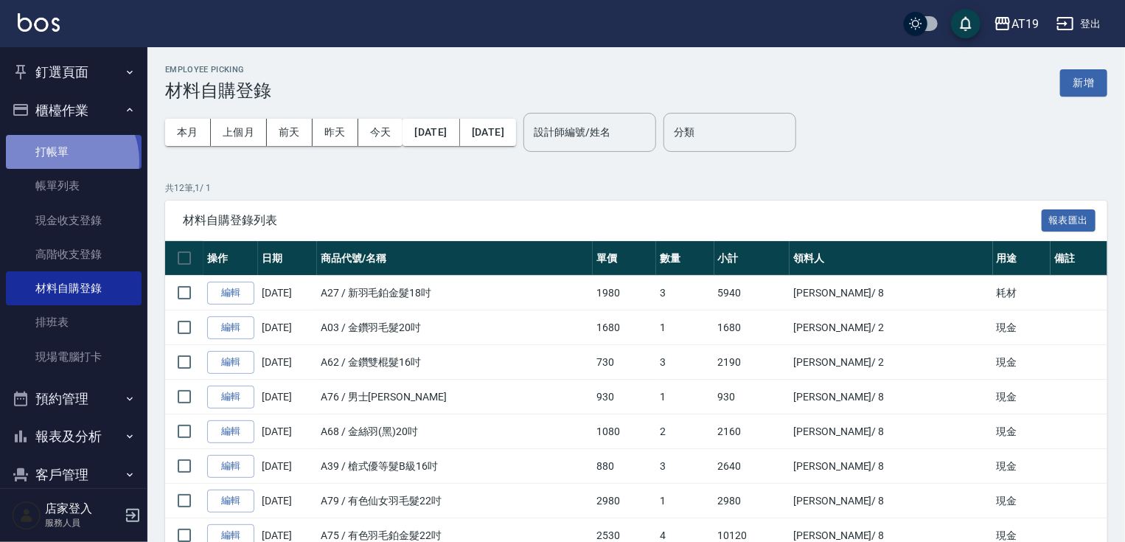
click at [57, 161] on link "打帳單" at bounding box center [74, 152] width 136 height 34
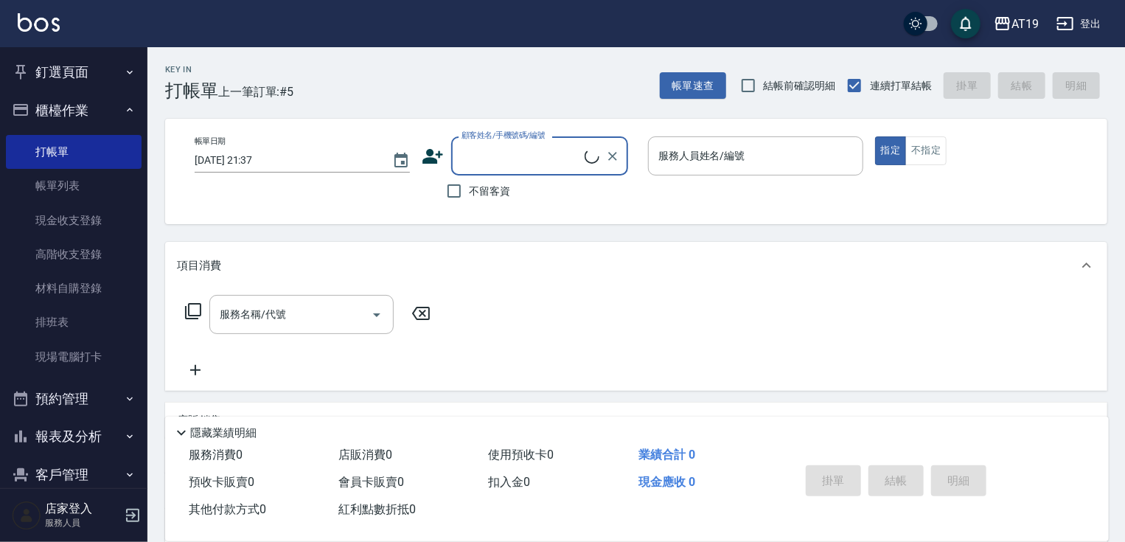
click at [498, 155] on input "顧客姓名/手機號碼/編號" at bounding box center [521, 156] width 127 height 26
click at [509, 156] on input "09555799196" at bounding box center [529, 156] width 142 height 26
click at [482, 156] on input "0955579196" at bounding box center [529, 156] width 142 height 26
click at [484, 155] on input "0955579196" at bounding box center [529, 156] width 142 height 26
drag, startPoint x: 534, startPoint y: 156, endPoint x: 461, endPoint y: 161, distance: 72.4
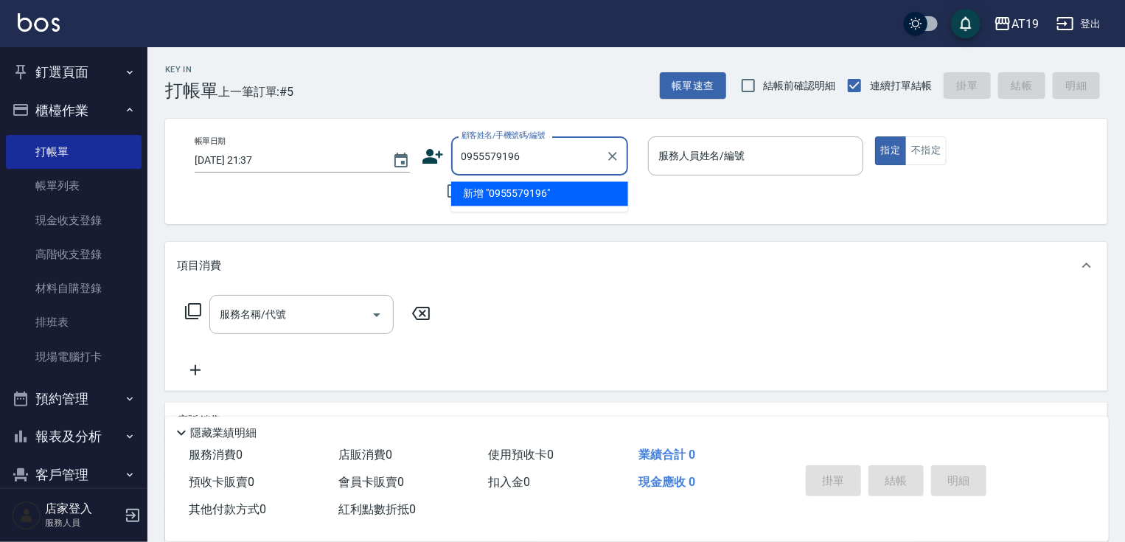
click at [461, 161] on input "0955579196" at bounding box center [529, 156] width 142 height 26
type input "0955579196"
click at [433, 153] on icon at bounding box center [432, 156] width 21 height 15
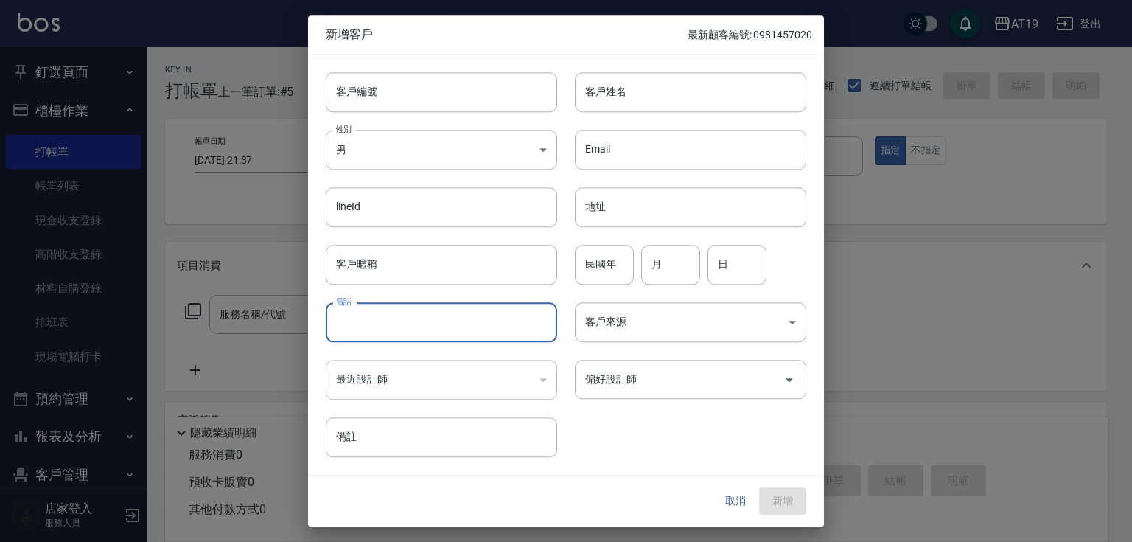
click at [425, 318] on input "電話" at bounding box center [441, 322] width 231 height 40
paste input "0955579196"
type input "0955579196"
click at [607, 94] on input "客戶姓名" at bounding box center [690, 92] width 231 height 40
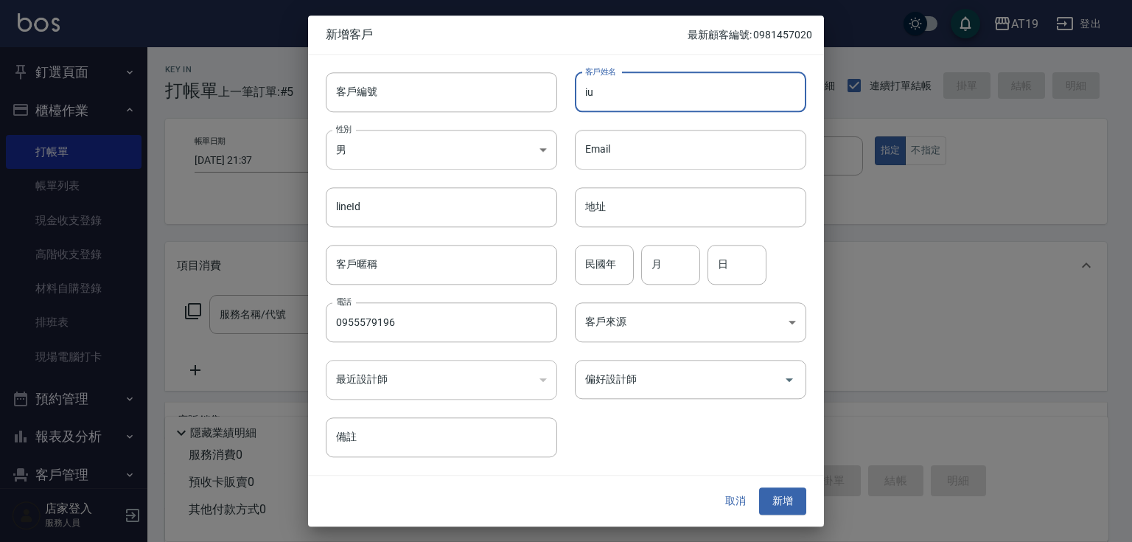
type input "i"
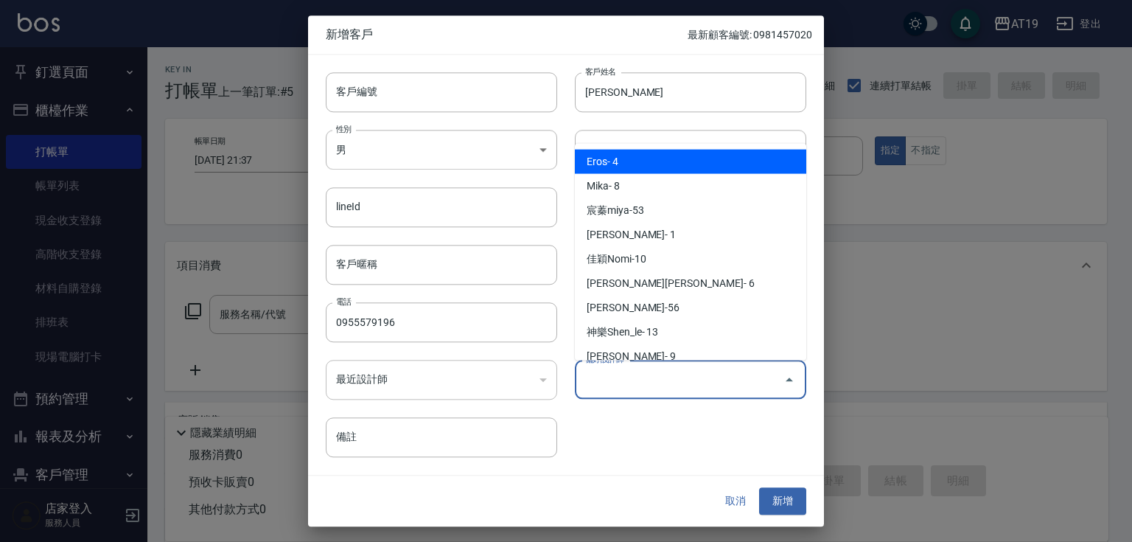
click at [659, 376] on input "偏好設計師" at bounding box center [680, 379] width 196 height 26
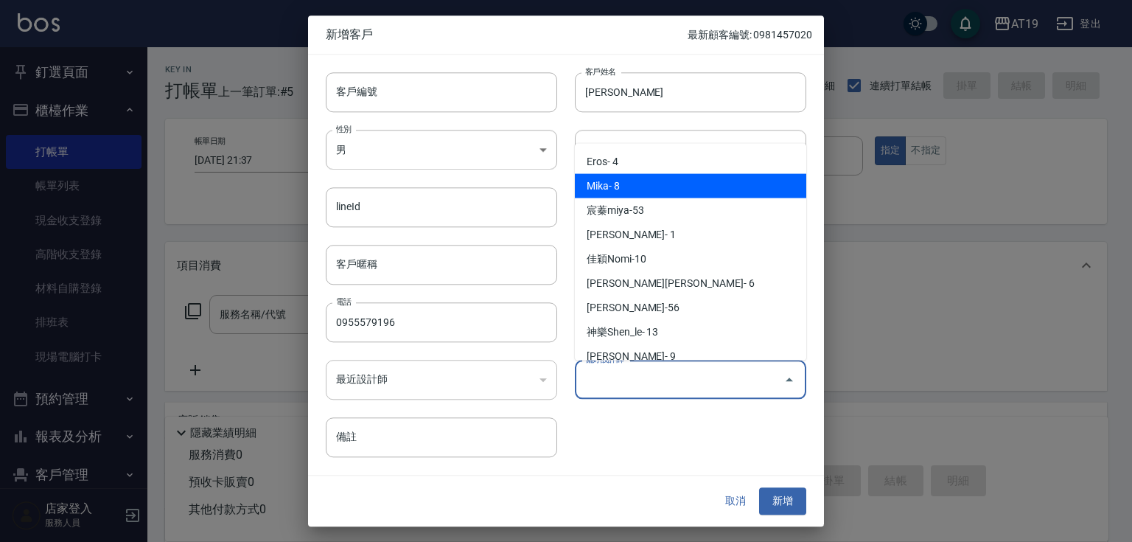
click at [670, 195] on li "Mika- 8" at bounding box center [690, 186] width 231 height 24
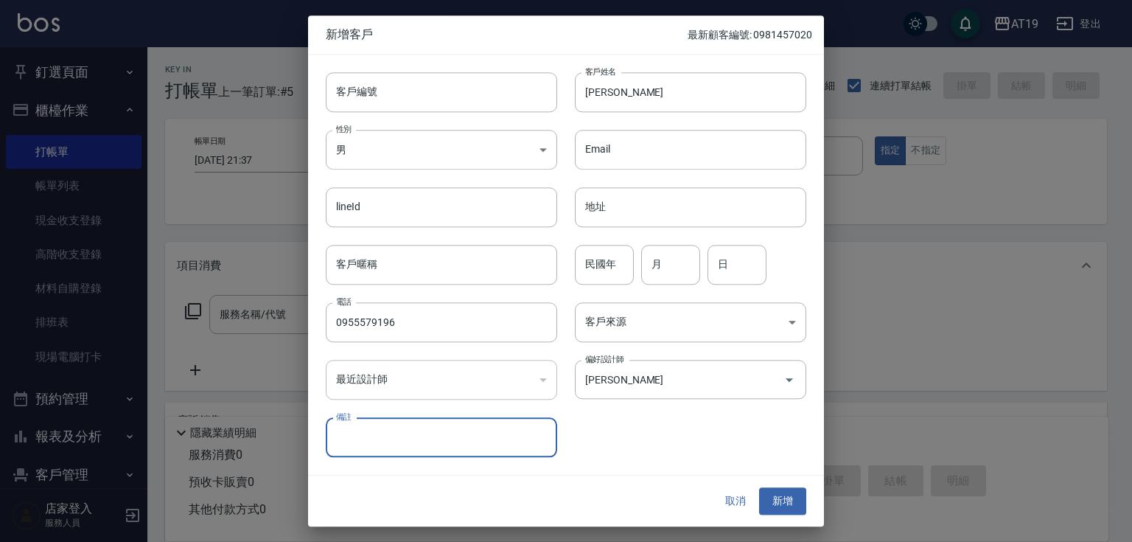
click at [778, 501] on button "新增" at bounding box center [782, 501] width 47 height 27
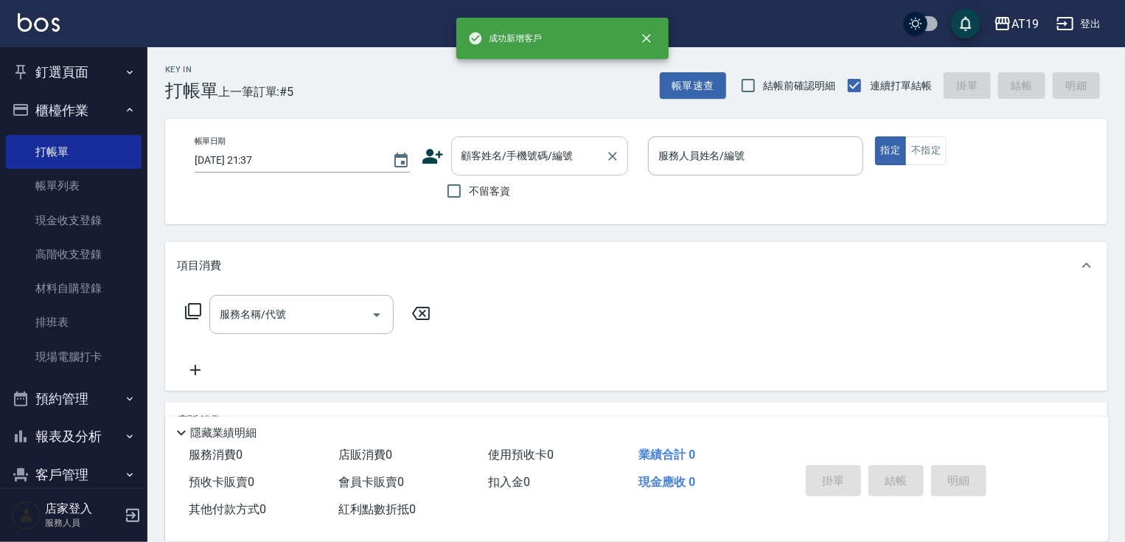
click at [473, 159] on input "顧客姓名/手機號碼/編號" at bounding box center [529, 156] width 142 height 26
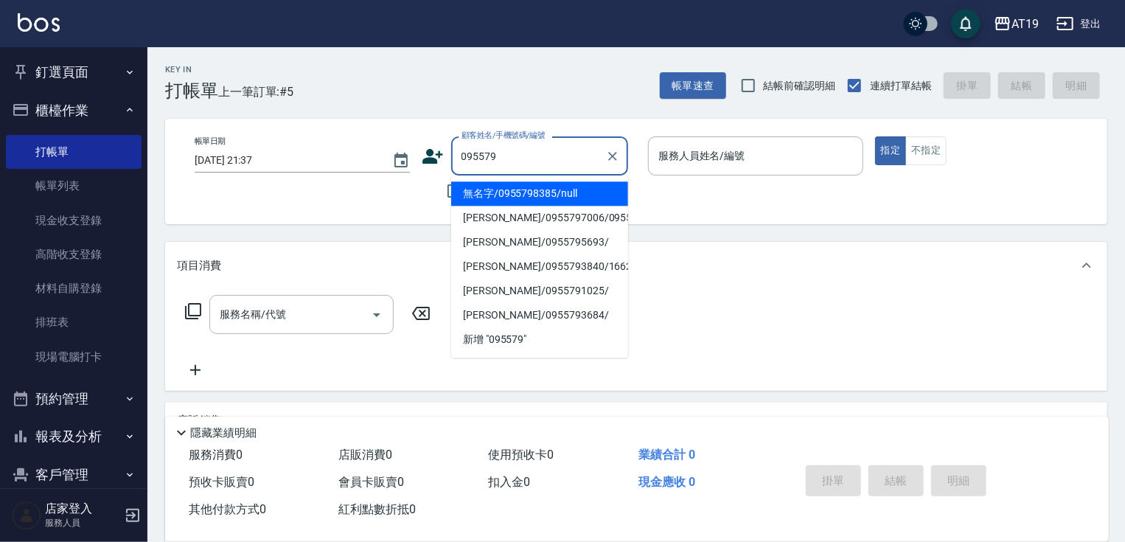
click at [486, 154] on input "095579" at bounding box center [529, 156] width 142 height 26
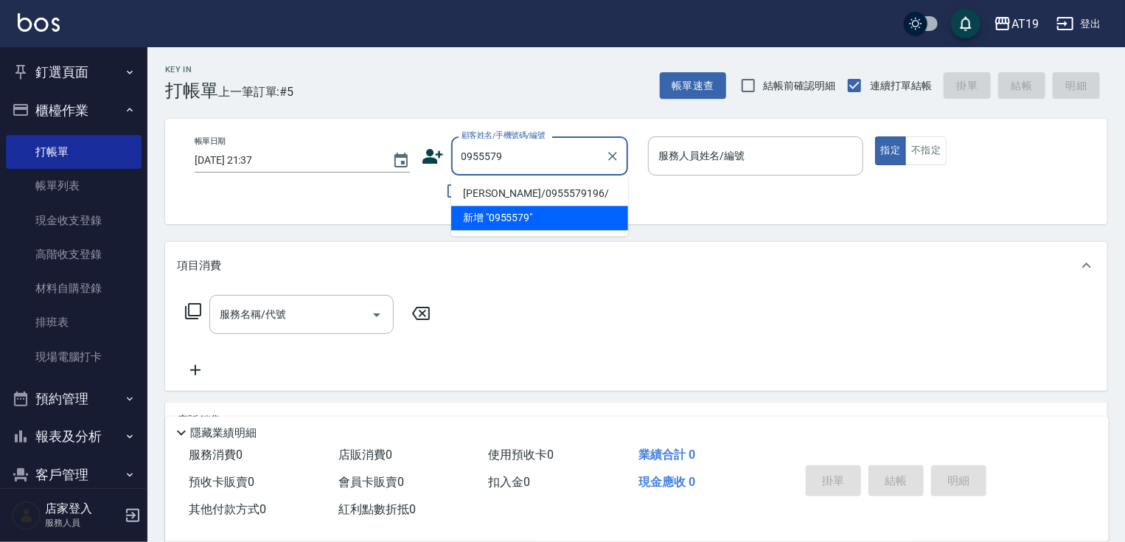
click at [489, 200] on li "[PERSON_NAME]/0955579196/" at bounding box center [539, 193] width 177 height 24
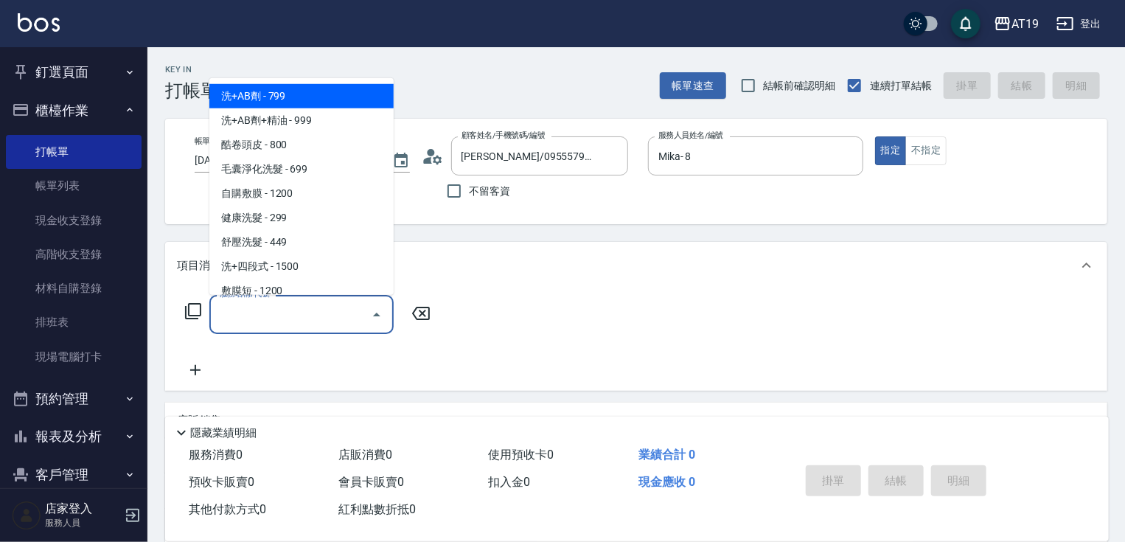
click at [288, 319] on input "服務名稱/代號" at bounding box center [290, 314] width 149 height 26
click at [203, 307] on div "服務名稱/代號 服務名稱/代號" at bounding box center [308, 314] width 262 height 39
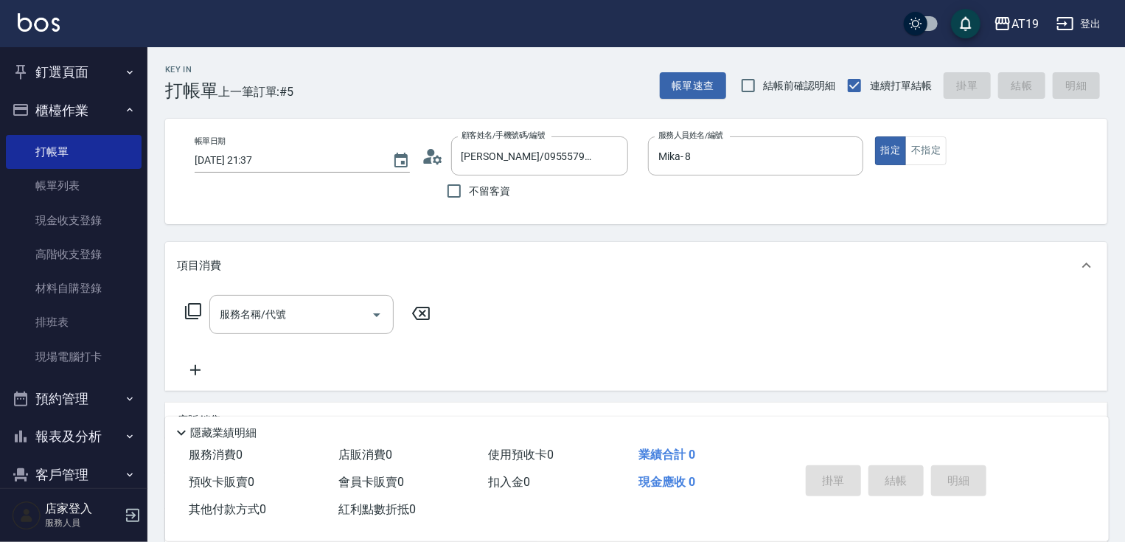
click at [191, 313] on icon at bounding box center [193, 311] width 18 height 18
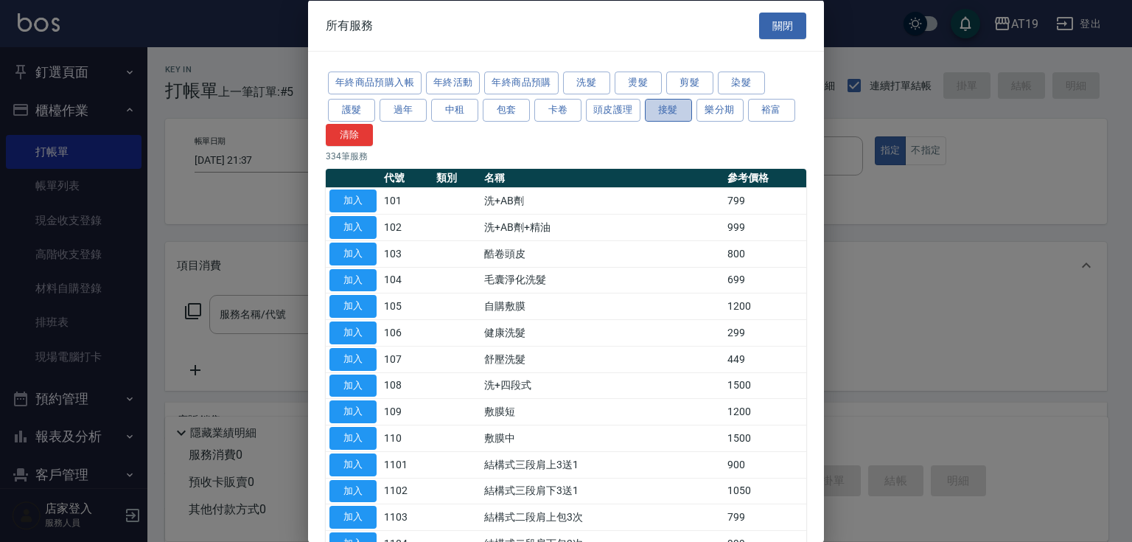
click at [658, 106] on button "接髮" at bounding box center [668, 109] width 47 height 23
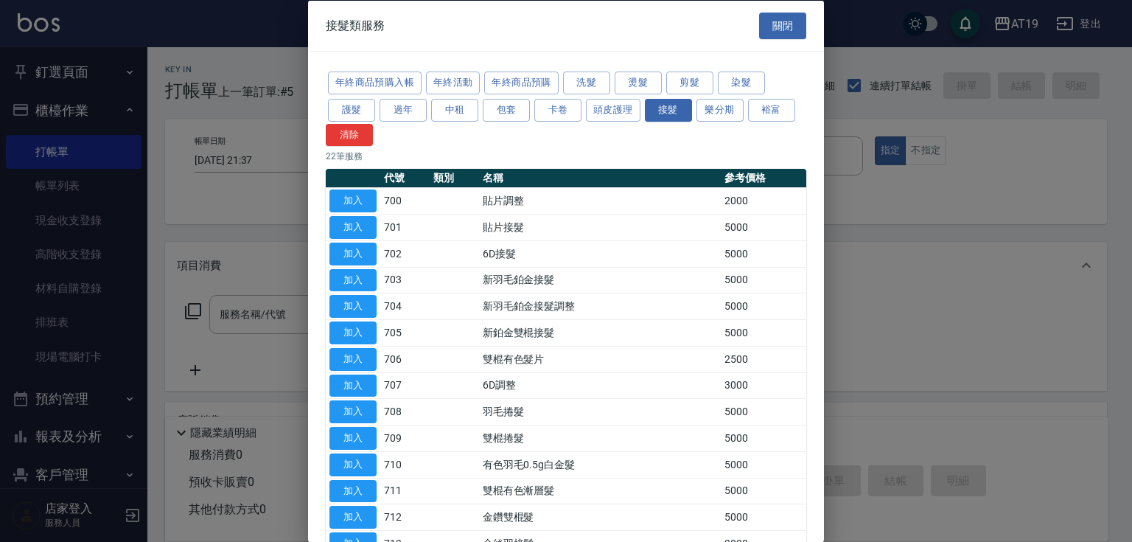
drag, startPoint x: 362, startPoint y: 280, endPoint x: 453, endPoint y: 301, distance: 93.0
click at [362, 280] on button "加入" at bounding box center [352, 279] width 47 height 23
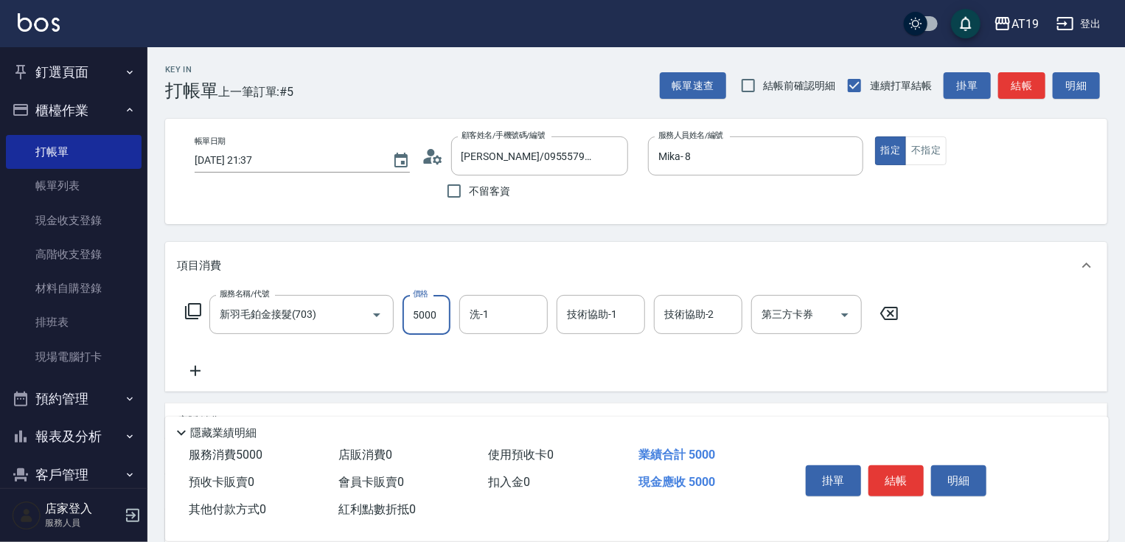
click at [439, 313] on input "5000" at bounding box center [426, 315] width 48 height 40
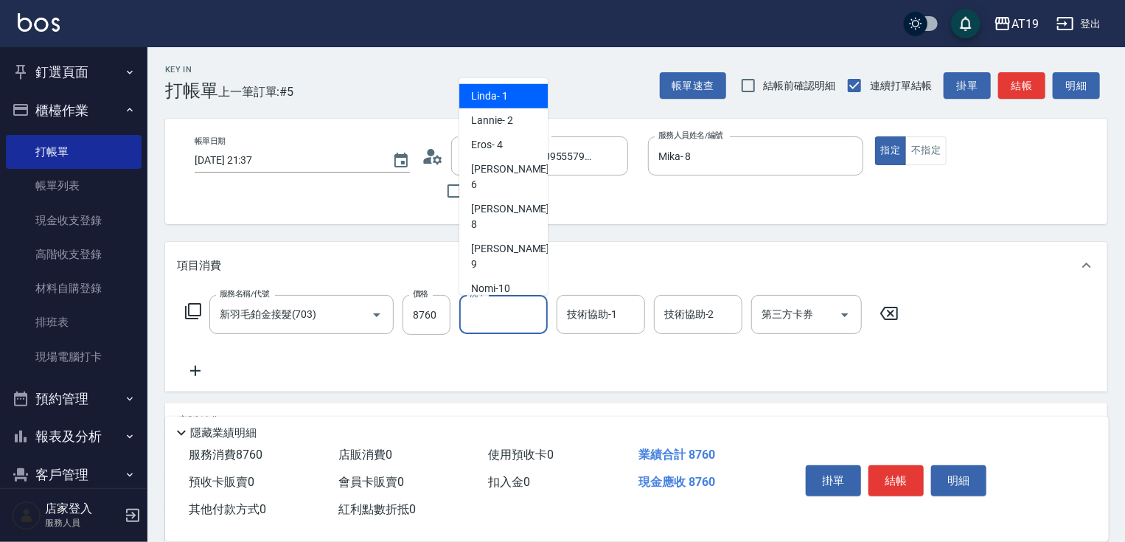
click at [505, 315] on input "洗-1" at bounding box center [503, 314] width 75 height 26
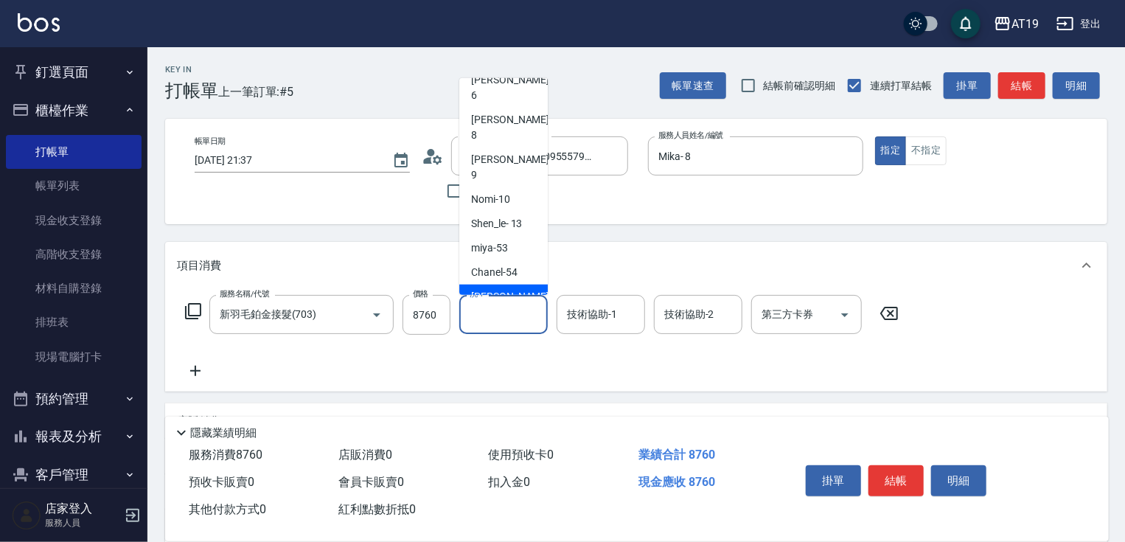
scroll to position [111, 0]
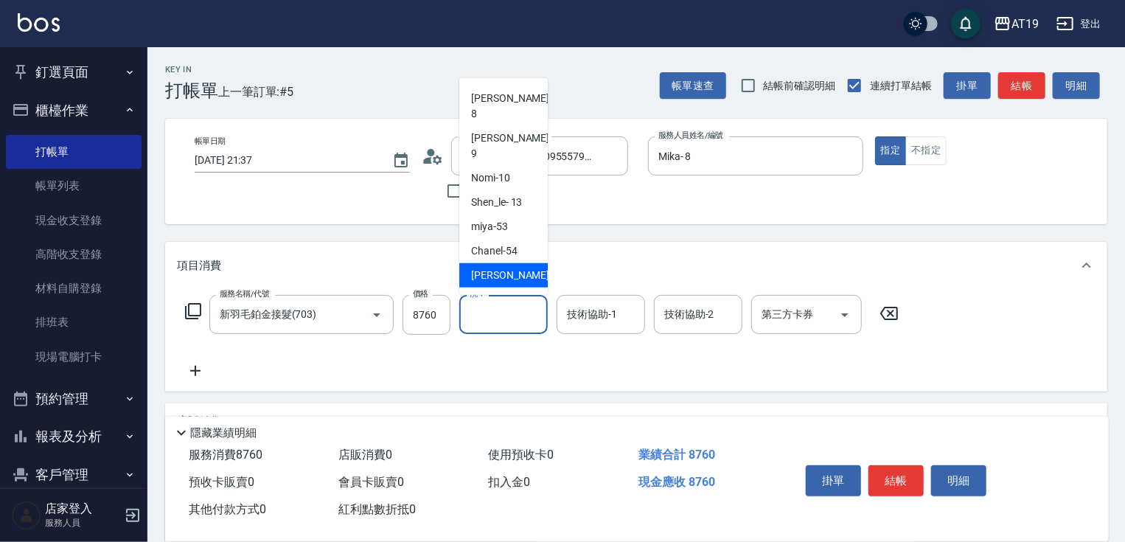
click at [517, 263] on div "[PERSON_NAME] -56" at bounding box center [503, 275] width 88 height 24
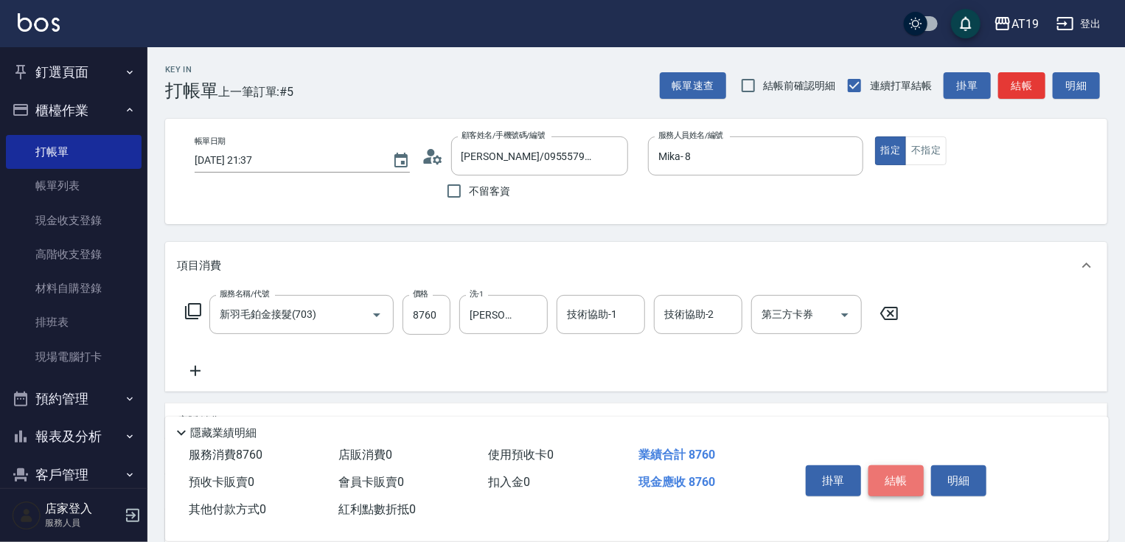
click at [901, 475] on button "結帳" at bounding box center [895, 480] width 55 height 31
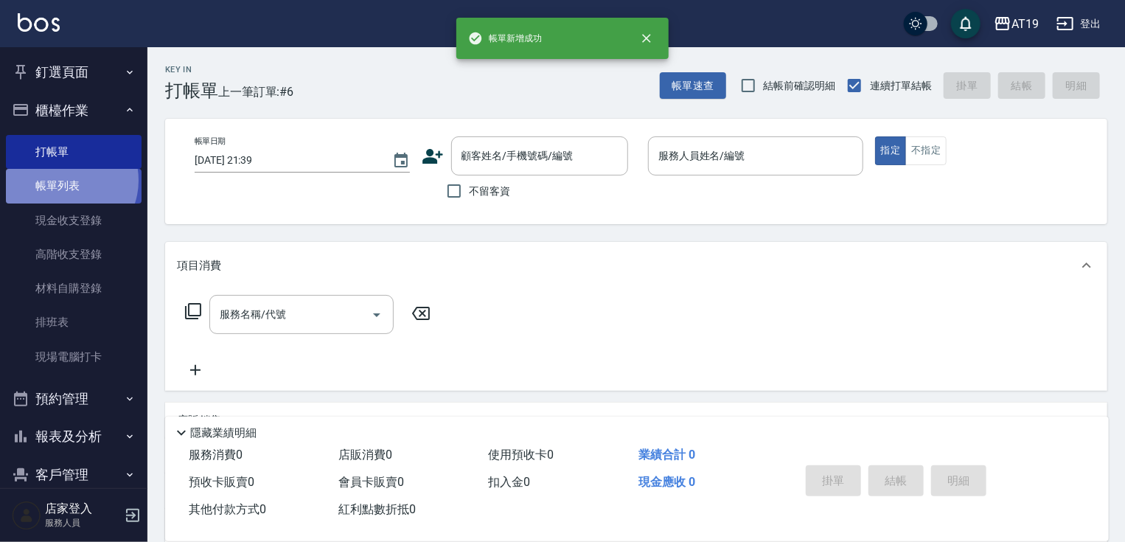
click at [66, 180] on link "帳單列表" at bounding box center [74, 186] width 136 height 34
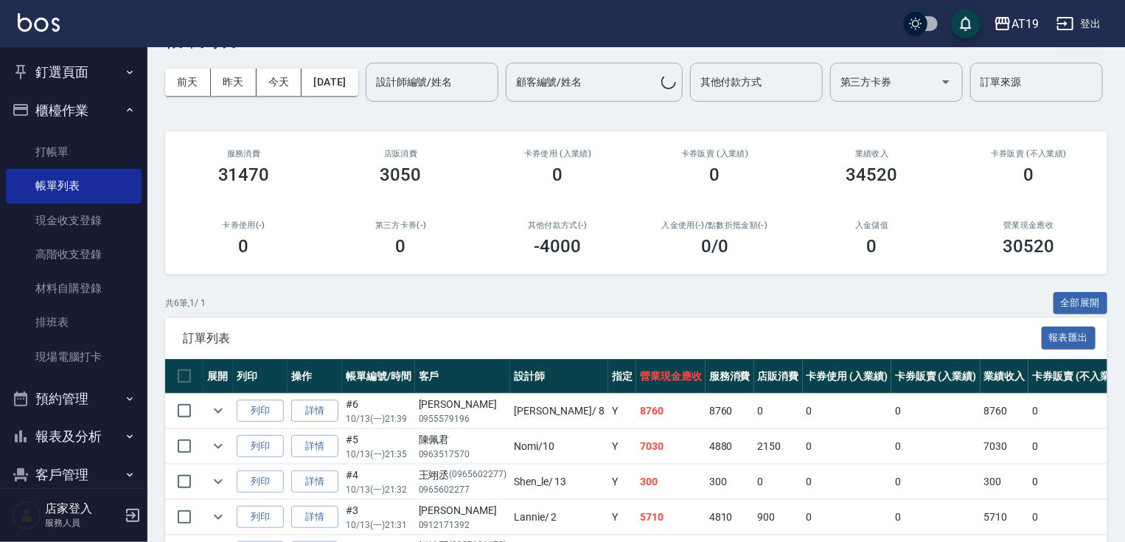
scroll to position [118, 0]
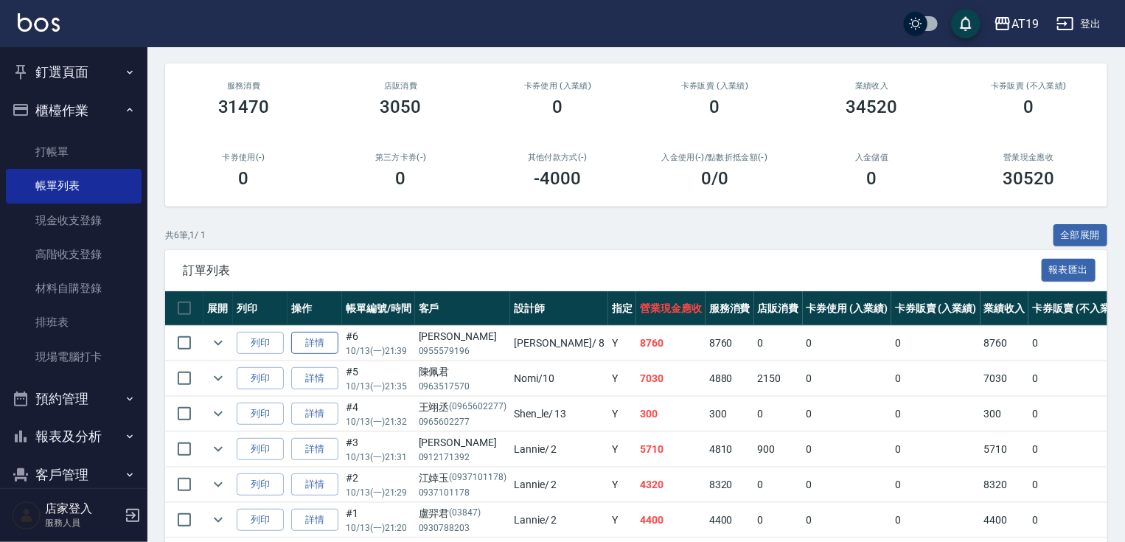
click at [307, 355] on link "詳情" at bounding box center [314, 343] width 47 height 23
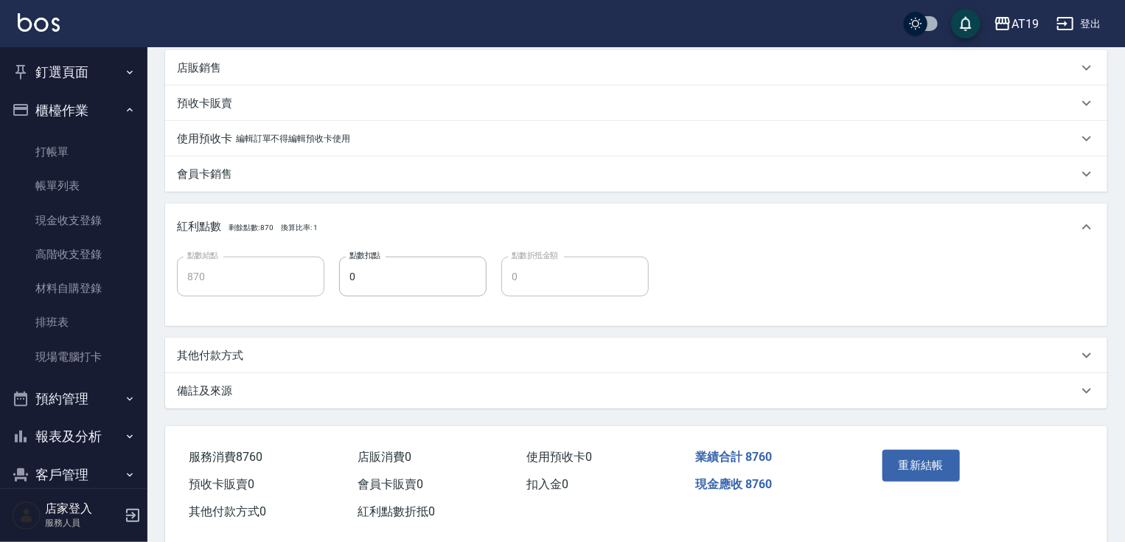
scroll to position [354, 0]
click at [226, 360] on p "其他付款方式" at bounding box center [210, 354] width 66 height 15
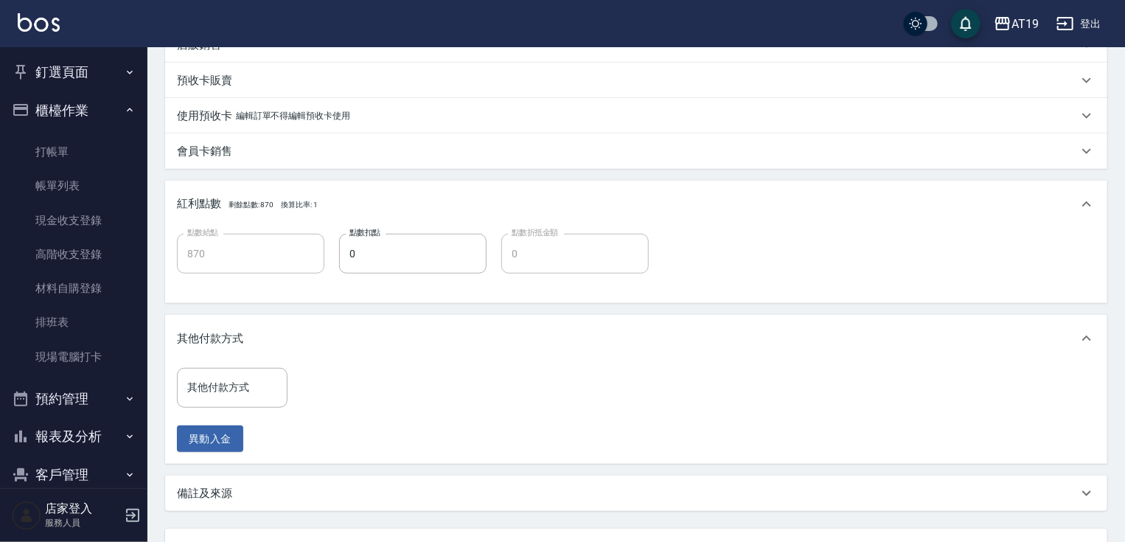
scroll to position [413, 0]
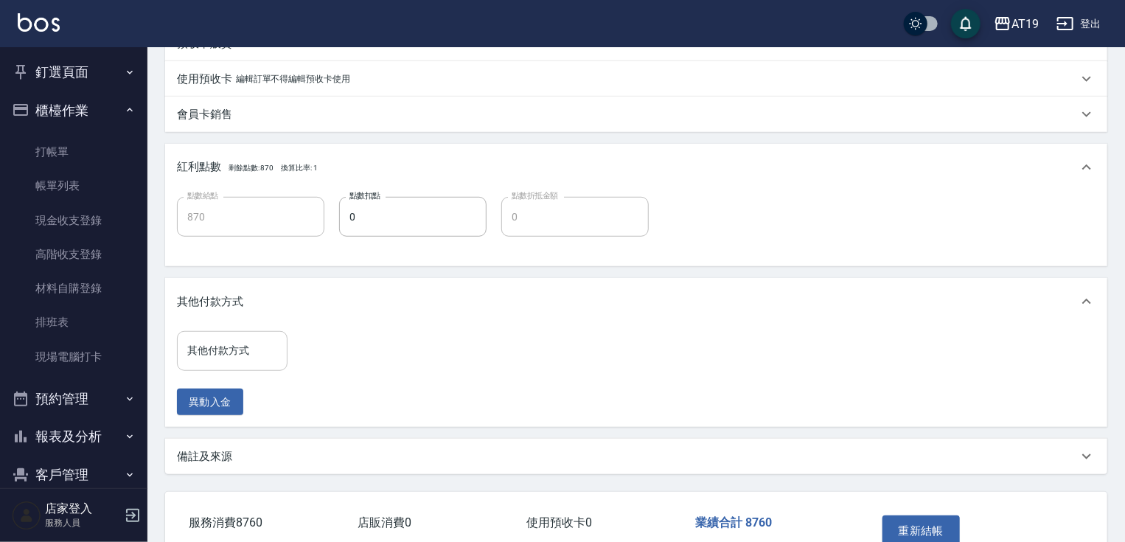
click at [227, 352] on input "其他付款方式" at bounding box center [232, 351] width 97 height 26
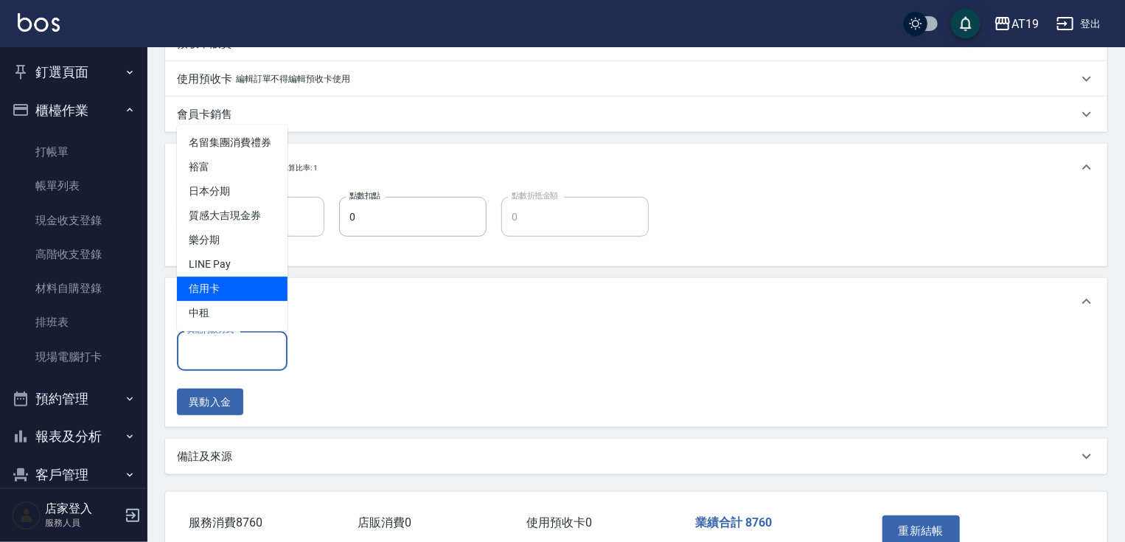
click at [240, 287] on span "信用卡" at bounding box center [232, 288] width 111 height 24
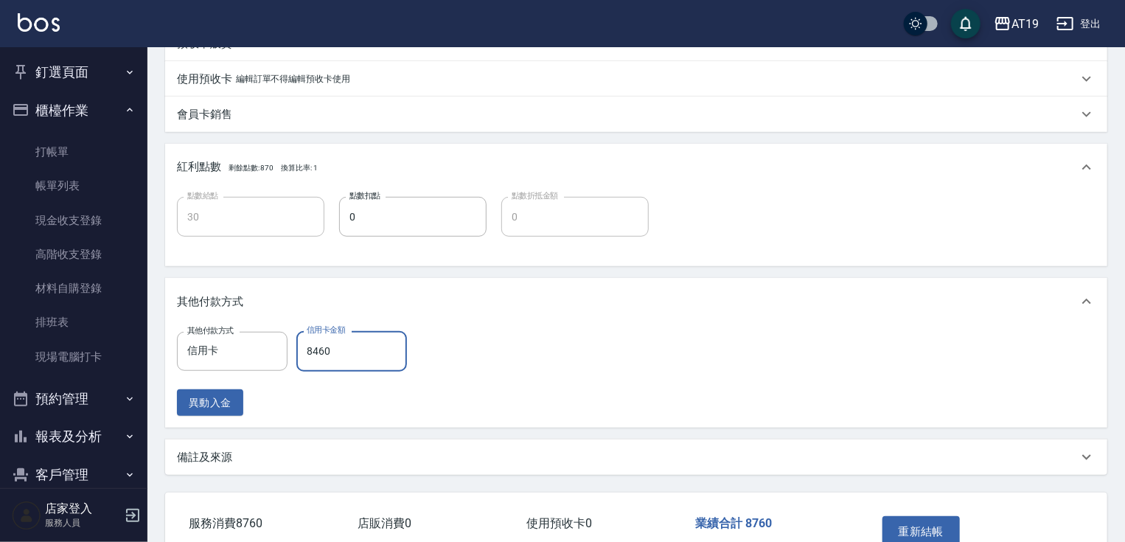
click at [318, 351] on input "8460" at bounding box center [351, 351] width 111 height 40
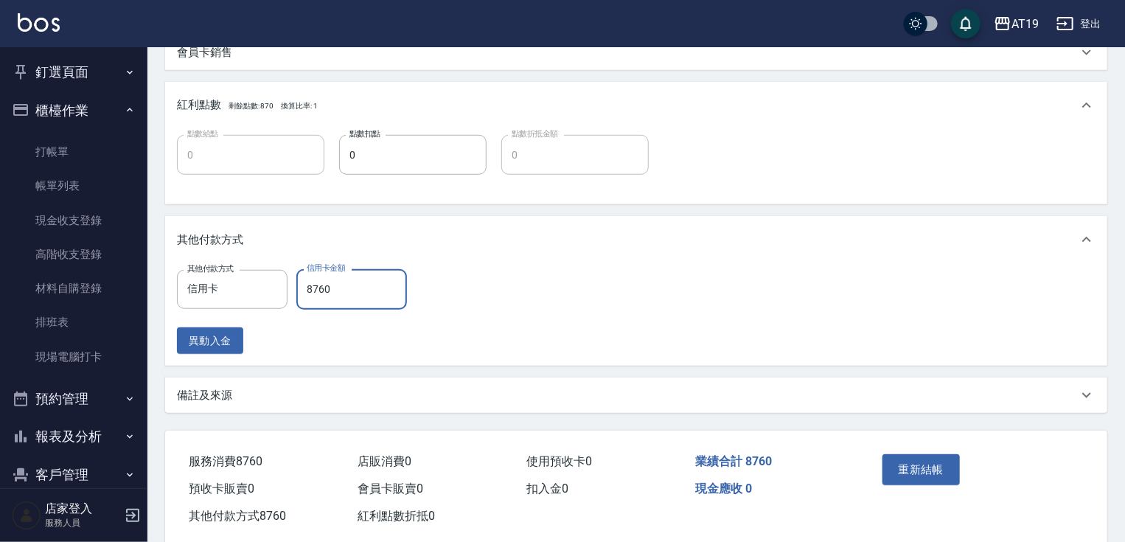
scroll to position [503, 0]
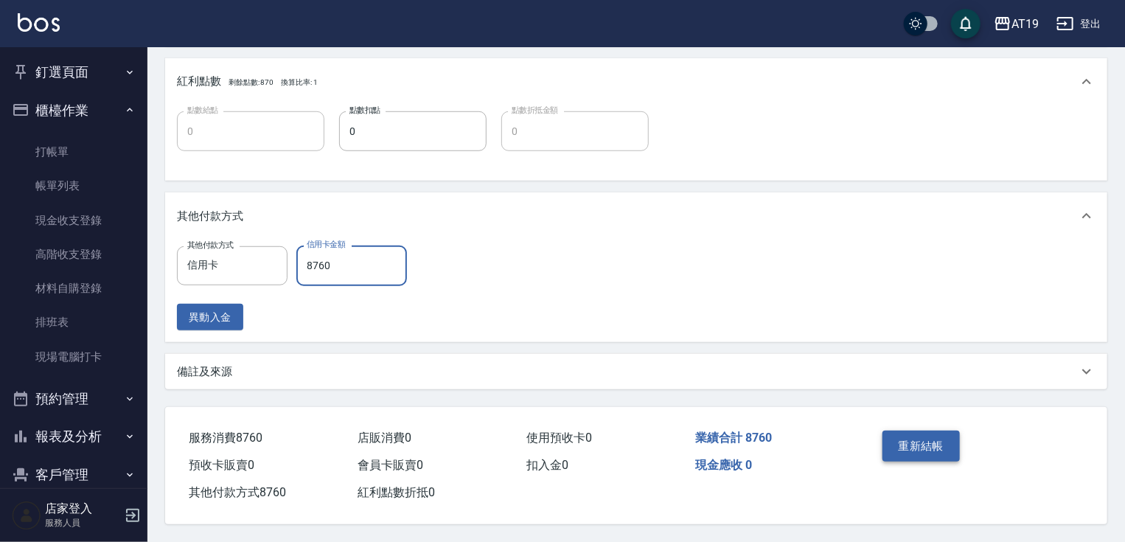
click at [914, 439] on button "重新結帳" at bounding box center [921, 445] width 78 height 31
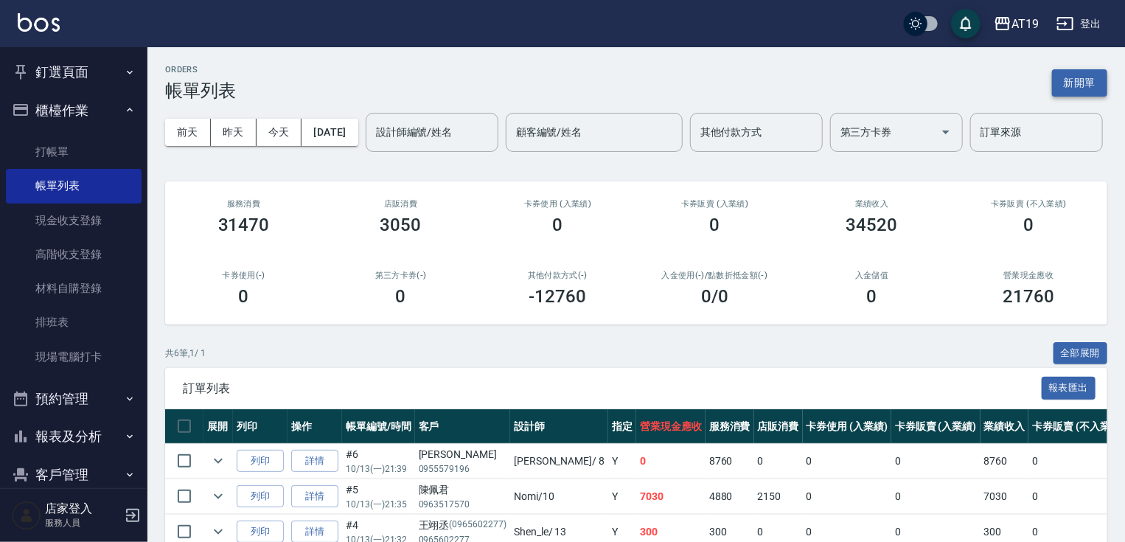
click at [1070, 78] on button "新開單" at bounding box center [1079, 82] width 55 height 27
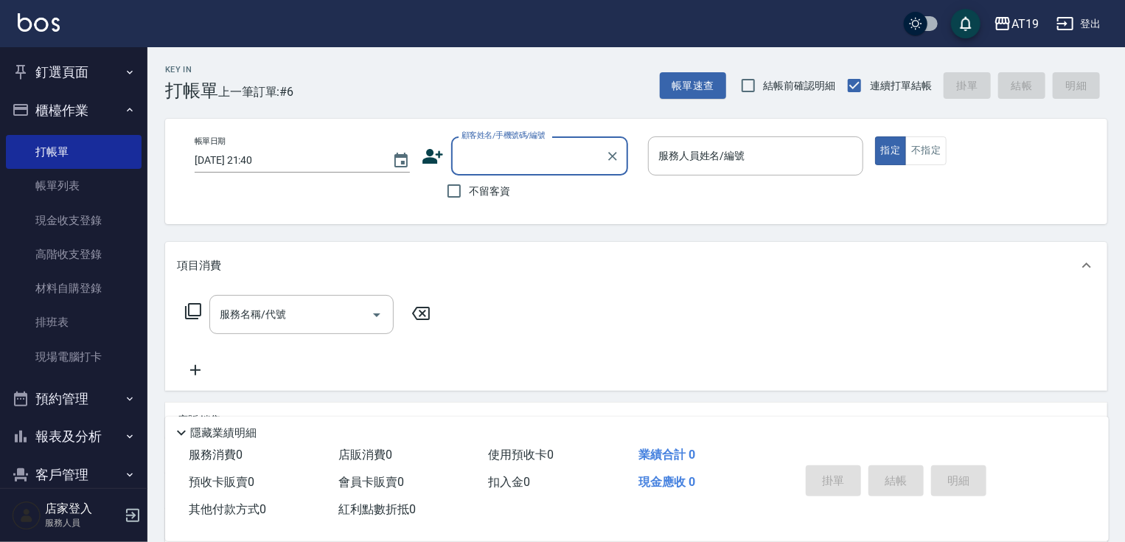
click at [488, 153] on input "顧客姓名/手機號碼/編號" at bounding box center [529, 156] width 142 height 26
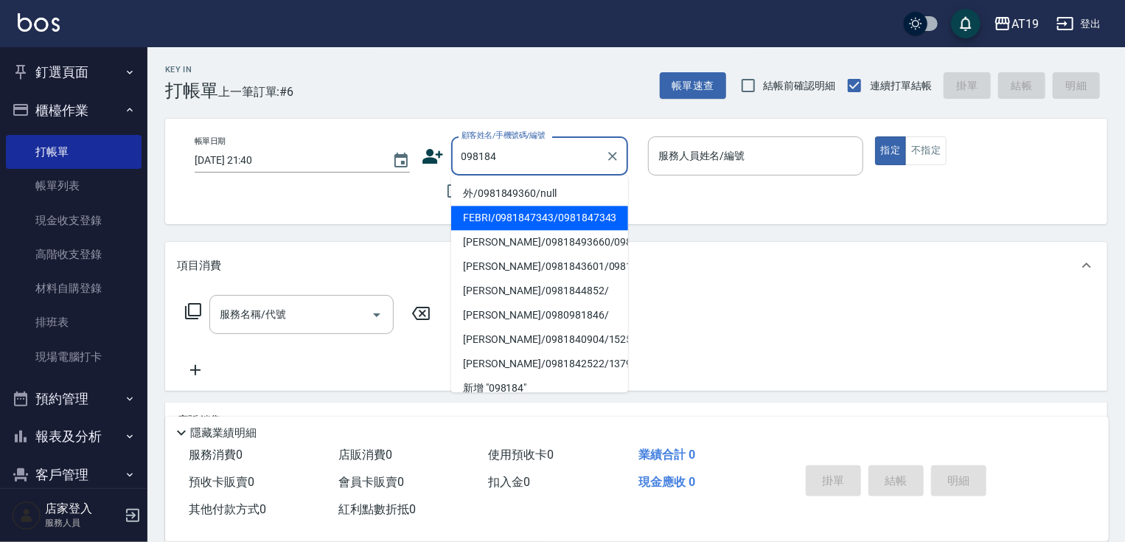
click at [509, 210] on li "FEBRI/0981847343/0981847343" at bounding box center [539, 218] width 177 height 24
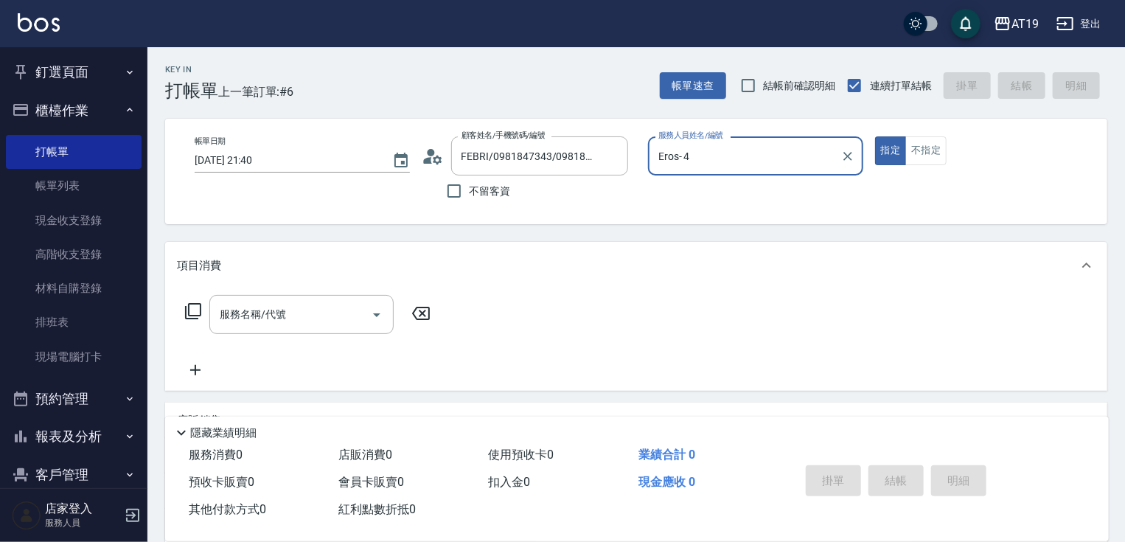
click at [710, 170] on div "Eros- 4 服務人員姓名/編號" at bounding box center [755, 155] width 215 height 39
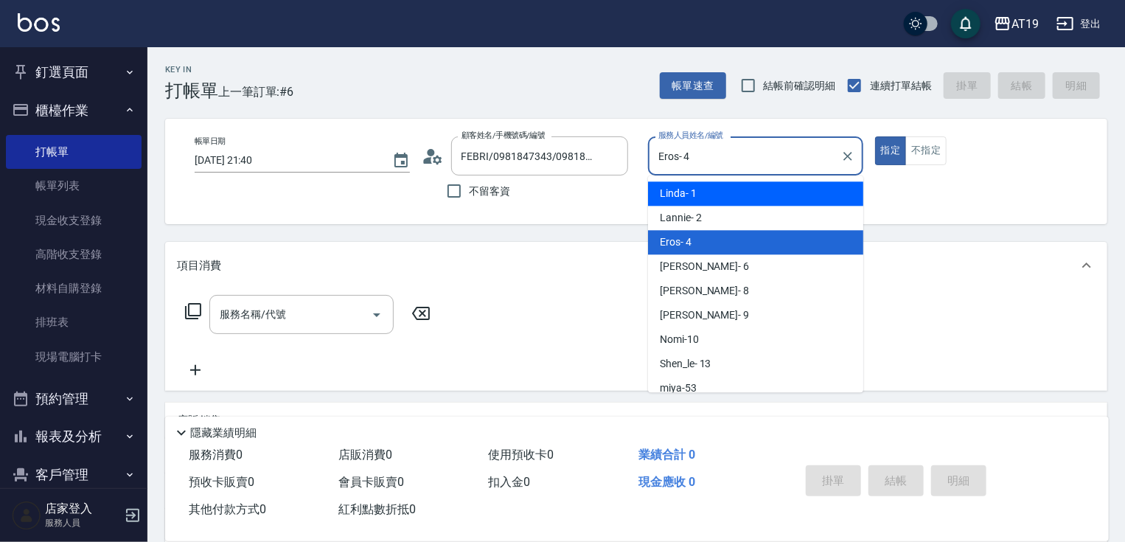
drag, startPoint x: 709, startPoint y: 194, endPoint x: 635, endPoint y: 206, distance: 75.4
click at [709, 195] on div "Linda - 1" at bounding box center [755, 193] width 215 height 24
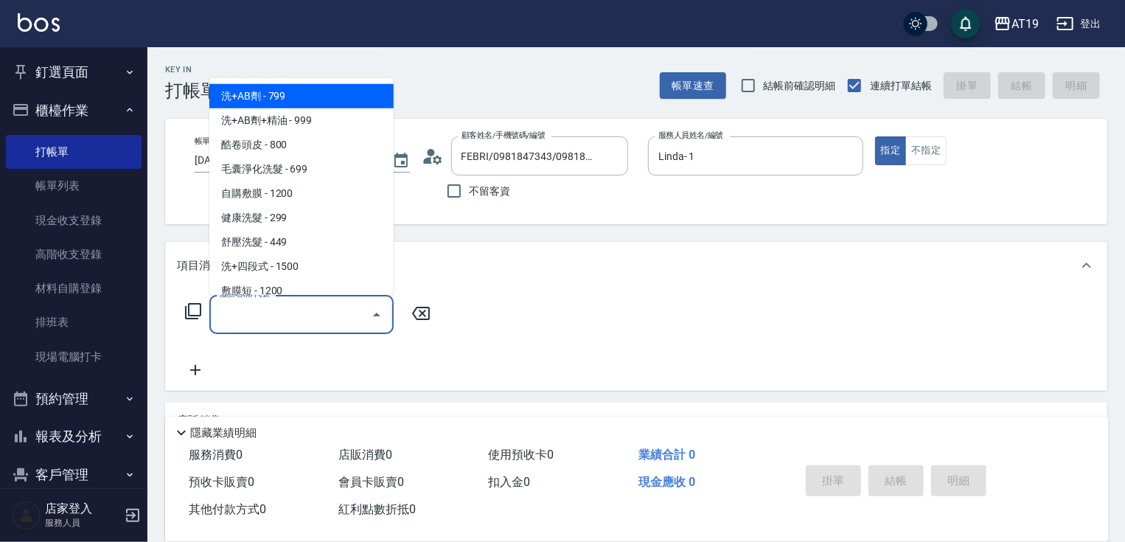
click at [295, 322] on input "服務名稱/代號" at bounding box center [290, 314] width 149 height 26
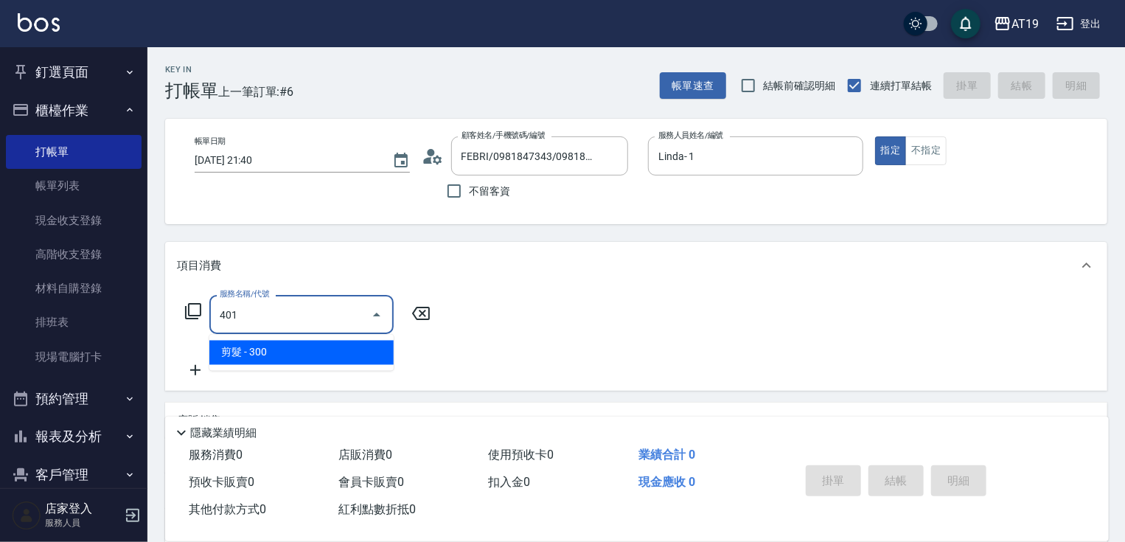
click at [366, 349] on span "剪髮 - 300" at bounding box center [301, 353] width 184 height 24
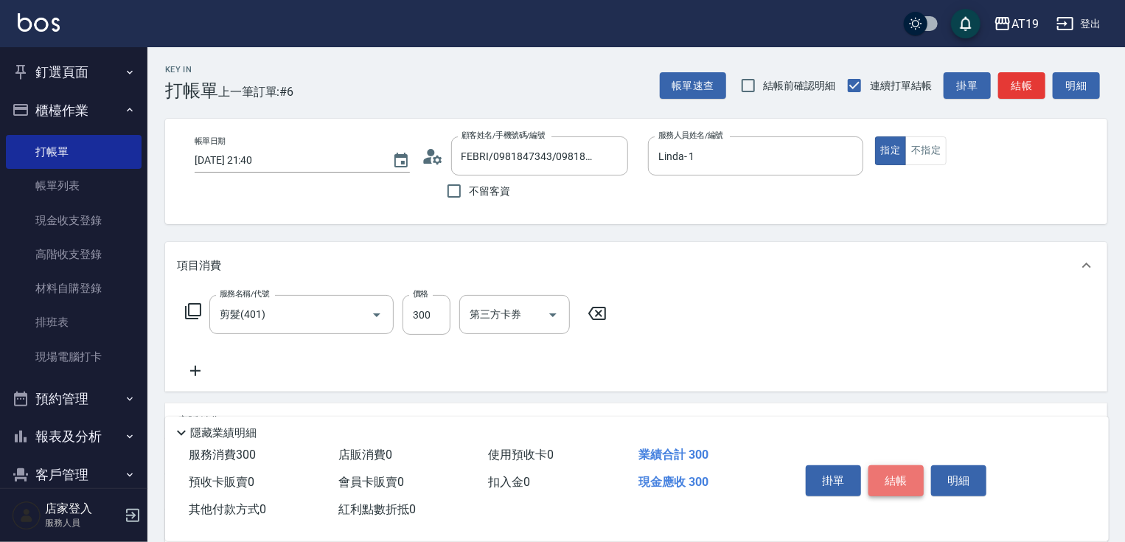
click at [876, 475] on button "結帳" at bounding box center [895, 480] width 55 height 31
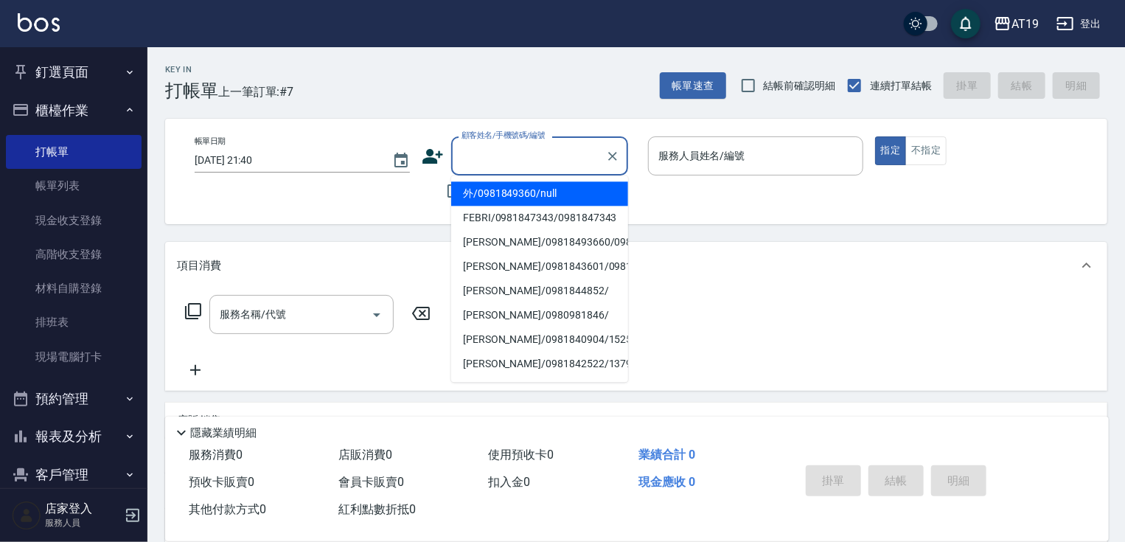
click at [491, 151] on input "顧客姓名/手機號碼/編號" at bounding box center [529, 156] width 142 height 26
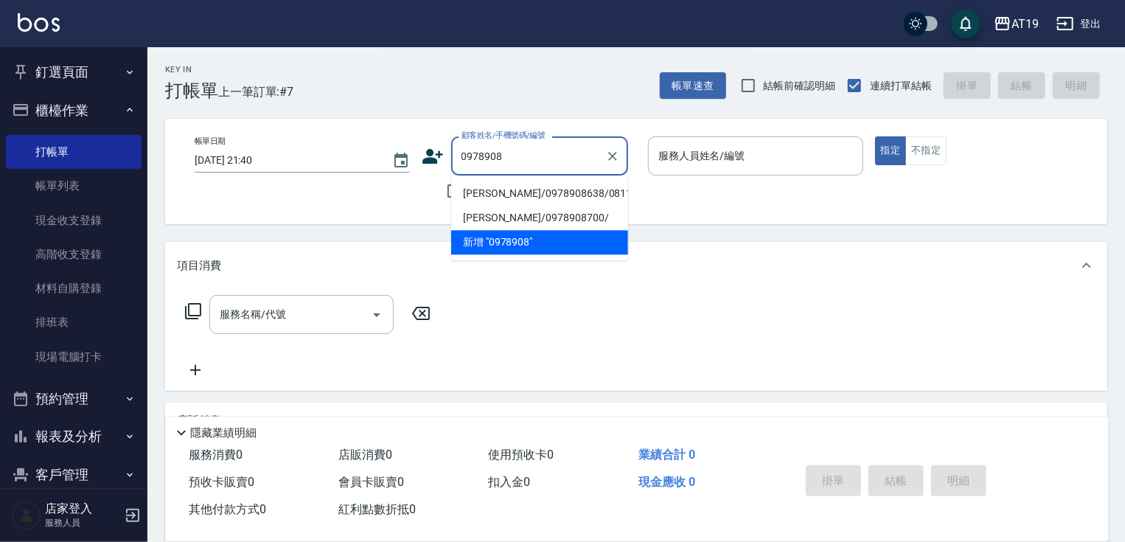
click at [501, 187] on li "[PERSON_NAME]/0978908638/08119" at bounding box center [539, 193] width 177 height 24
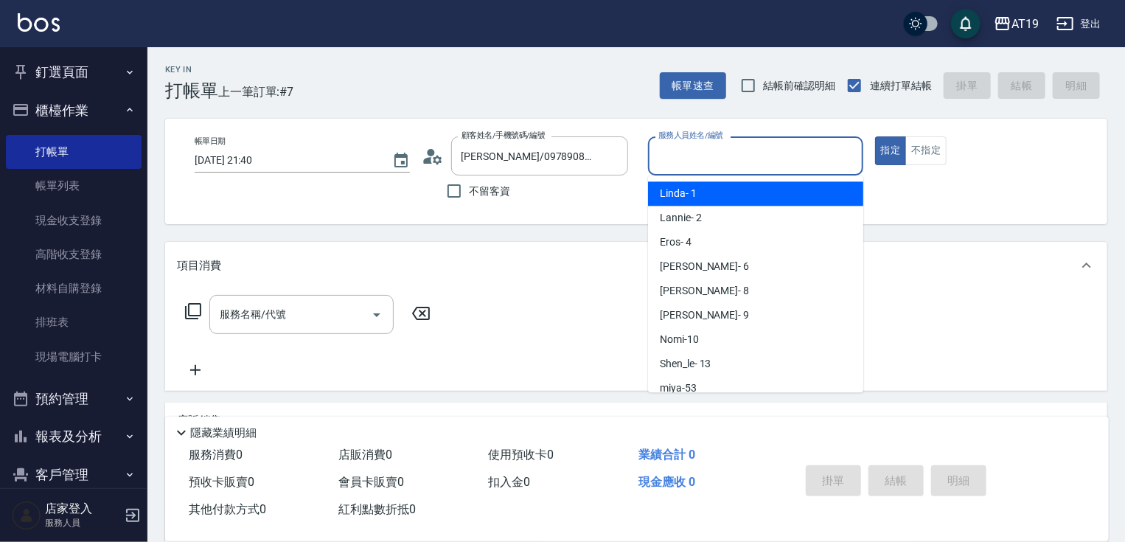
click at [682, 161] on input "服務人員姓名/編號" at bounding box center [756, 156] width 202 height 26
click at [686, 195] on span "Linda - 1" at bounding box center [678, 193] width 37 height 15
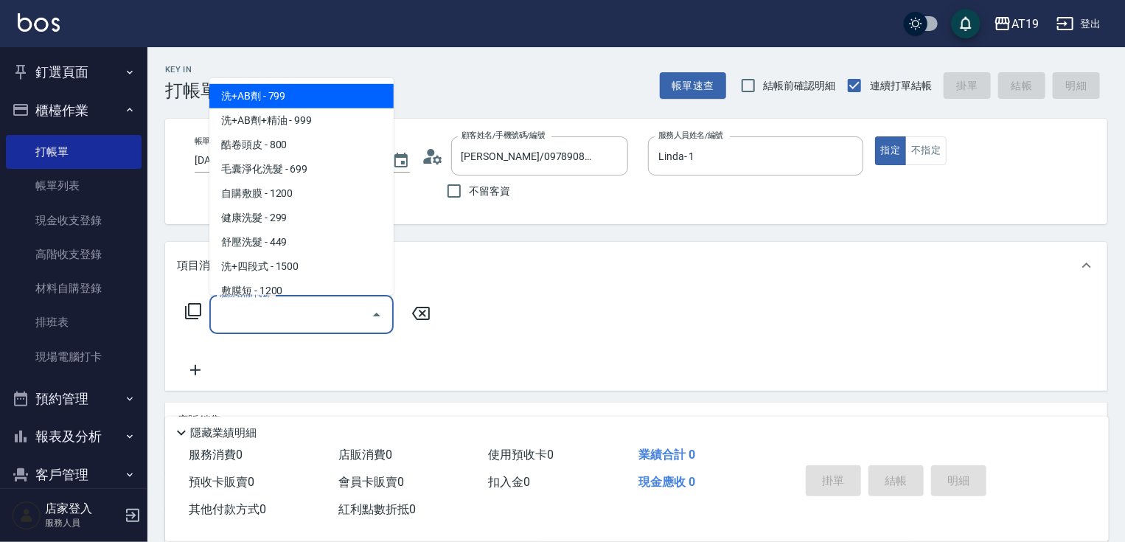
click at [285, 314] on input "服務名稱/代號" at bounding box center [290, 314] width 149 height 26
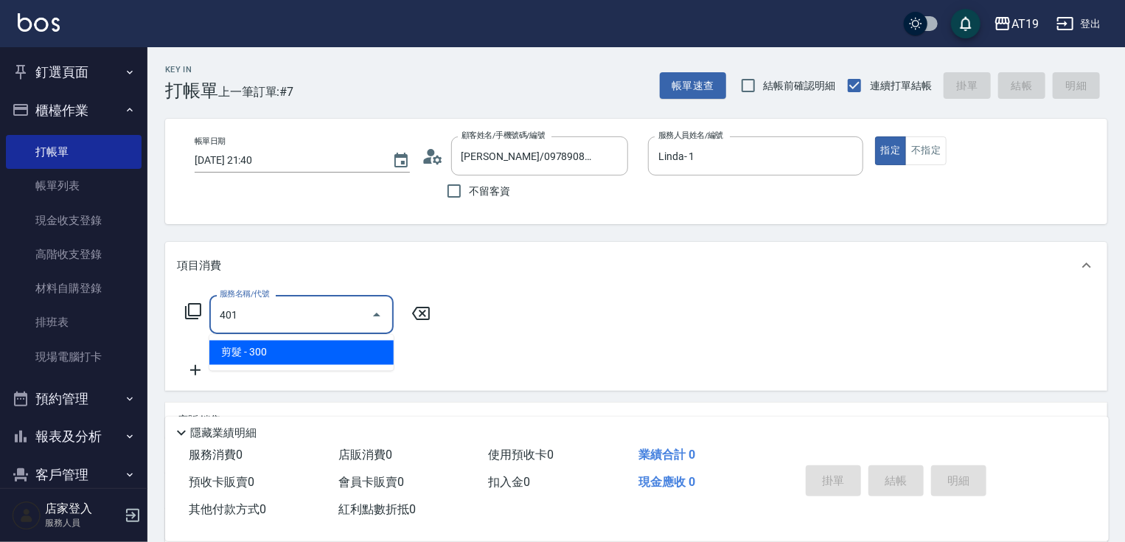
drag, startPoint x: 296, startPoint y: 354, endPoint x: 360, endPoint y: 346, distance: 64.6
click at [299, 352] on span "剪髮 - 300" at bounding box center [301, 353] width 184 height 24
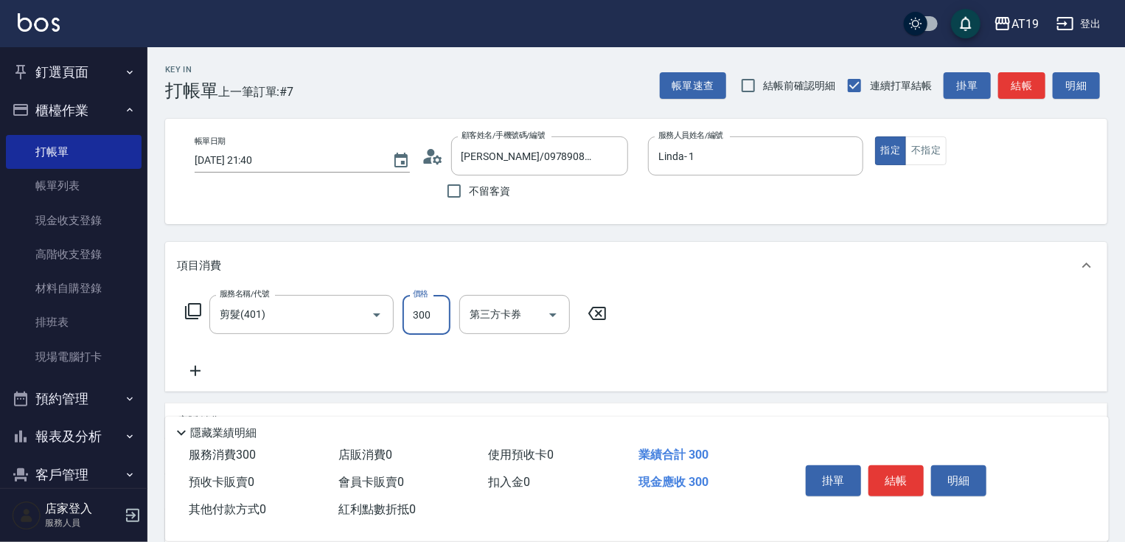
click at [405, 317] on input "300" at bounding box center [426, 315] width 48 height 40
click at [894, 470] on button "結帳" at bounding box center [895, 480] width 55 height 31
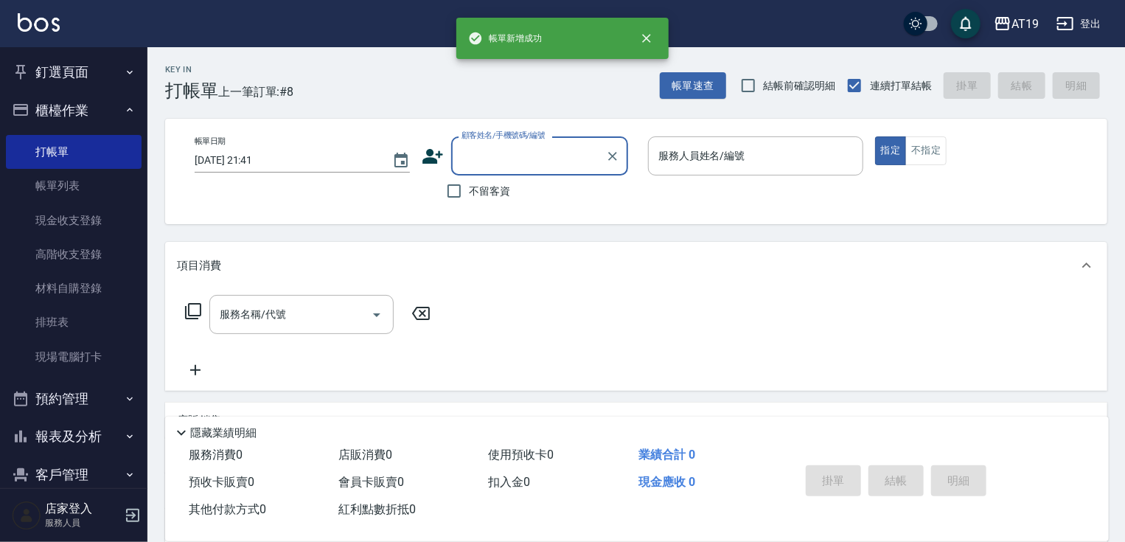
click at [481, 162] on input "顧客姓名/手機號碼/編號" at bounding box center [529, 156] width 142 height 26
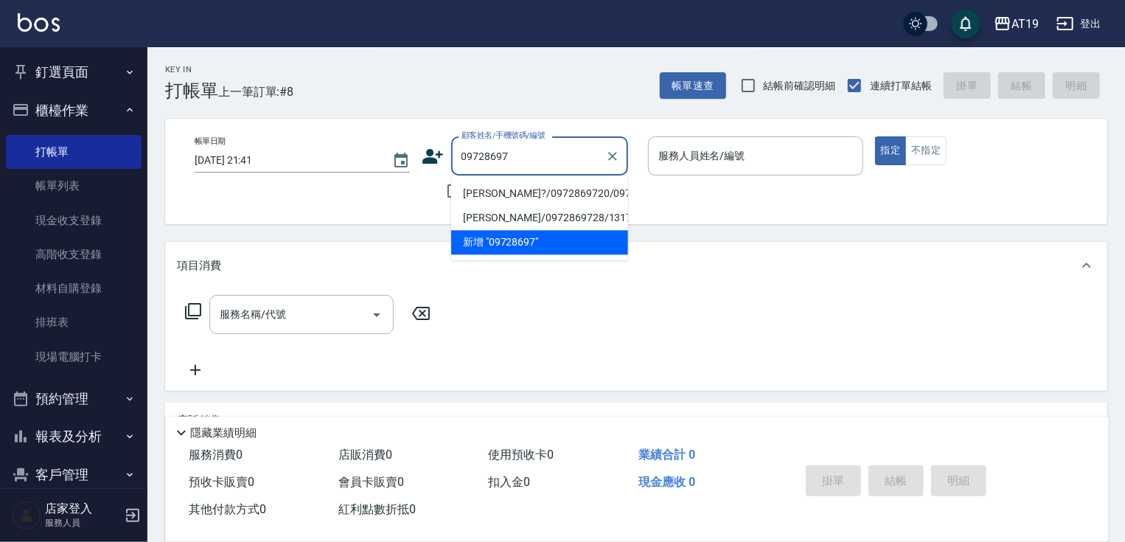
click at [486, 200] on li "[PERSON_NAME]?/0972869720/0972869720" at bounding box center [539, 193] width 177 height 24
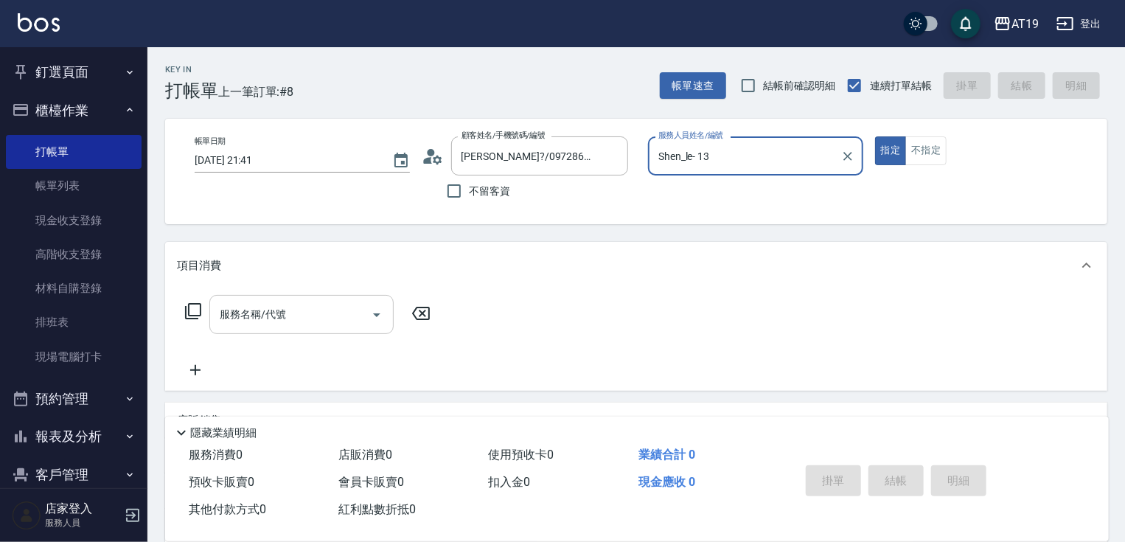
click at [286, 301] on input "服務名稱/代號" at bounding box center [290, 314] width 149 height 26
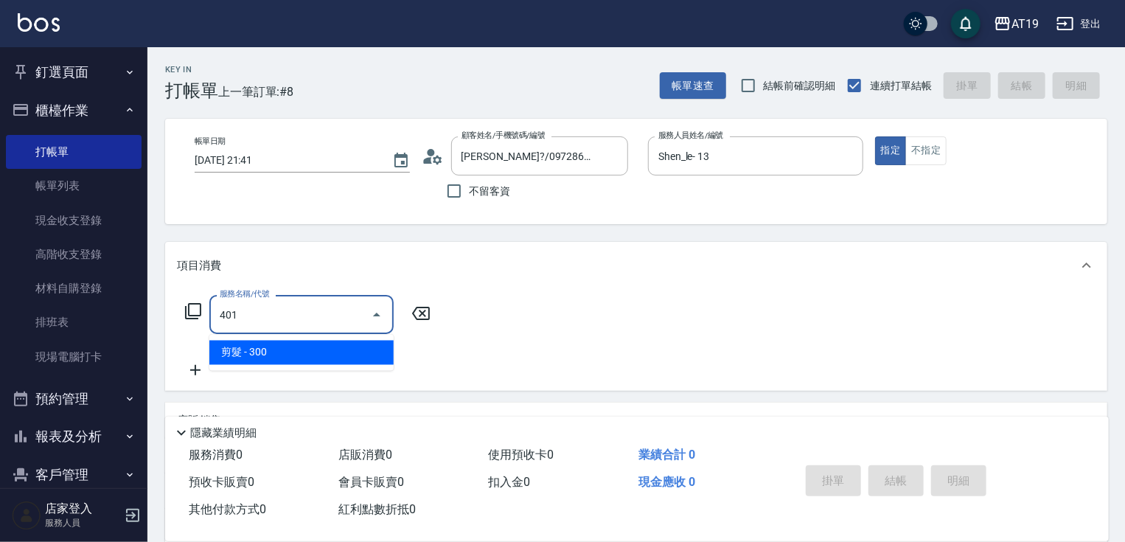
click at [280, 356] on span "剪髮 - 300" at bounding box center [301, 353] width 184 height 24
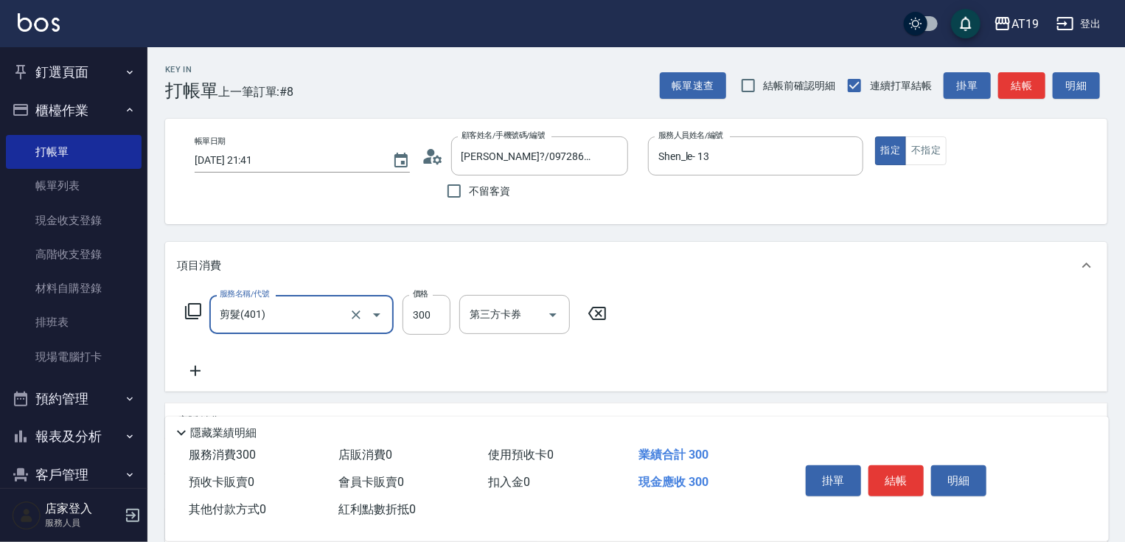
click at [190, 371] on icon at bounding box center [195, 371] width 10 height 10
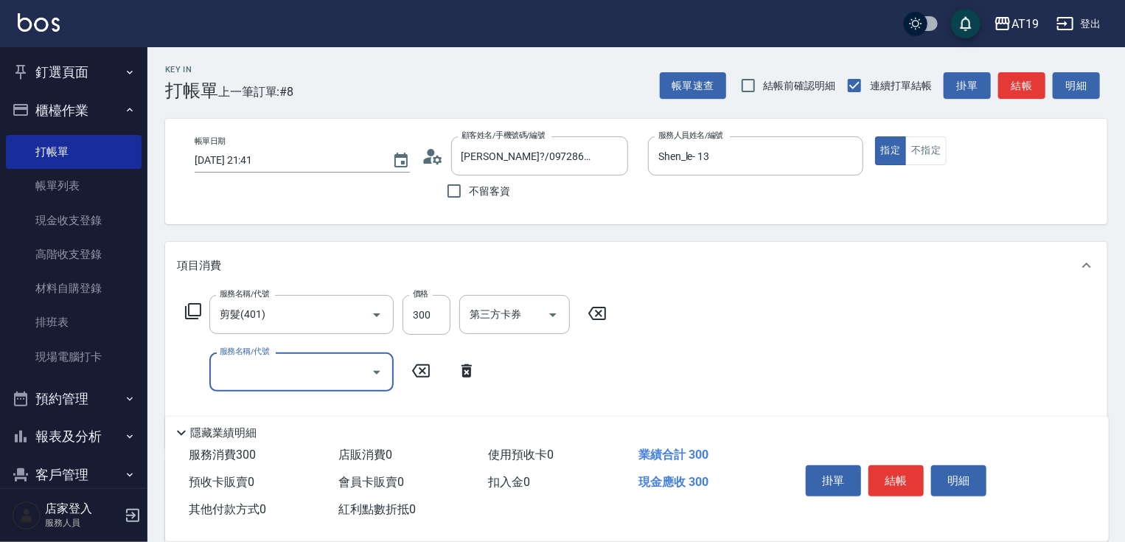
drag, startPoint x: 199, startPoint y: 369, endPoint x: 215, endPoint y: 373, distance: 16.8
click at [205, 371] on div "服務名稱/代號 服務名稱/代號" at bounding box center [331, 371] width 308 height 39
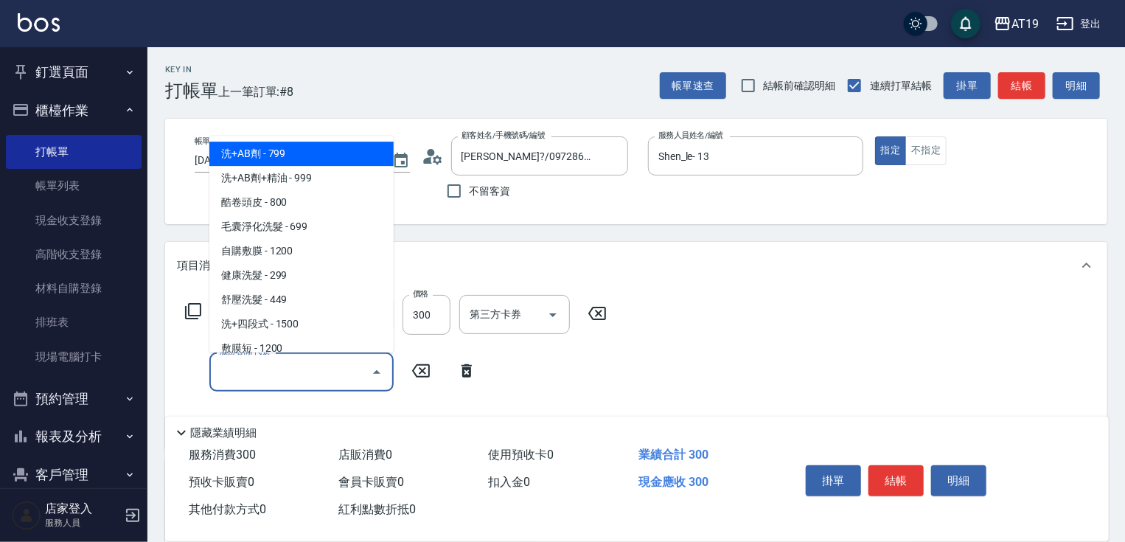
click at [239, 369] on input "服務名稱/代號" at bounding box center [290, 372] width 149 height 26
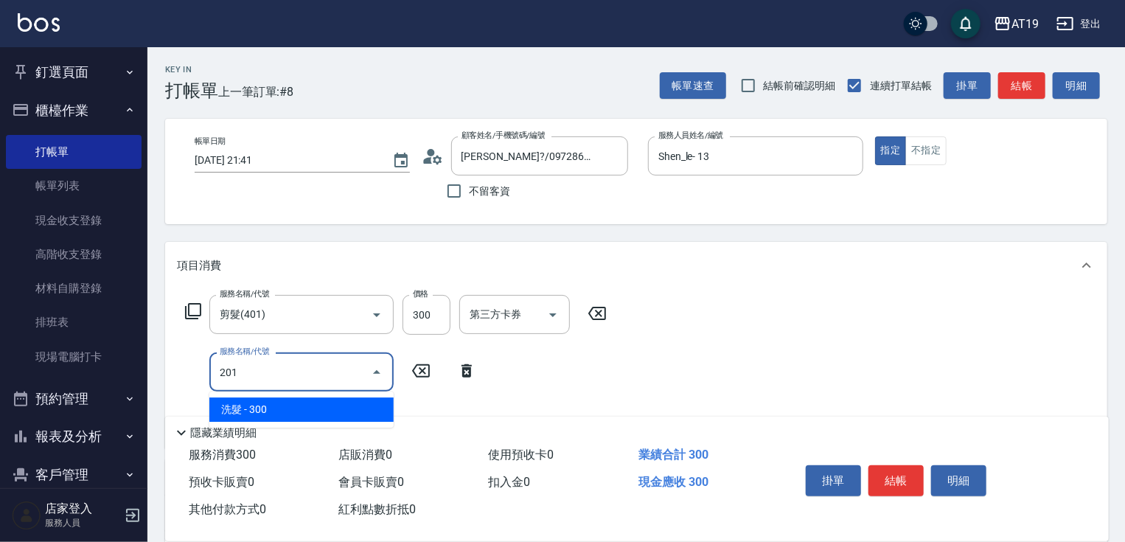
drag, startPoint x: 264, startPoint y: 411, endPoint x: 341, endPoint y: 395, distance: 78.2
click at [273, 411] on span "洗髮 - 300" at bounding box center [301, 409] width 184 height 24
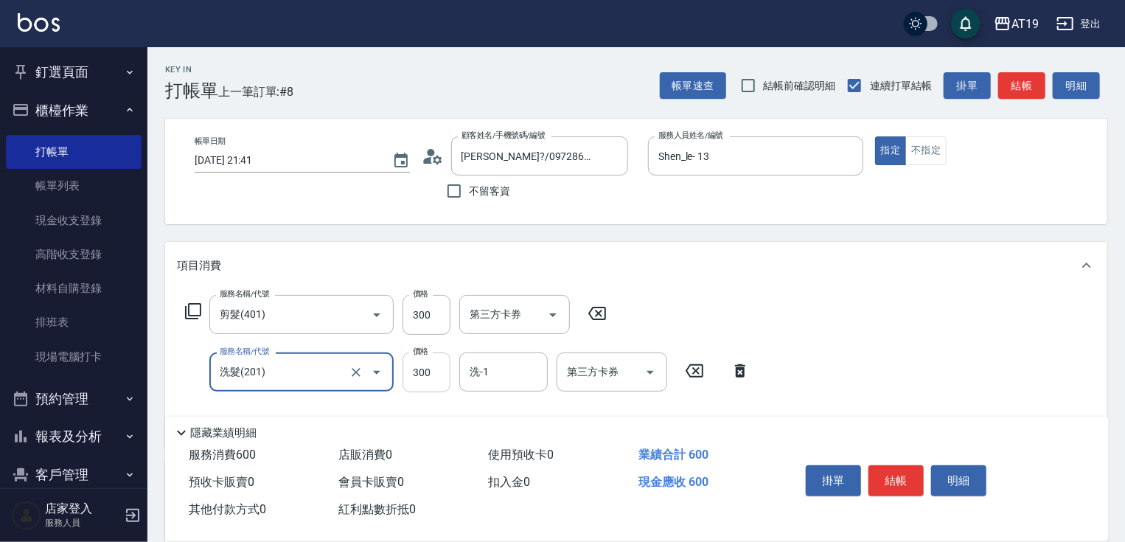
click at [414, 377] on input "300" at bounding box center [426, 372] width 48 height 40
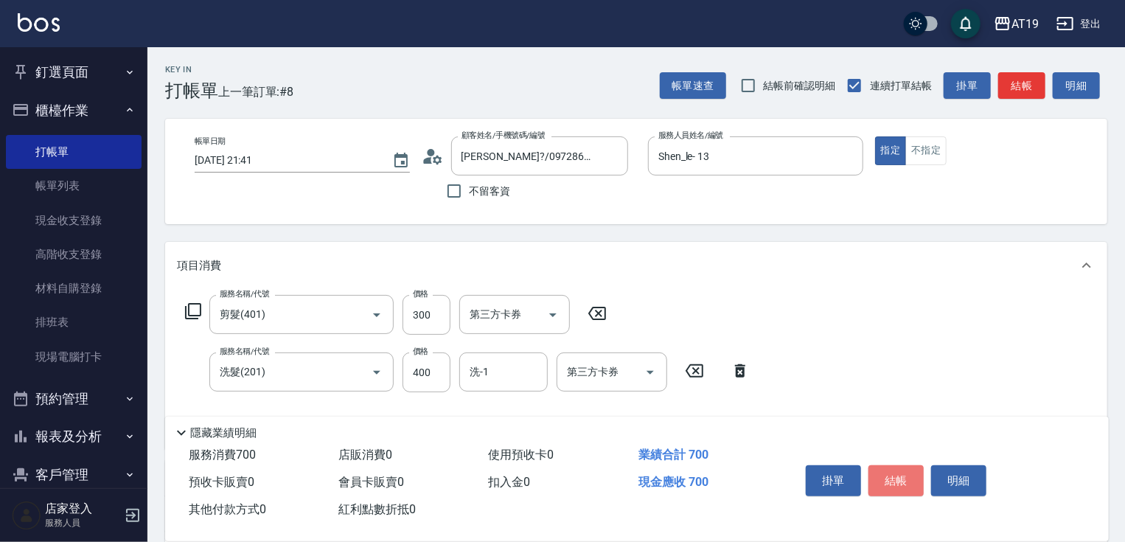
click at [907, 478] on button "結帳" at bounding box center [895, 480] width 55 height 31
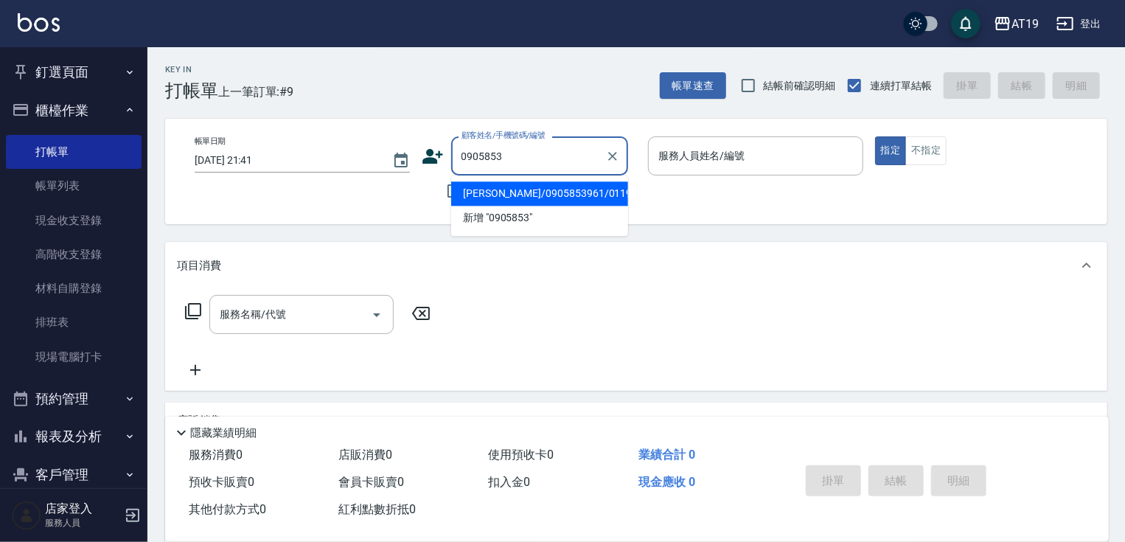
click at [560, 190] on li "[PERSON_NAME]/0905853961/01194" at bounding box center [539, 193] width 177 height 24
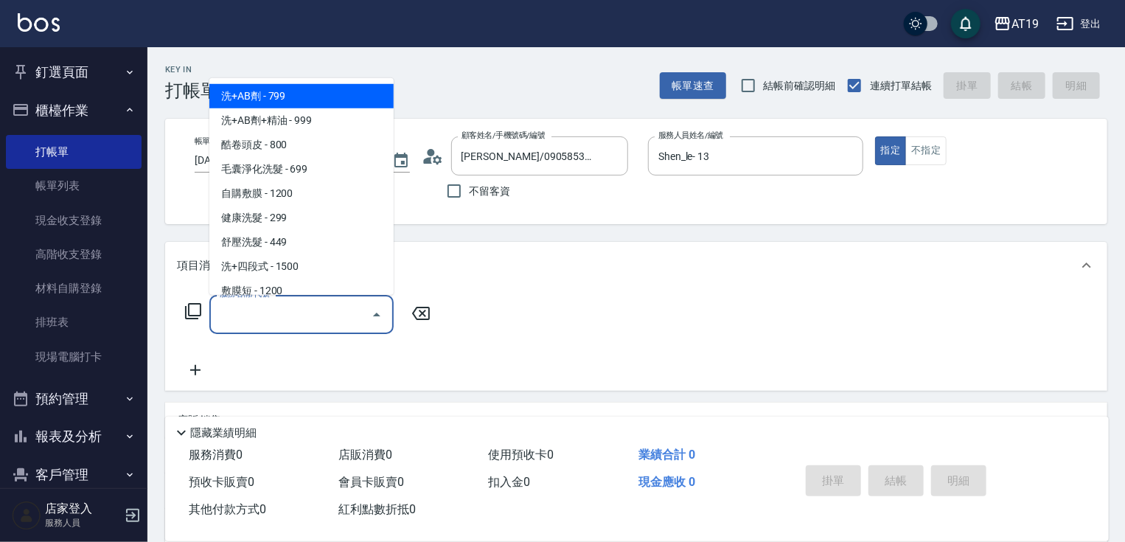
click at [332, 301] on input "服務名稱/代號" at bounding box center [290, 314] width 149 height 26
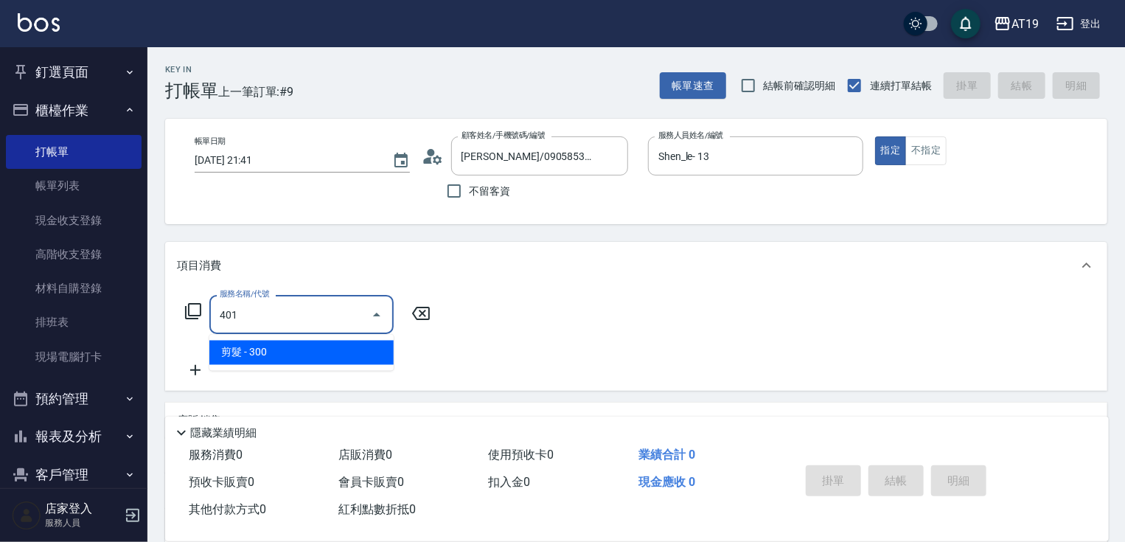
drag, startPoint x: 327, startPoint y: 357, endPoint x: 402, endPoint y: 340, distance: 77.1
click at [335, 355] on span "剪髮 - 300" at bounding box center [301, 353] width 184 height 24
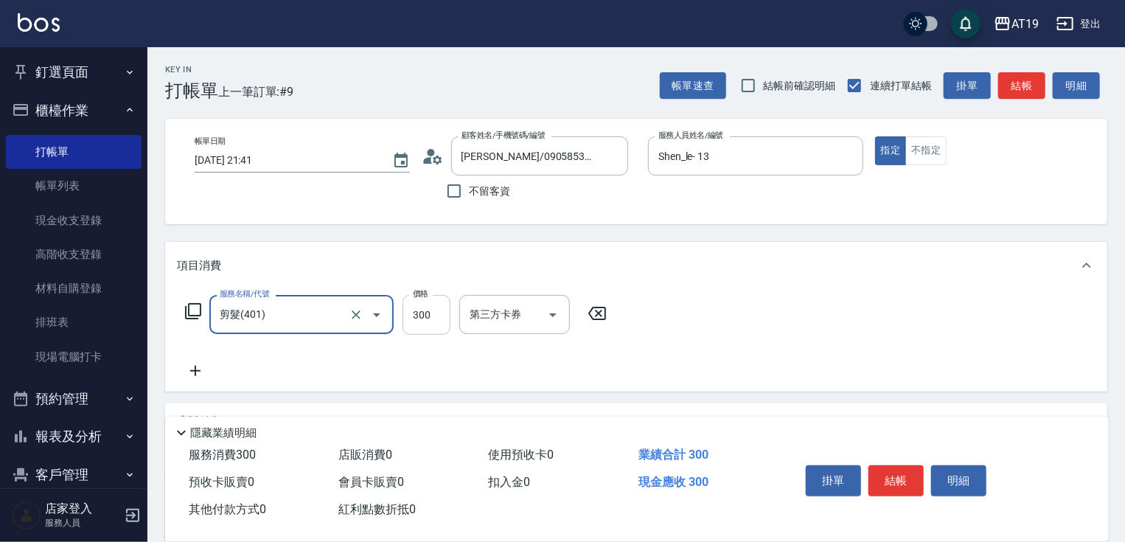
click at [416, 328] on input "300" at bounding box center [426, 315] width 48 height 40
click at [197, 374] on icon at bounding box center [195, 371] width 37 height 18
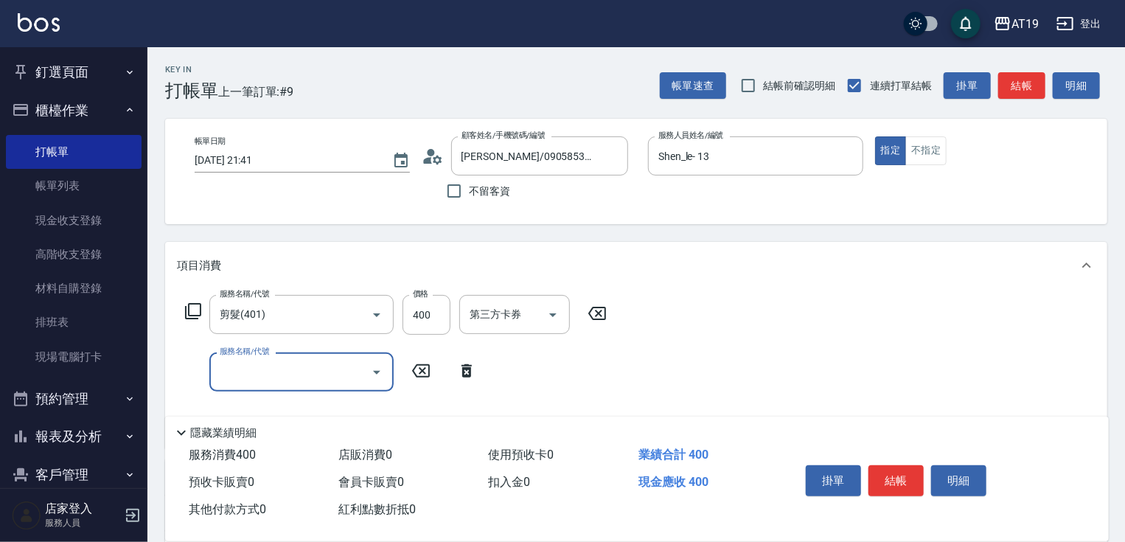
click at [227, 372] on input "服務名稱/代號" at bounding box center [290, 372] width 149 height 26
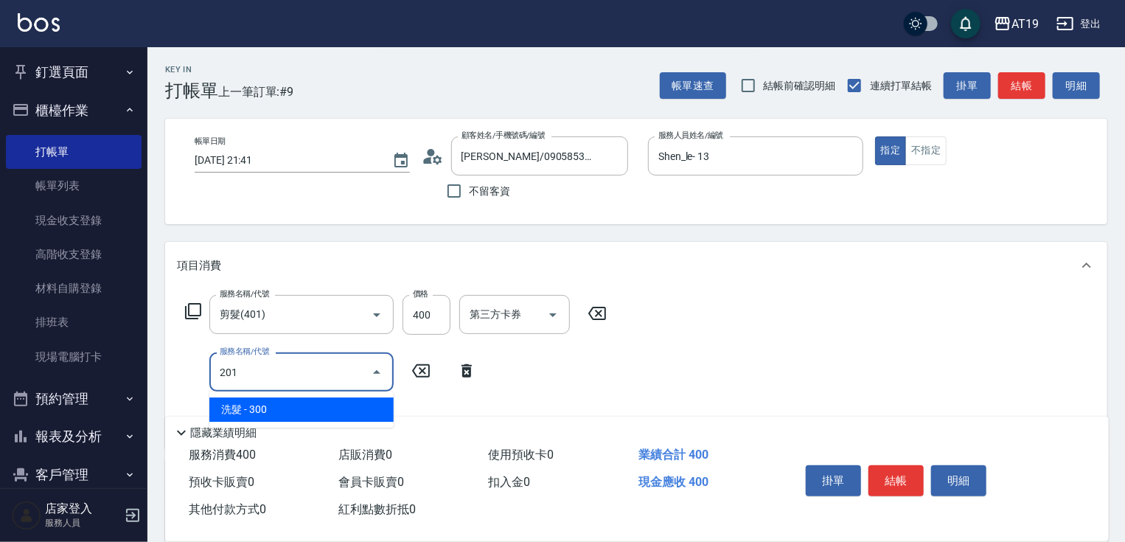
click at [257, 411] on span "洗髮 - 300" at bounding box center [301, 409] width 184 height 24
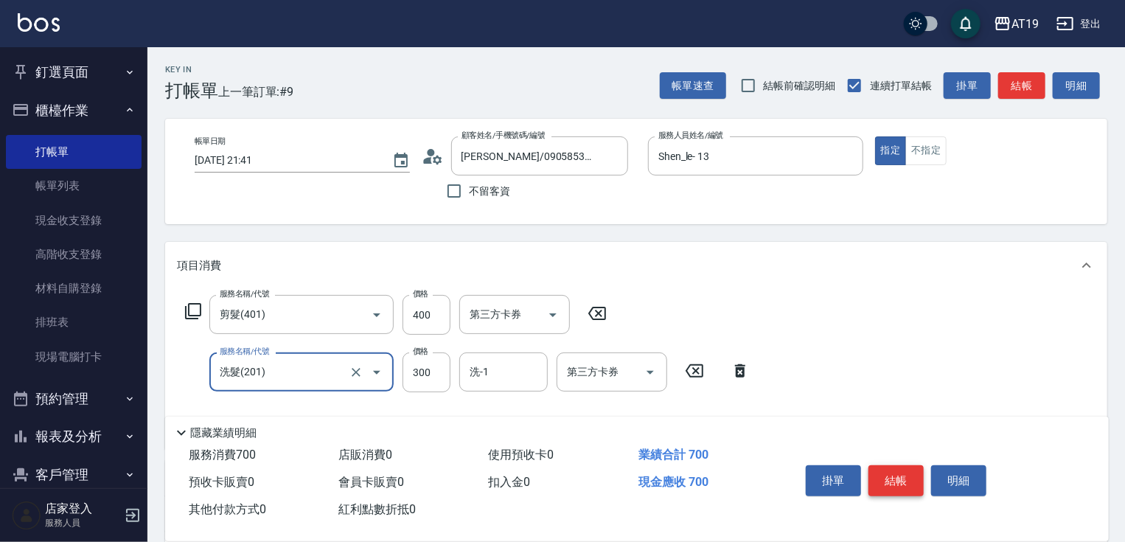
click at [892, 468] on button "結帳" at bounding box center [895, 480] width 55 height 31
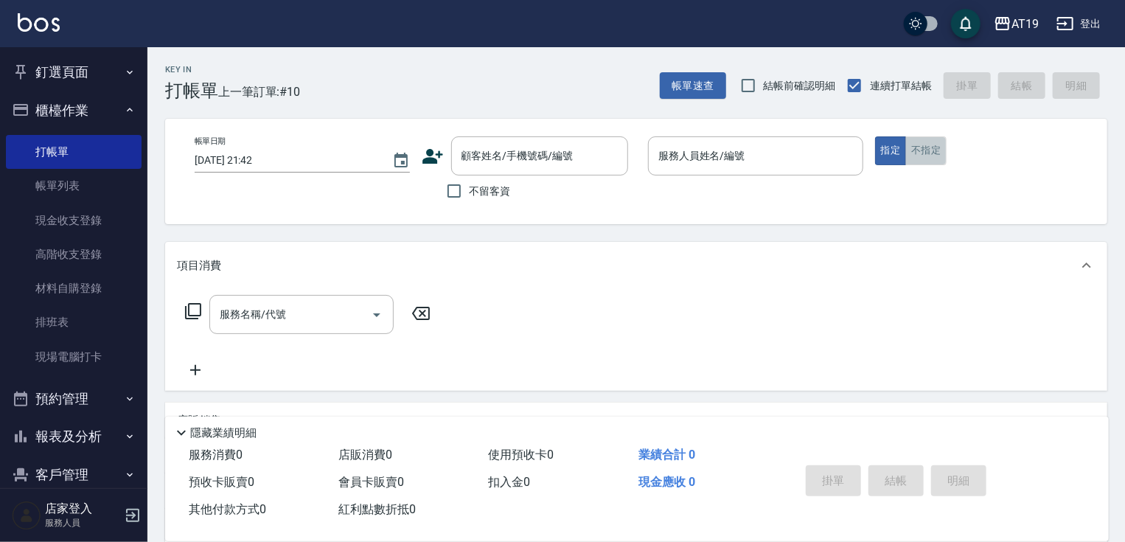
drag, startPoint x: 926, startPoint y: 148, endPoint x: 815, endPoint y: 151, distance: 111.3
click at [926, 149] on button "不指定" at bounding box center [925, 150] width 41 height 29
click at [566, 163] on input "顧客姓名/手機號碼/編號" at bounding box center [529, 156] width 142 height 26
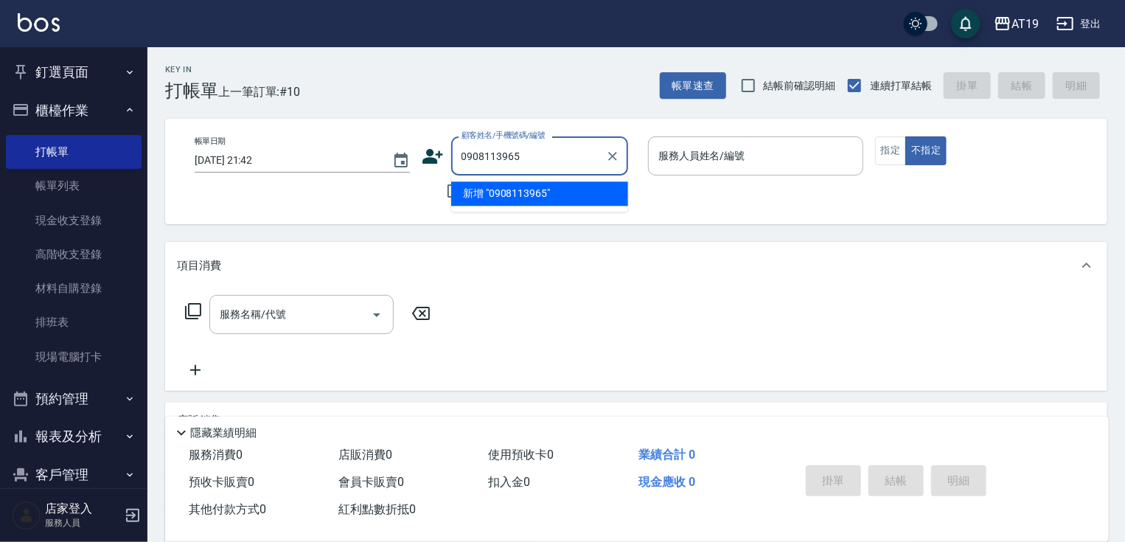
drag, startPoint x: 529, startPoint y: 156, endPoint x: 458, endPoint y: 159, distance: 70.8
click at [458, 159] on input "0908113965" at bounding box center [529, 156] width 142 height 26
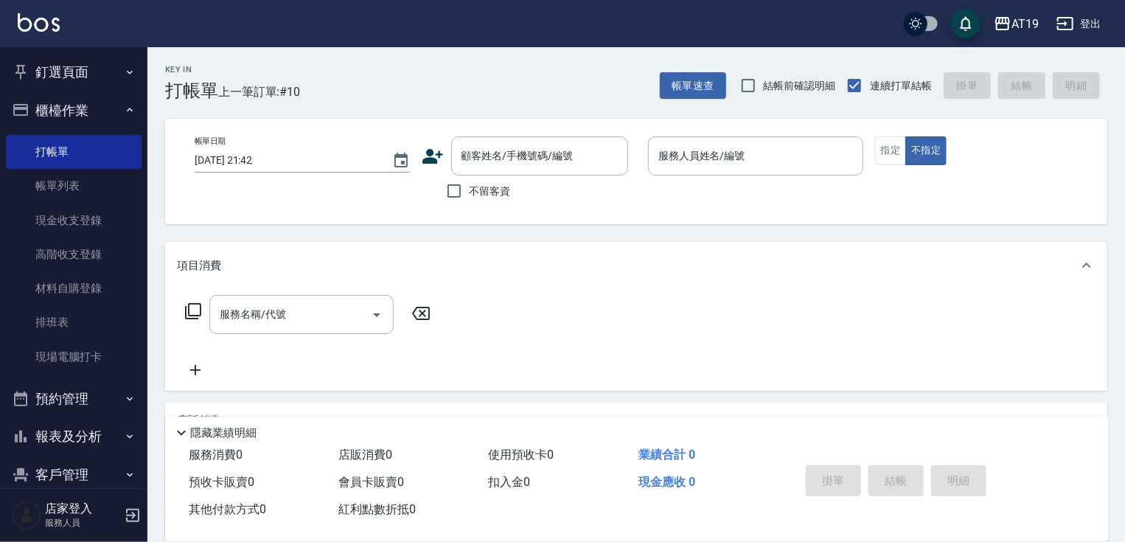
click at [430, 156] on icon at bounding box center [433, 156] width 22 height 22
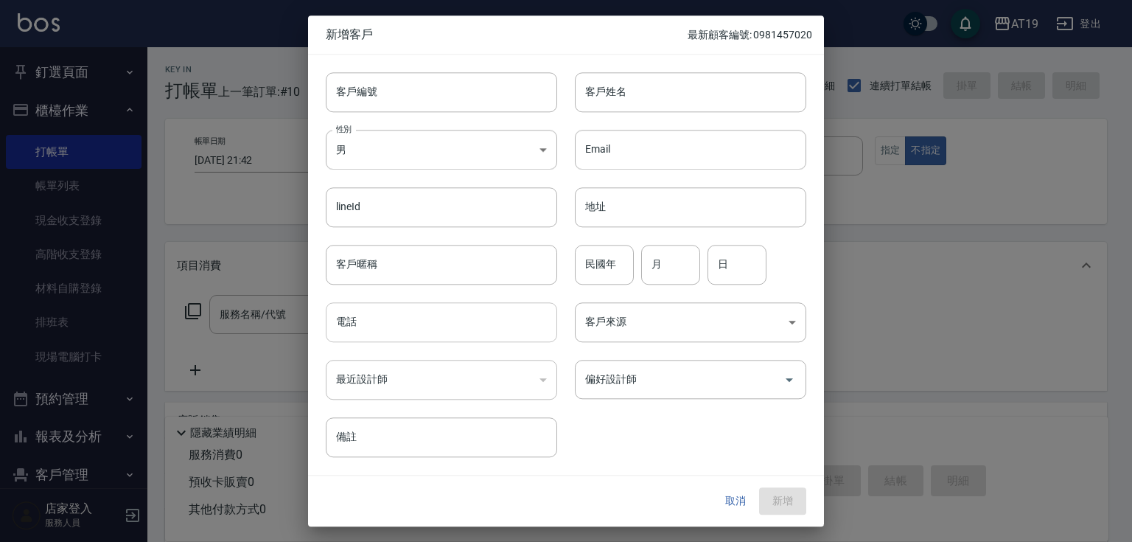
click at [446, 332] on input "電話" at bounding box center [441, 322] width 231 height 40
paste input "0908113965"
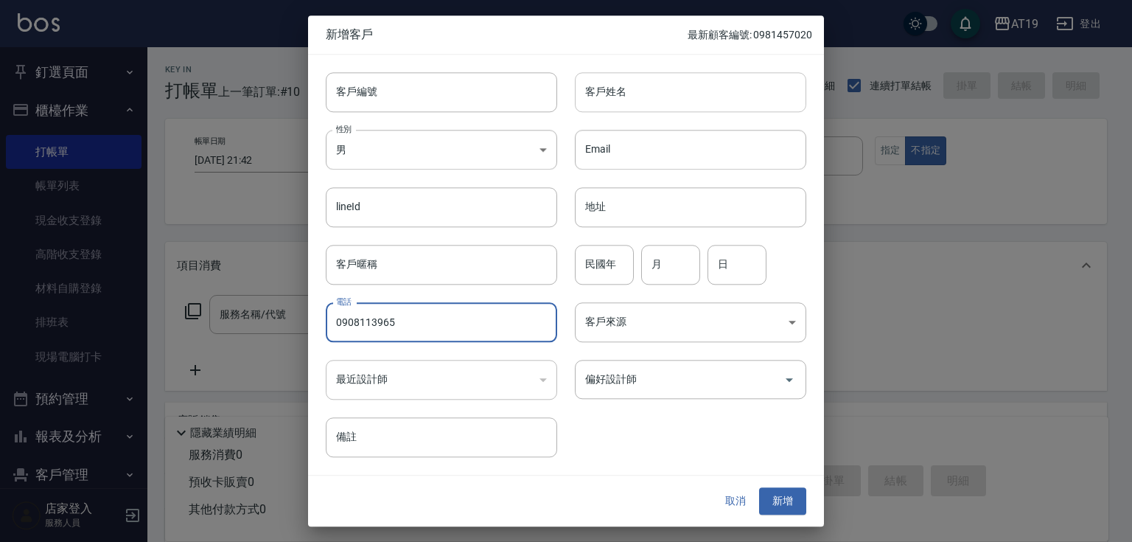
click at [640, 88] on input "客戶姓名" at bounding box center [690, 92] width 231 height 40
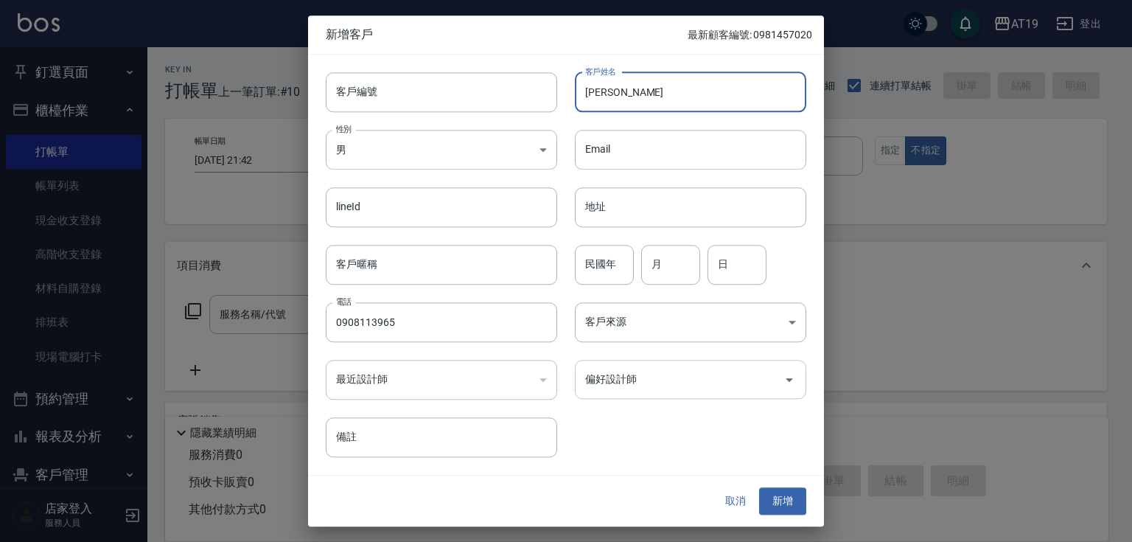
click at [655, 372] on input "偏好設計師" at bounding box center [680, 379] width 196 height 26
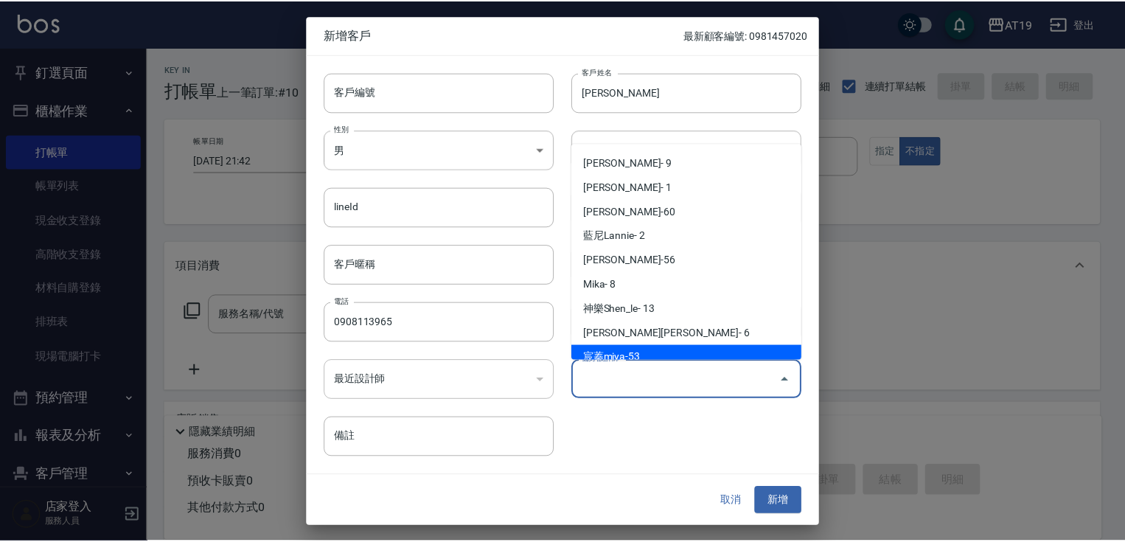
scroll to position [59, 0]
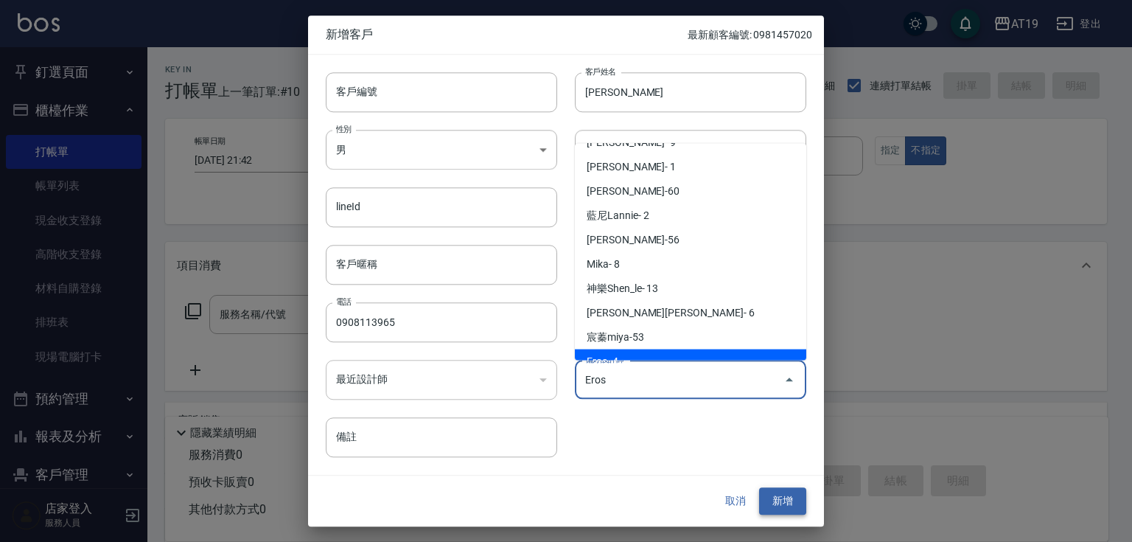
click at [799, 498] on button "新增" at bounding box center [782, 501] width 47 height 27
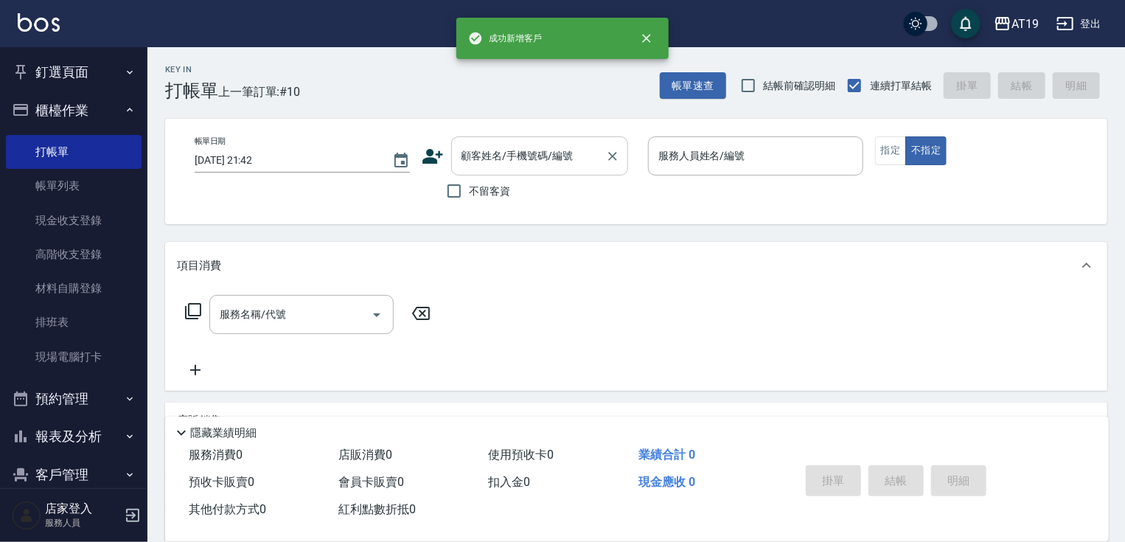
click at [523, 167] on input "顧客姓名/手機號碼/編號" at bounding box center [529, 156] width 142 height 26
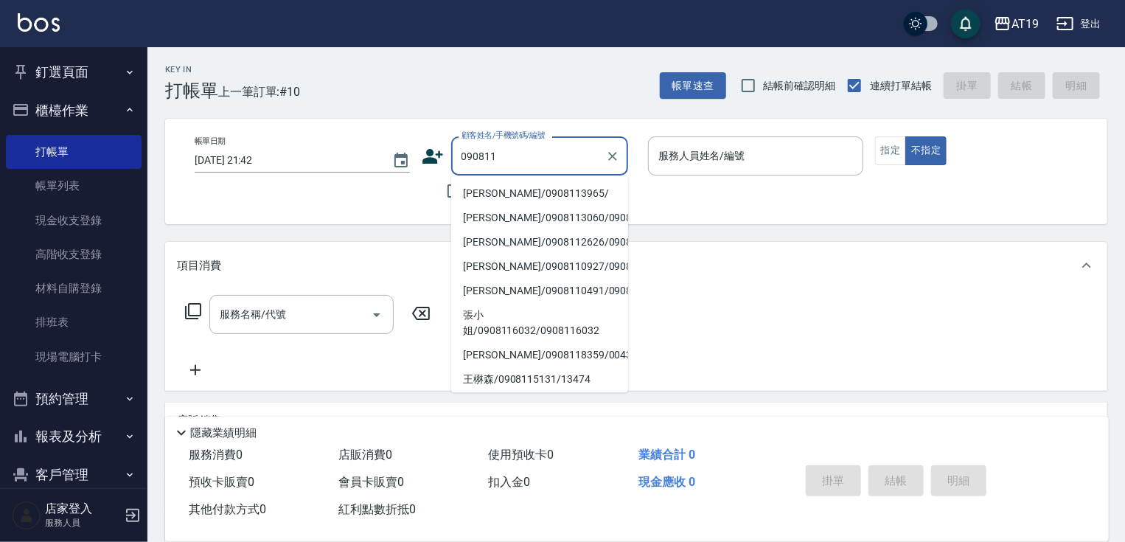
click at [515, 197] on li "[PERSON_NAME]/0908113965/" at bounding box center [539, 193] width 177 height 24
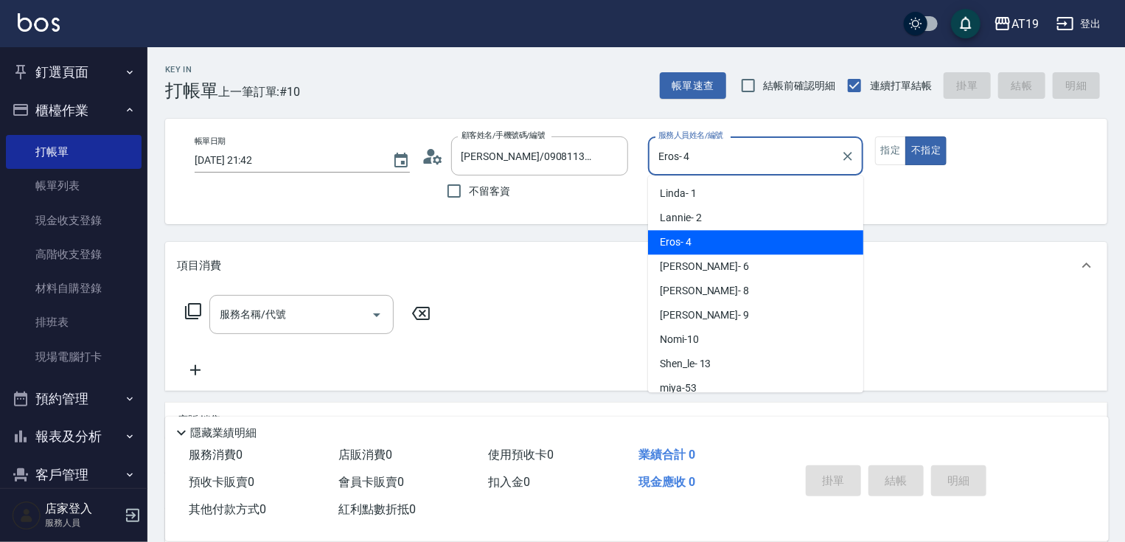
click at [685, 156] on input "Eros- 4" at bounding box center [745, 156] width 180 height 26
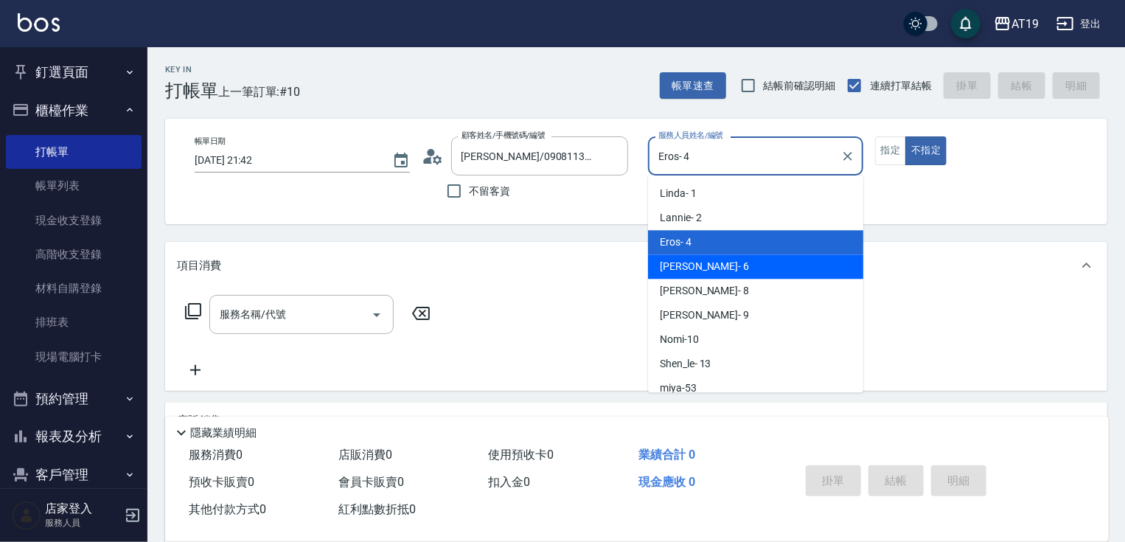
click at [716, 271] on div "[PERSON_NAME] - 6" at bounding box center [755, 266] width 215 height 24
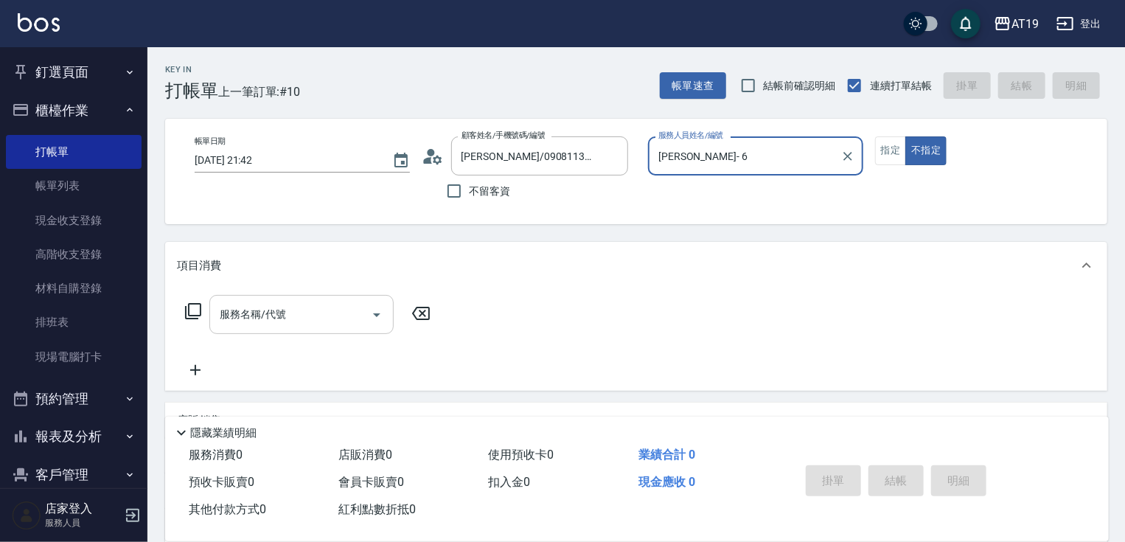
click at [343, 313] on input "服務名稱/代號" at bounding box center [290, 314] width 149 height 26
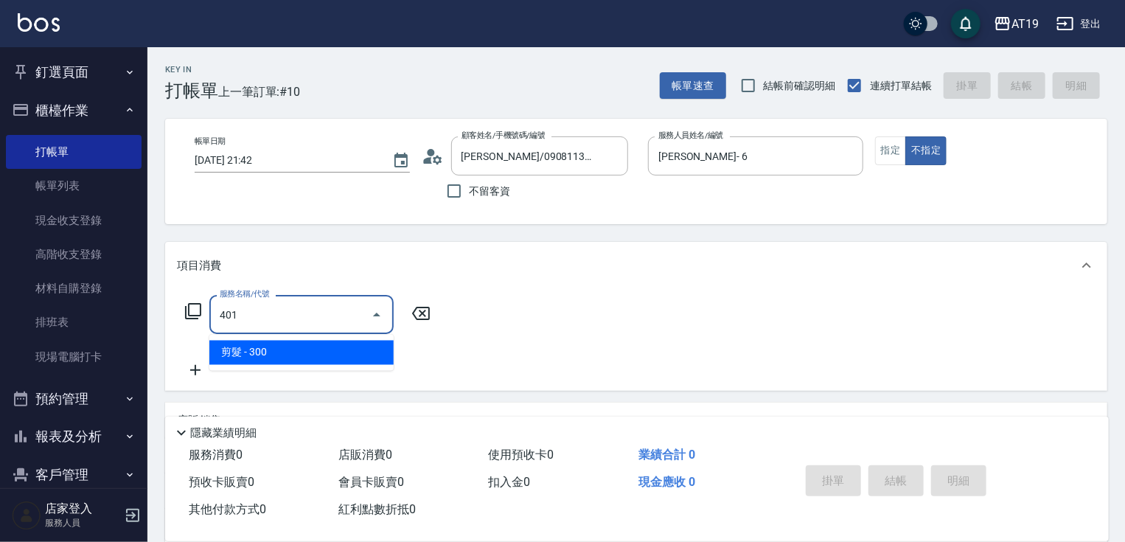
click at [345, 343] on span "剪髮 - 300" at bounding box center [301, 353] width 184 height 24
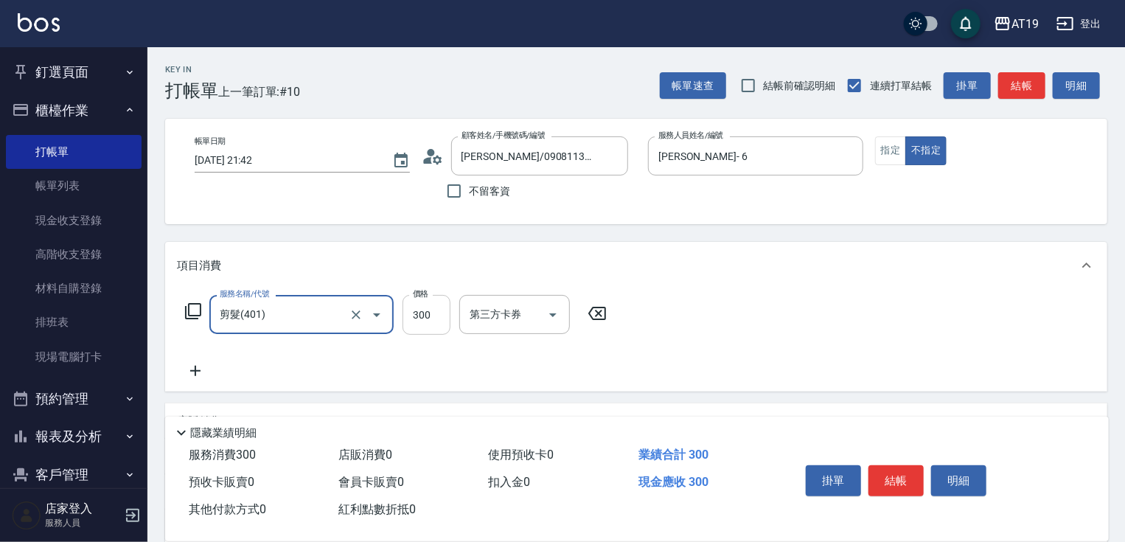
click at [419, 323] on input "300" at bounding box center [426, 315] width 48 height 40
click at [893, 471] on button "結帳" at bounding box center [895, 480] width 55 height 31
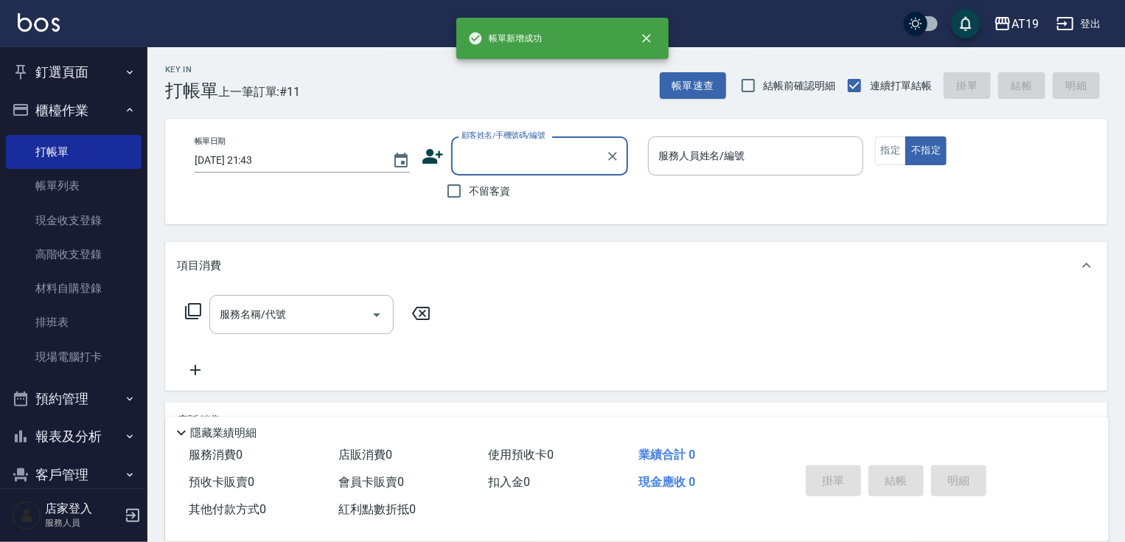
click at [489, 167] on input "顧客姓名/手機號碼/編號" at bounding box center [529, 156] width 142 height 26
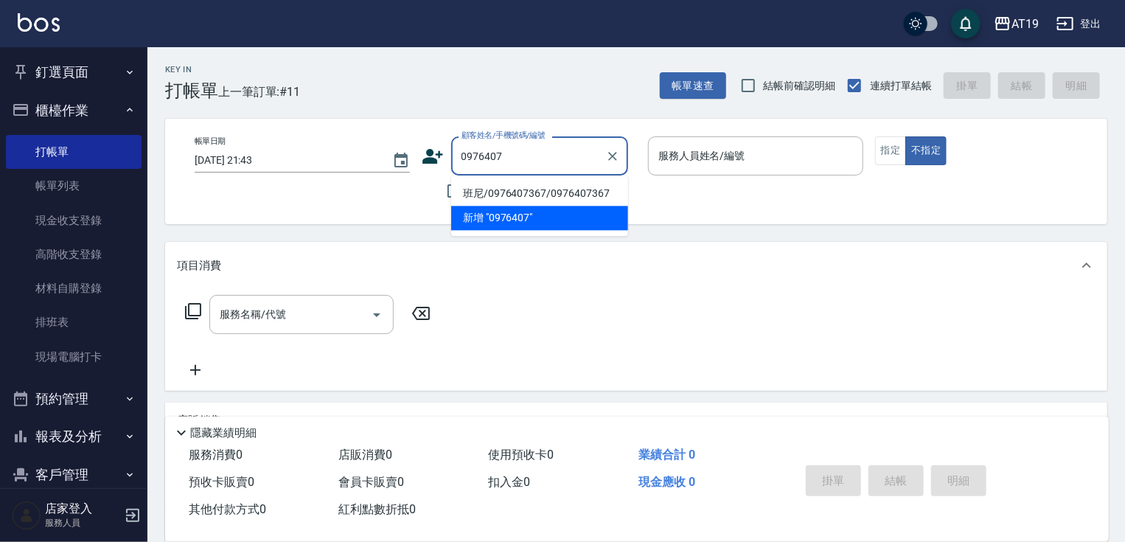
drag, startPoint x: 484, startPoint y: 186, endPoint x: 565, endPoint y: 176, distance: 82.5
click at [484, 186] on li "班尼/0976407367/0976407367" at bounding box center [539, 193] width 177 height 24
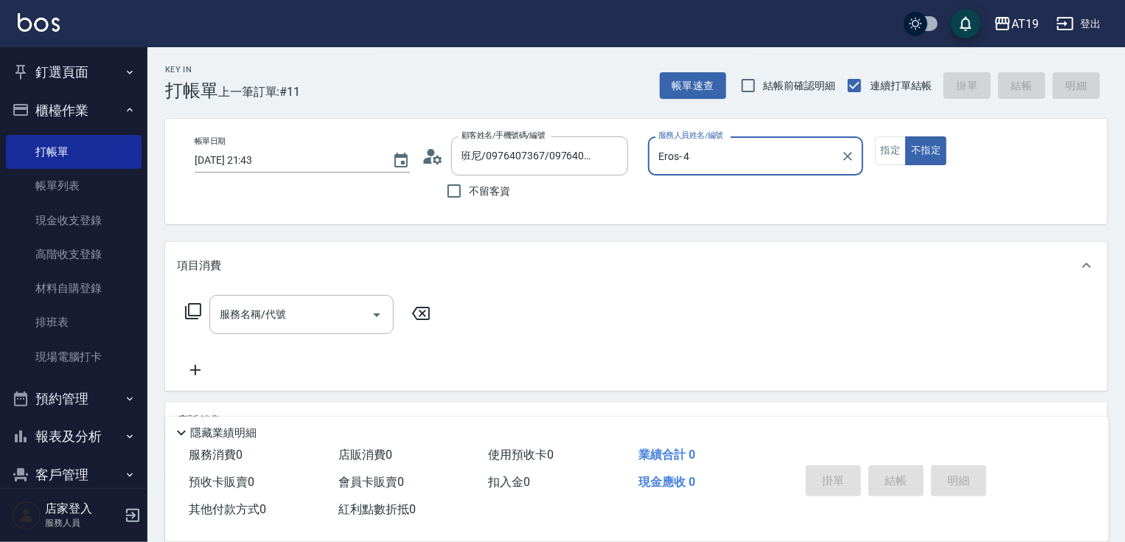
click at [702, 165] on input "Eros- 4" at bounding box center [745, 156] width 180 height 26
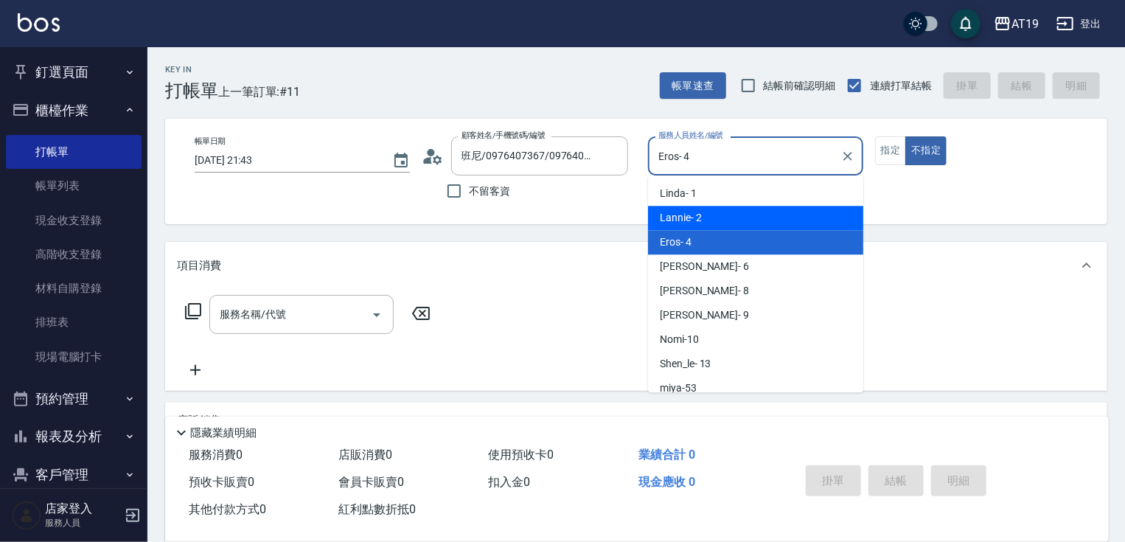
click at [703, 220] on div "Lannie - 2" at bounding box center [755, 218] width 215 height 24
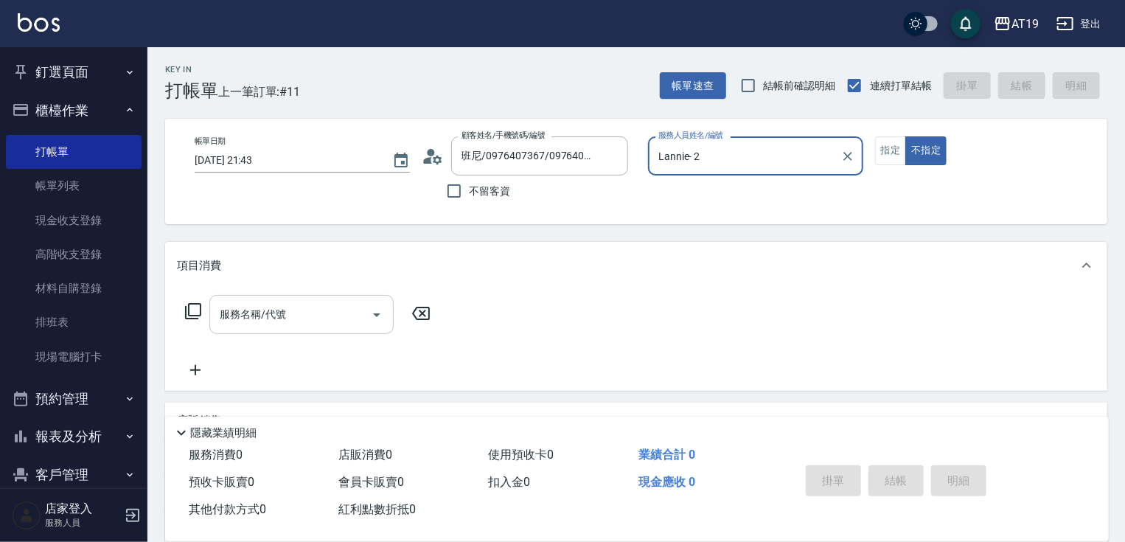
click at [339, 310] on input "服務名稱/代號" at bounding box center [290, 314] width 149 height 26
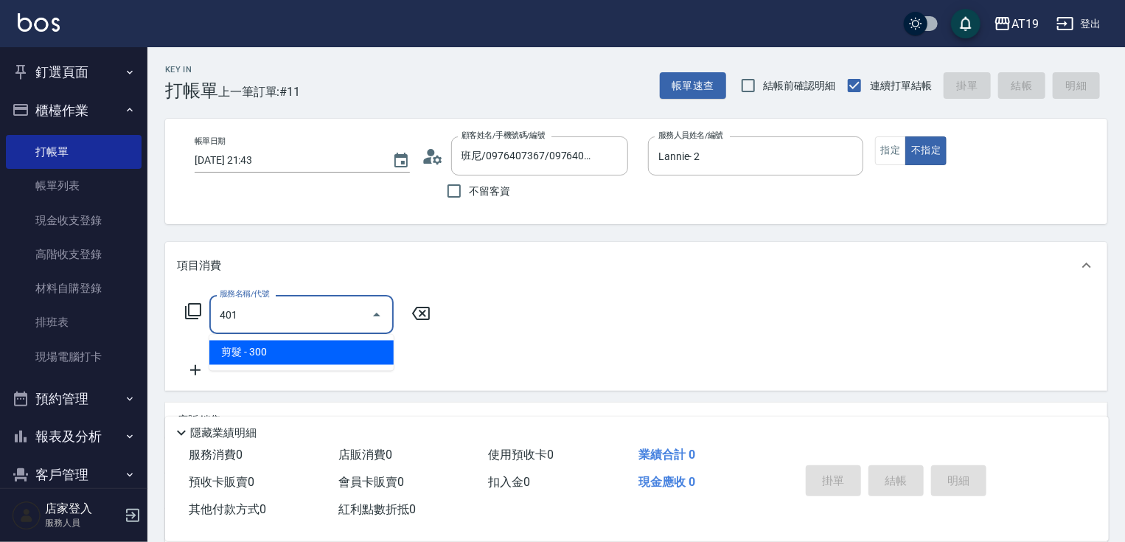
drag, startPoint x: 319, startPoint y: 357, endPoint x: 313, endPoint y: 354, distance: 7.6
click at [319, 357] on span "剪髮 - 300" at bounding box center [301, 353] width 184 height 24
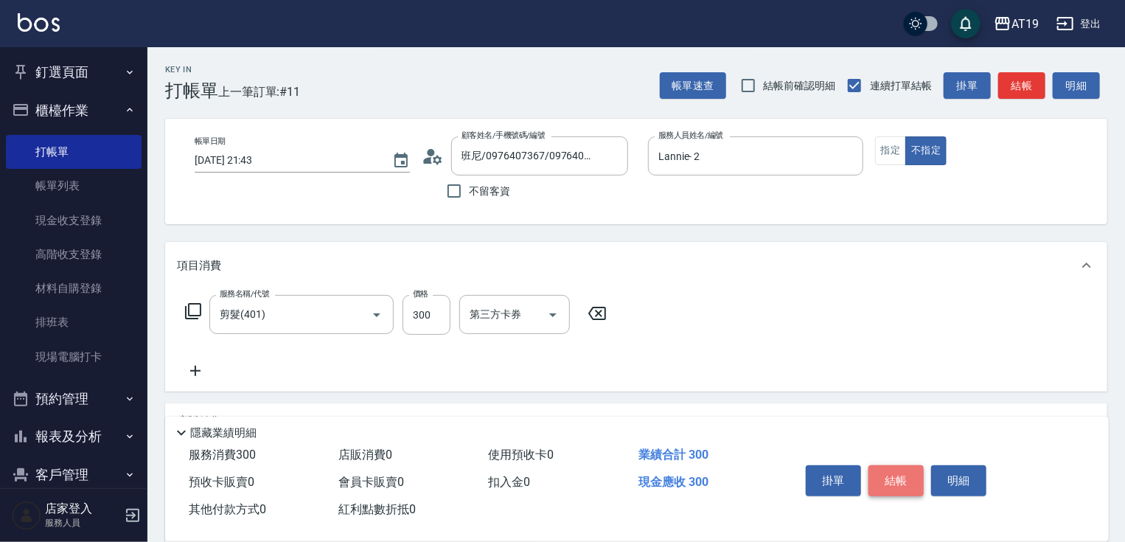
click at [910, 478] on button "結帳" at bounding box center [895, 480] width 55 height 31
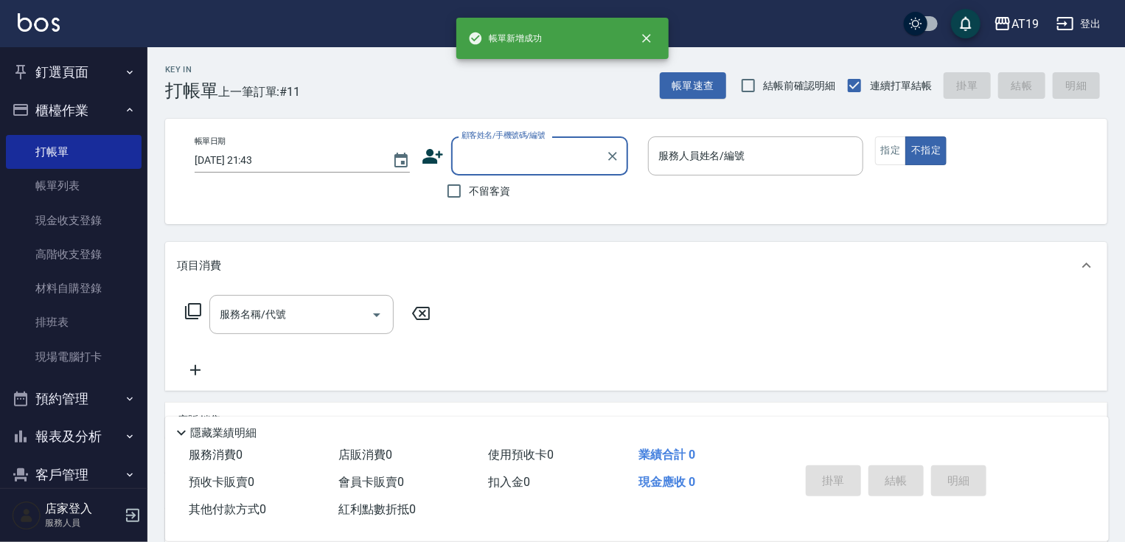
scroll to position [0, 0]
click at [482, 164] on input "顧客姓名/手機號碼/編號" at bounding box center [529, 156] width 142 height 26
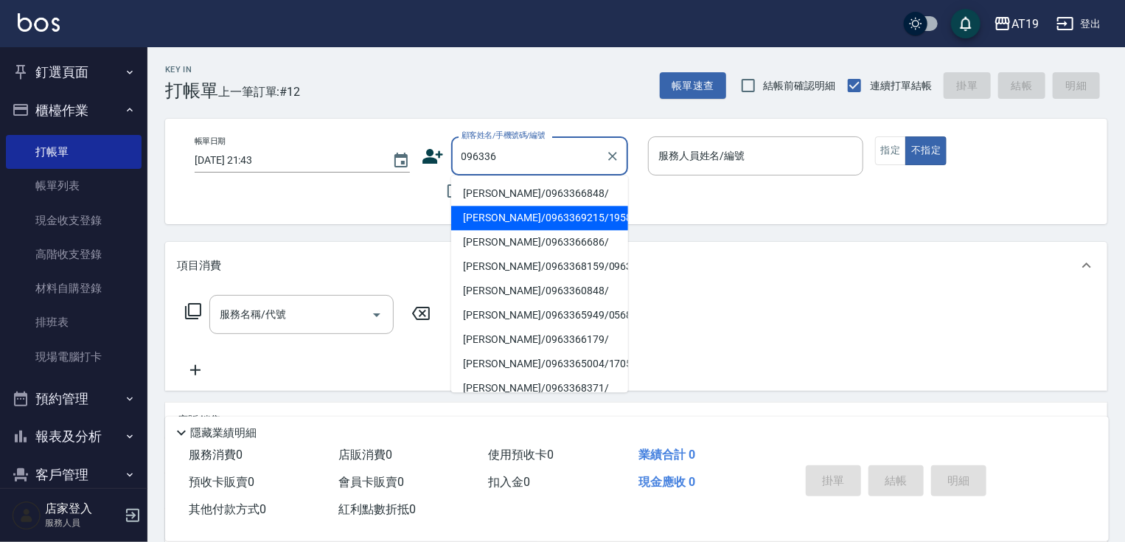
drag, startPoint x: 486, startPoint y: 217, endPoint x: 503, endPoint y: 211, distance: 18.2
click at [486, 218] on li "[PERSON_NAME]/0963369215/19582" at bounding box center [539, 218] width 177 height 24
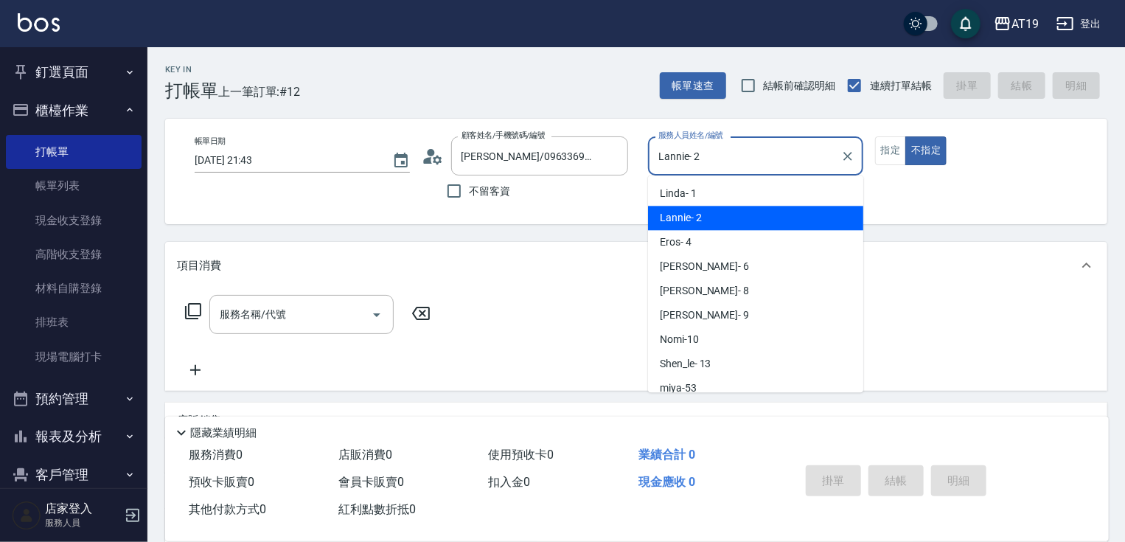
click at [686, 157] on input "Lannie- 2" at bounding box center [745, 156] width 180 height 26
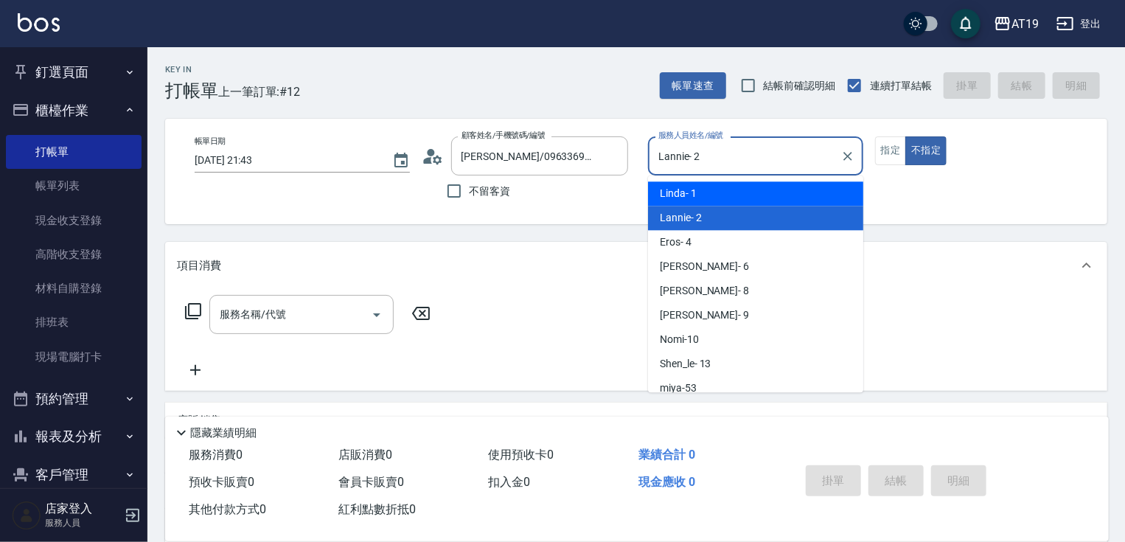
click at [696, 195] on span "Linda - 1" at bounding box center [678, 193] width 37 height 15
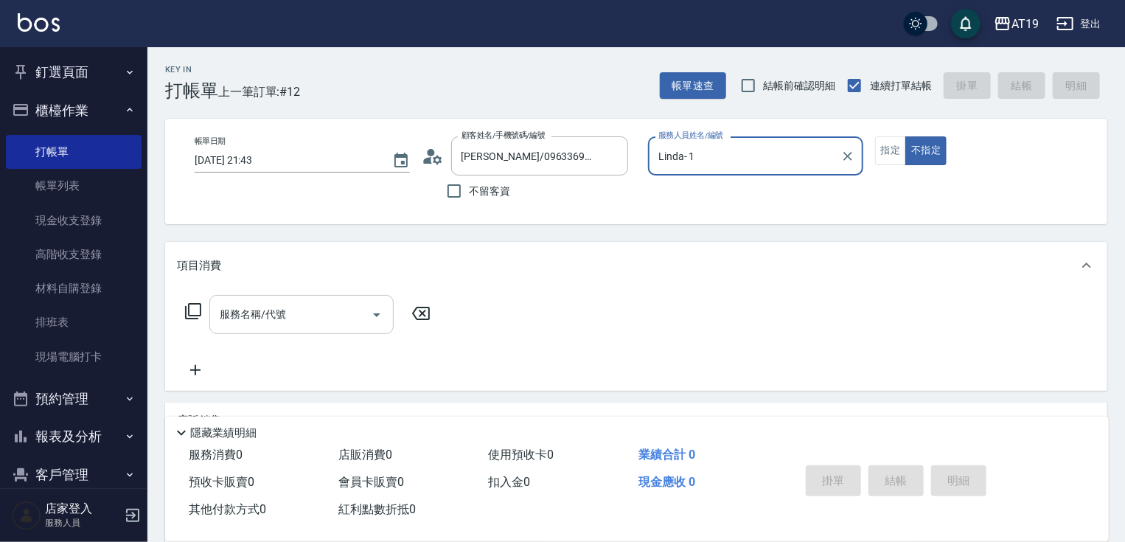
click at [314, 310] on input "服務名稱/代號" at bounding box center [290, 314] width 149 height 26
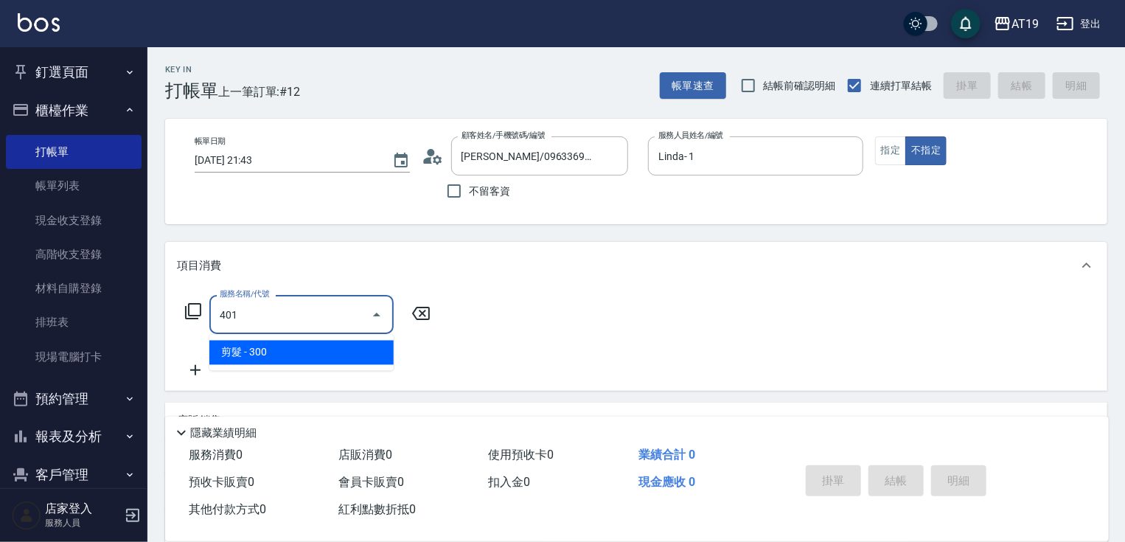
click at [318, 357] on span "剪髮 - 300" at bounding box center [301, 353] width 184 height 24
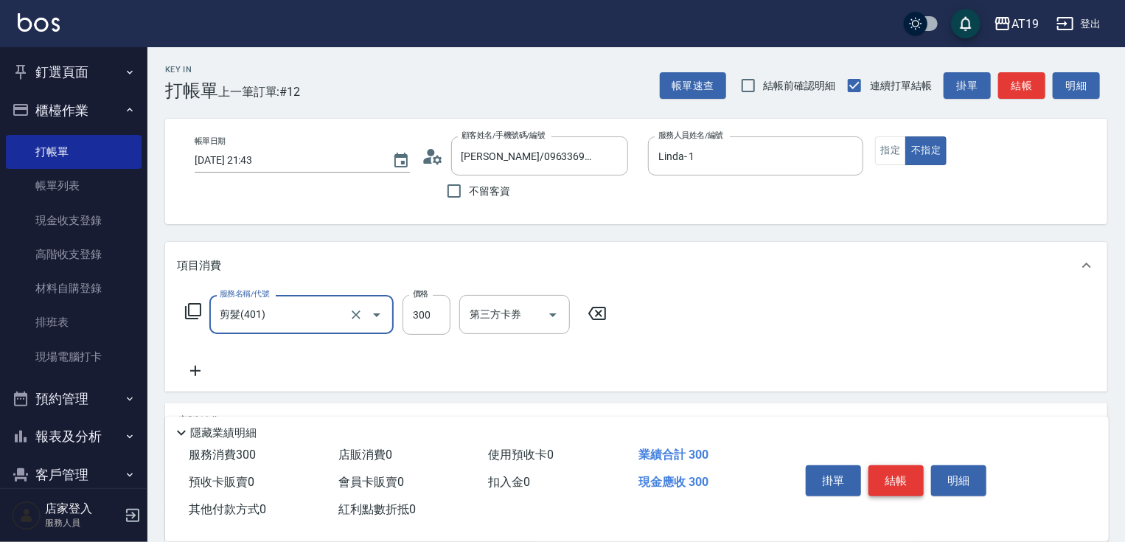
click at [884, 471] on button "結帳" at bounding box center [895, 480] width 55 height 31
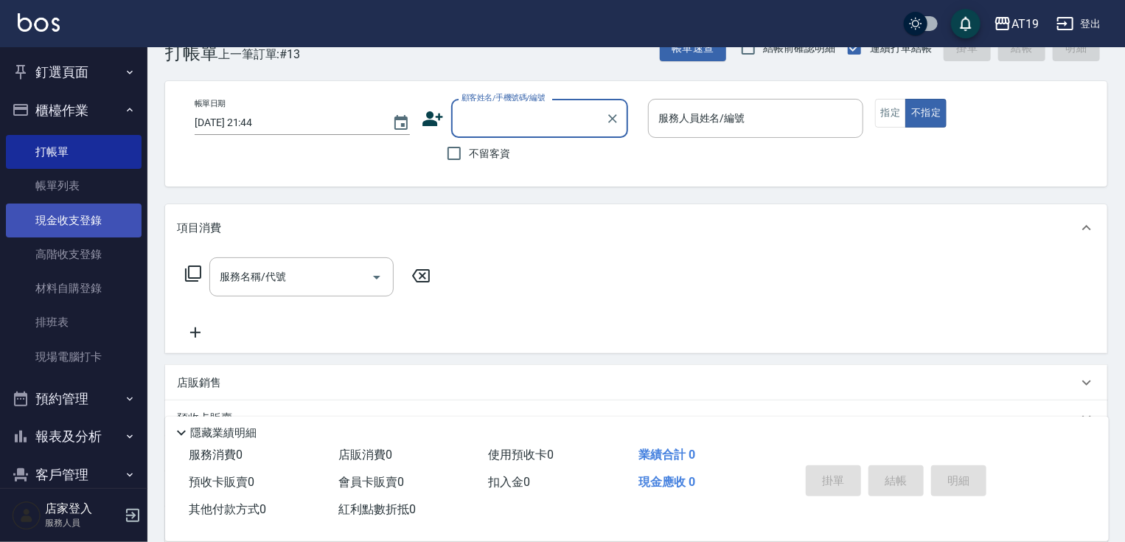
scroll to position [59, 0]
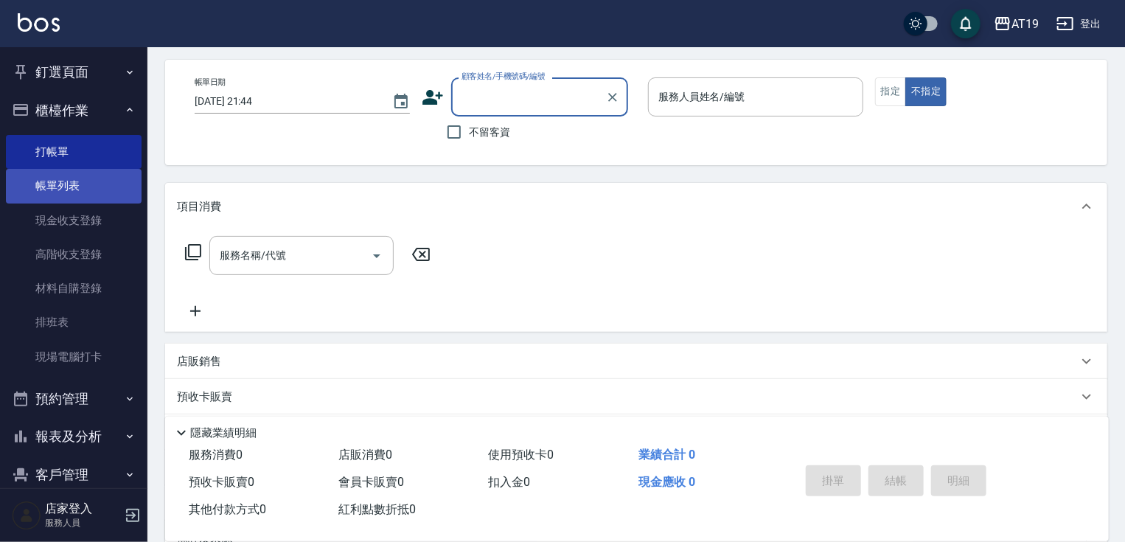
click at [56, 182] on link "帳單列表" at bounding box center [74, 186] width 136 height 34
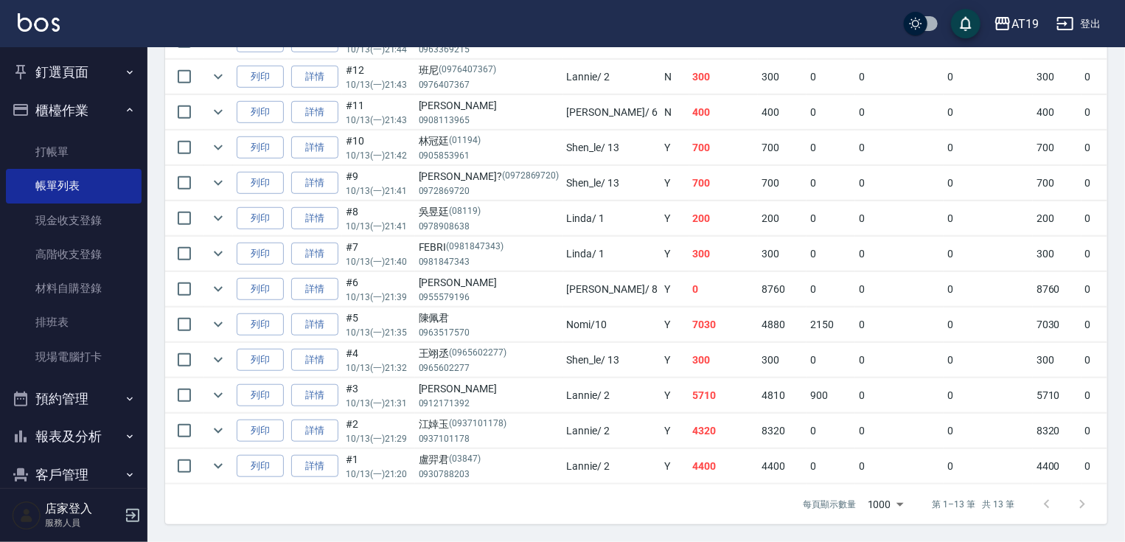
scroll to position [411, 0]
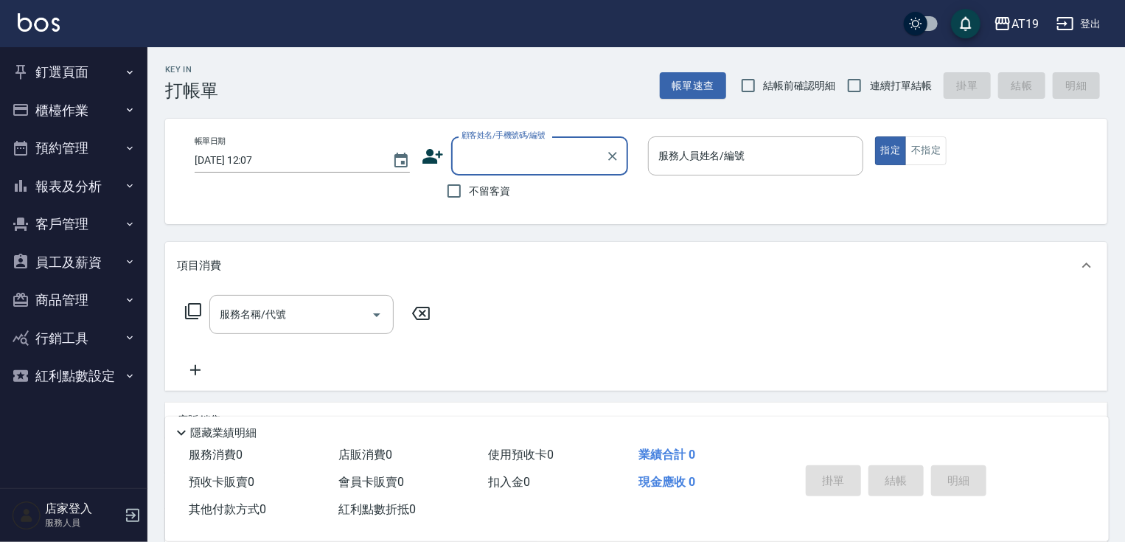
click at [124, 186] on icon "button" at bounding box center [130, 186] width 12 height 12
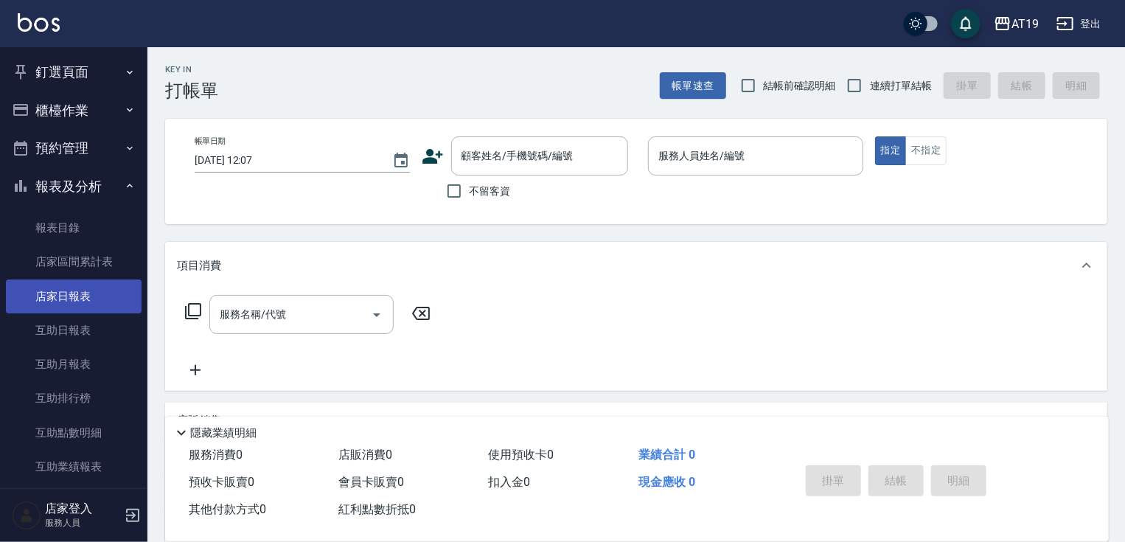
click at [109, 297] on link "店家日報表" at bounding box center [74, 296] width 136 height 34
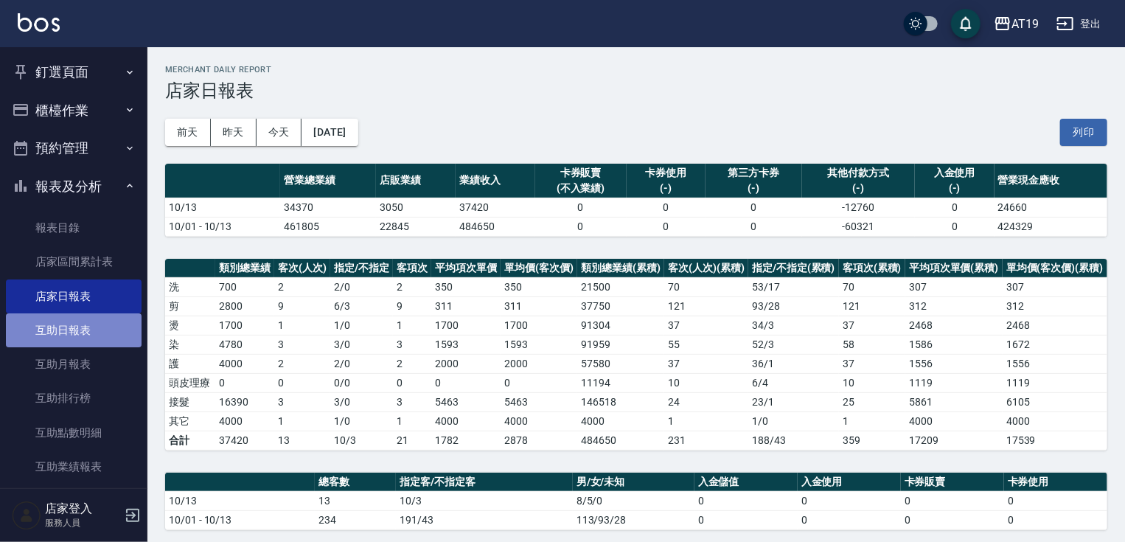
click at [88, 337] on link "互助日報表" at bounding box center [74, 330] width 136 height 34
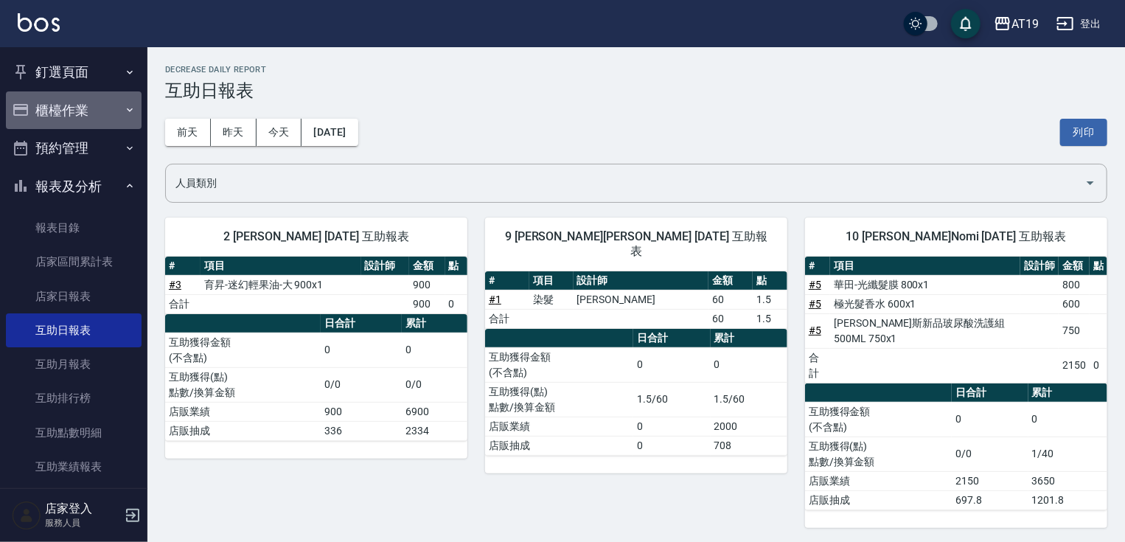
click at [108, 115] on button "櫃檯作業" at bounding box center [74, 110] width 136 height 38
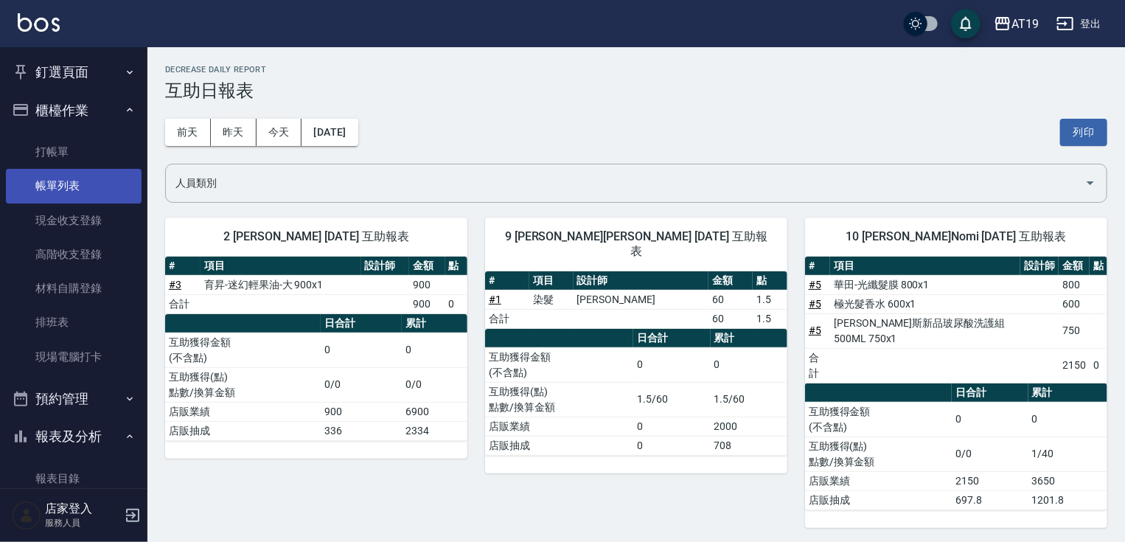
click at [83, 180] on link "帳單列表" at bounding box center [74, 186] width 136 height 34
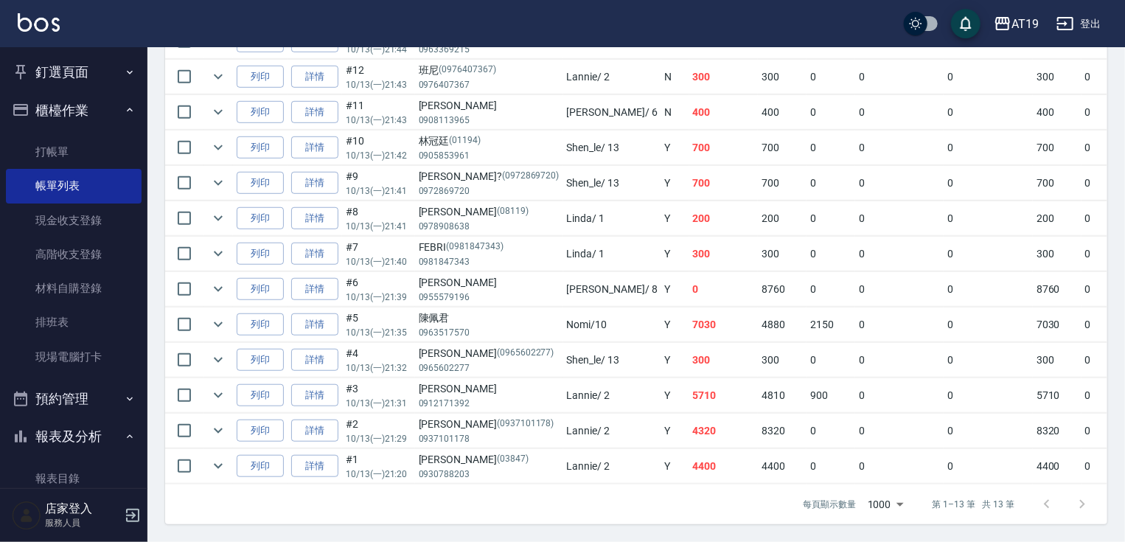
scroll to position [470, 0]
click at [329, 455] on link "詳情" at bounding box center [314, 466] width 47 height 23
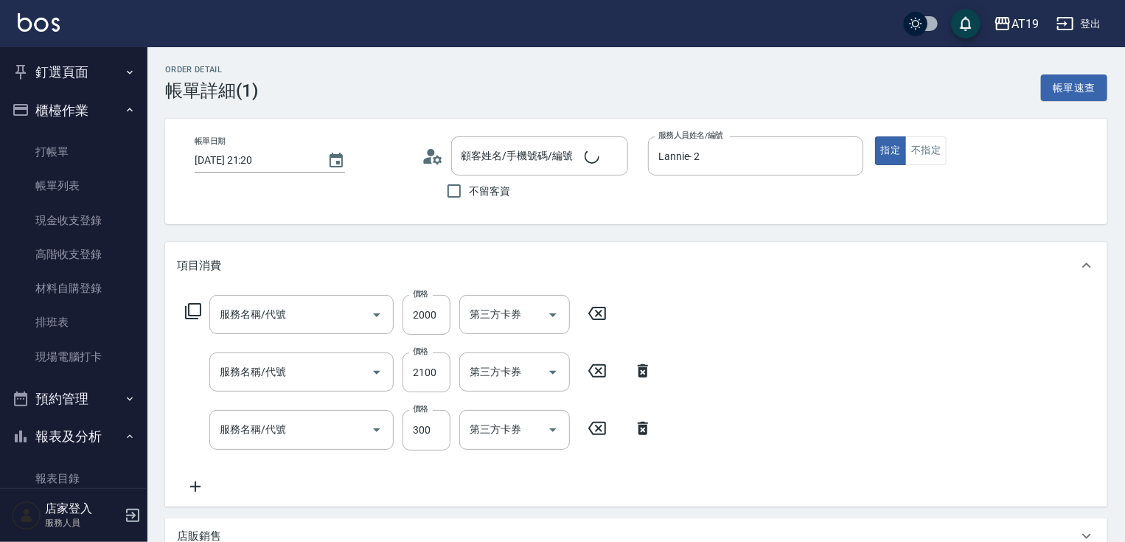
type input "[DATE] 21:20"
type input "Lannie- 2"
type input "440"
type input "自備護髮(601)"
type input "染髮(501)"
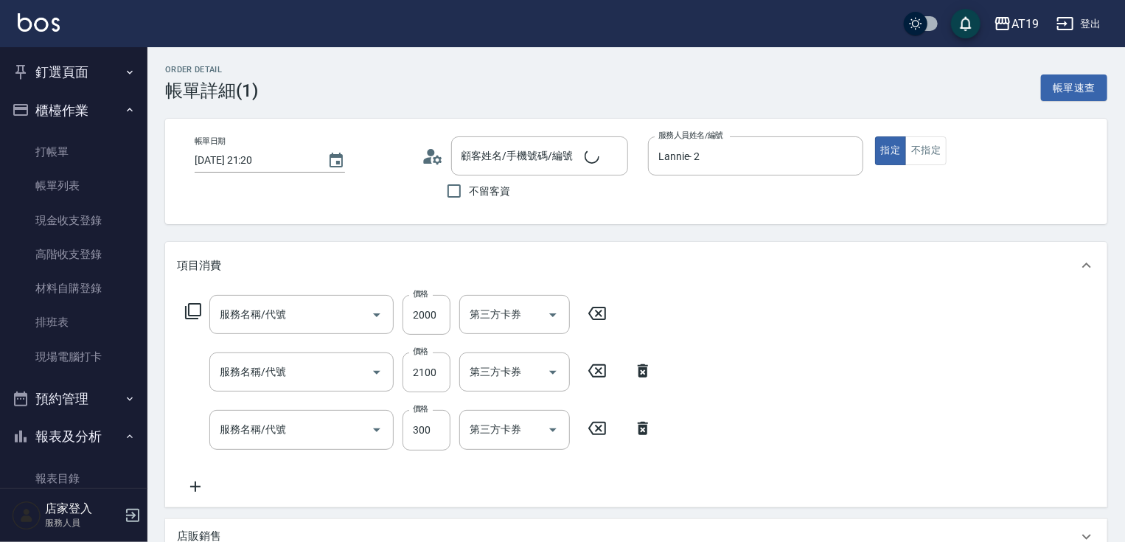
type input "剪髮(401)"
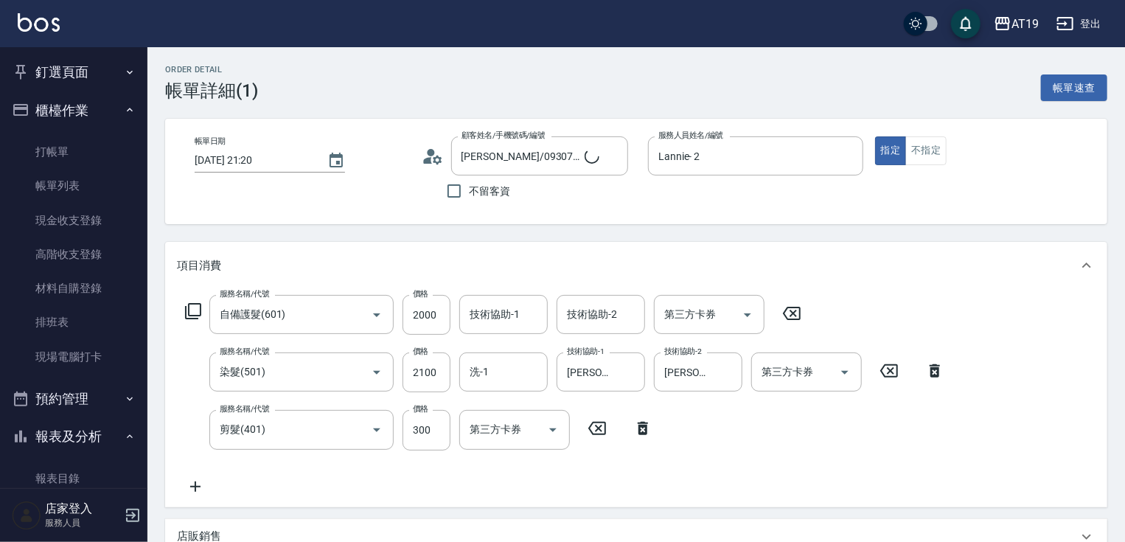
type input "[PERSON_NAME]/0930788203/03847"
click at [698, 369] on input "[PERSON_NAME]- 9" at bounding box center [686, 372] width 53 height 26
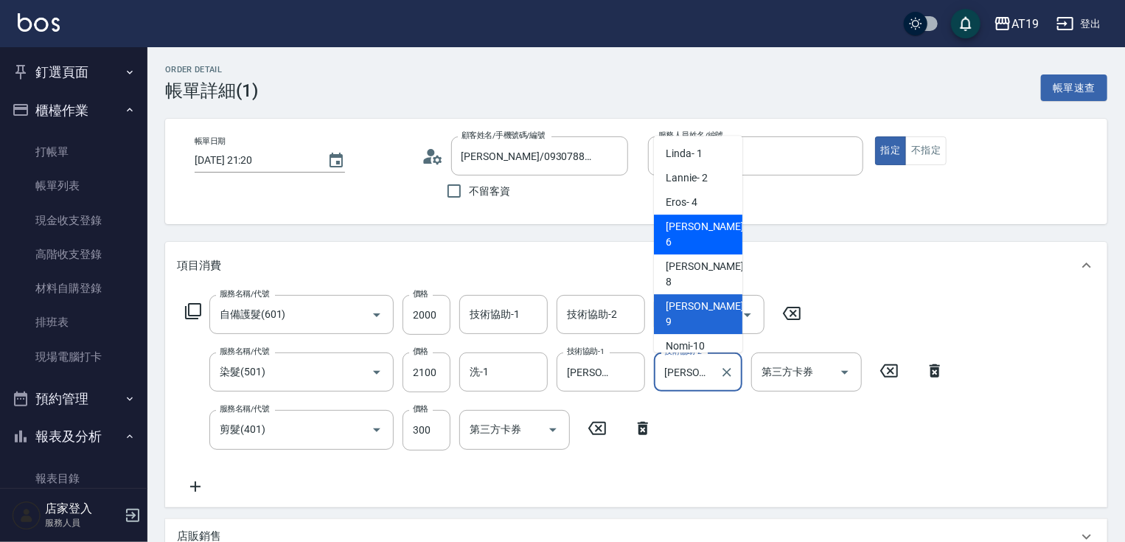
click at [702, 234] on div "[PERSON_NAME] - 6" at bounding box center [698, 234] width 88 height 40
type input "[PERSON_NAME]- 6"
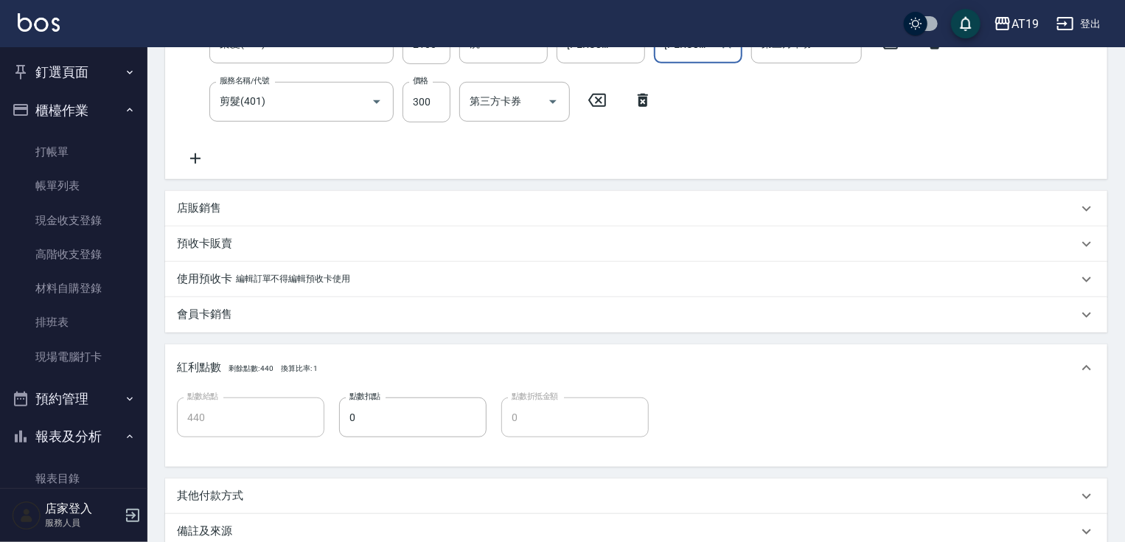
scroll to position [492, 0]
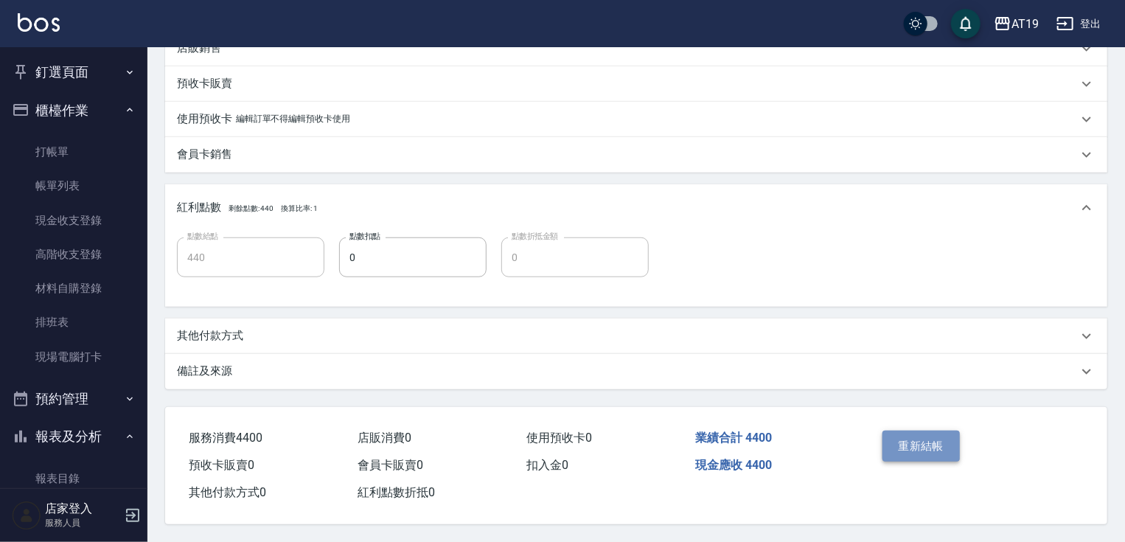
click at [903, 439] on button "重新結帳" at bounding box center [921, 445] width 78 height 31
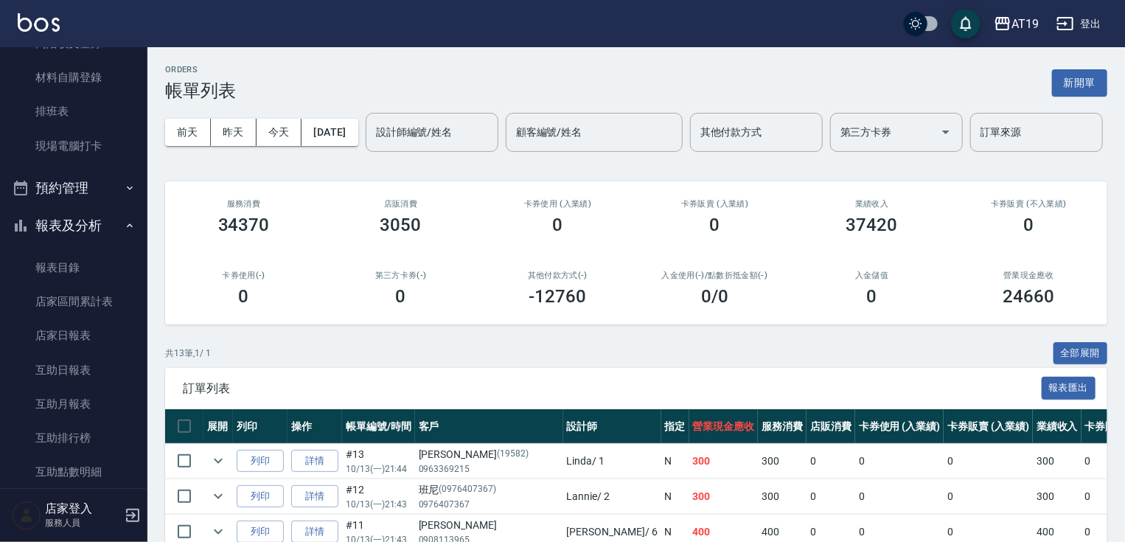
scroll to position [236, 0]
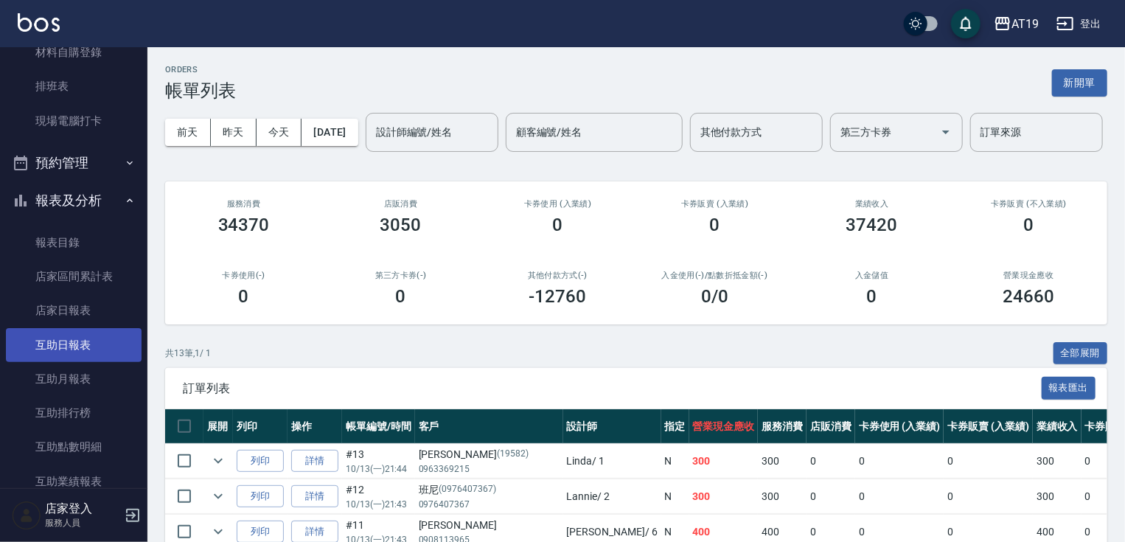
click at [107, 343] on link "互助日報表" at bounding box center [74, 345] width 136 height 34
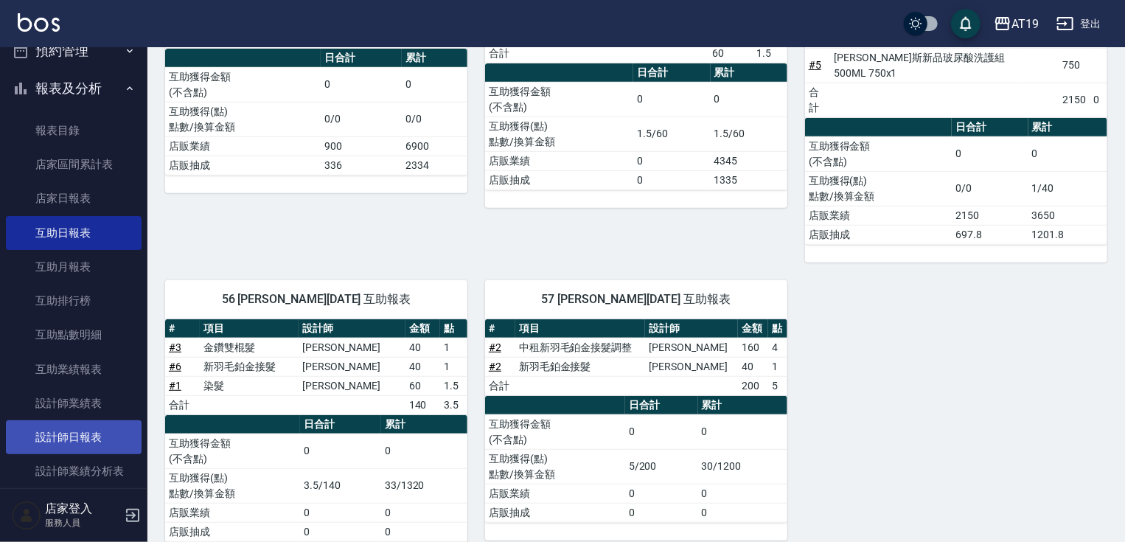
scroll to position [354, 0]
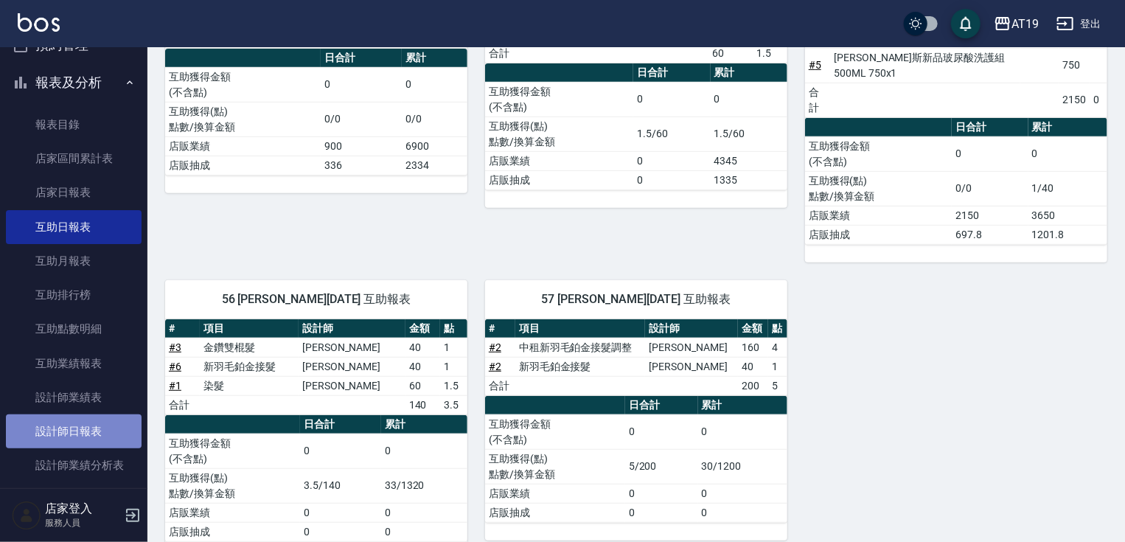
click at [99, 425] on link "設計師日報表" at bounding box center [74, 431] width 136 height 34
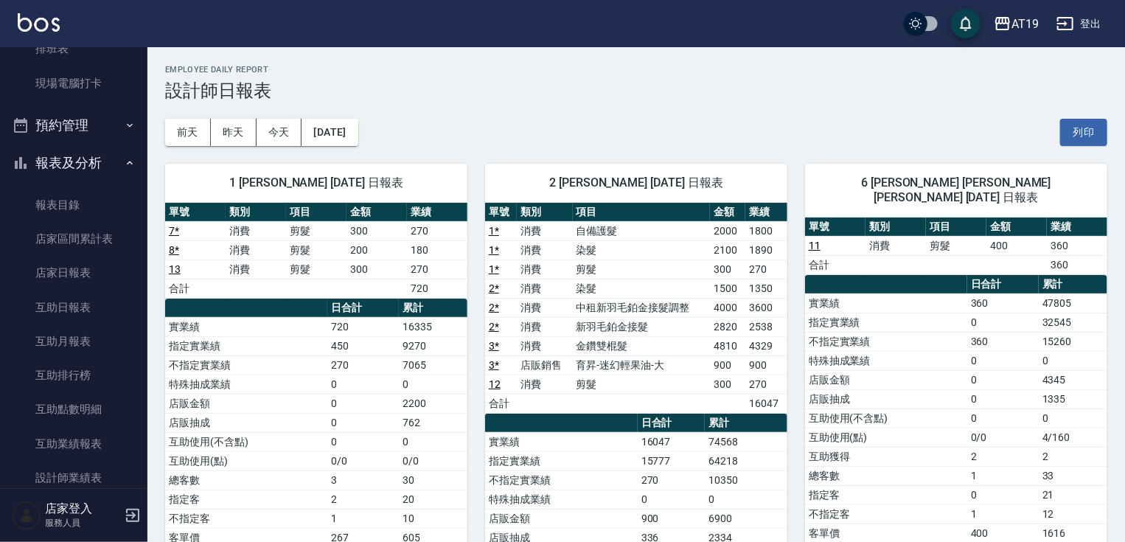
scroll to position [295, 0]
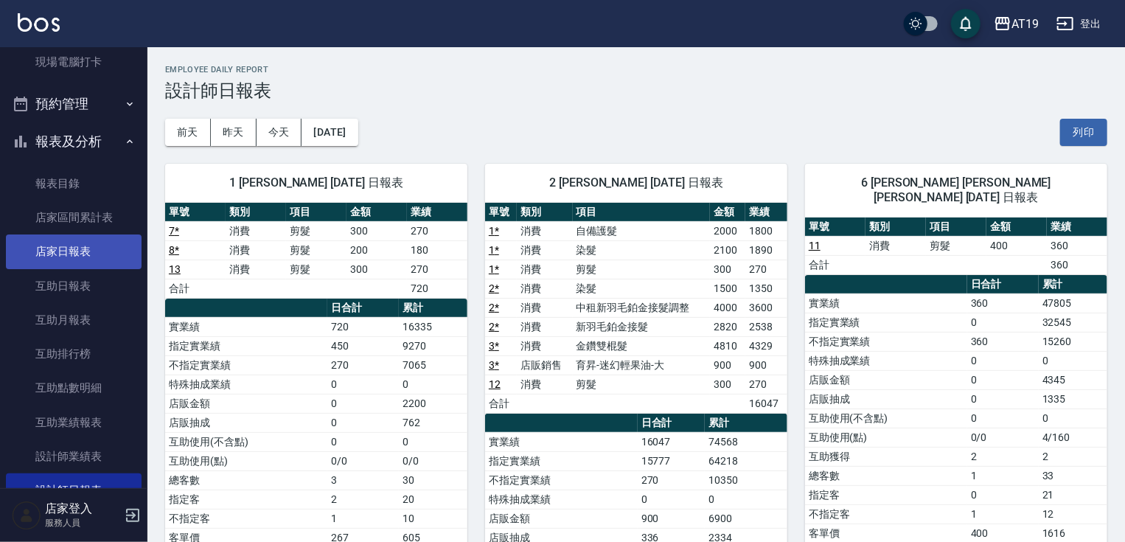
click at [82, 264] on link "店家日報表" at bounding box center [74, 251] width 136 height 34
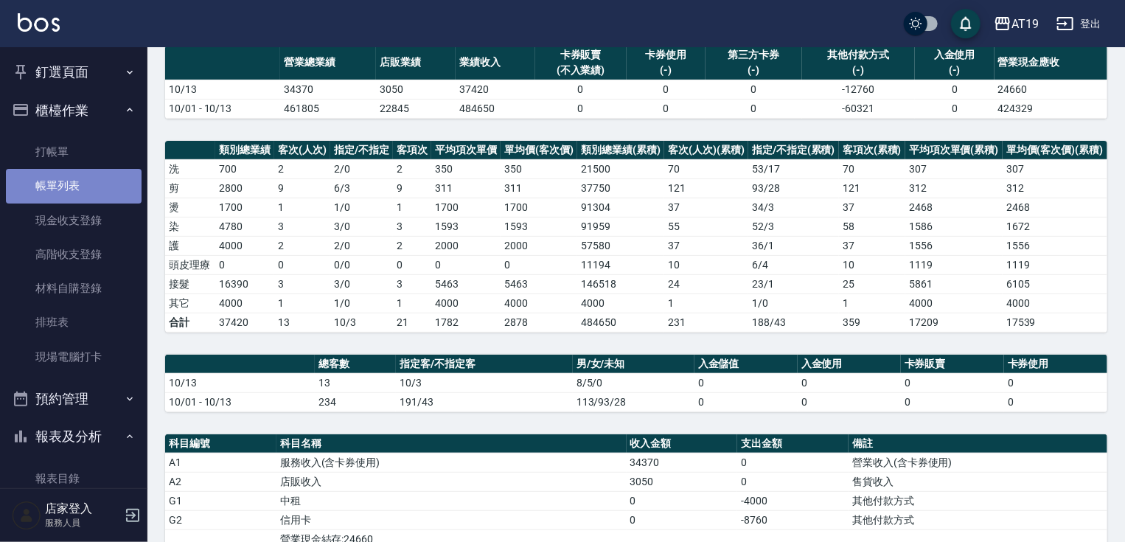
click at [91, 180] on link "帳單列表" at bounding box center [74, 186] width 136 height 34
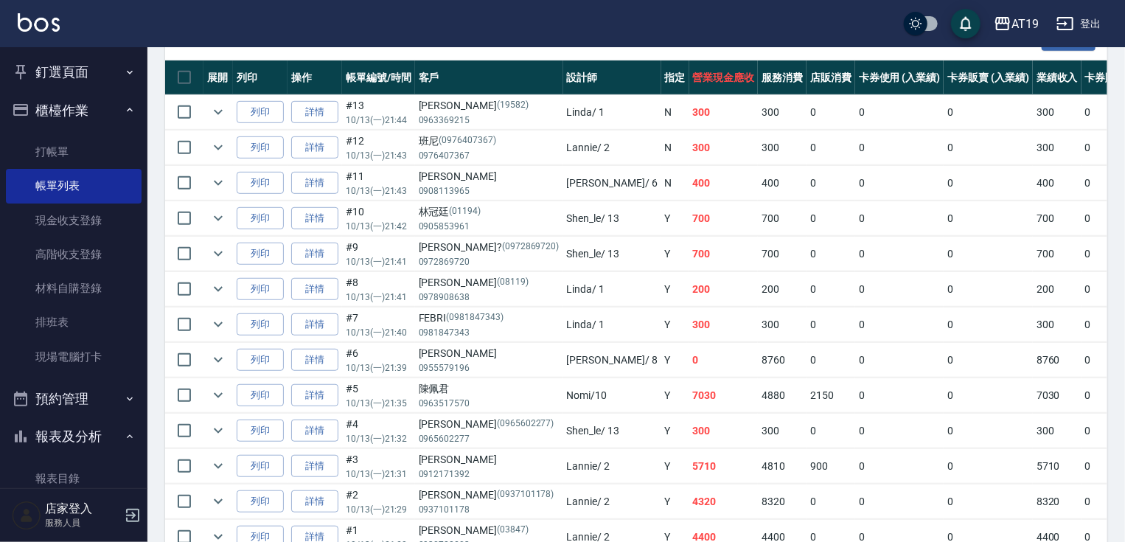
scroll to position [470, 0]
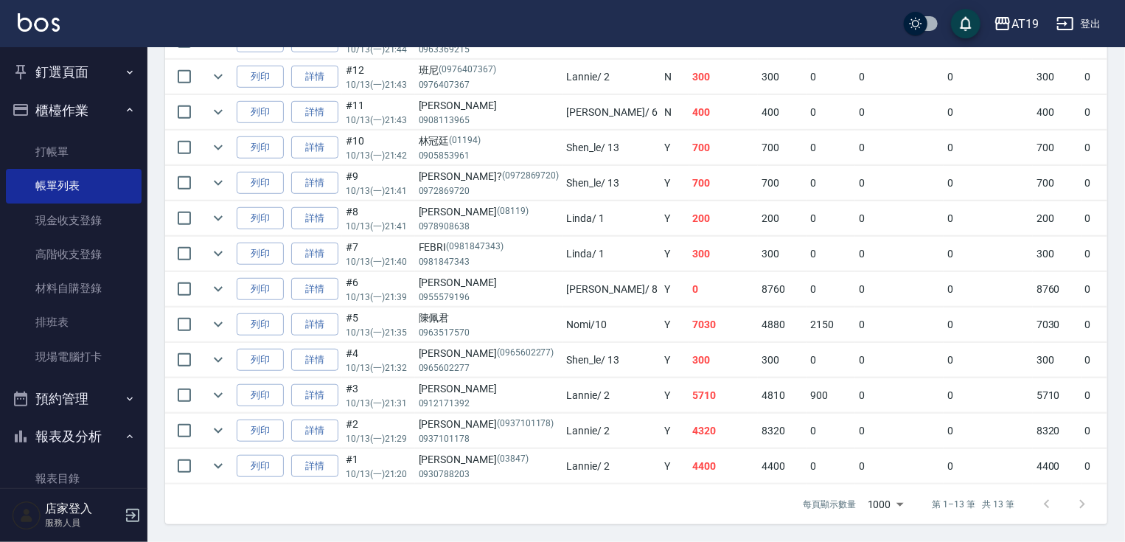
click at [689, 323] on td "7030" at bounding box center [723, 324] width 69 height 35
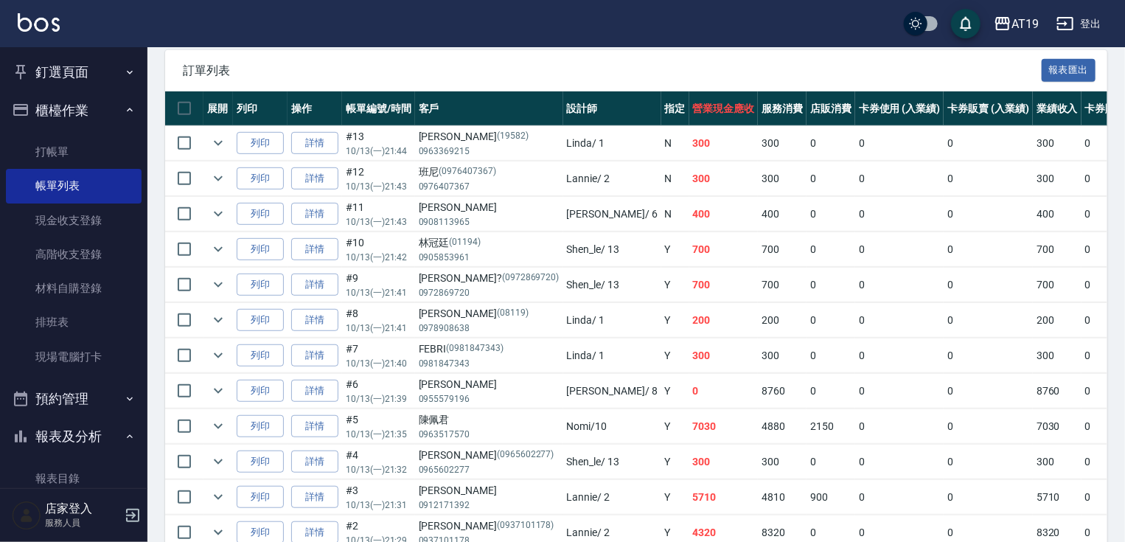
scroll to position [293, 0]
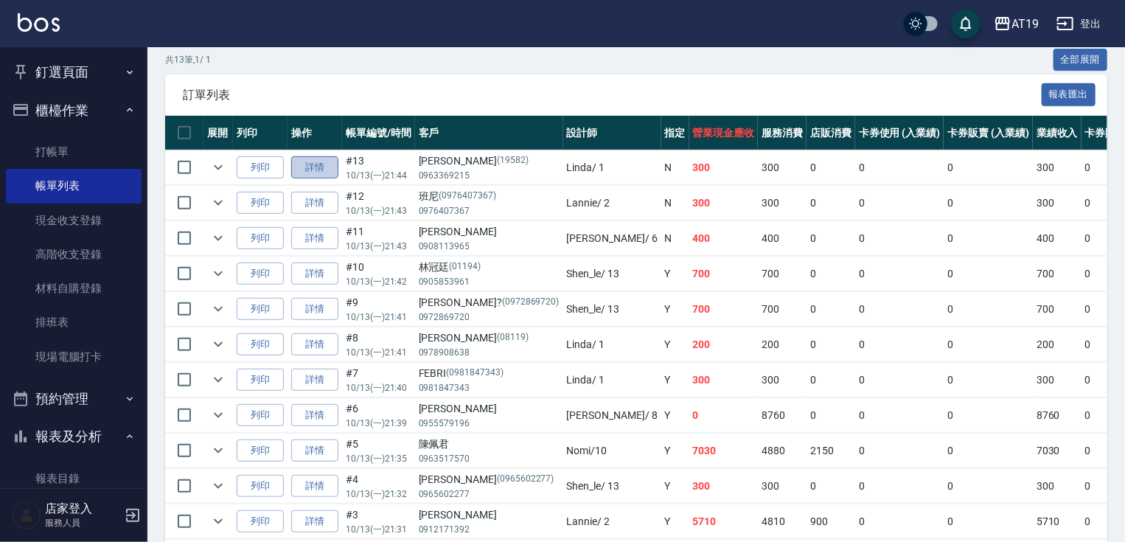
click at [293, 179] on link "詳情" at bounding box center [314, 167] width 47 height 23
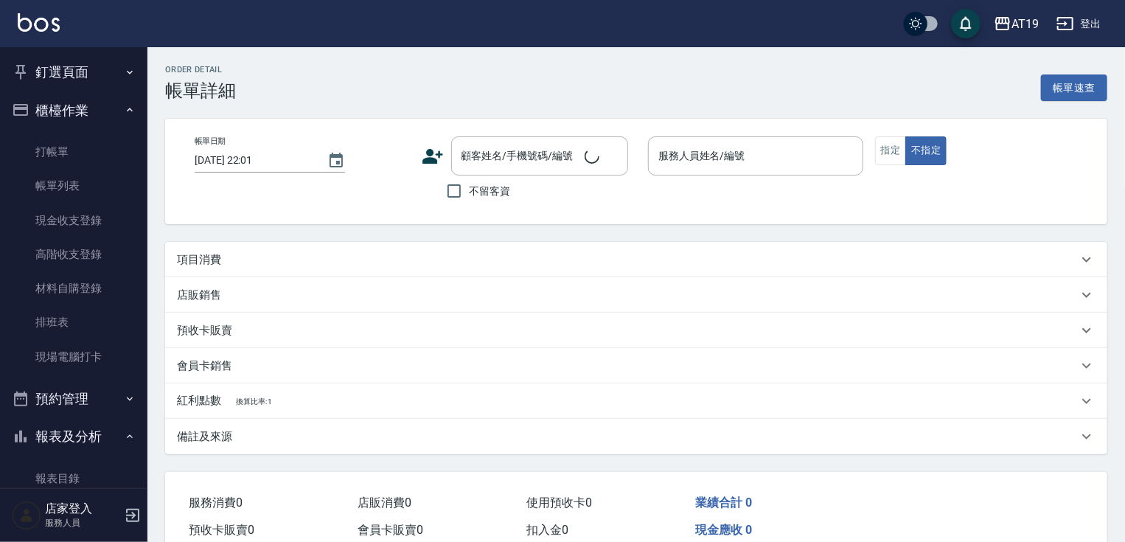
type input "[DATE] 21:44"
type input "Linda- 1"
type input "30"
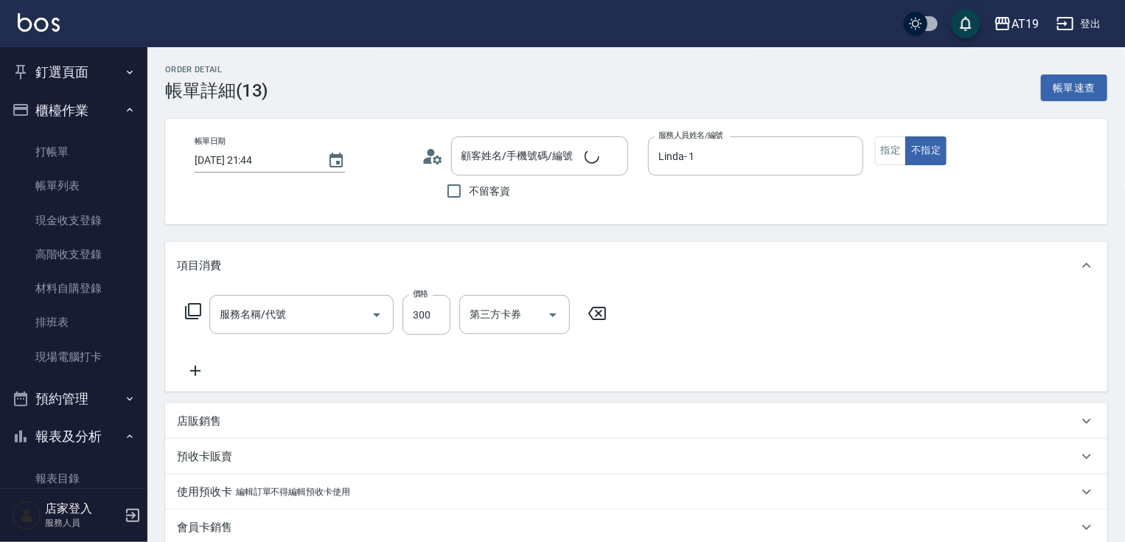
type input "[PERSON_NAME]/0963369215/19582"
type input "剪髮(401)"
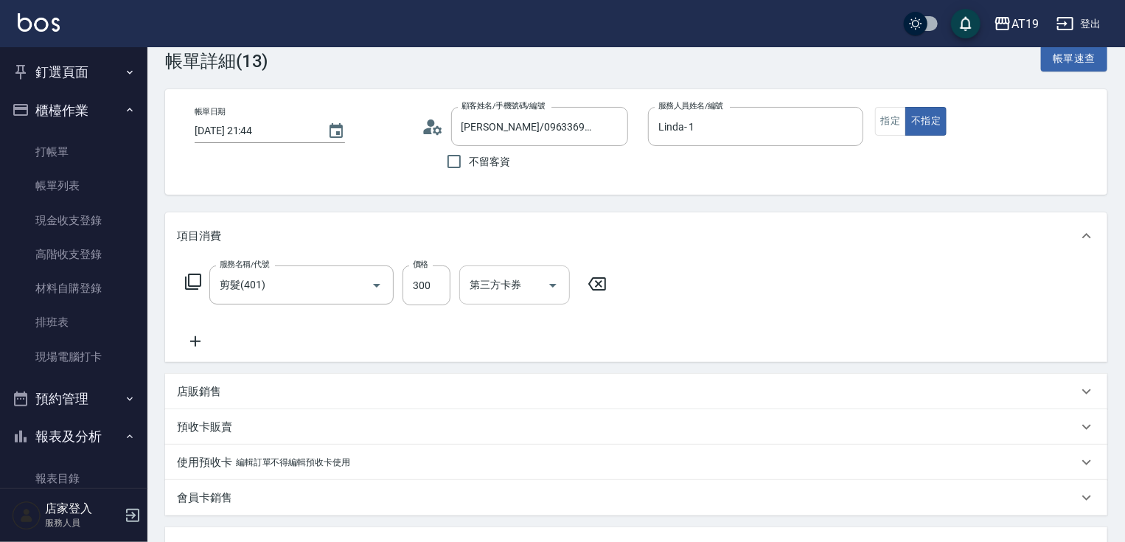
scroll to position [59, 0]
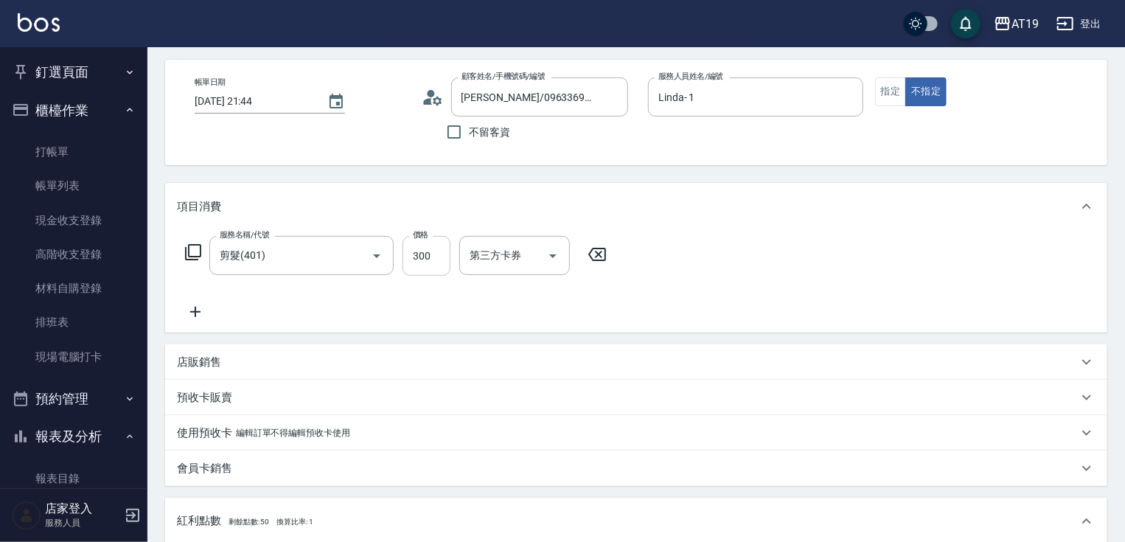
click at [425, 259] on input "300" at bounding box center [426, 256] width 48 height 40
type input "0"
type input "25"
type input "20"
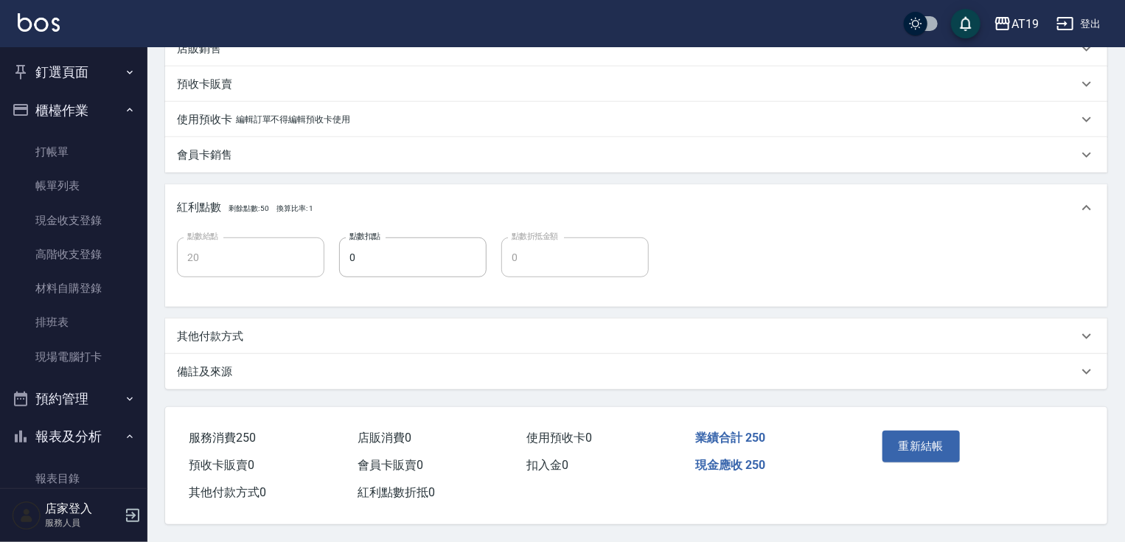
scroll to position [377, 0]
type input "250"
click at [943, 444] on button "重新結帳" at bounding box center [921, 445] width 78 height 31
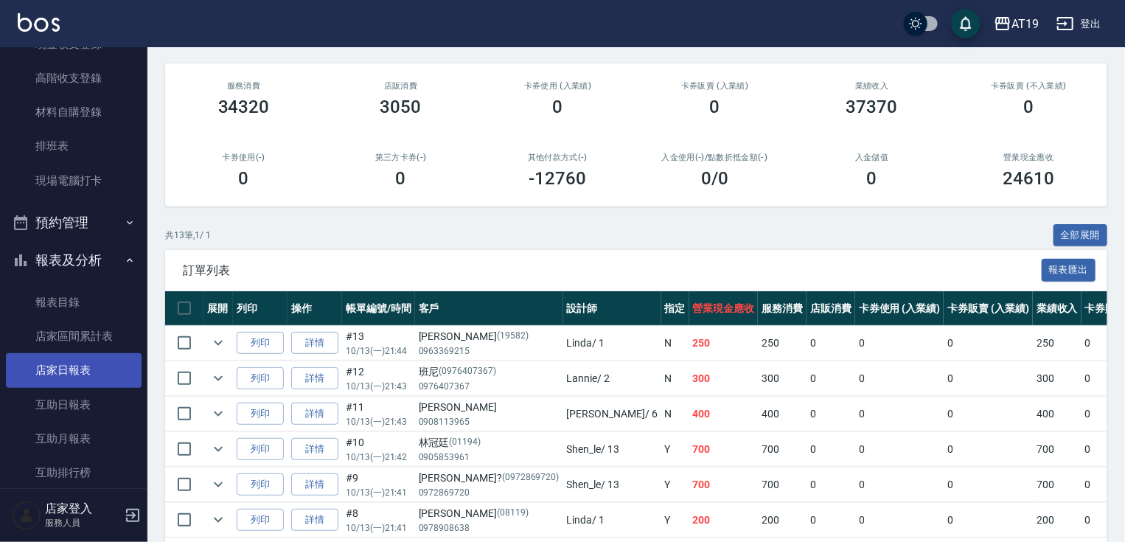
scroll to position [177, 0]
click at [87, 380] on link "店家日報表" at bounding box center [74, 369] width 136 height 34
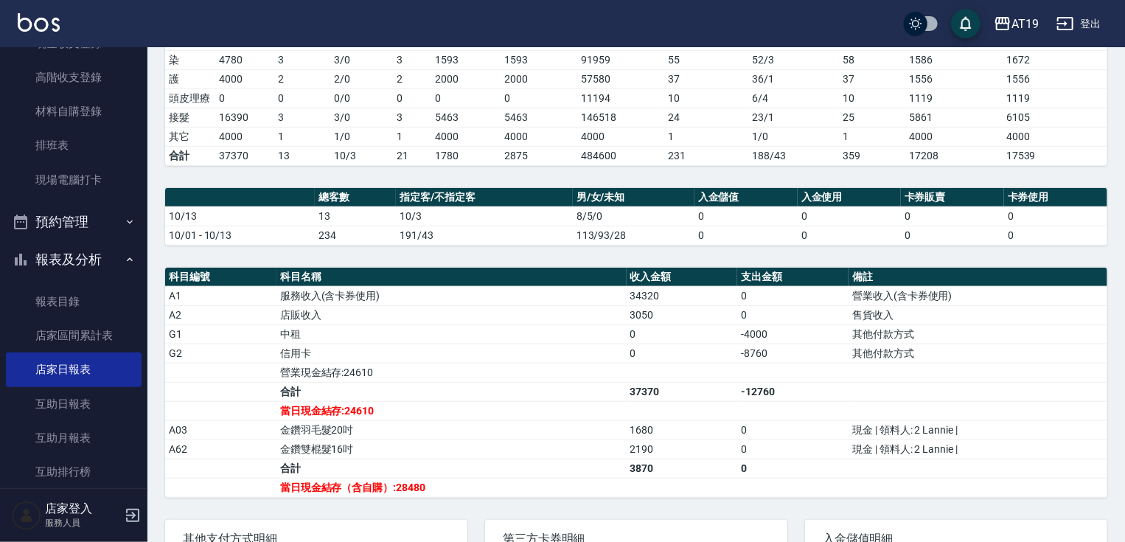
scroll to position [295, 0]
